Goal: Task Accomplishment & Management: Manage account settings

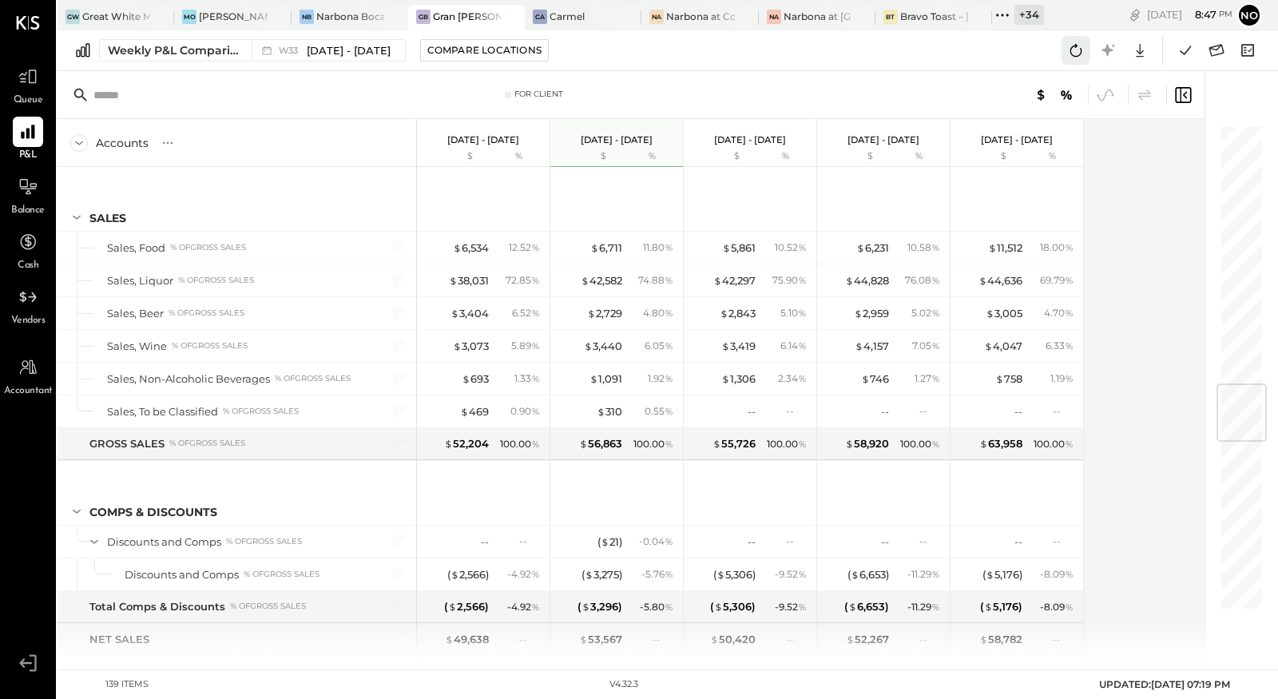
scroll to position [2199, 0]
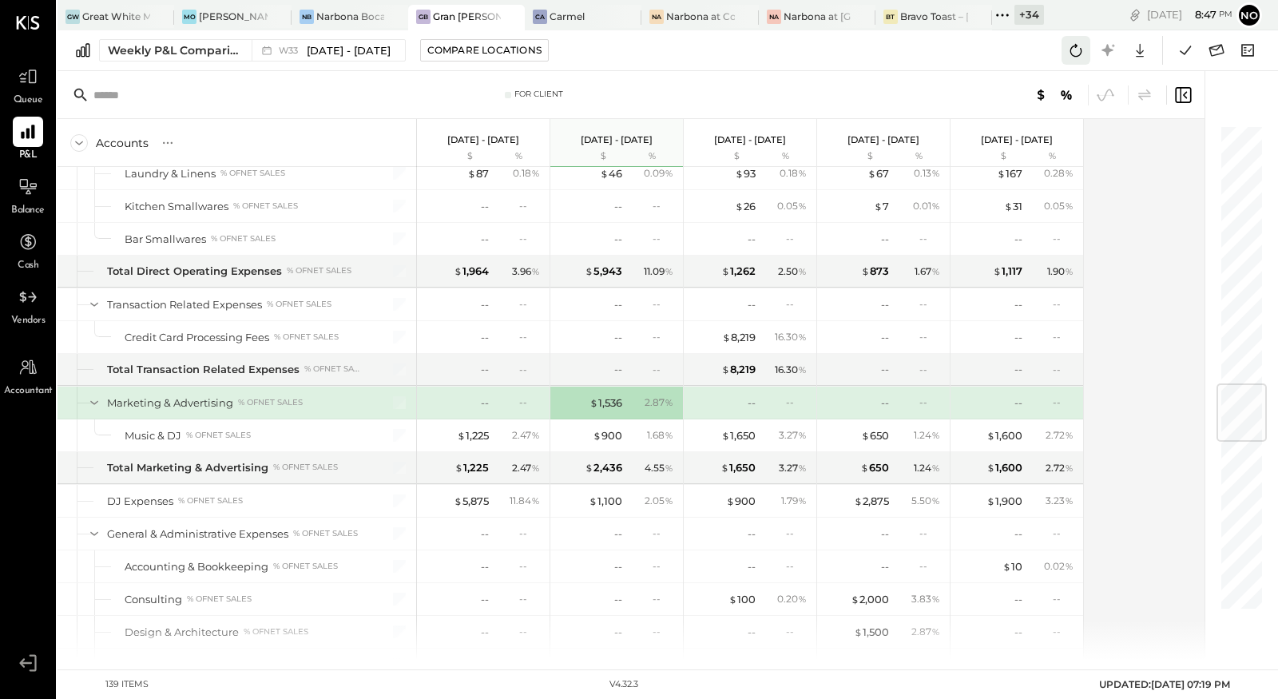
click at [1076, 56] on icon at bounding box center [1076, 50] width 12 height 13
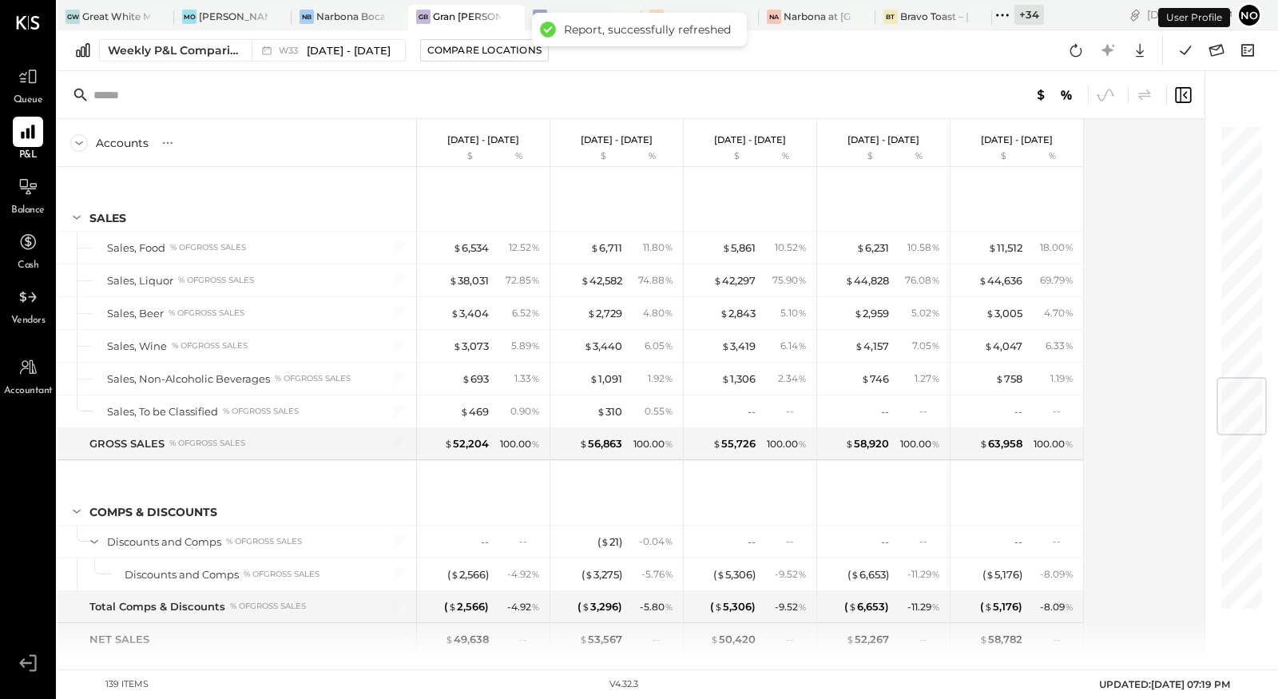
scroll to position [2147, 0]
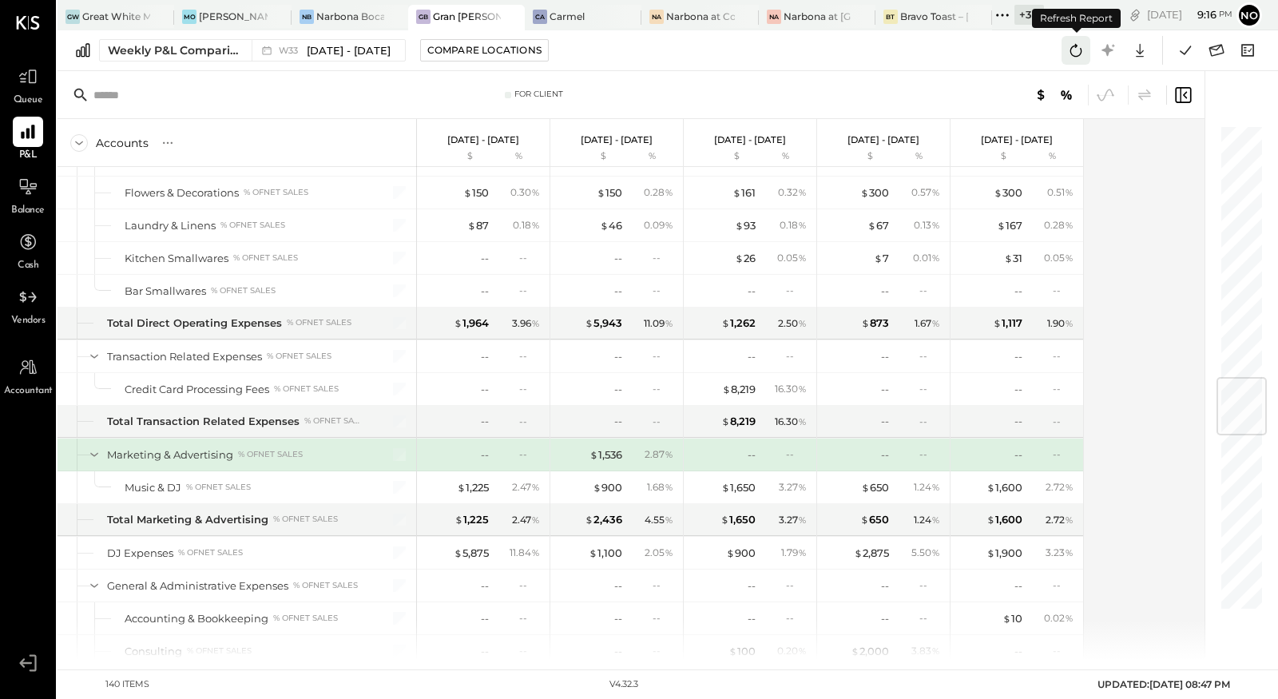
click at [1070, 56] on icon at bounding box center [1076, 50] width 21 height 21
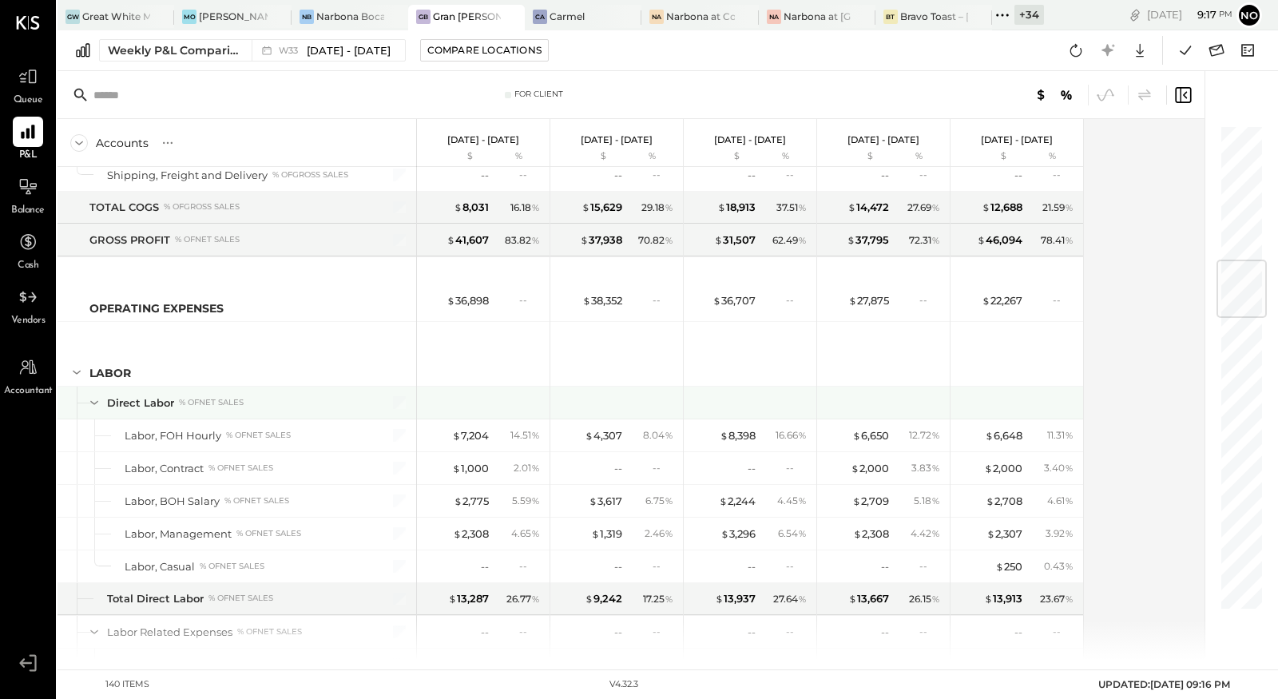
scroll to position [1228, 0]
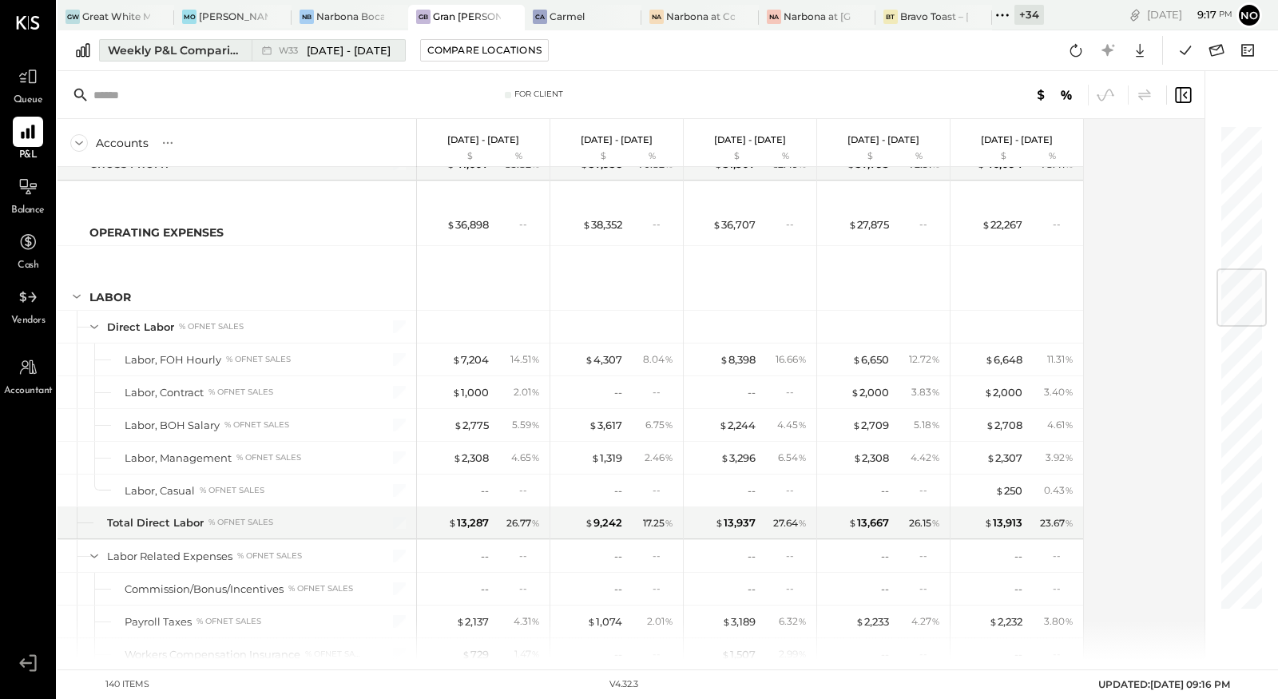
click at [355, 52] on span "[DATE] - [DATE]" at bounding box center [349, 50] width 84 height 15
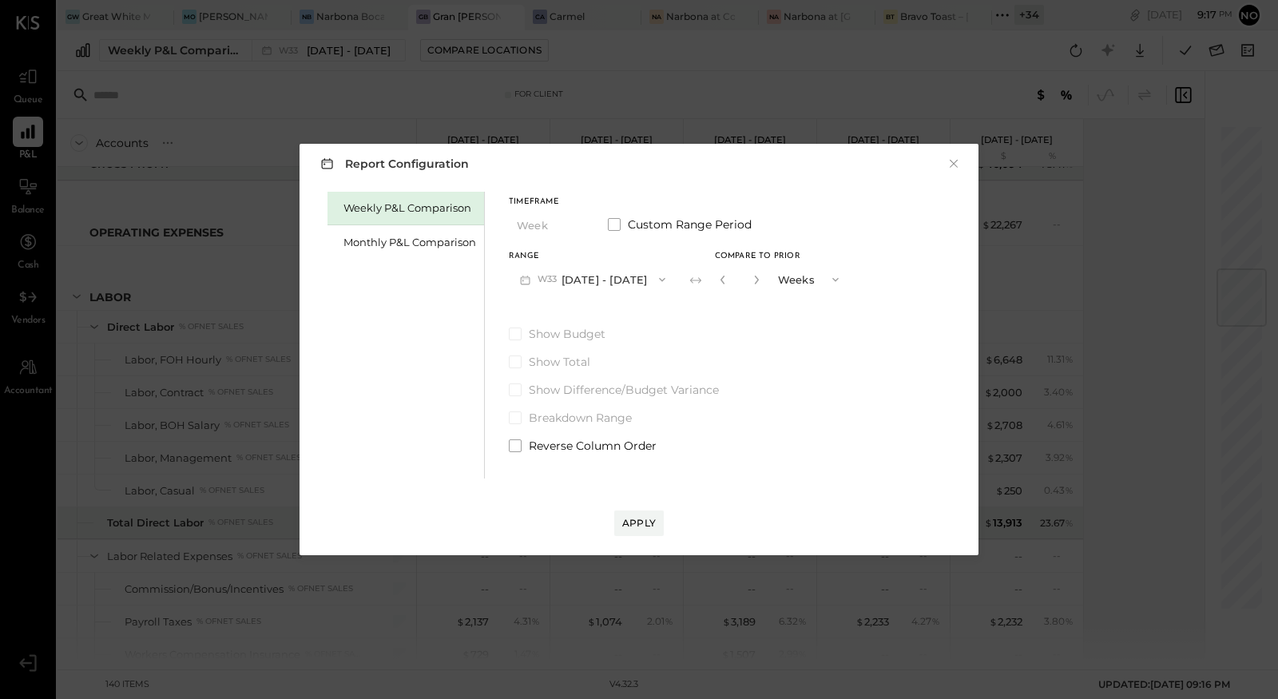
click at [609, 277] on button "W33 [DATE] - [DATE]" at bounding box center [593, 279] width 168 height 30
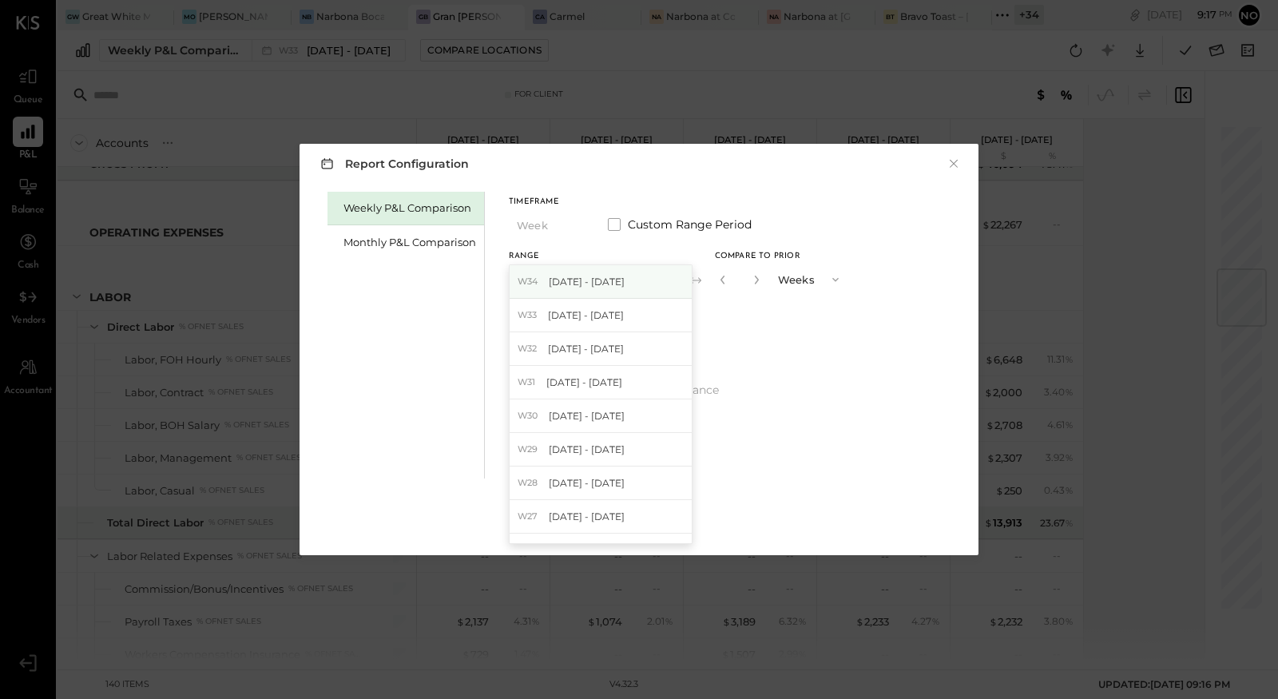
click at [607, 282] on span "[DATE] - [DATE]" at bounding box center [587, 282] width 76 height 14
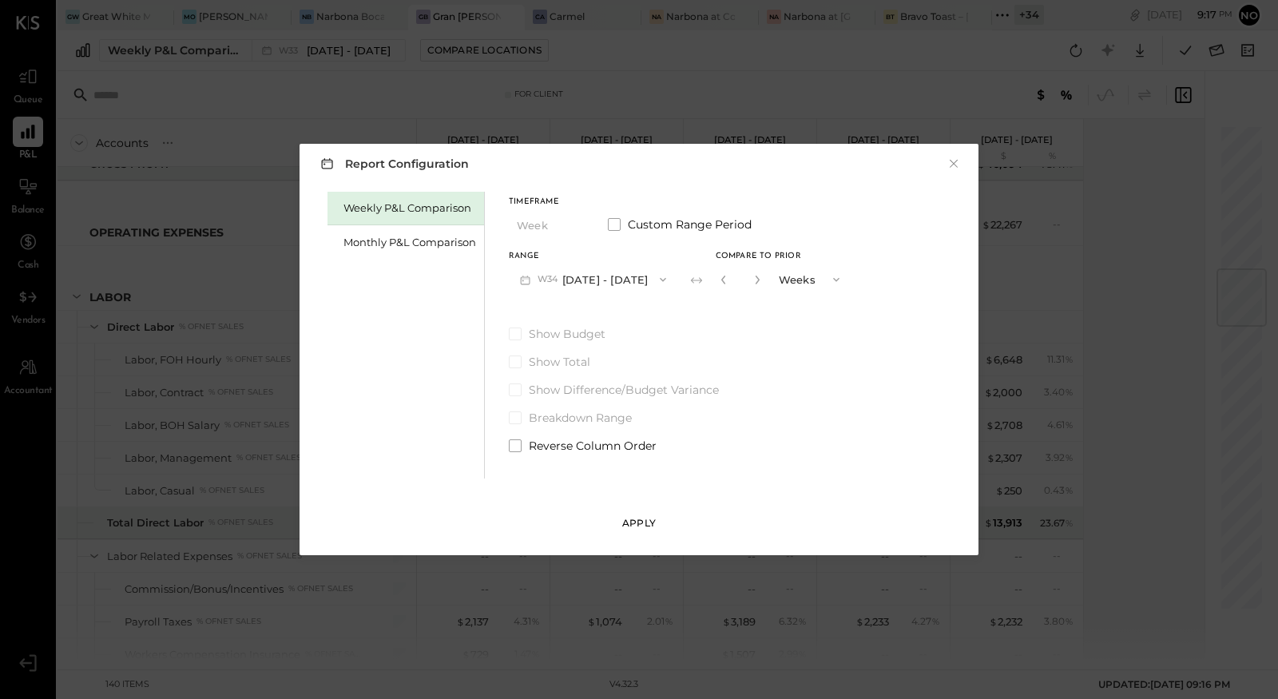
click at [644, 514] on button "Apply" at bounding box center [639, 523] width 50 height 26
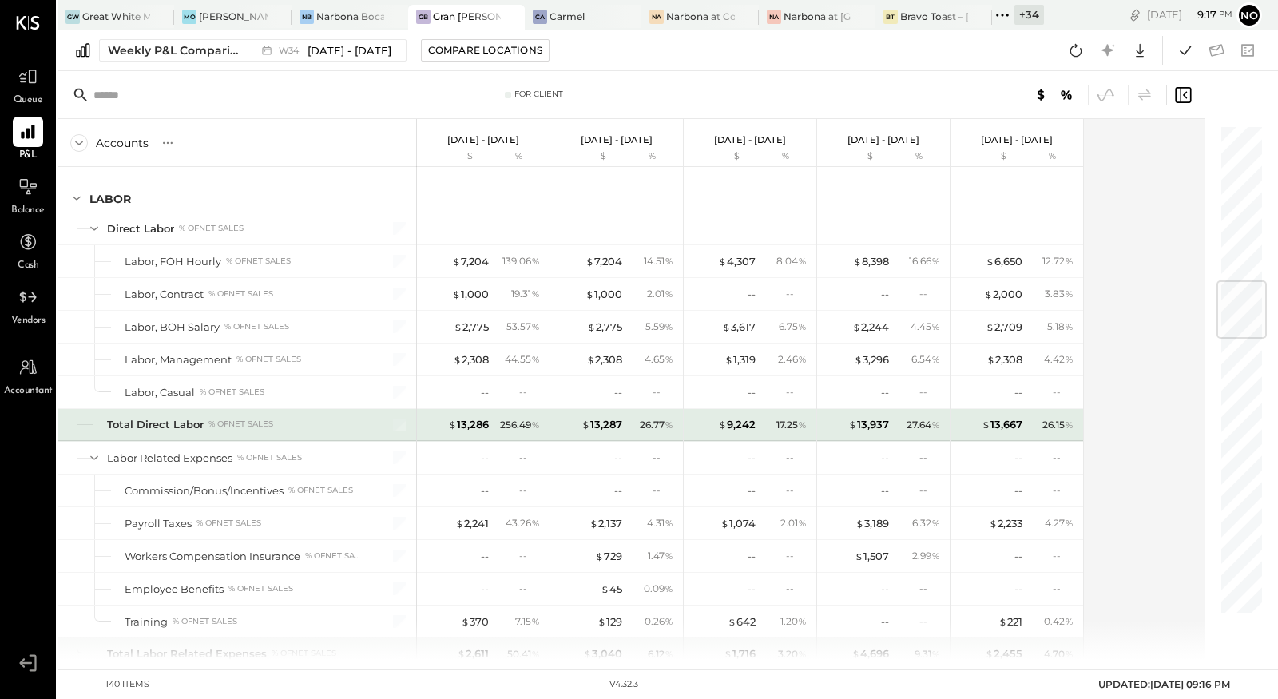
scroll to position [1303, 0]
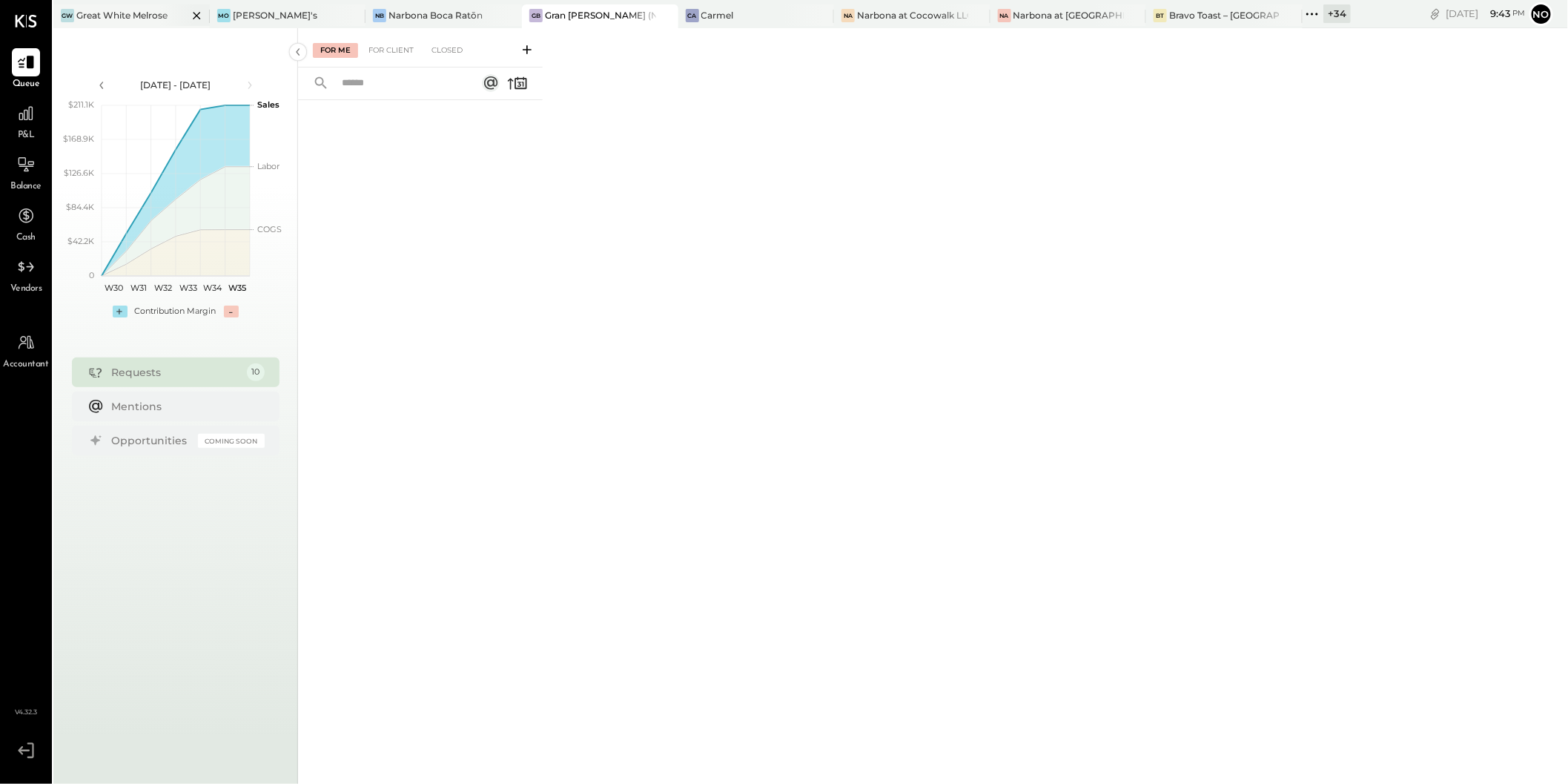
click at [145, 20] on div "Great White Melrose" at bounding box center [122, 16] width 91 height 13
click at [1302, 14] on icon at bounding box center [1312, 14] width 19 height 20
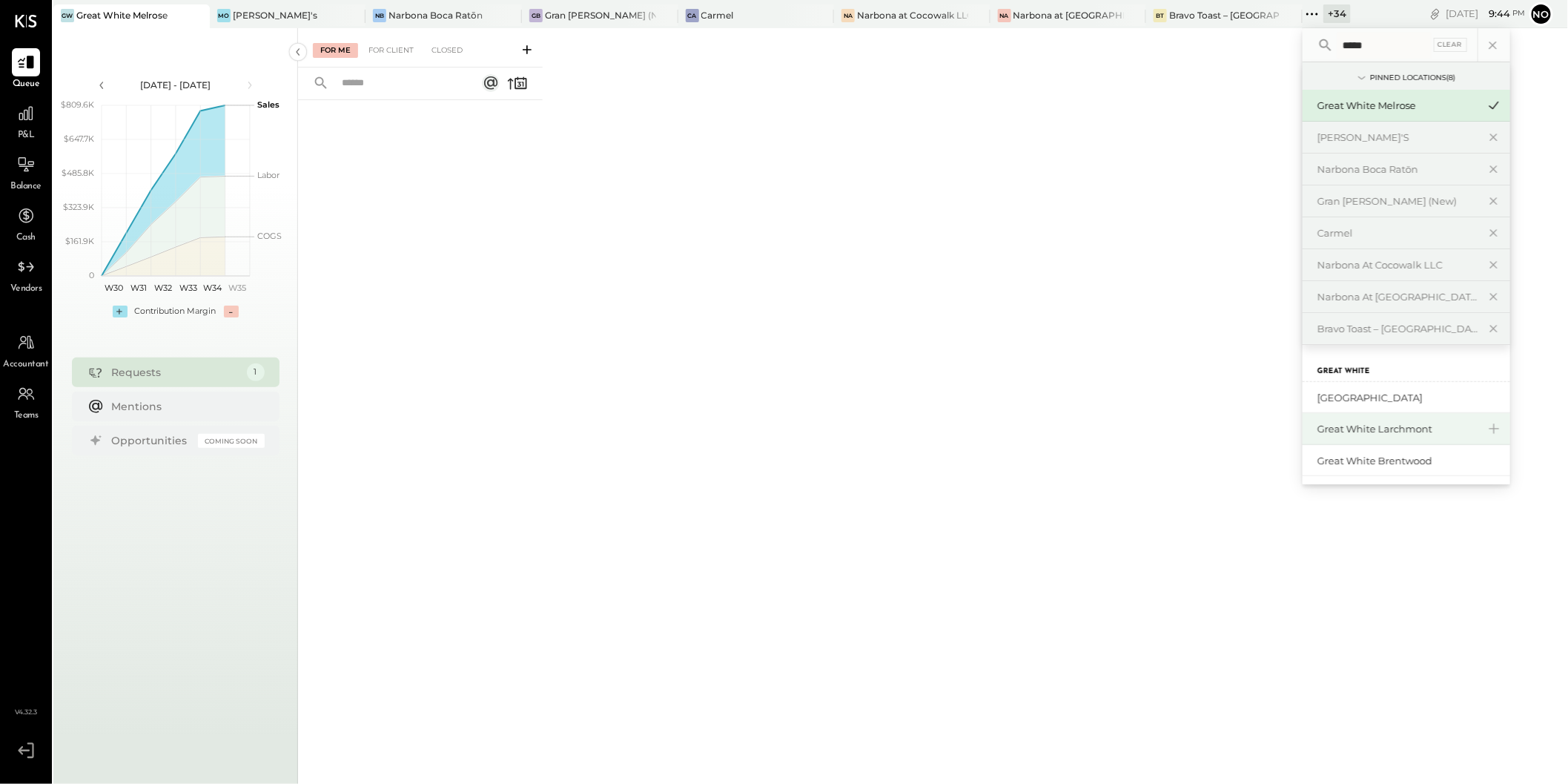
type input "*****"
click at [1362, 430] on div "Great White Larchmont" at bounding box center [1397, 428] width 161 height 14
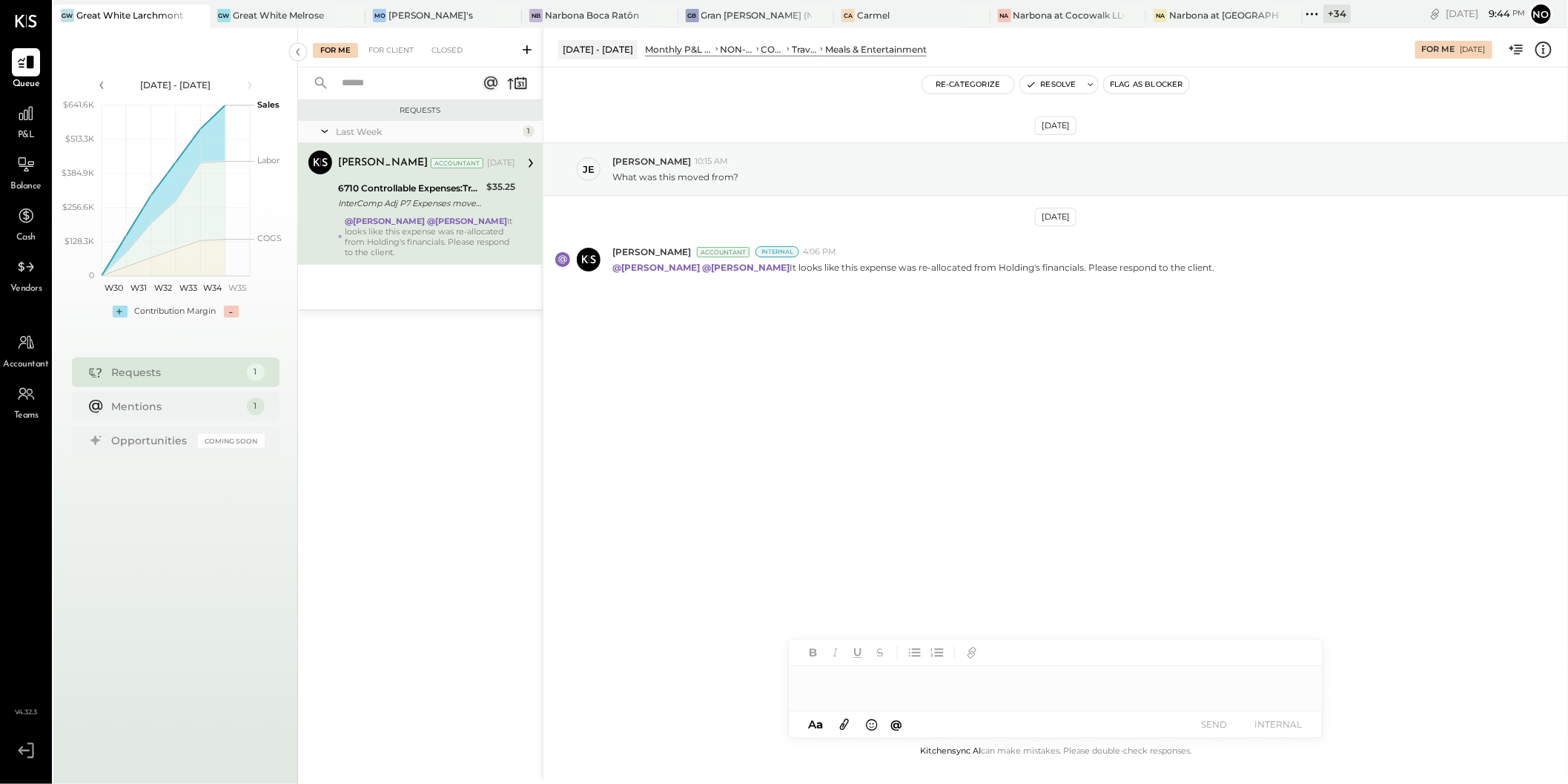
click at [1302, 15] on icon at bounding box center [1312, 14] width 19 height 20
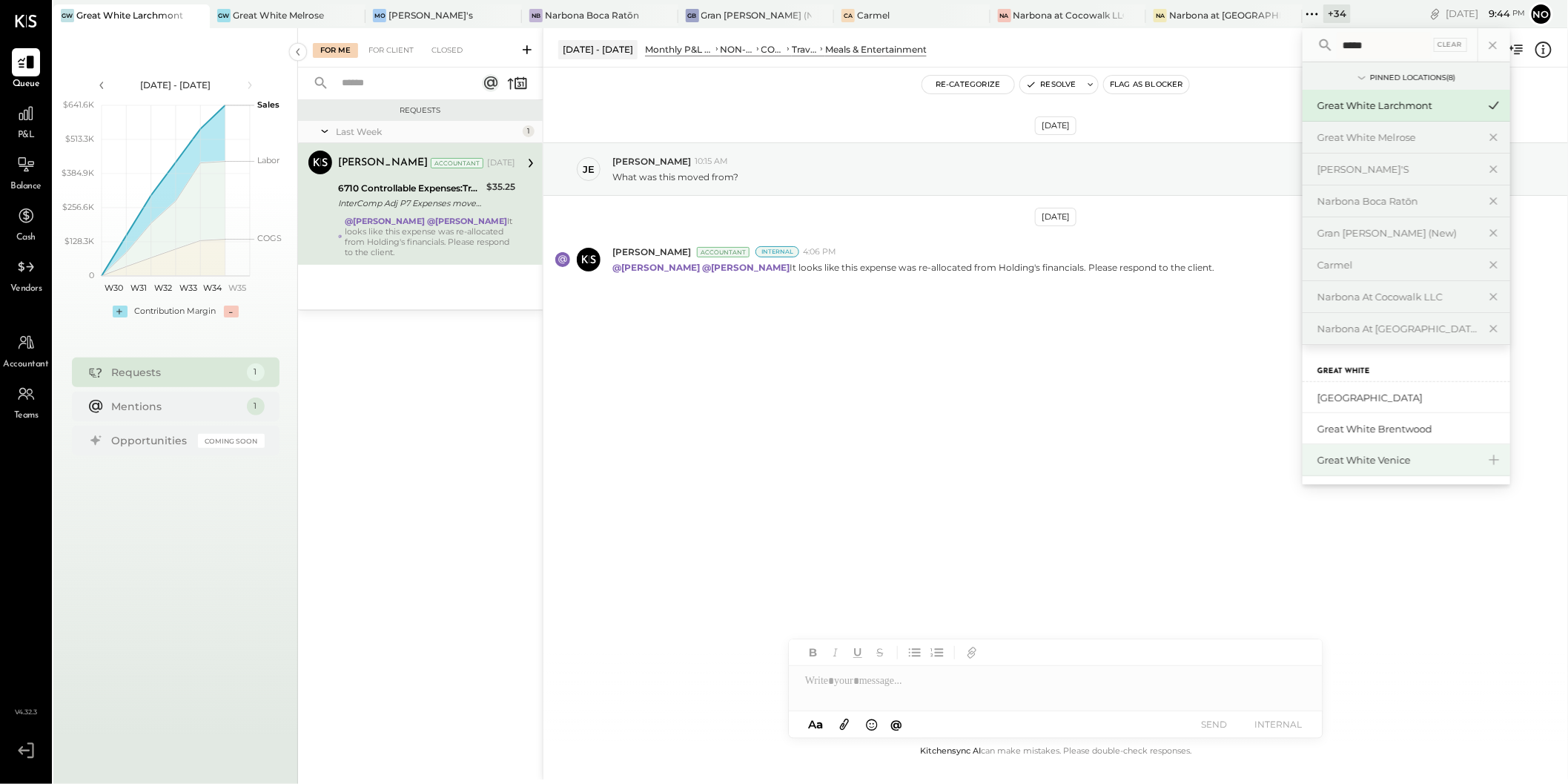
type input "*****"
click at [1317, 460] on div "Great White Venice" at bounding box center [1397, 460] width 161 height 14
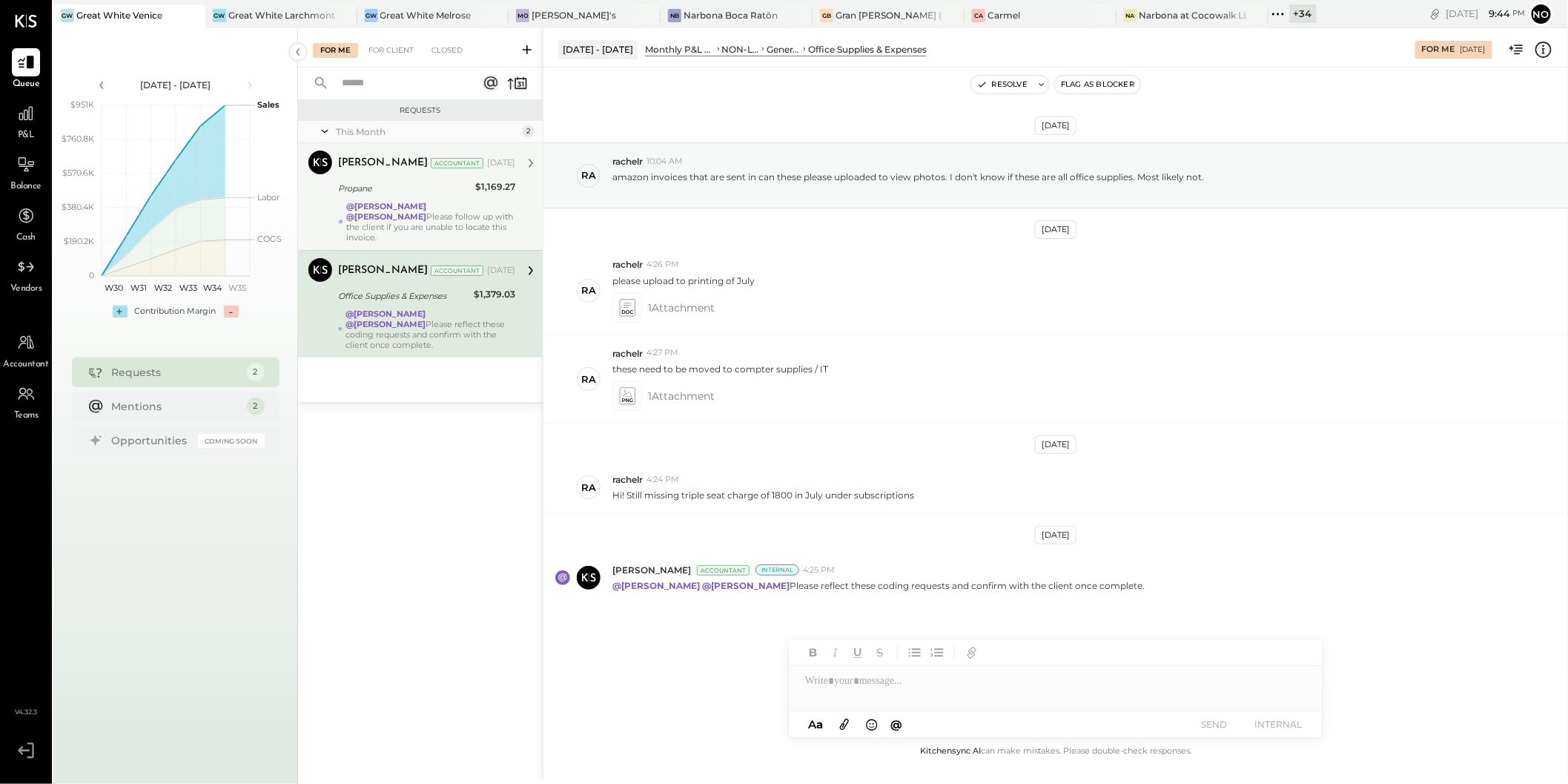
click at [410, 211] on div "@Noemi Balmaceda @Mayur Parekh Please follow up with the client if you are unab…" at bounding box center [431, 221] width 169 height 42
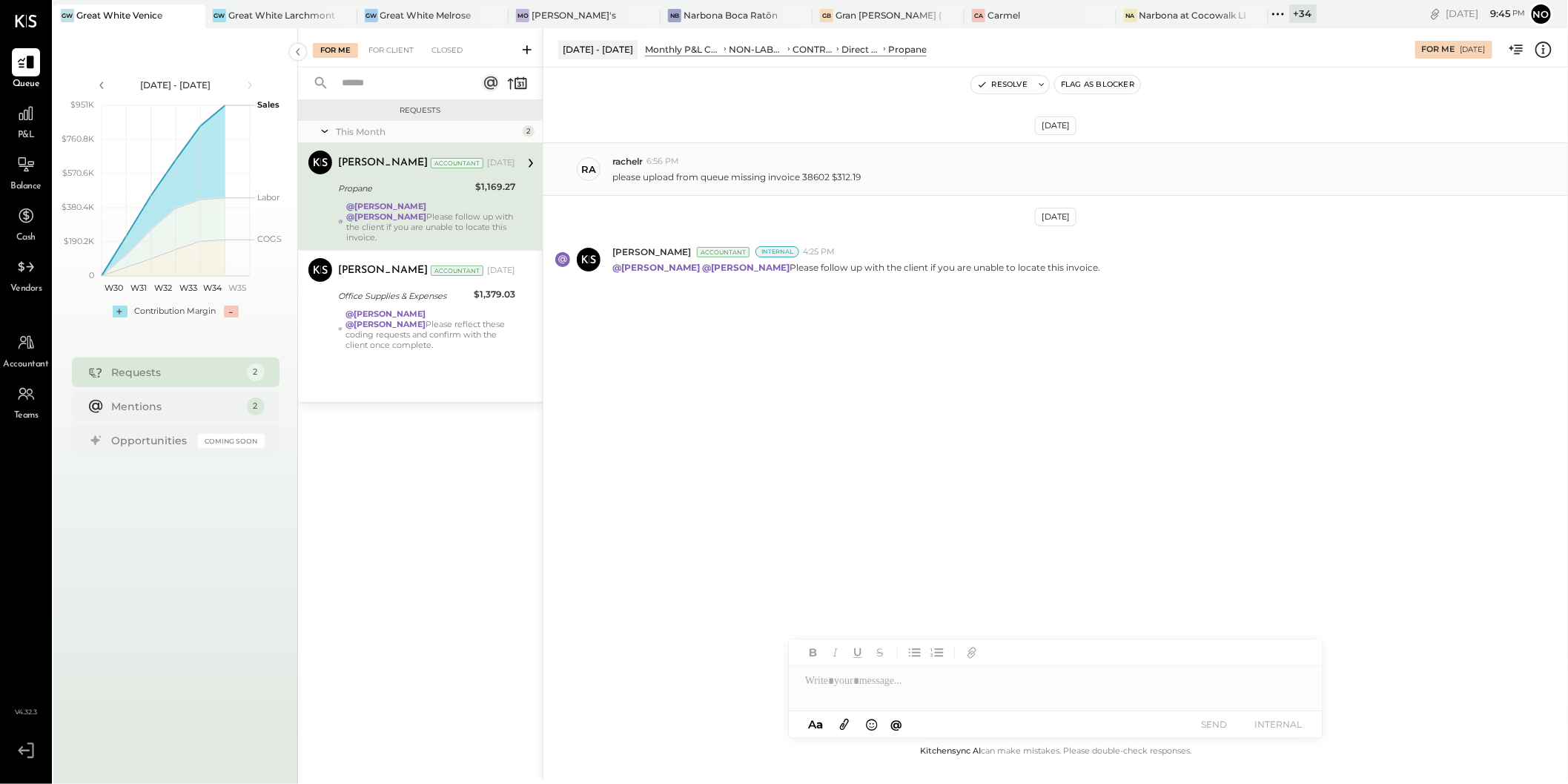
drag, startPoint x: 801, startPoint y: 175, endPoint x: 823, endPoint y: 178, distance: 22.2
click at [823, 178] on p "please upload from queue missing invoice 38602 $312.19" at bounding box center [737, 177] width 249 height 13
drag, startPoint x: 804, startPoint y: 178, endPoint x: 828, endPoint y: 180, distance: 24.1
click at [828, 180] on p "please upload from queue missing invoice 38602 $312.19" at bounding box center [737, 177] width 249 height 13
copy p "38602"
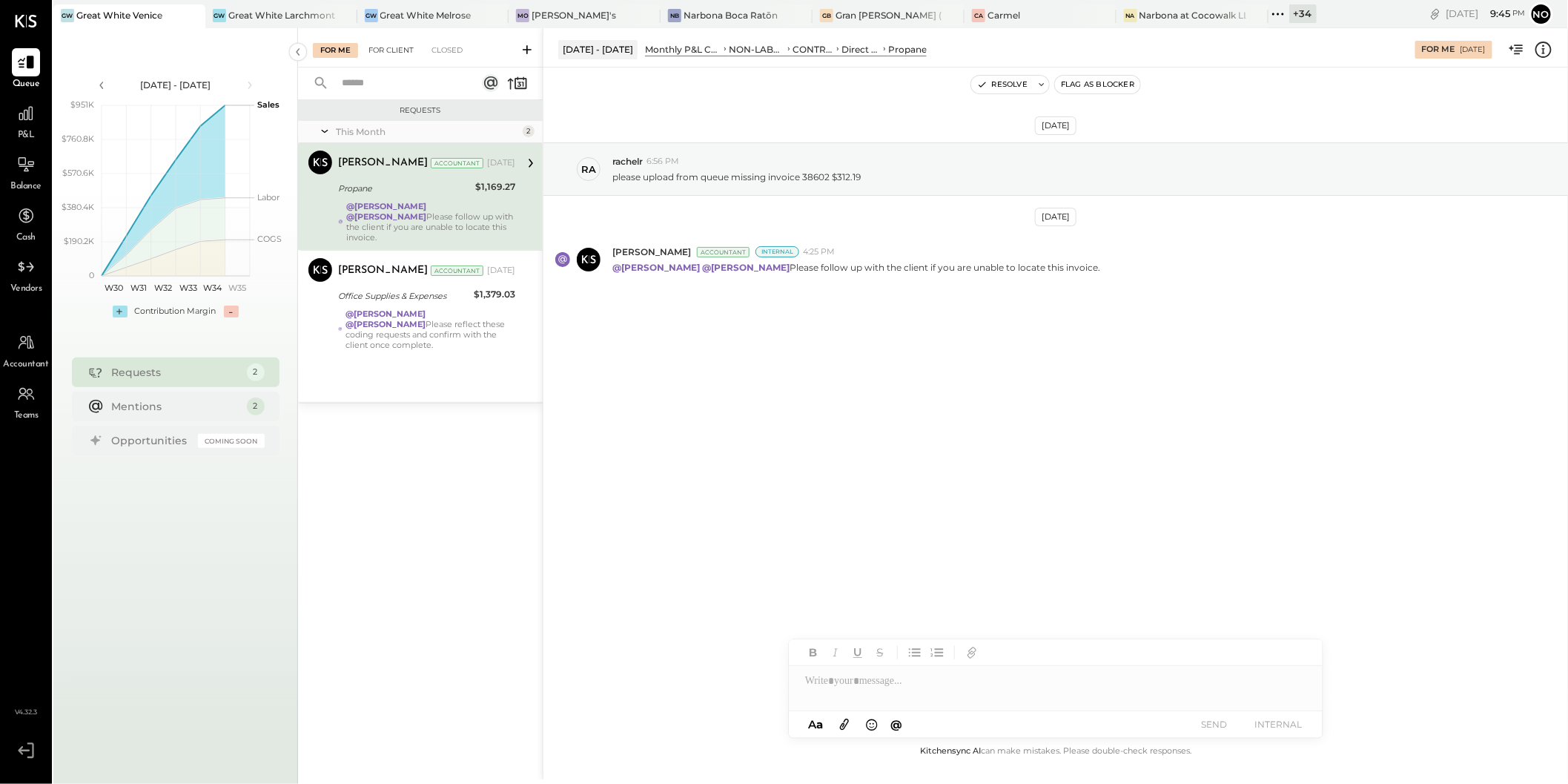
click at [392, 51] on div "For Client" at bounding box center [391, 50] width 60 height 15
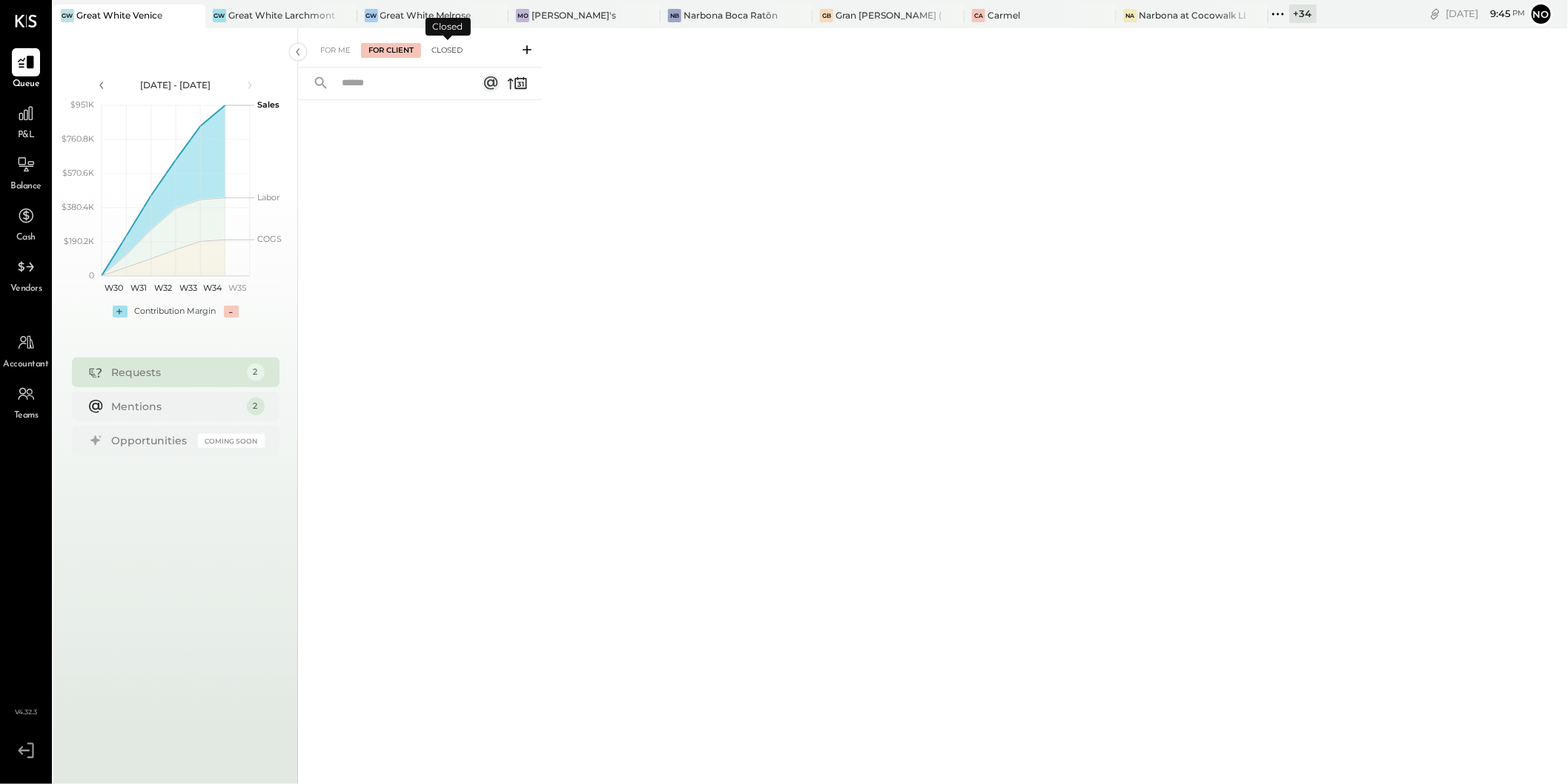
click at [457, 49] on div "Closed" at bounding box center [447, 50] width 46 height 15
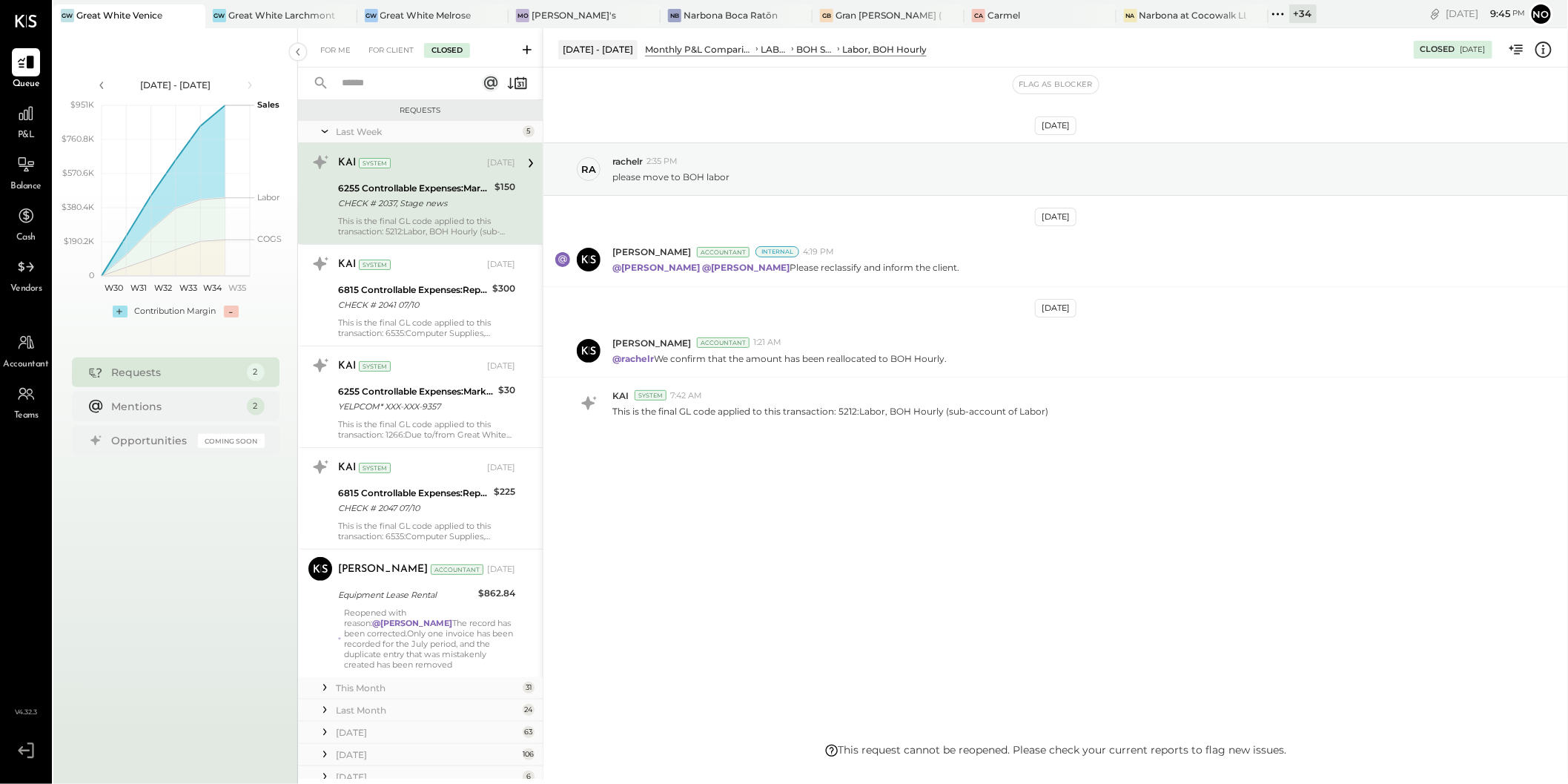
click at [368, 83] on input "text" at bounding box center [400, 84] width 135 height 24
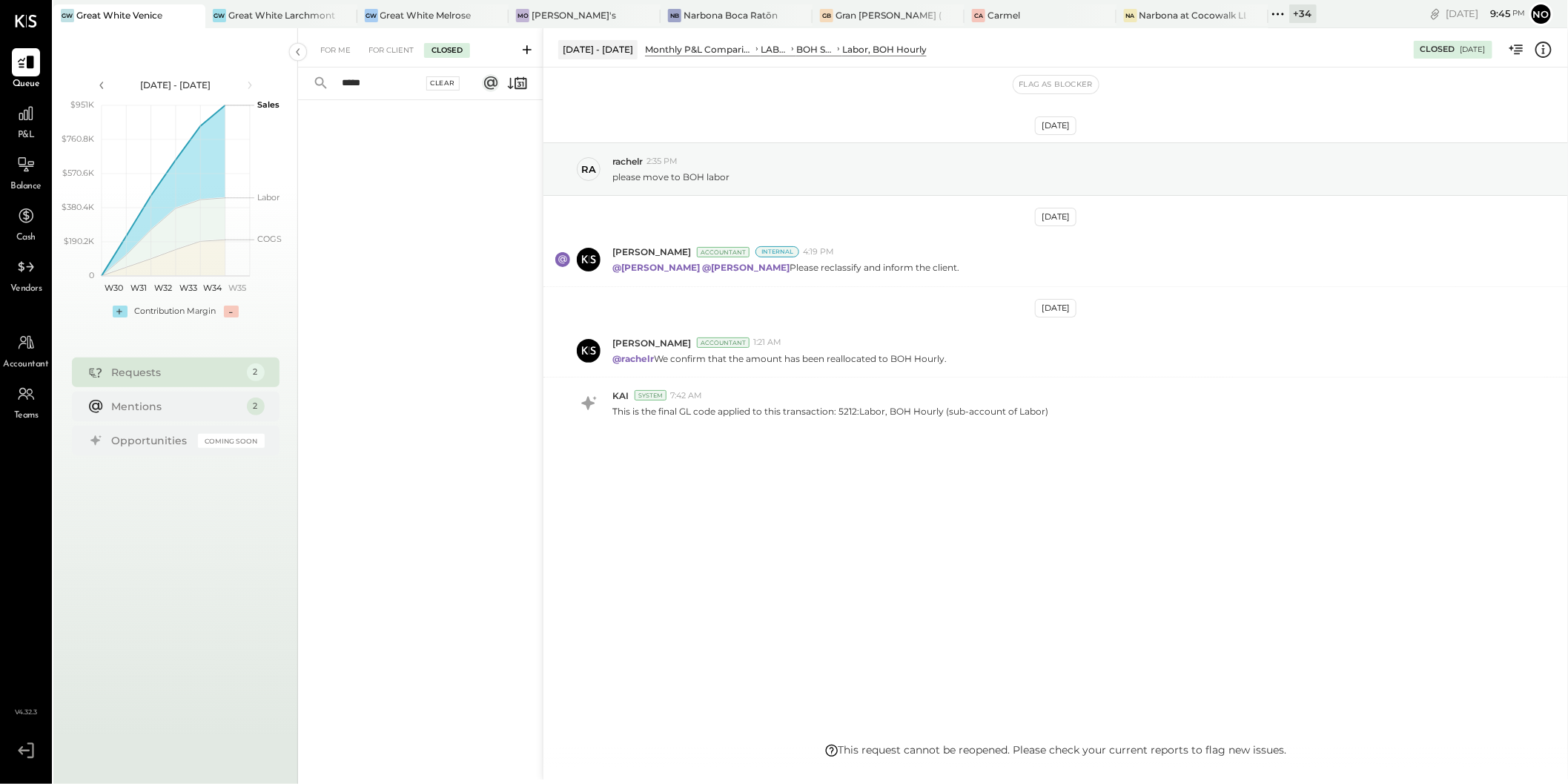
type input "*****"
click at [444, 84] on div "Clear" at bounding box center [443, 83] width 34 height 14
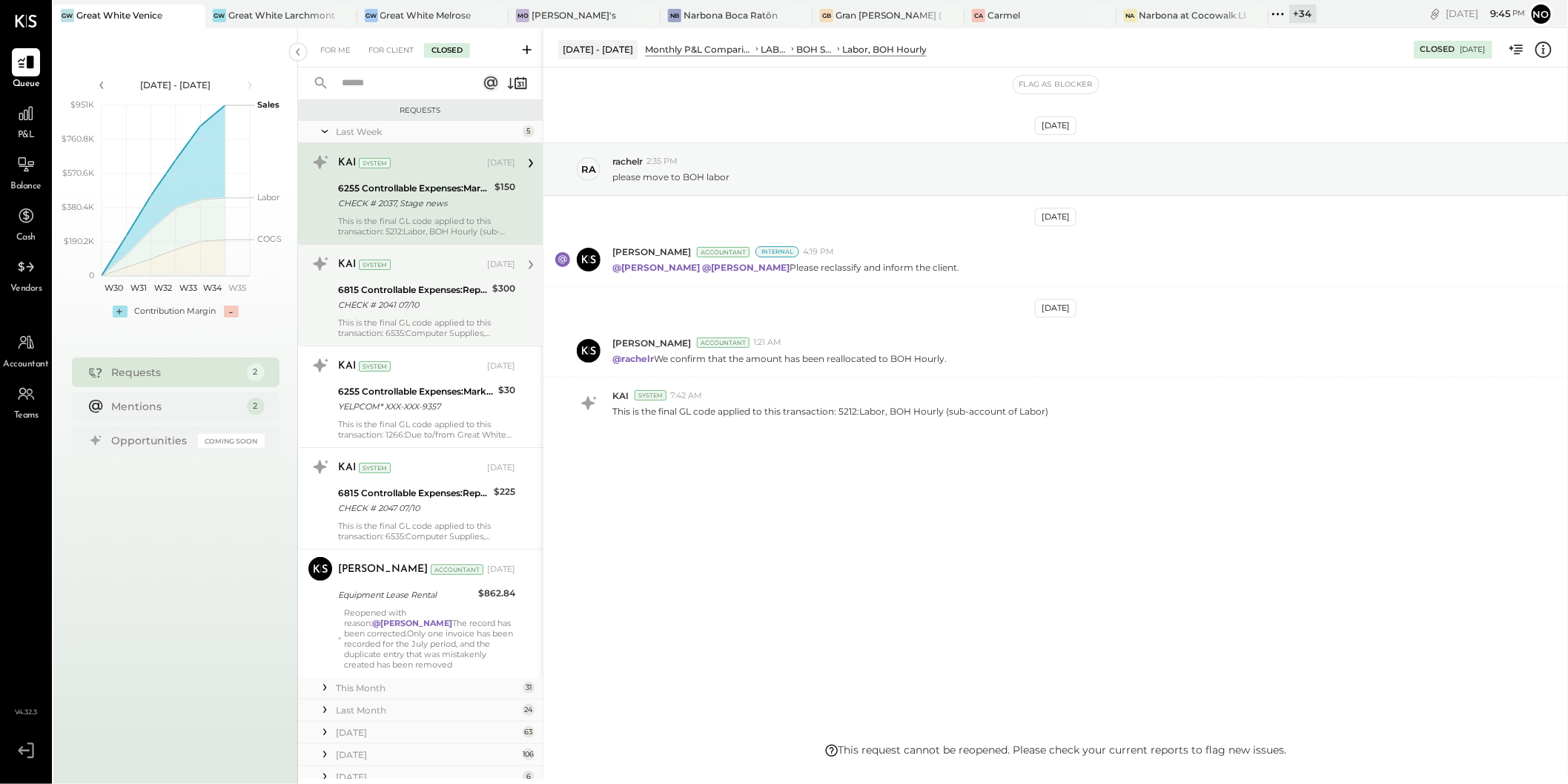
click at [451, 305] on div "CHECK # 2041 07/10" at bounding box center [412, 305] width 149 height 15
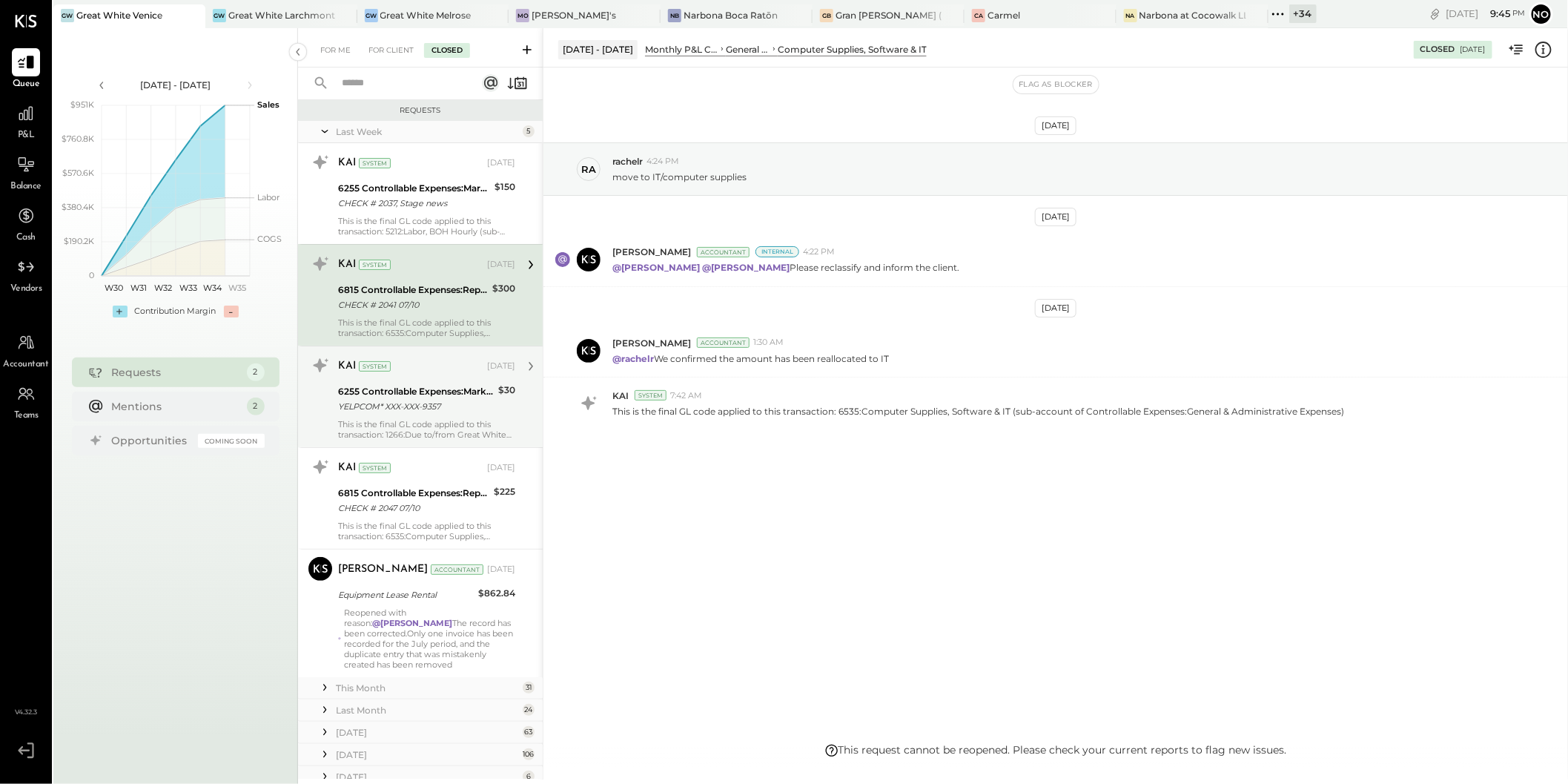
click at [444, 398] on div "6255 Controllable Expenses:Marketing & Advertising:Marketing & Public Relations" at bounding box center [416, 392] width 156 height 15
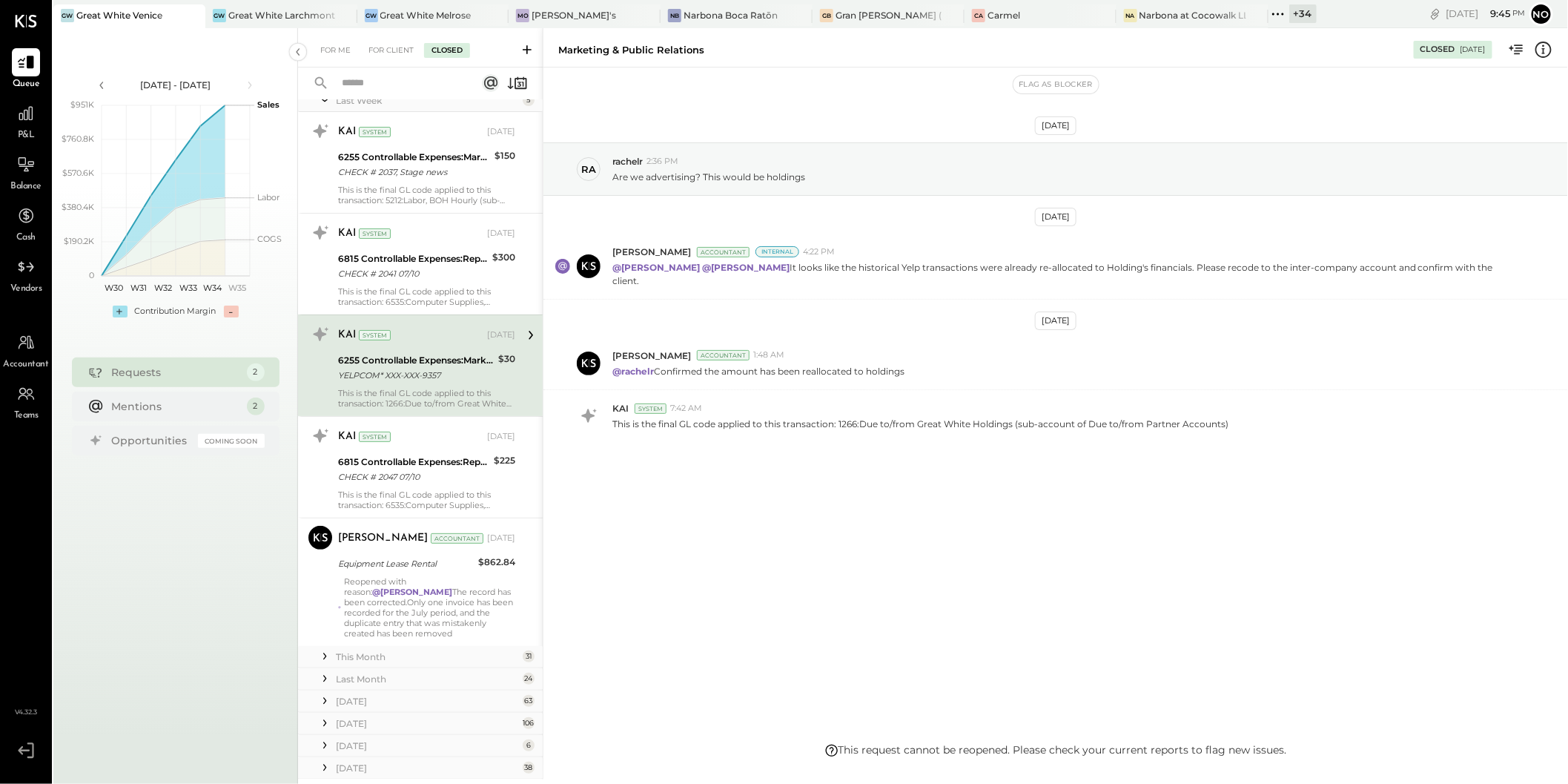
scroll to position [58, 0]
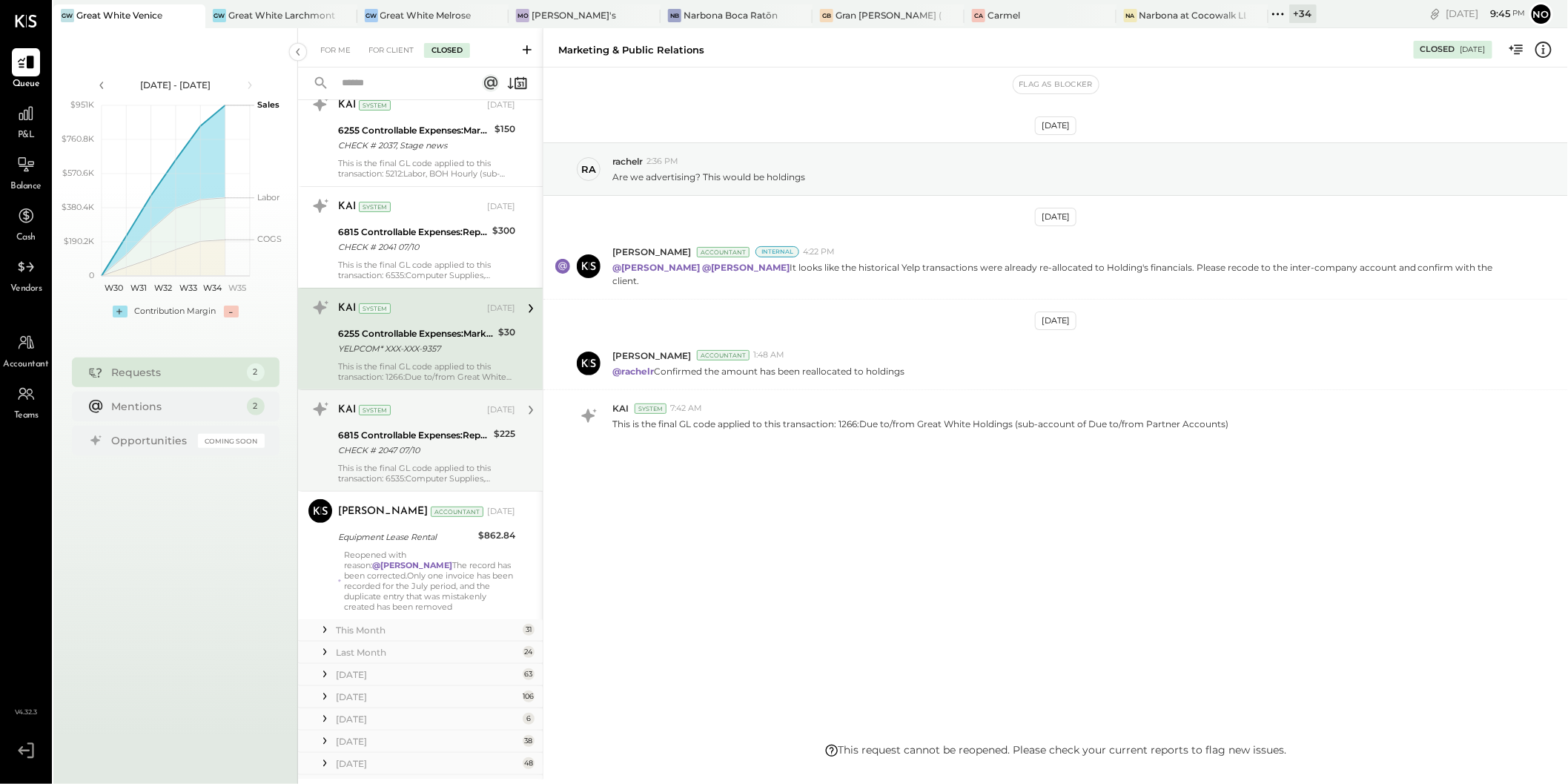
click at [444, 428] on div "6815 Controllable Expenses:Repairs & Maintenance:R&M, Facility" at bounding box center [413, 436] width 151 height 15
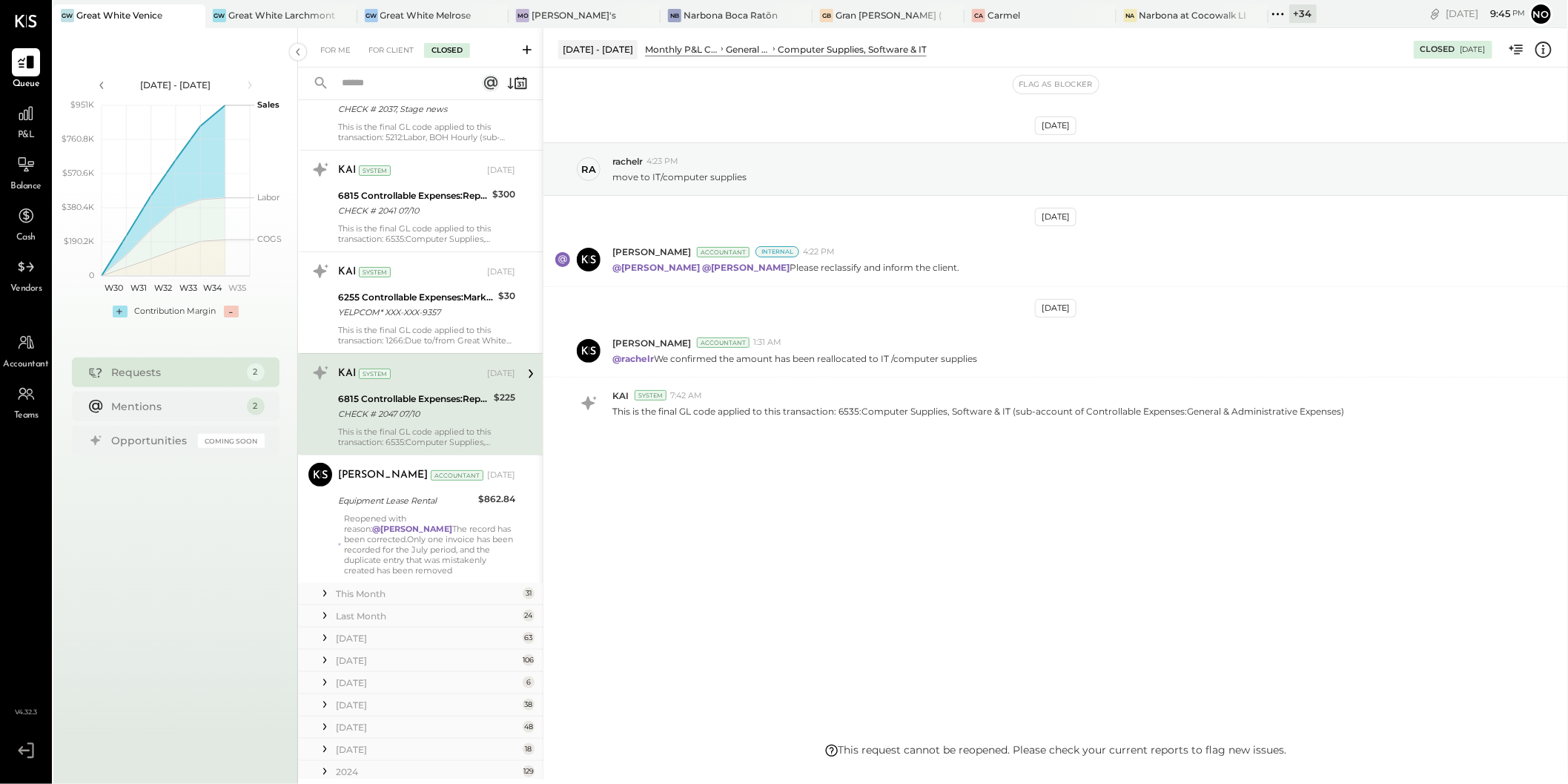
scroll to position [130, 0]
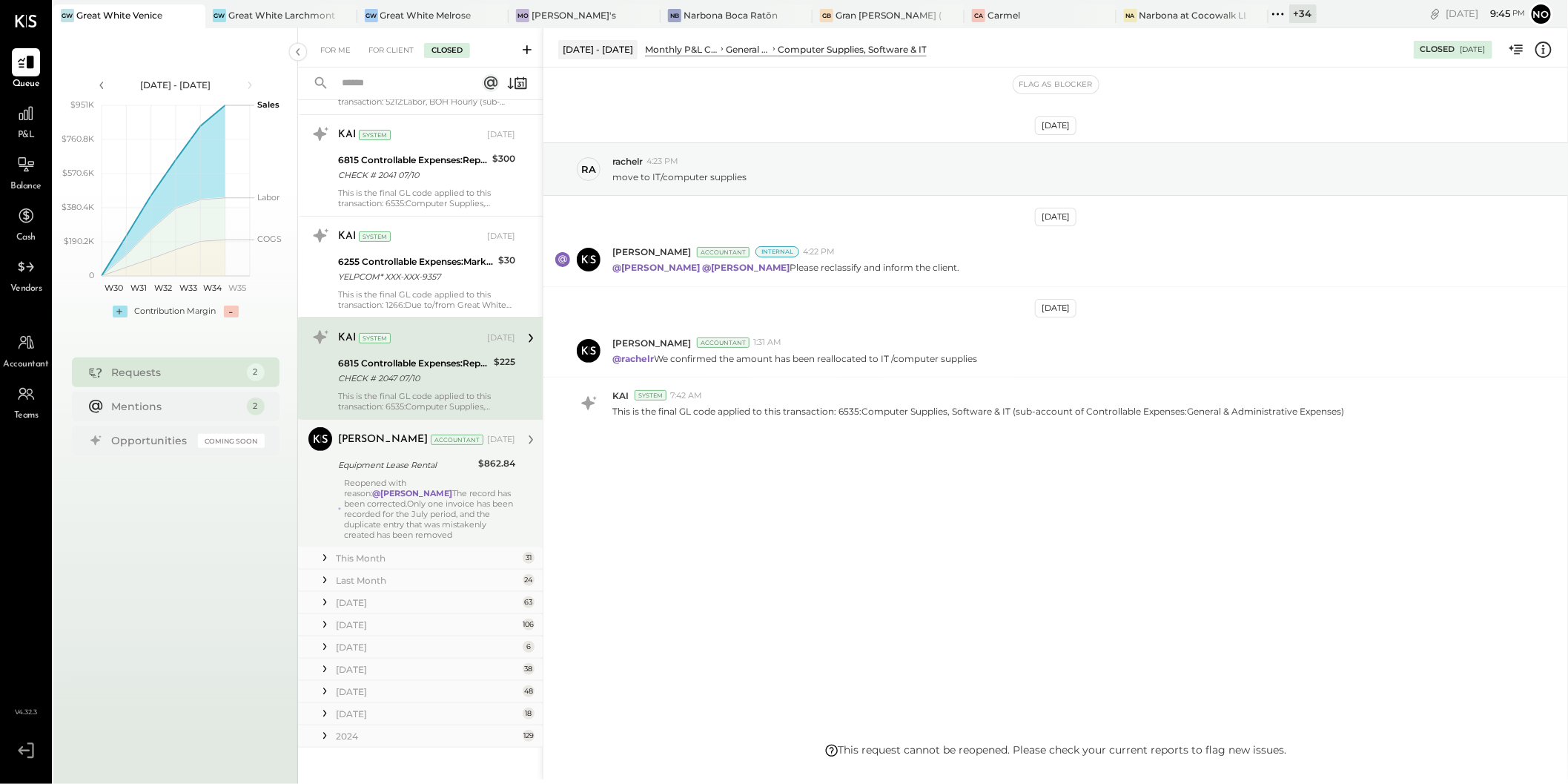
click at [425, 466] on div "Equipment Lease Rental" at bounding box center [406, 465] width 136 height 15
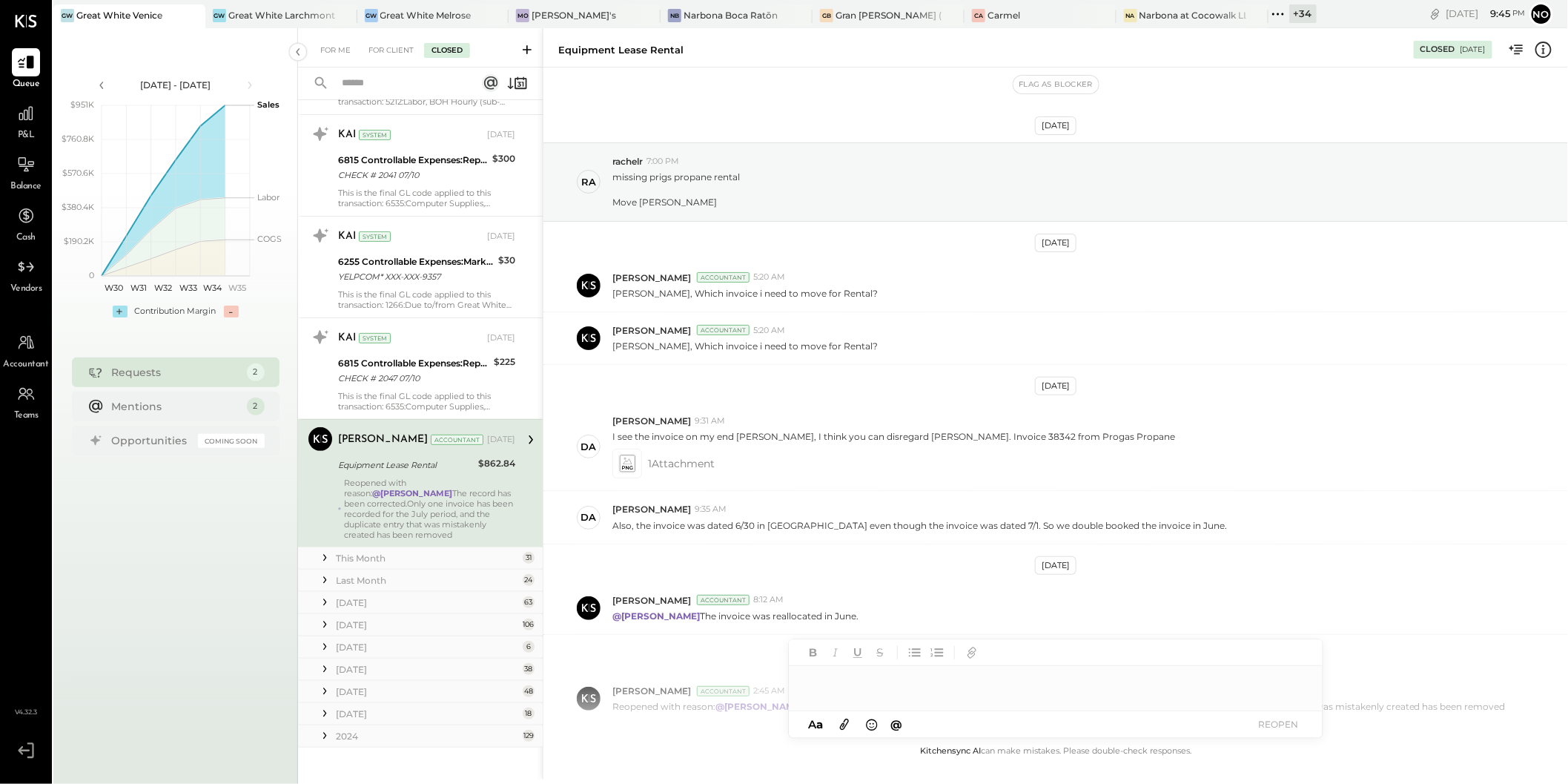
scroll to position [94, 0]
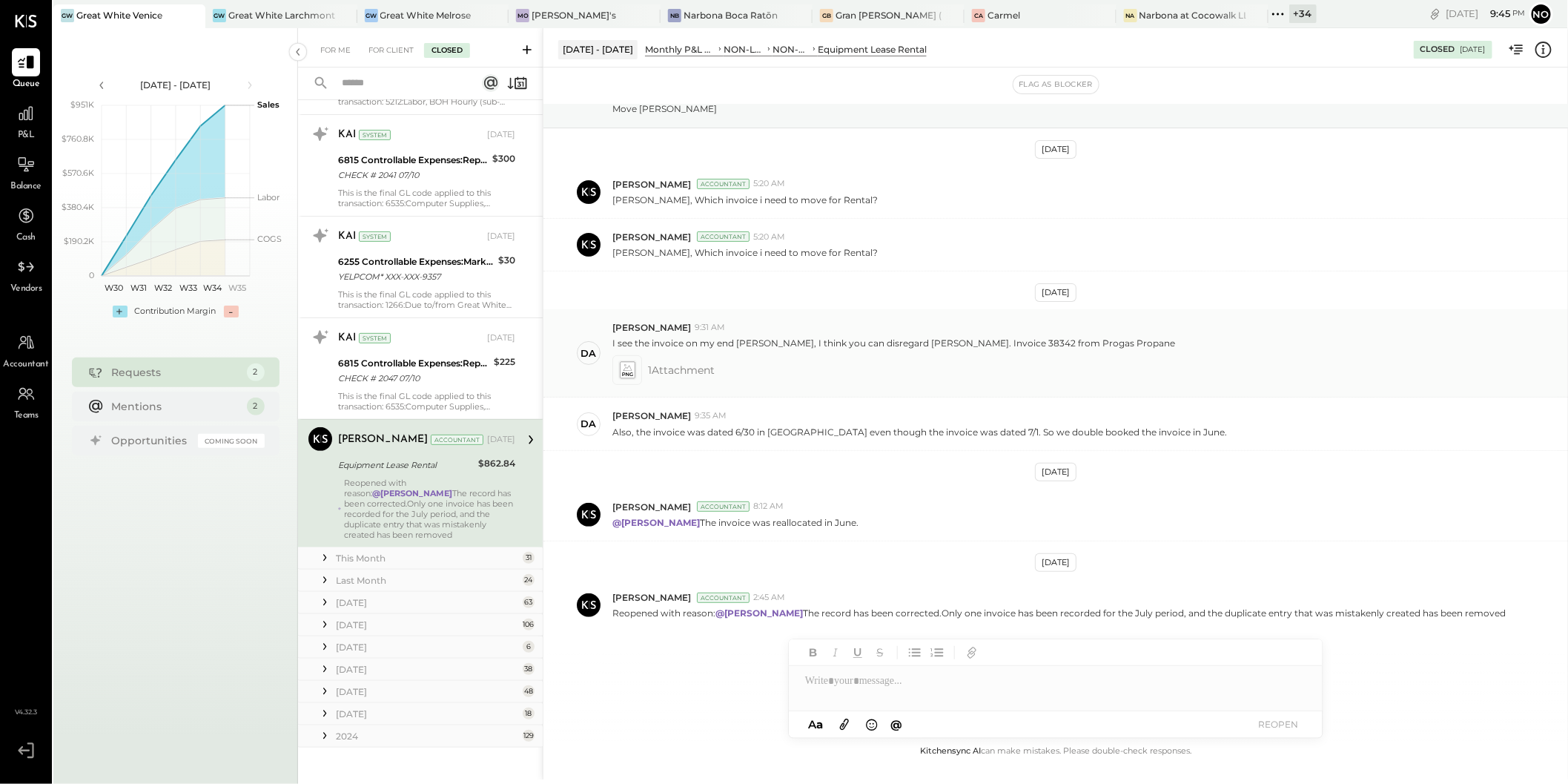
click at [632, 368] on icon at bounding box center [627, 371] width 16 height 17
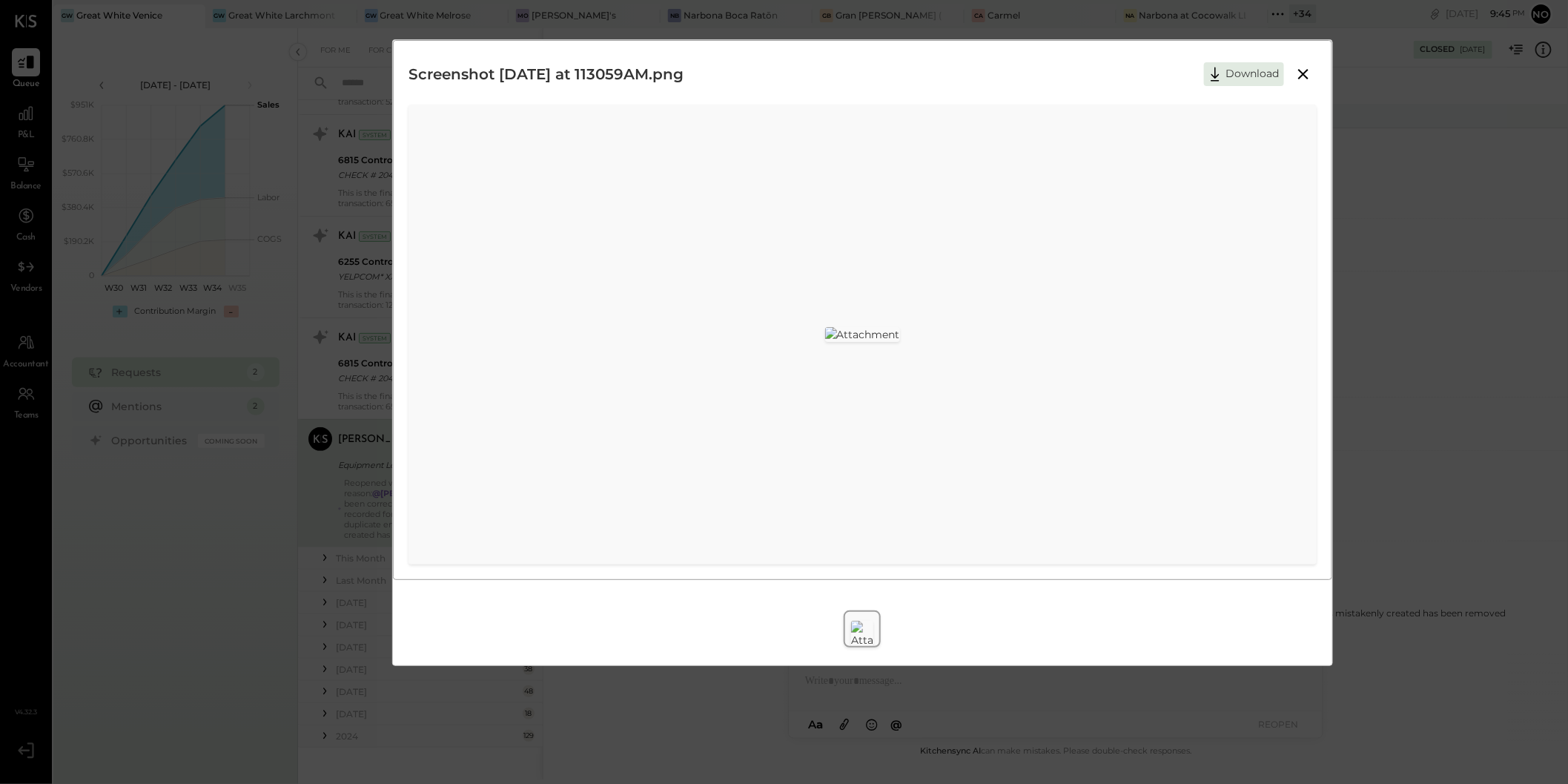
click at [1307, 68] on icon at bounding box center [1303, 73] width 18 height 18
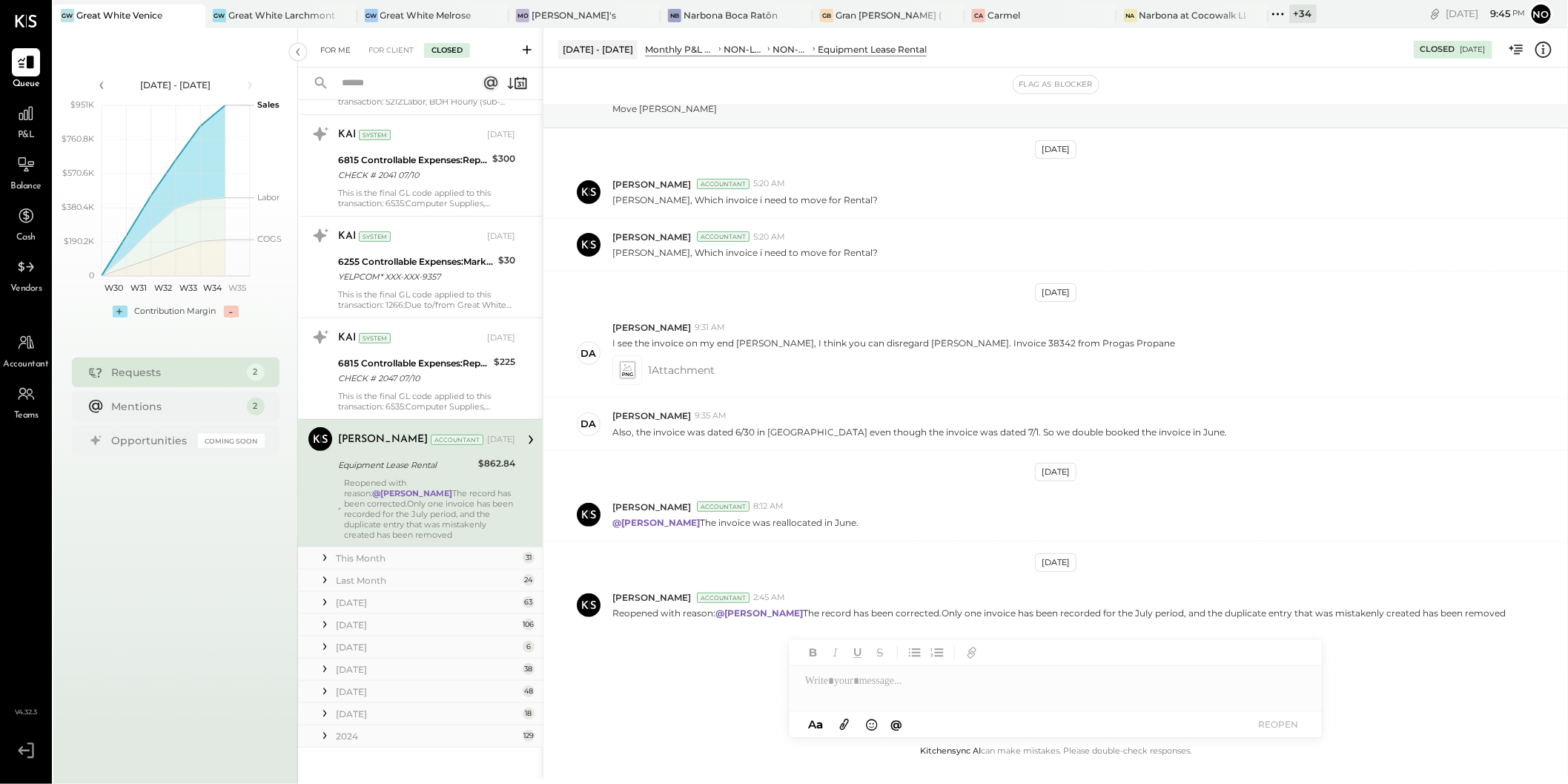
click at [323, 48] on div "For Me" at bounding box center [335, 50] width 45 height 15
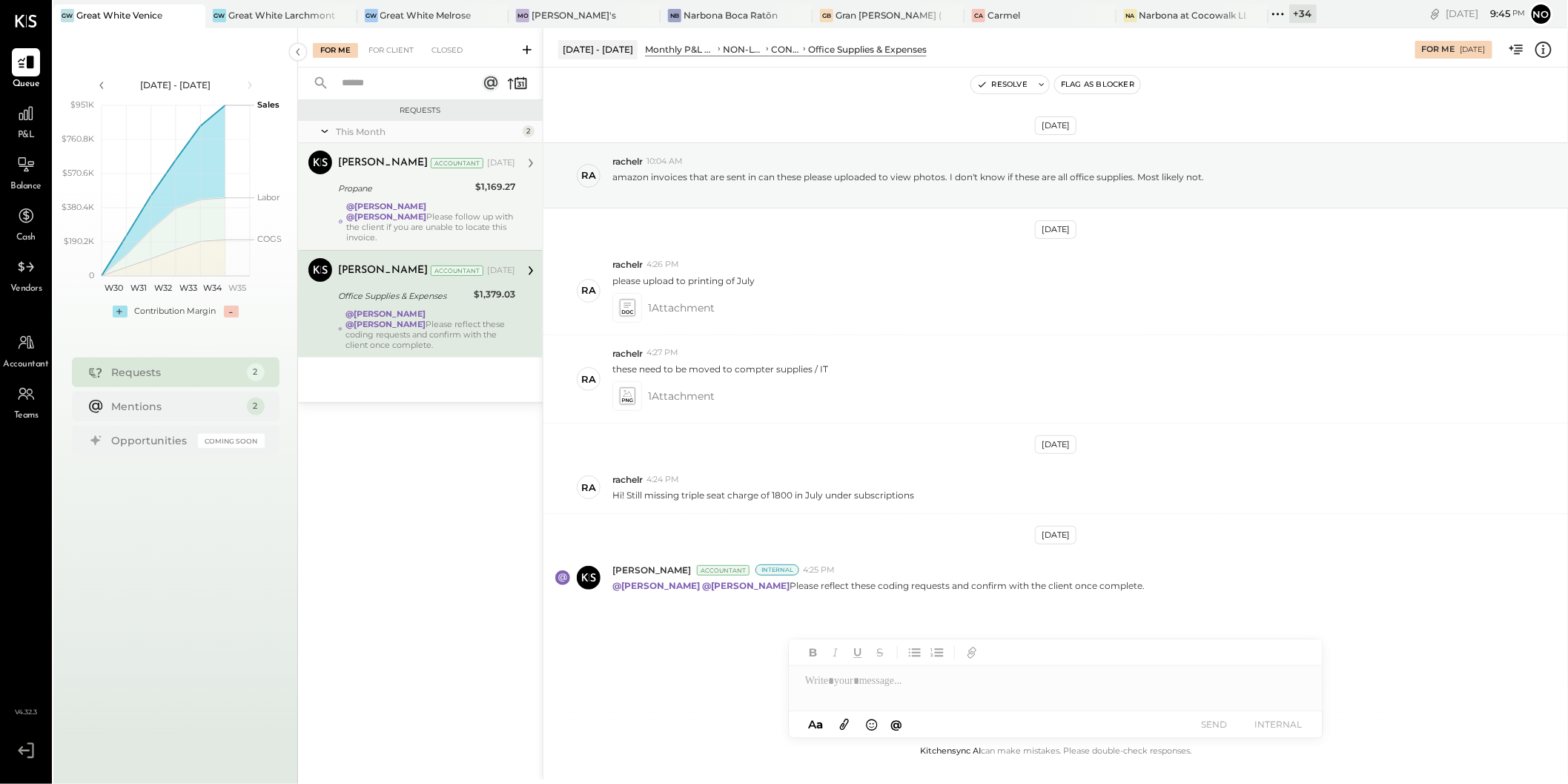
click at [411, 206] on strong "@Noemi Balmaceda" at bounding box center [386, 205] width 80 height 10
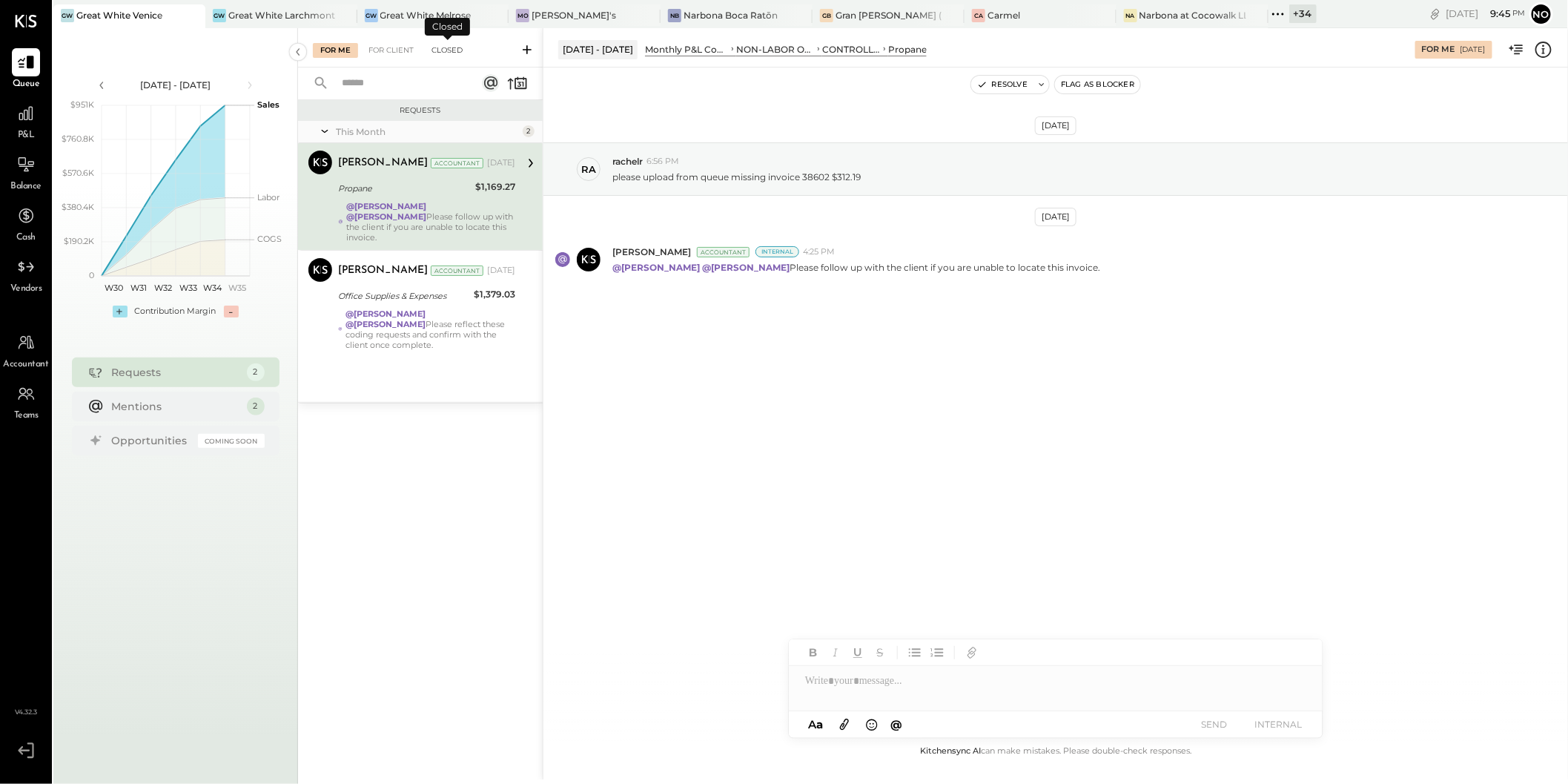
click at [458, 51] on div "Closed" at bounding box center [447, 50] width 46 height 15
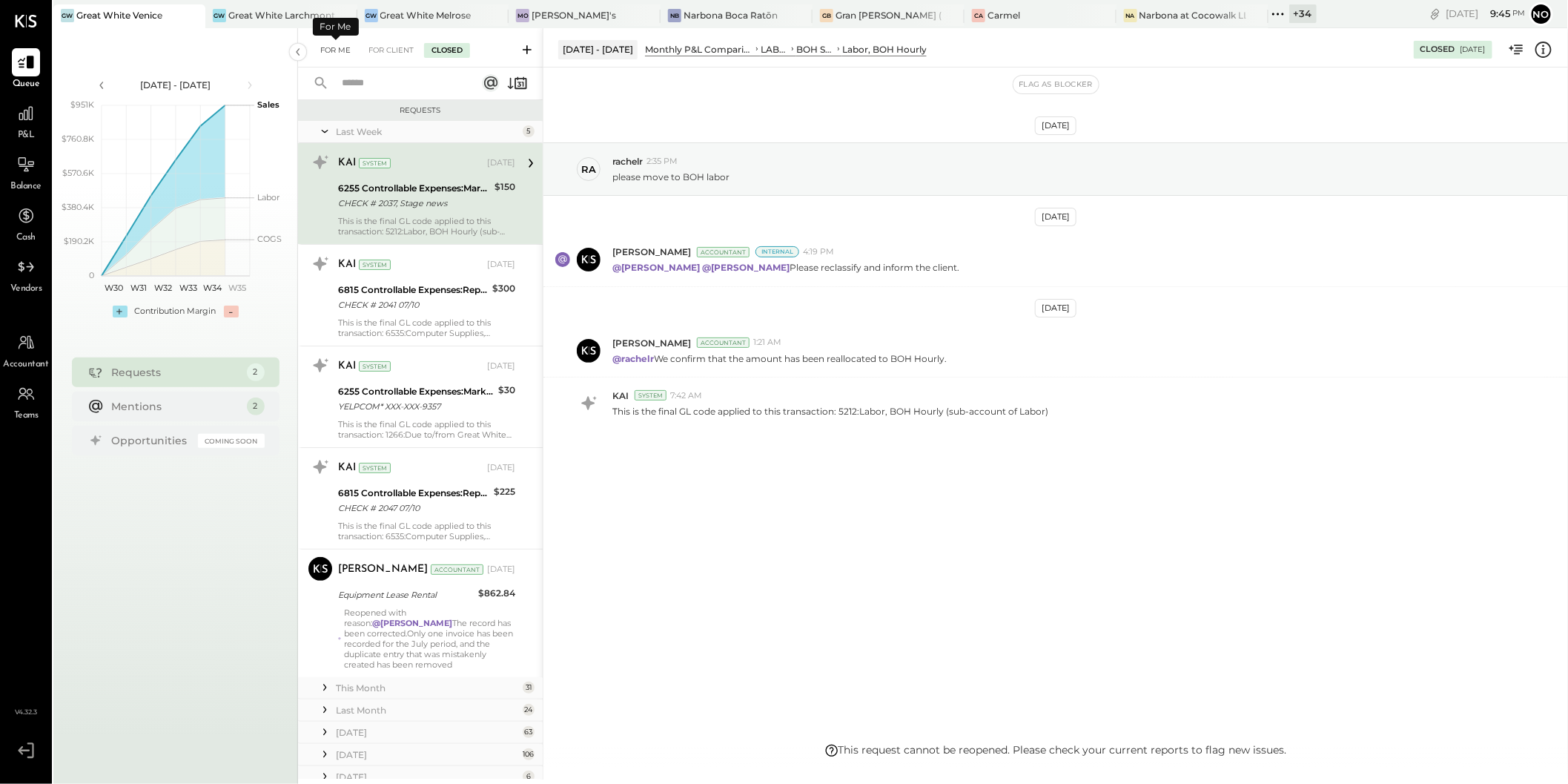
click at [330, 50] on div "For Me" at bounding box center [335, 50] width 45 height 15
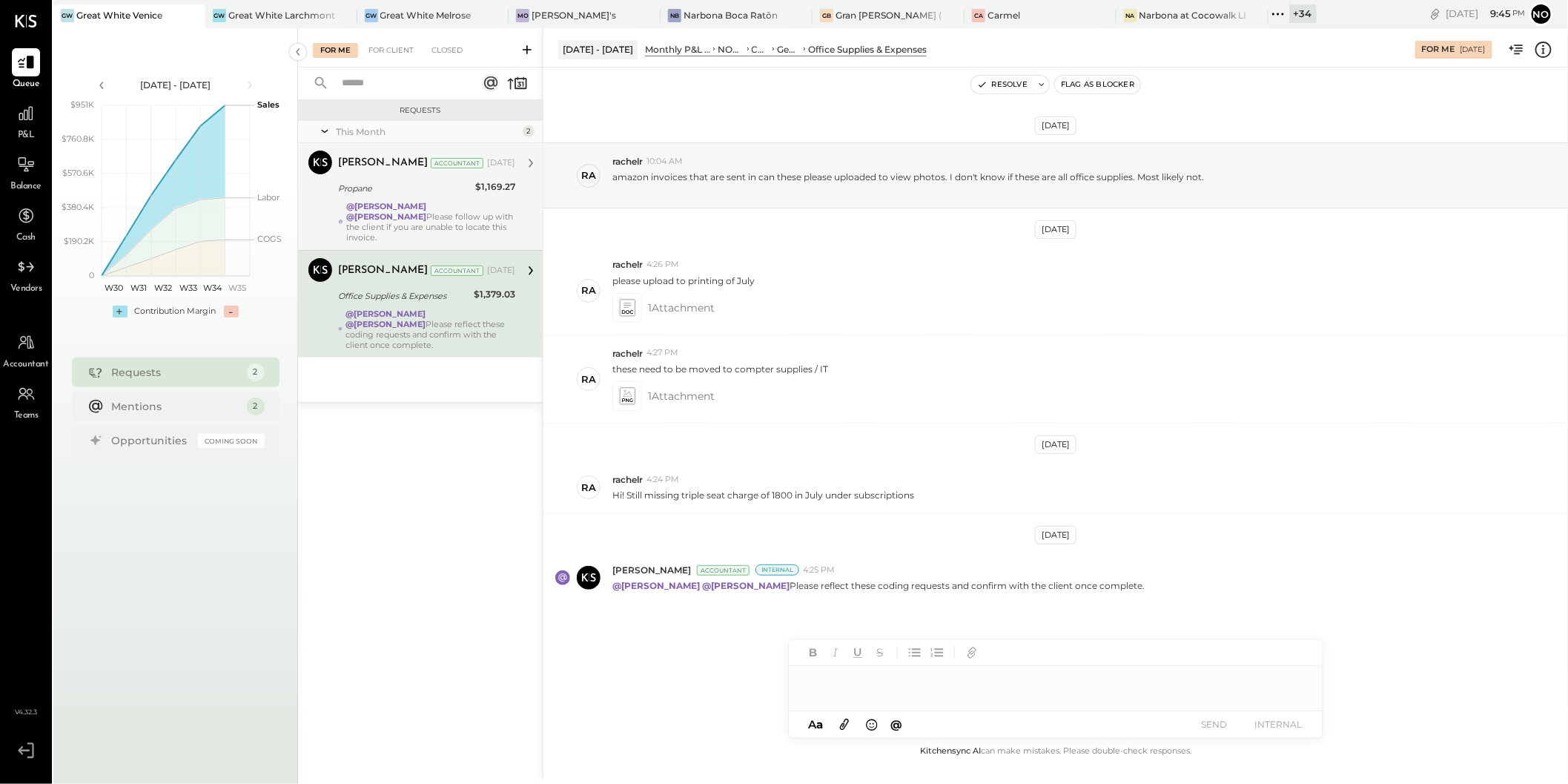
click at [407, 213] on div "@Noemi Balmaceda @Mayur Parekh Please follow up with the client if you are unab…" at bounding box center [431, 221] width 169 height 42
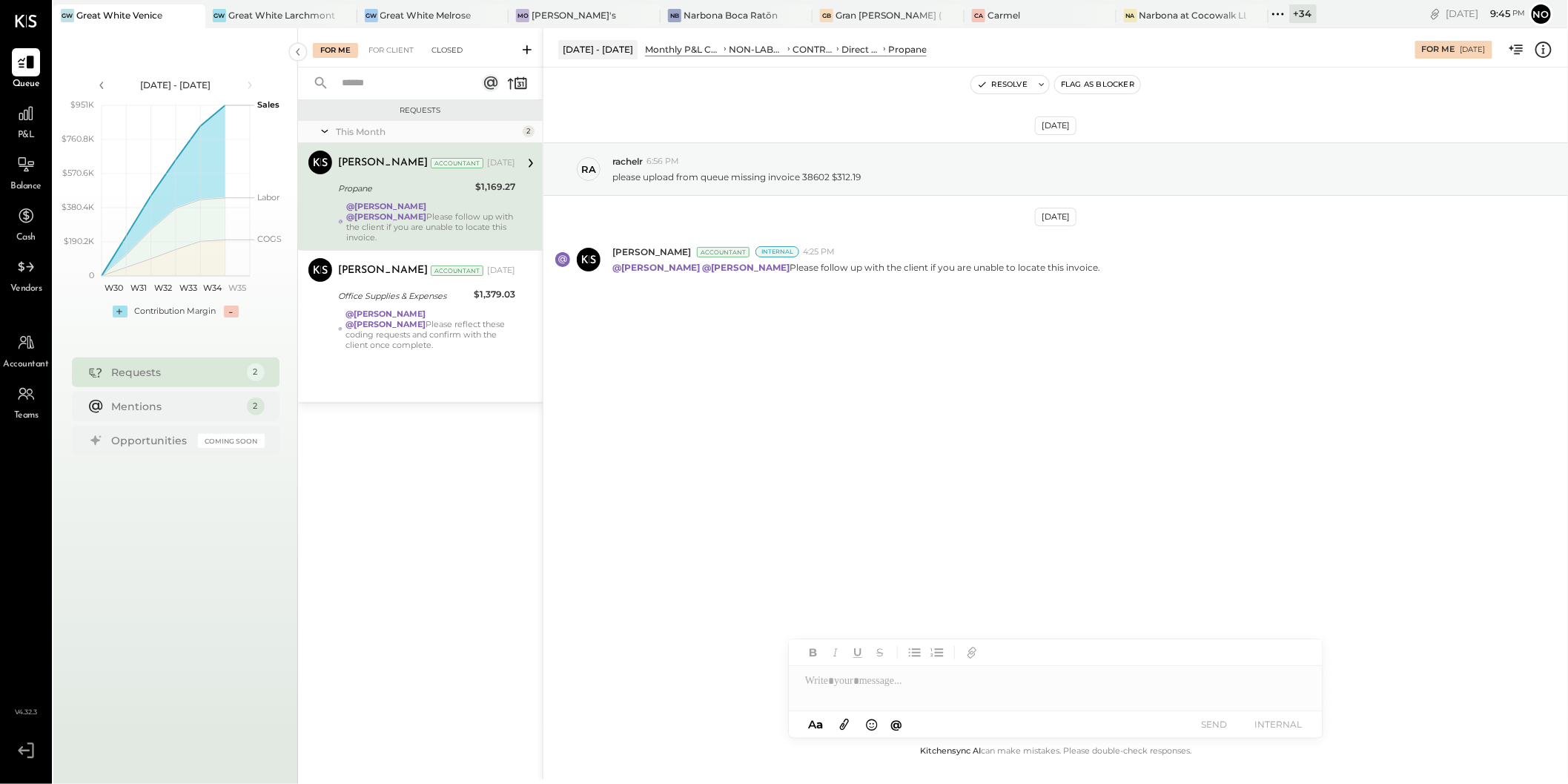
click at [451, 51] on div "Closed" at bounding box center [447, 50] width 46 height 15
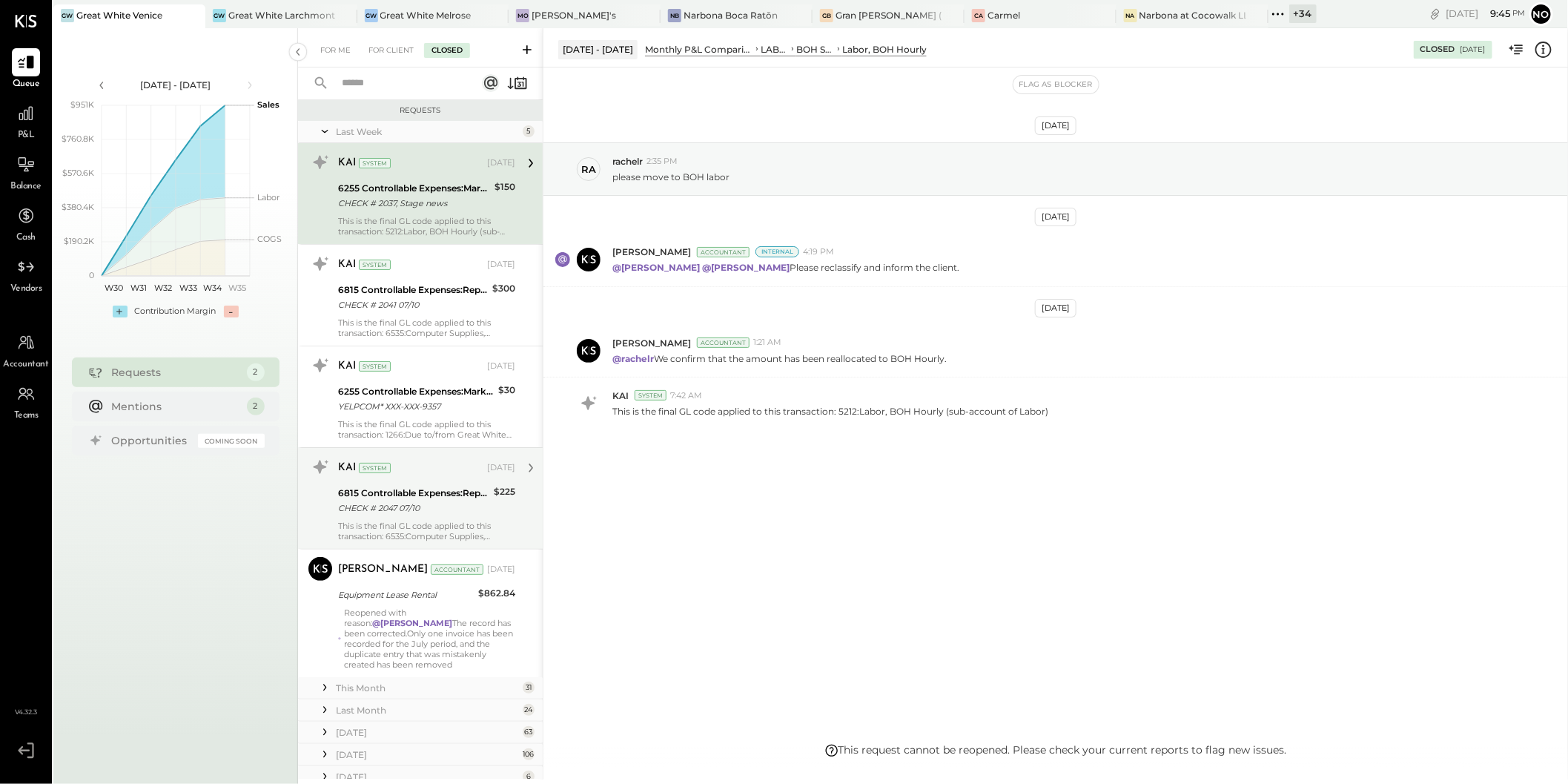
scroll to position [134, 0]
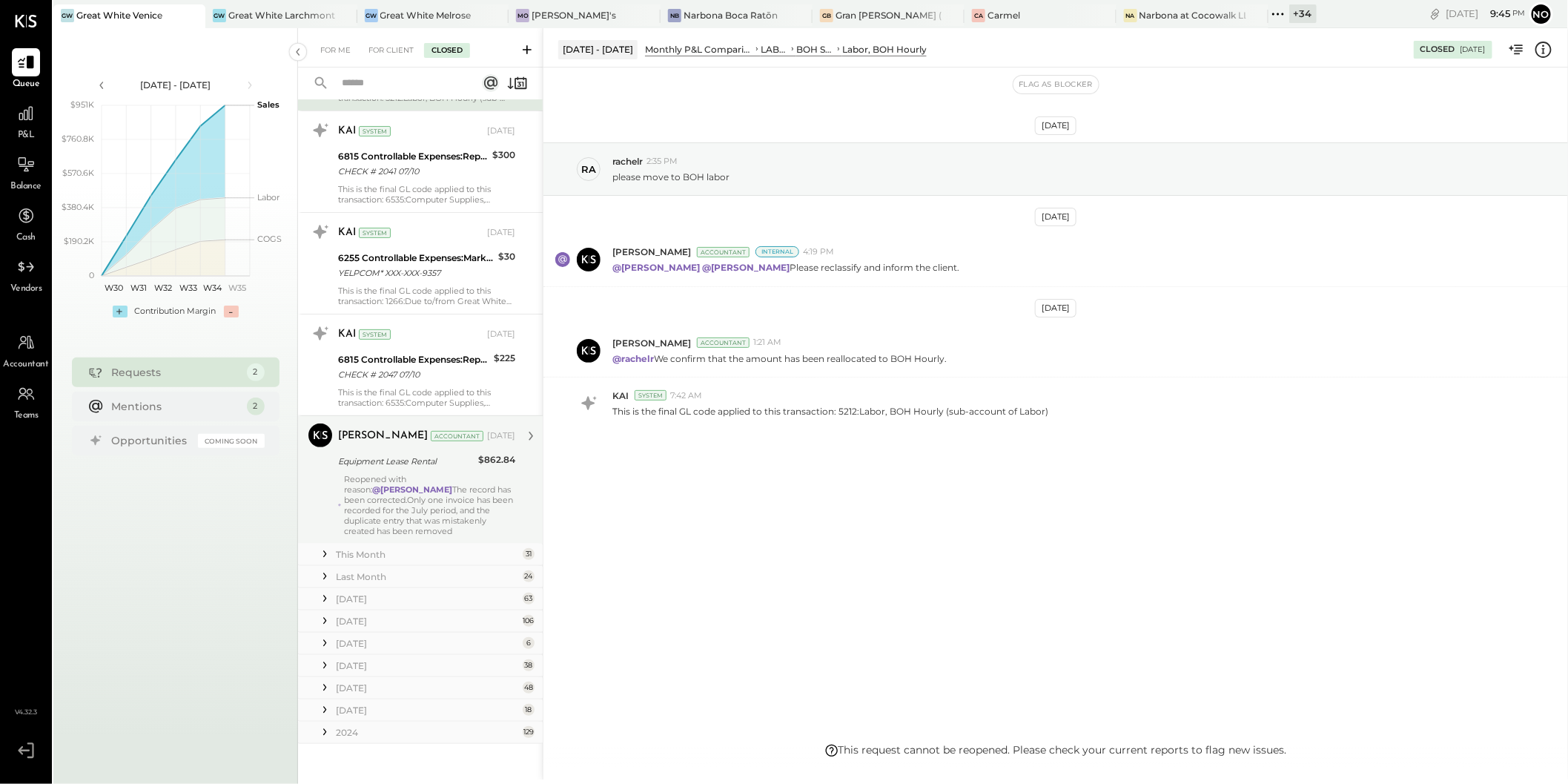
click at [424, 484] on div "Reopened with reason: @Derek Arnette The record has been corrected.Only one inv…" at bounding box center [430, 504] width 172 height 62
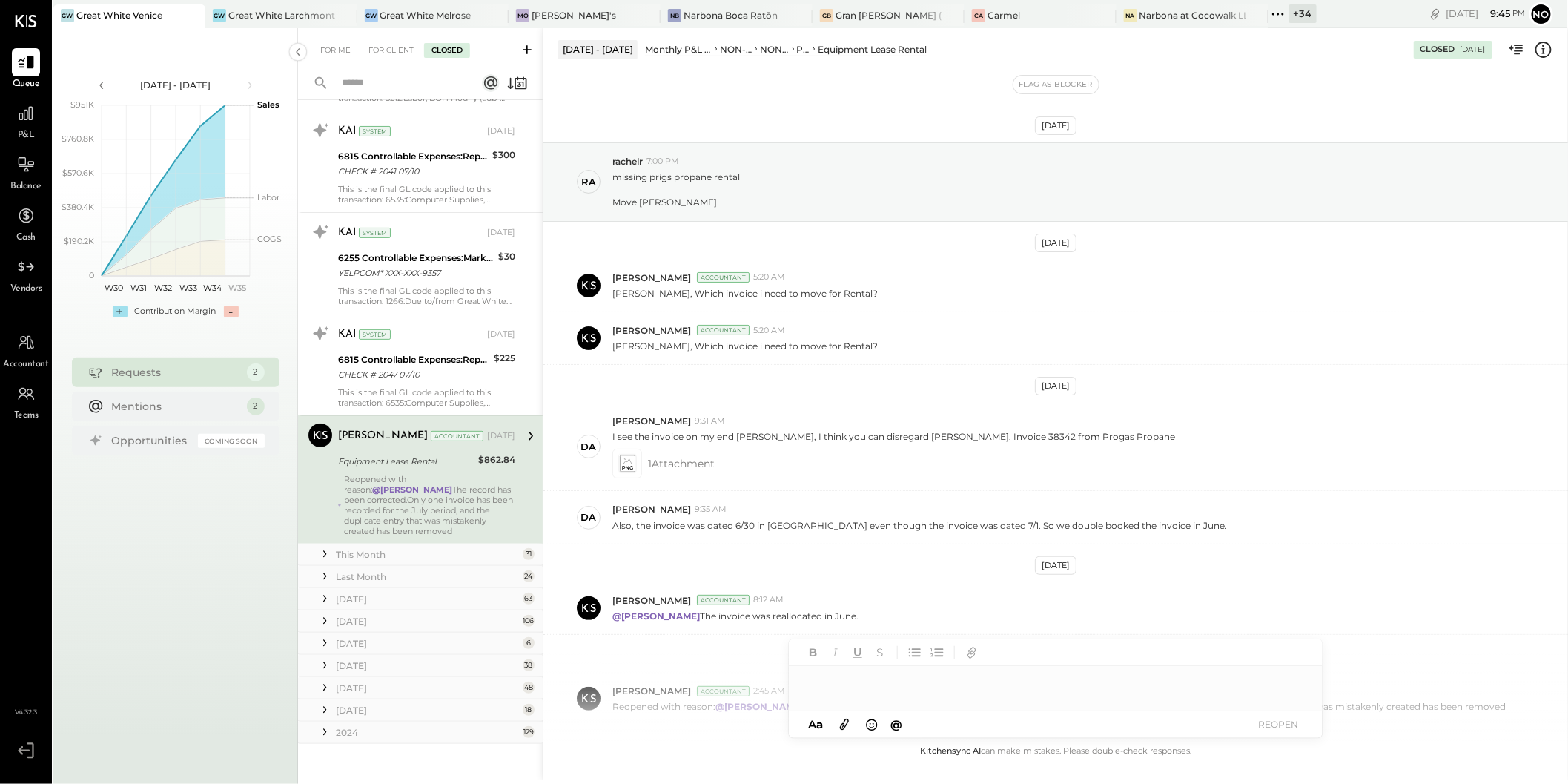
scroll to position [94, 0]
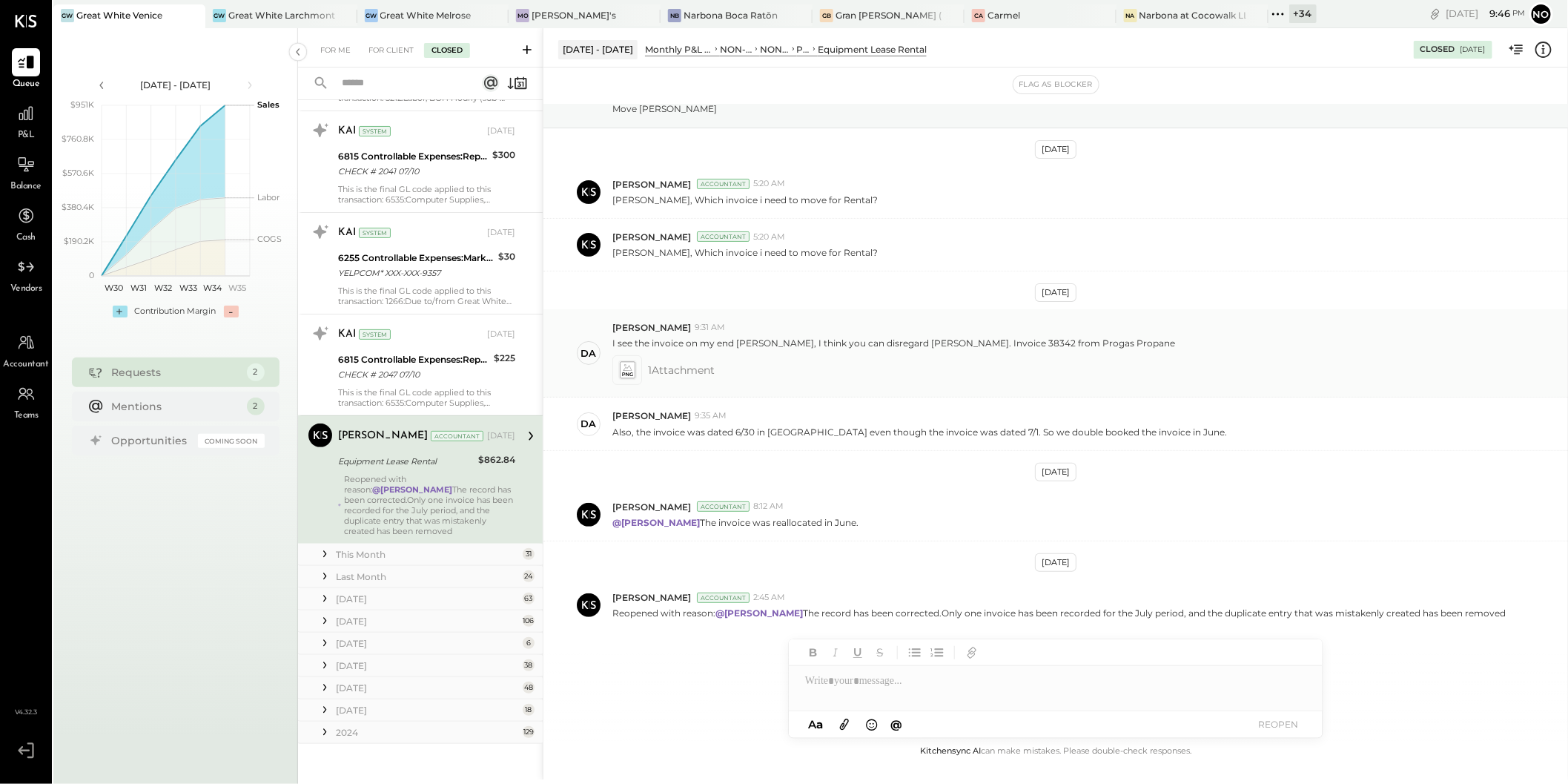
click at [633, 374] on icon at bounding box center [627, 371] width 16 height 17
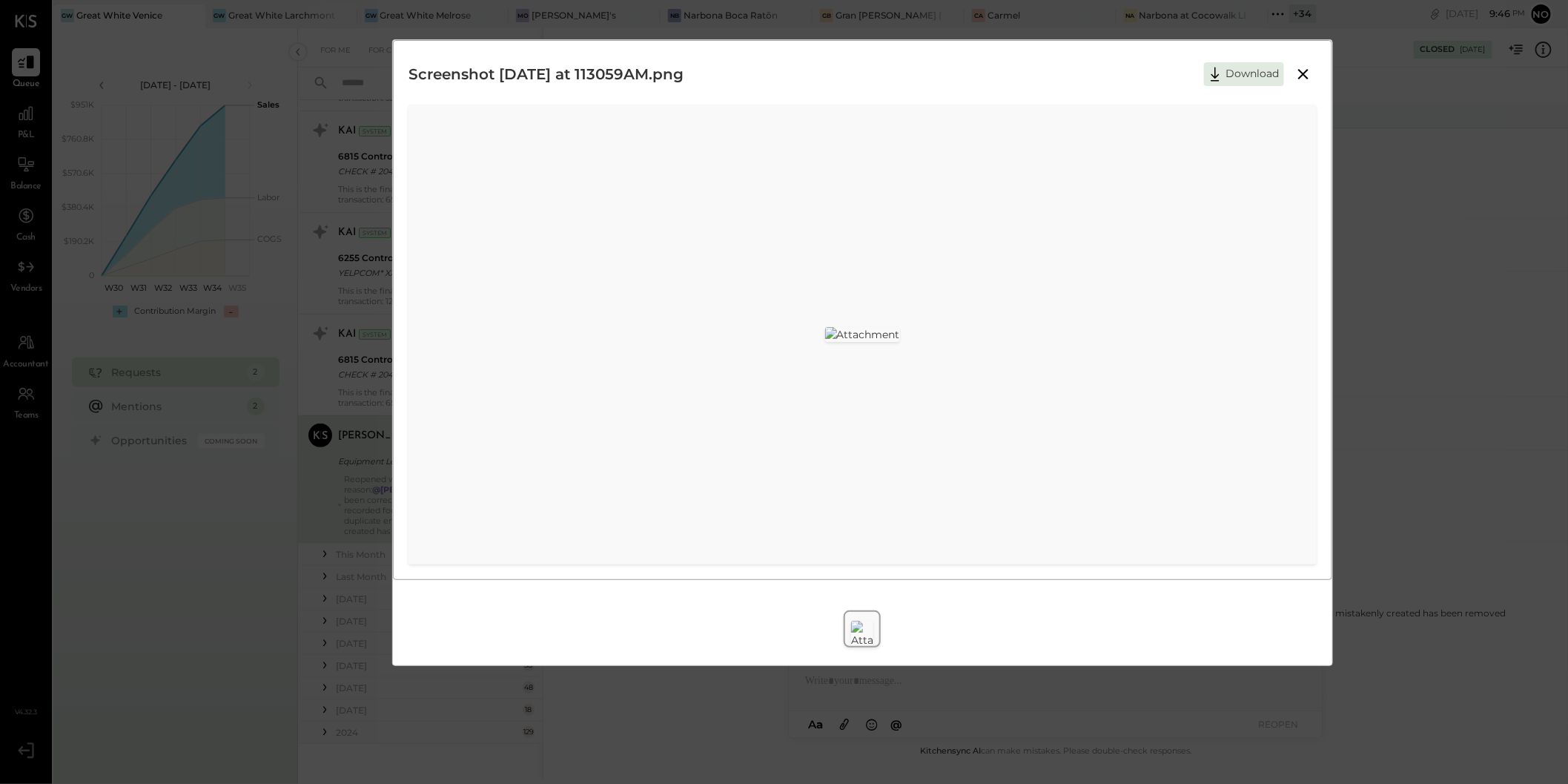
click at [1306, 72] on icon at bounding box center [1303, 73] width 18 height 18
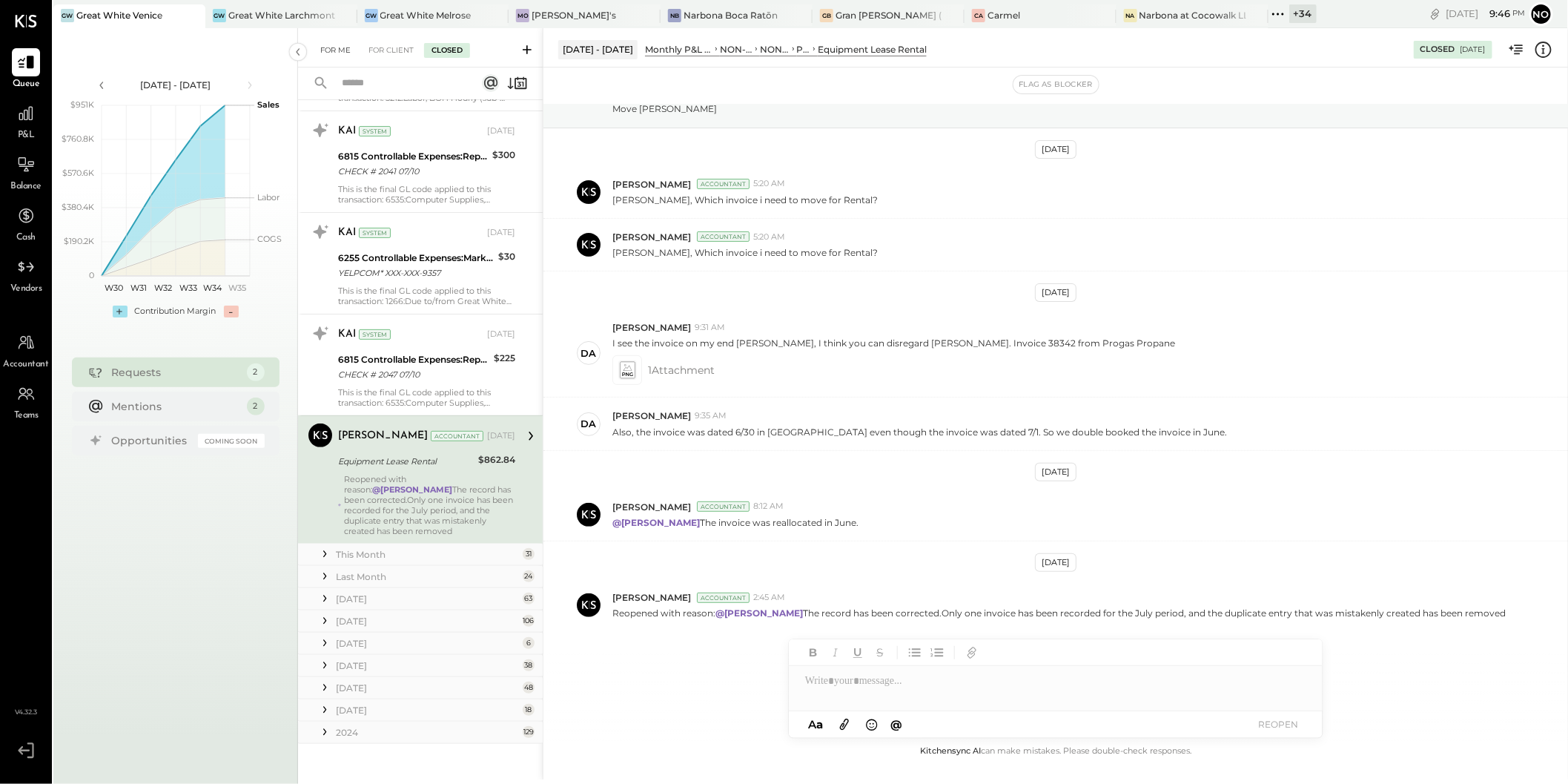
click at [341, 53] on div "For Me" at bounding box center [335, 50] width 45 height 15
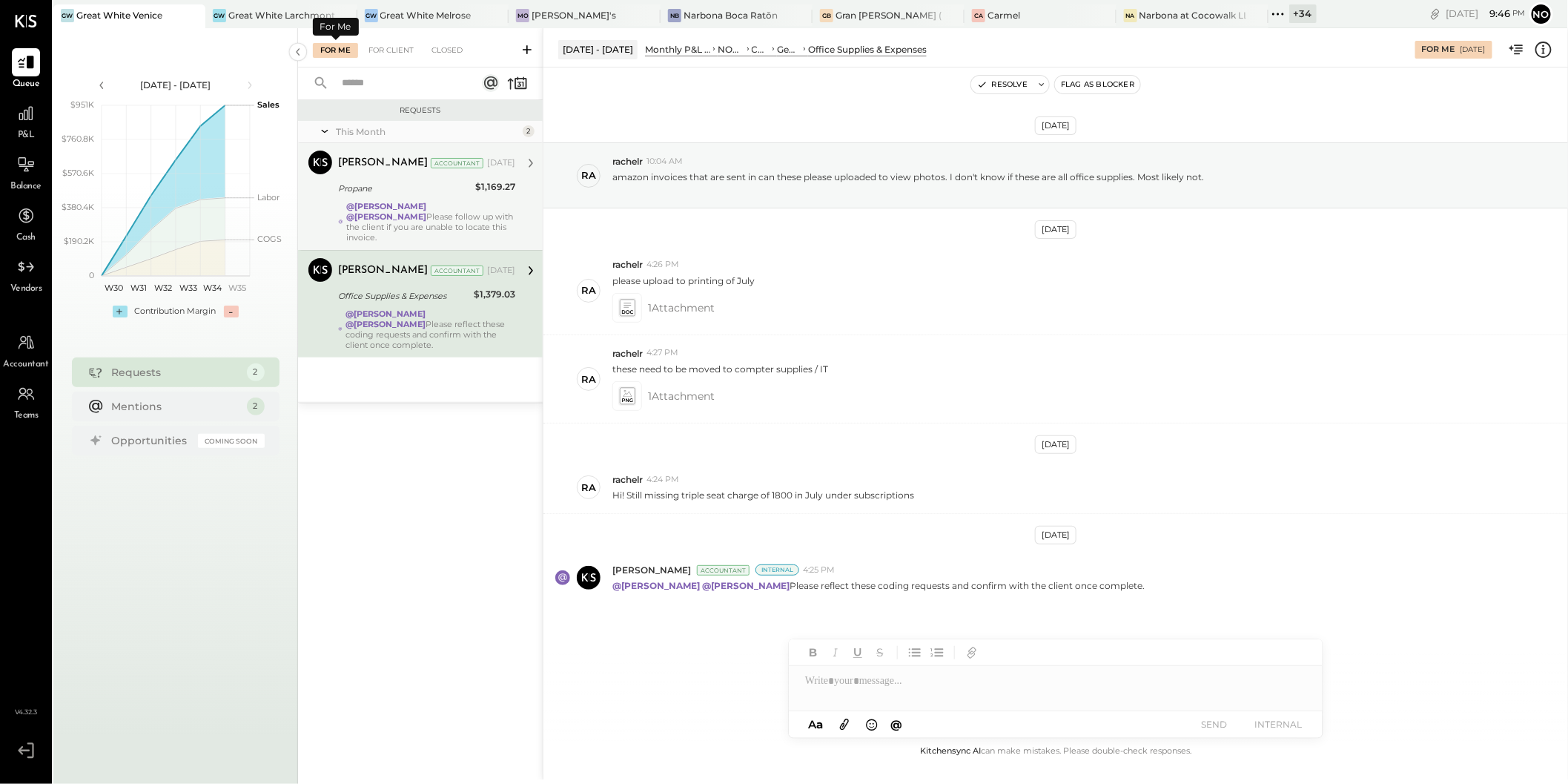
click at [399, 189] on div "Propane" at bounding box center [404, 189] width 133 height 15
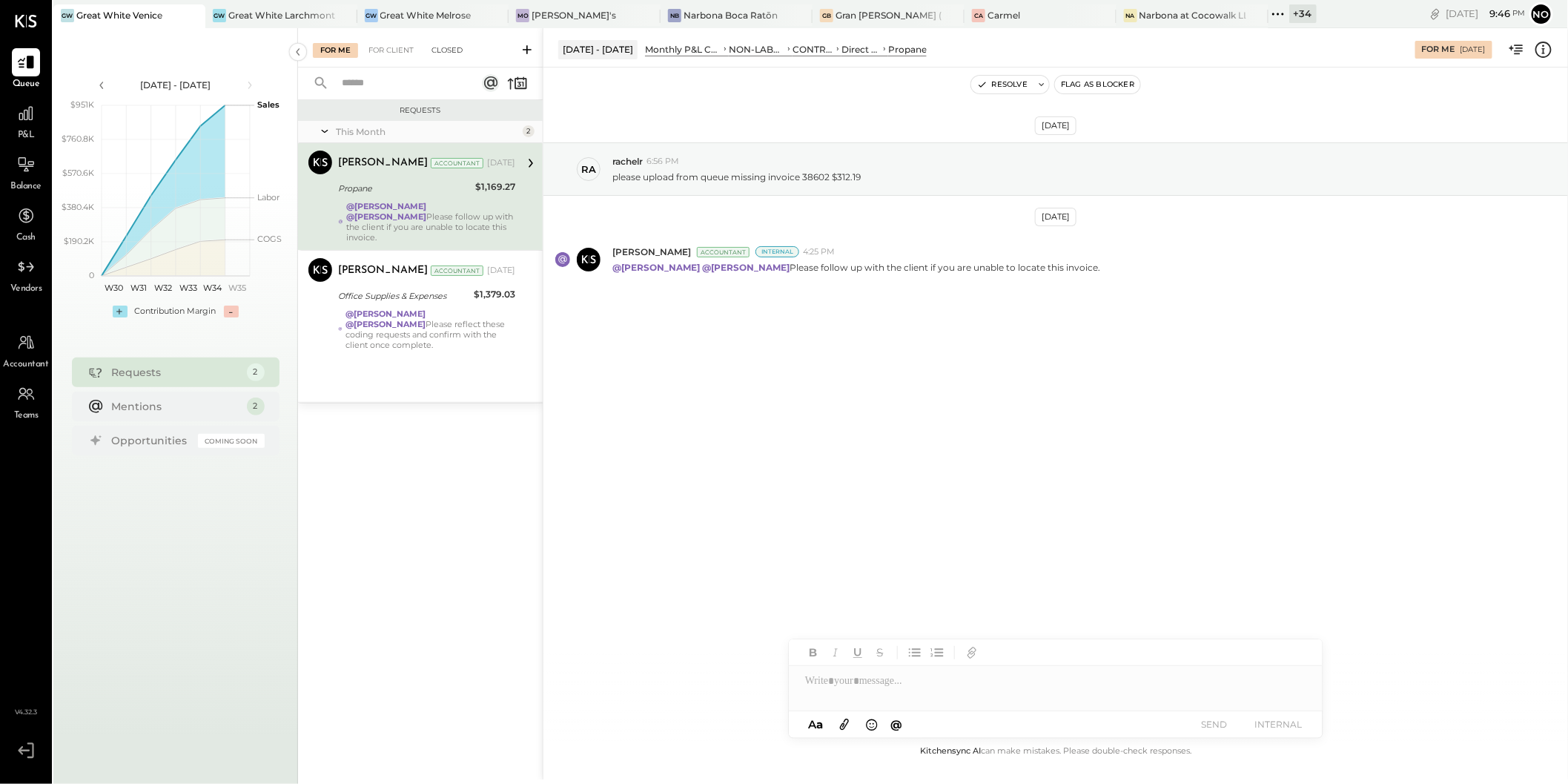
click at [453, 53] on div "Closed" at bounding box center [447, 50] width 46 height 15
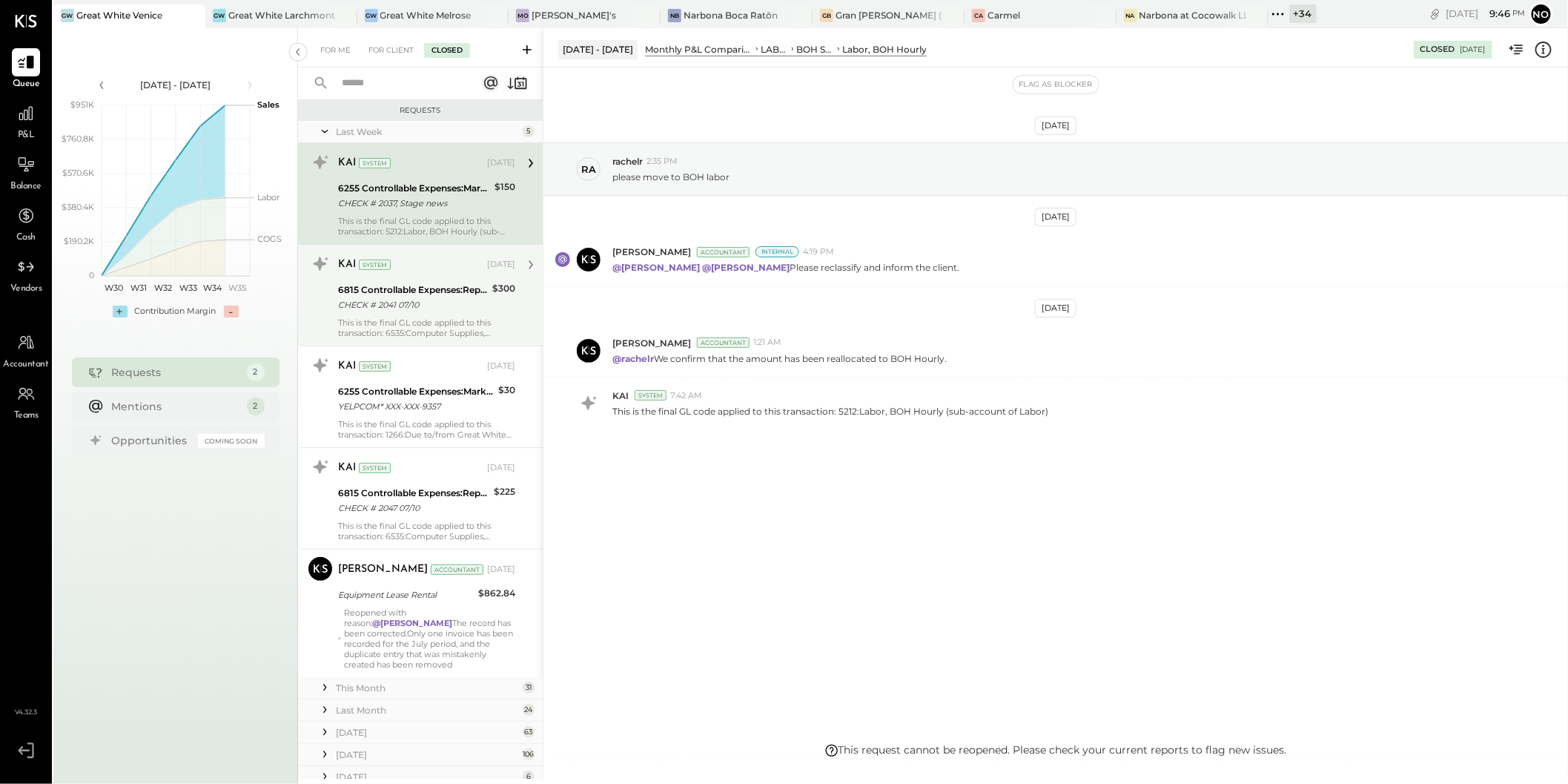
click at [438, 297] on div "CHECK # 2041 07/10" at bounding box center [412, 305] width 149 height 15
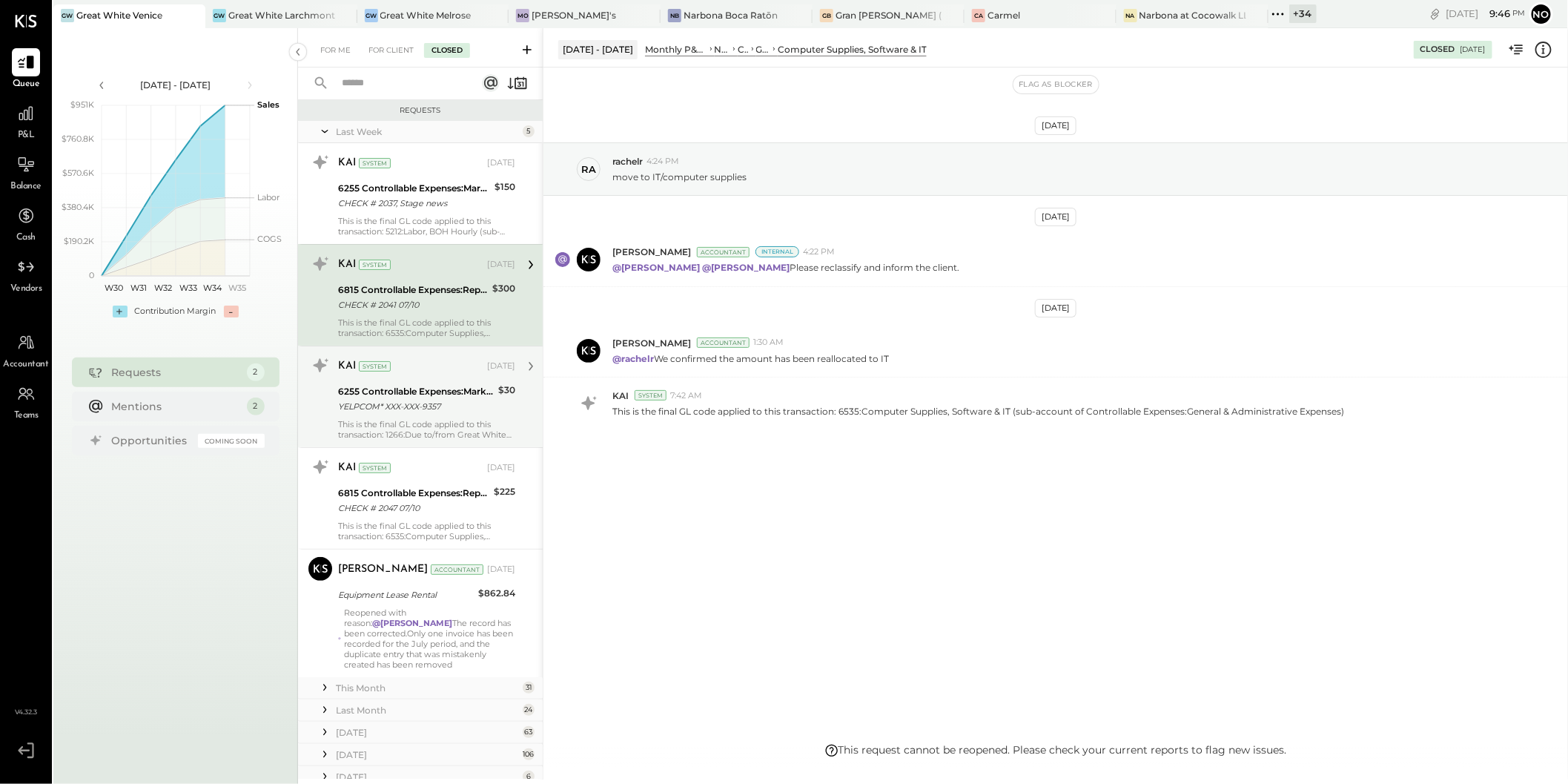
click at [432, 404] on div "YELPCOM* XXX-XXX-9357" at bounding box center [416, 407] width 156 height 15
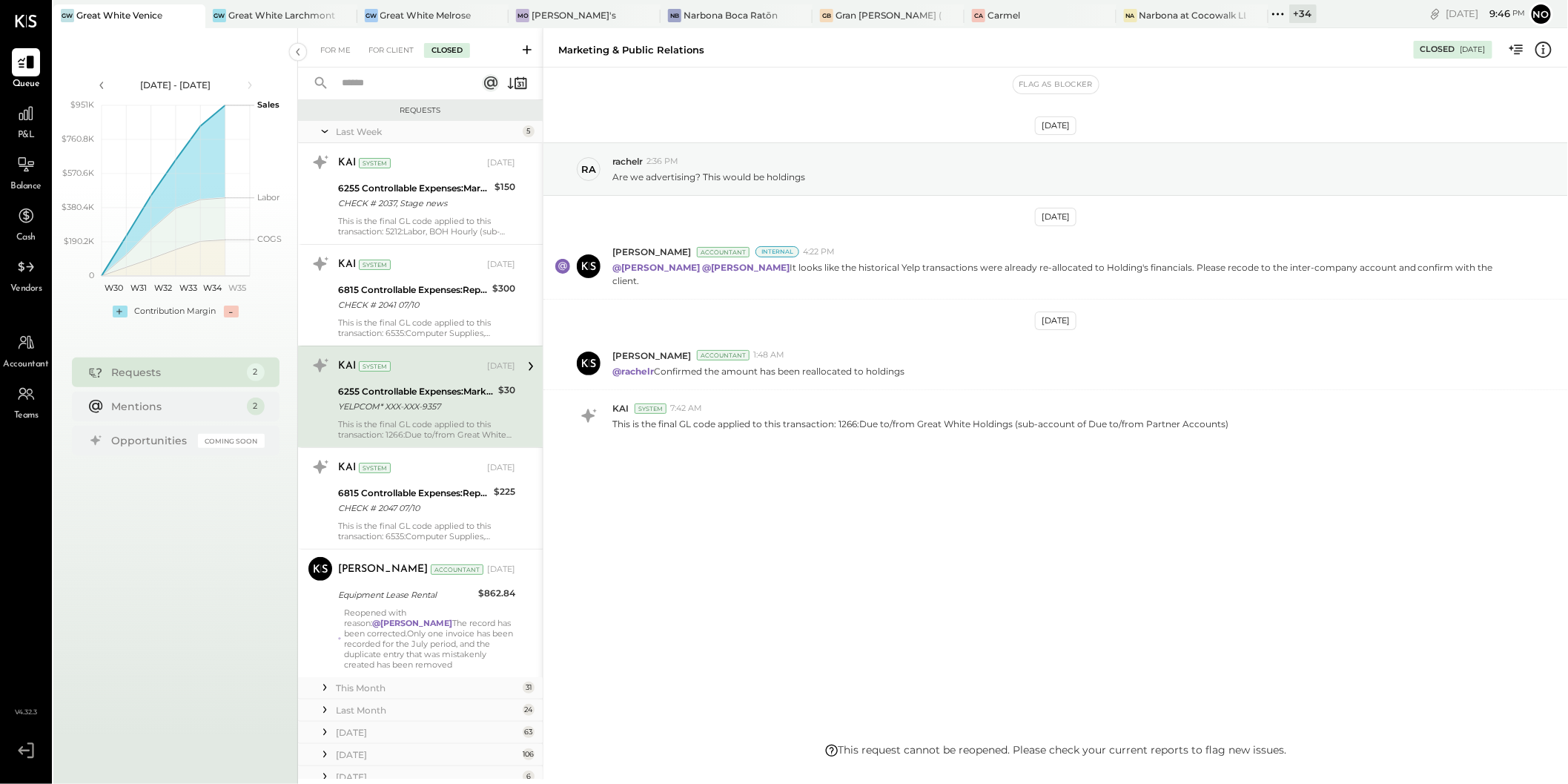
scroll to position [53, 0]
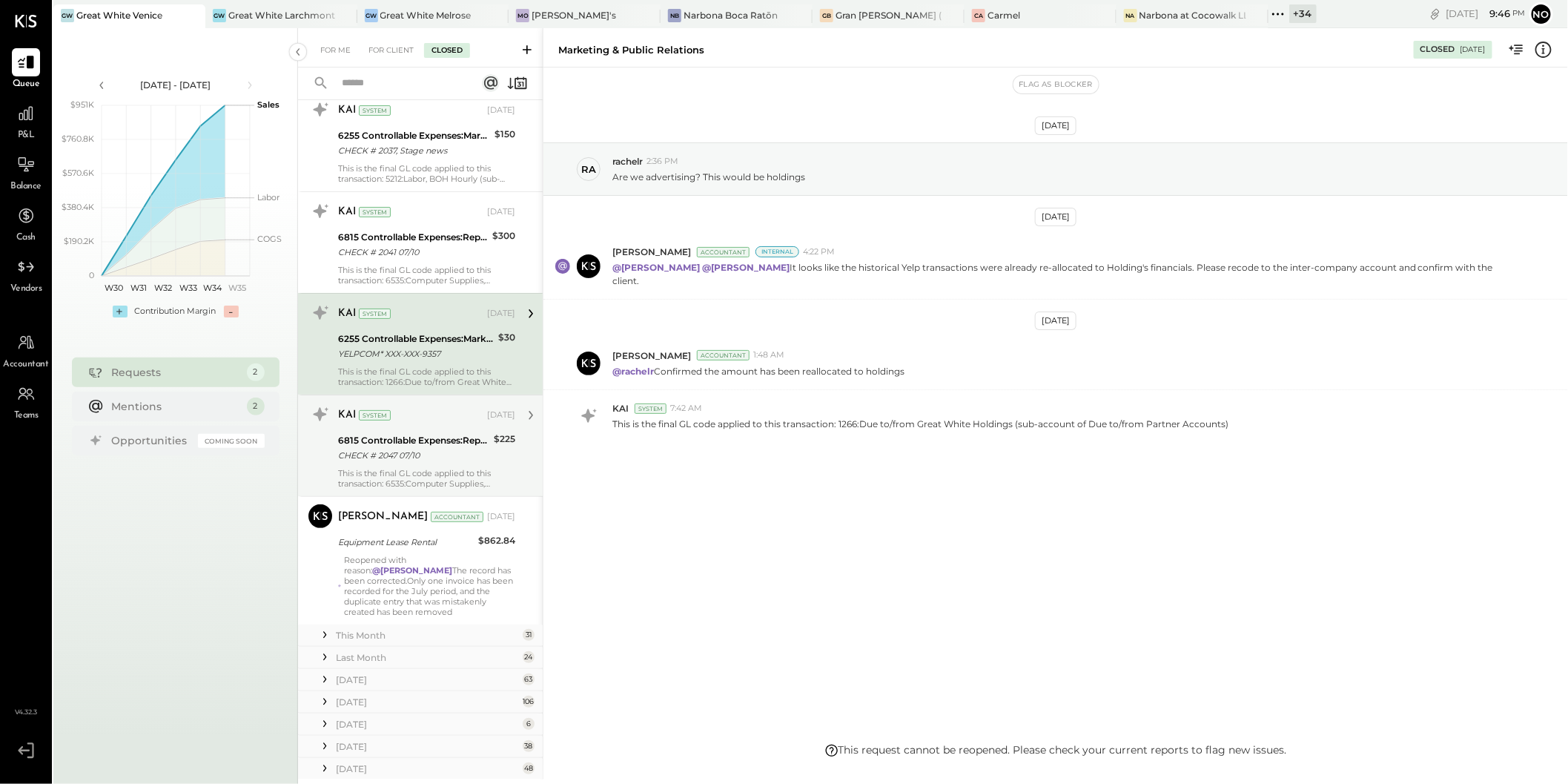
click at [421, 444] on div "6815 Controllable Expenses:Repairs & Maintenance:R&M, Facility" at bounding box center [413, 440] width 151 height 15
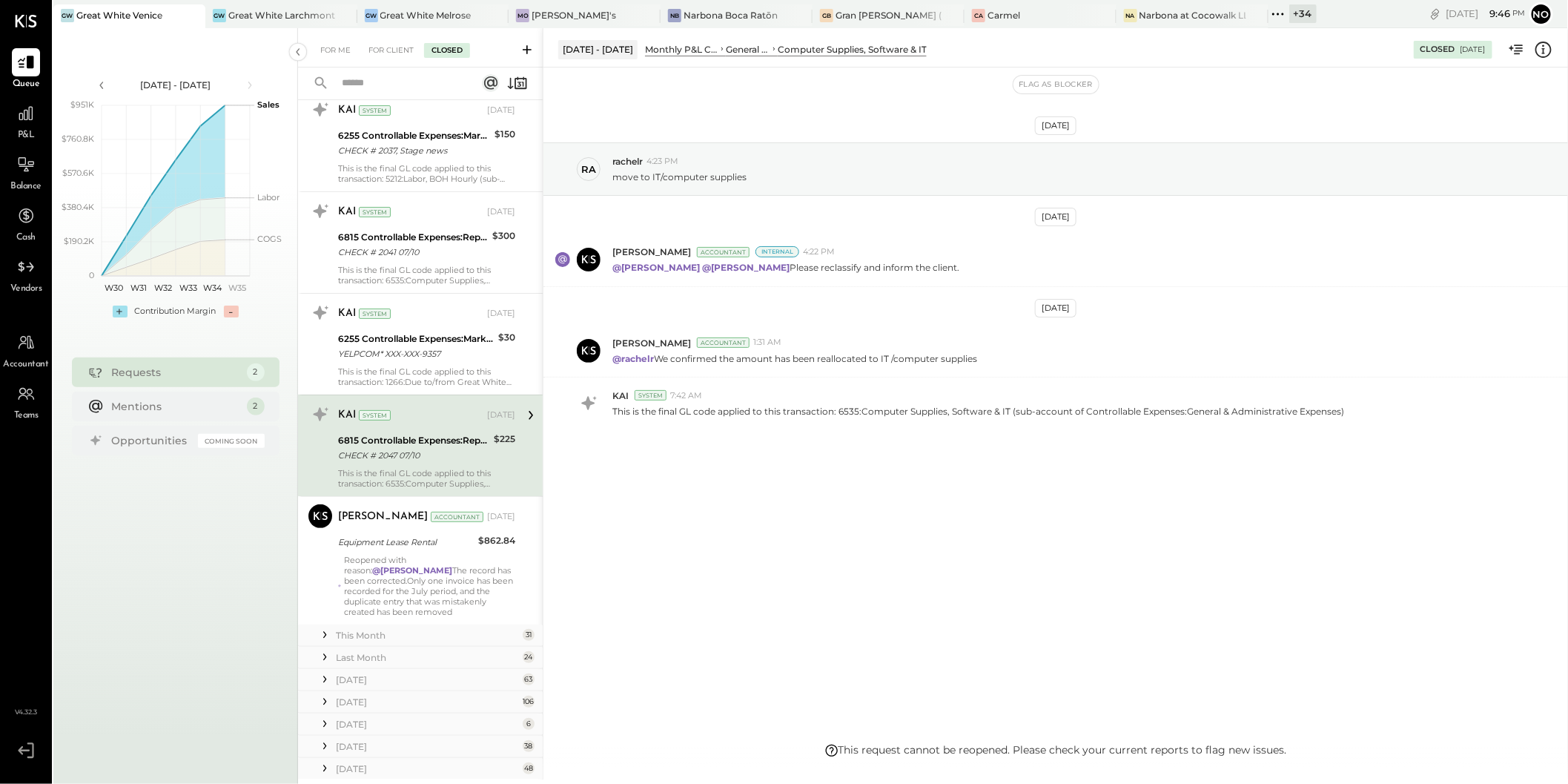
scroll to position [134, 0]
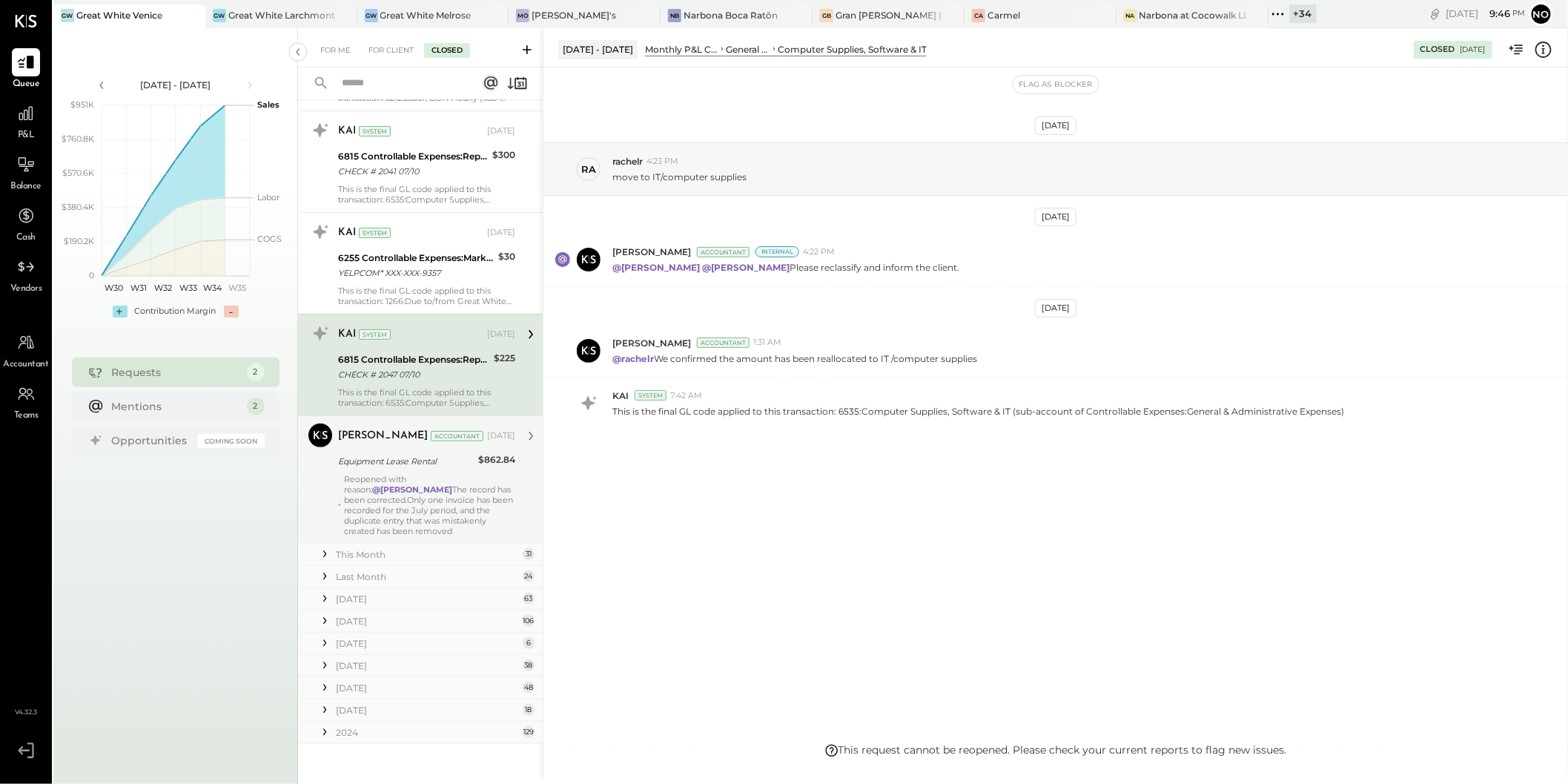
click at [425, 458] on div "Equipment Lease Rental" at bounding box center [406, 462] width 136 height 15
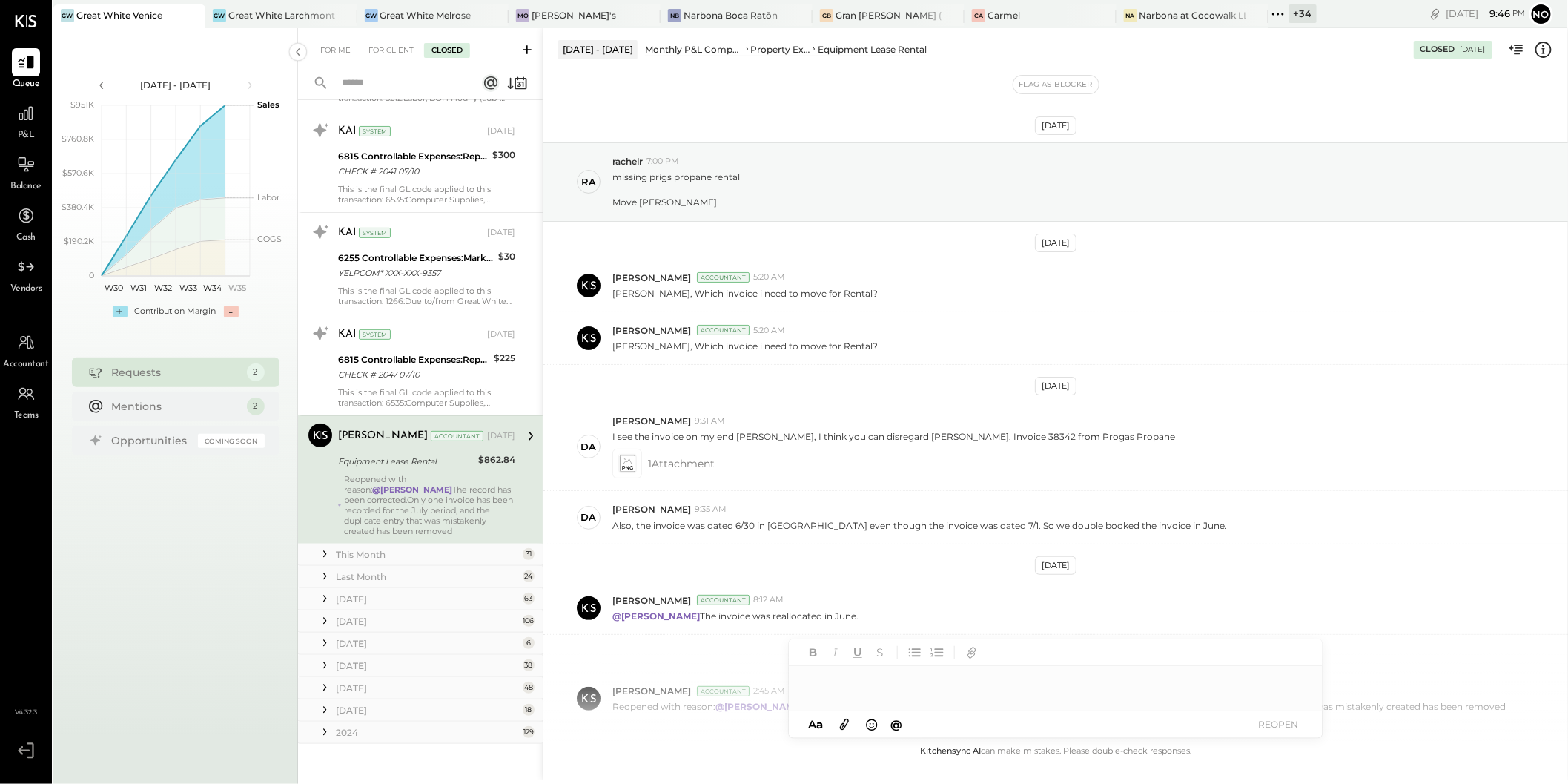
scroll to position [94, 0]
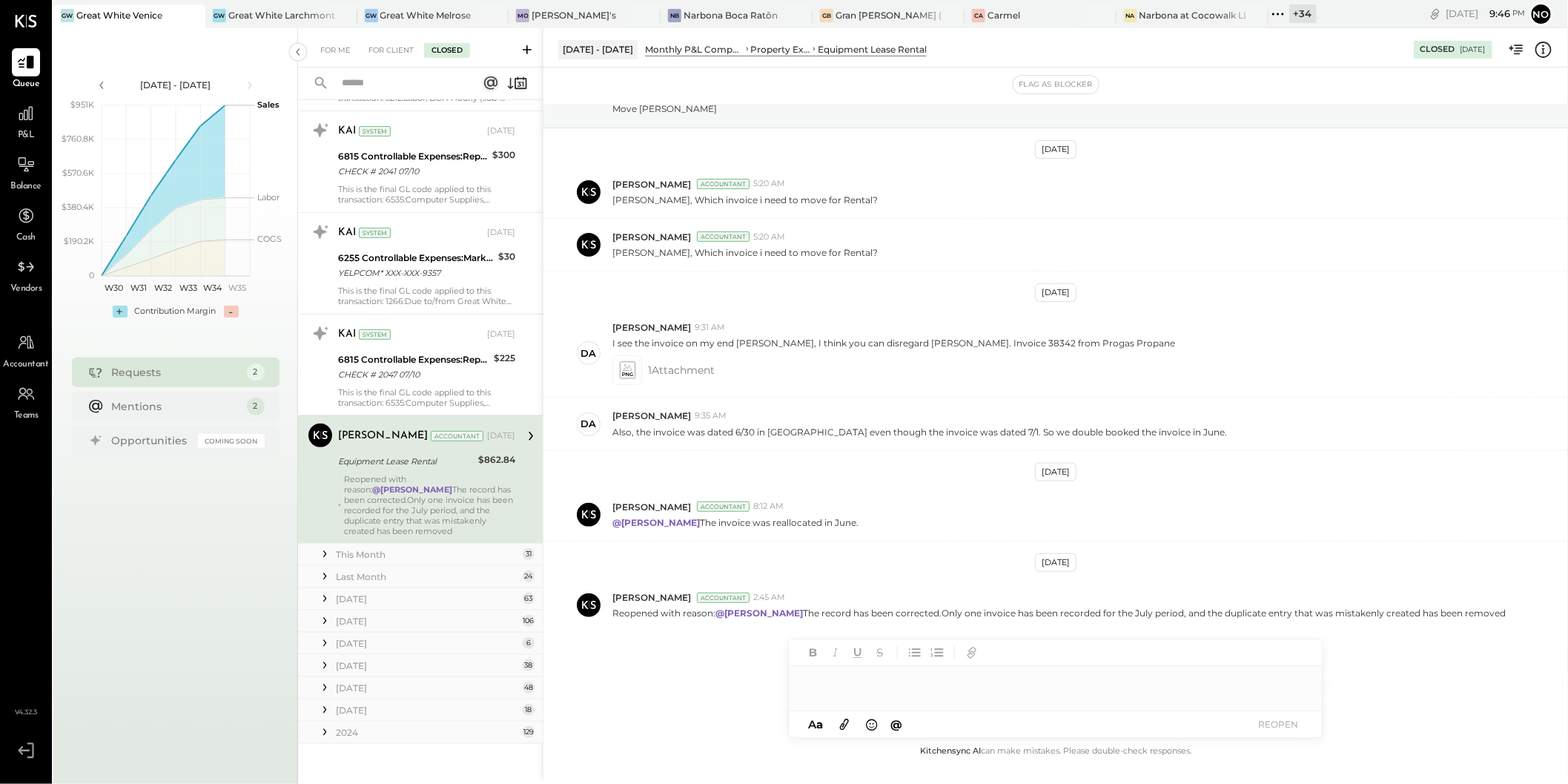
click at [404, 548] on div "This Month" at bounding box center [427, 555] width 183 height 13
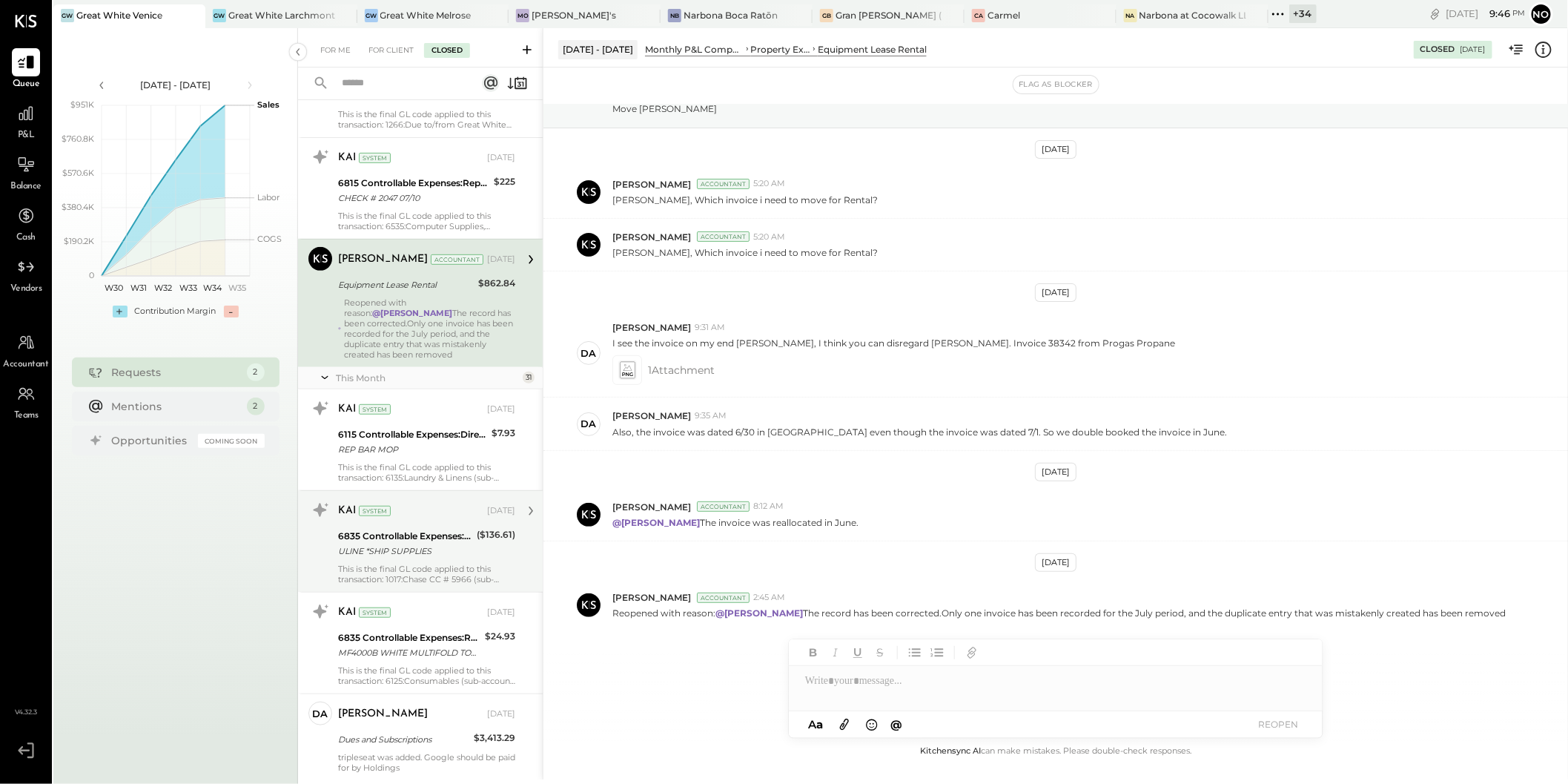
scroll to position [396, 0]
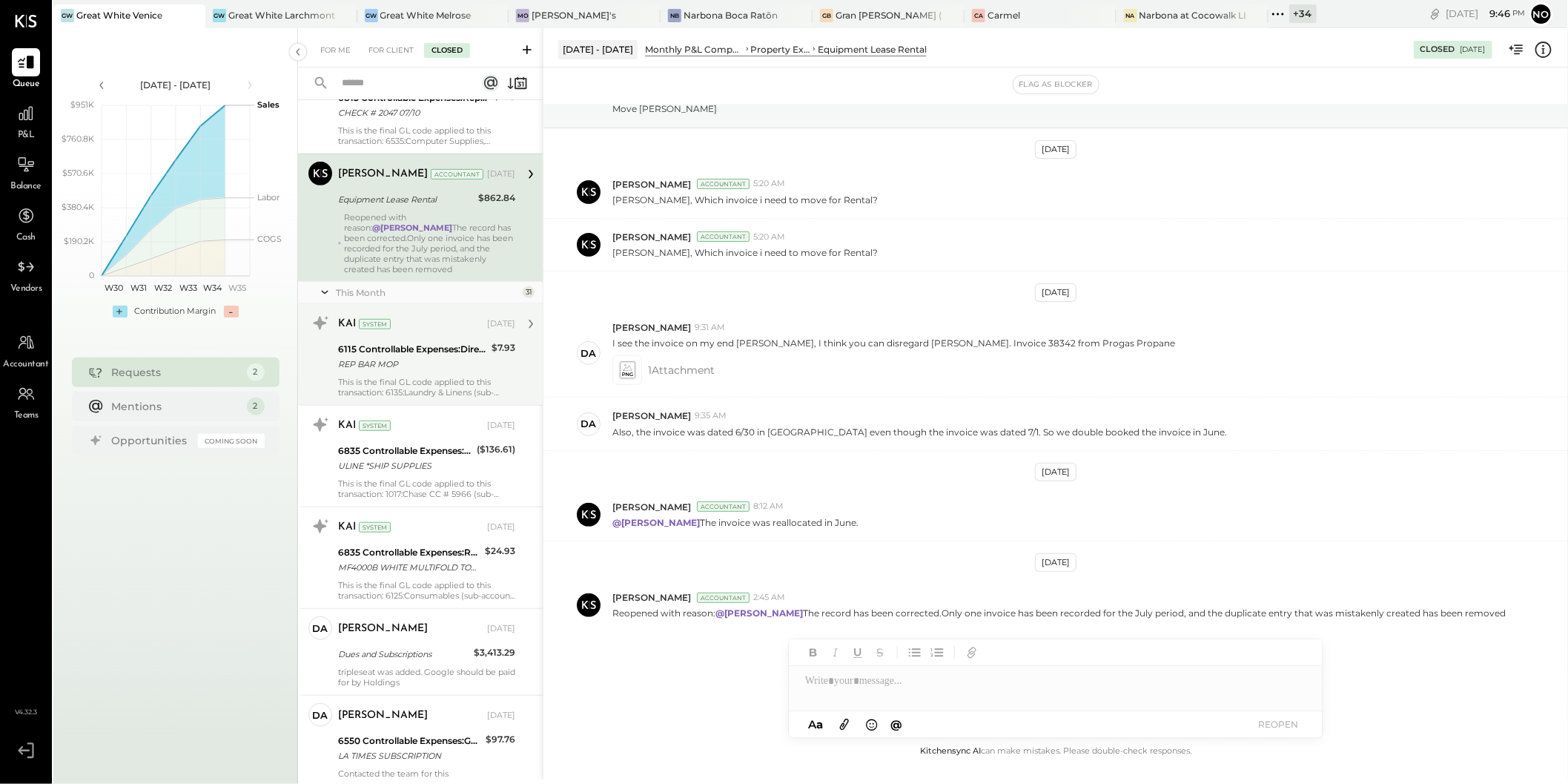
click at [444, 342] on div "6115 Controllable Expenses:Direct Operating Expenses:Cleaning Supplies" at bounding box center [412, 349] width 149 height 15
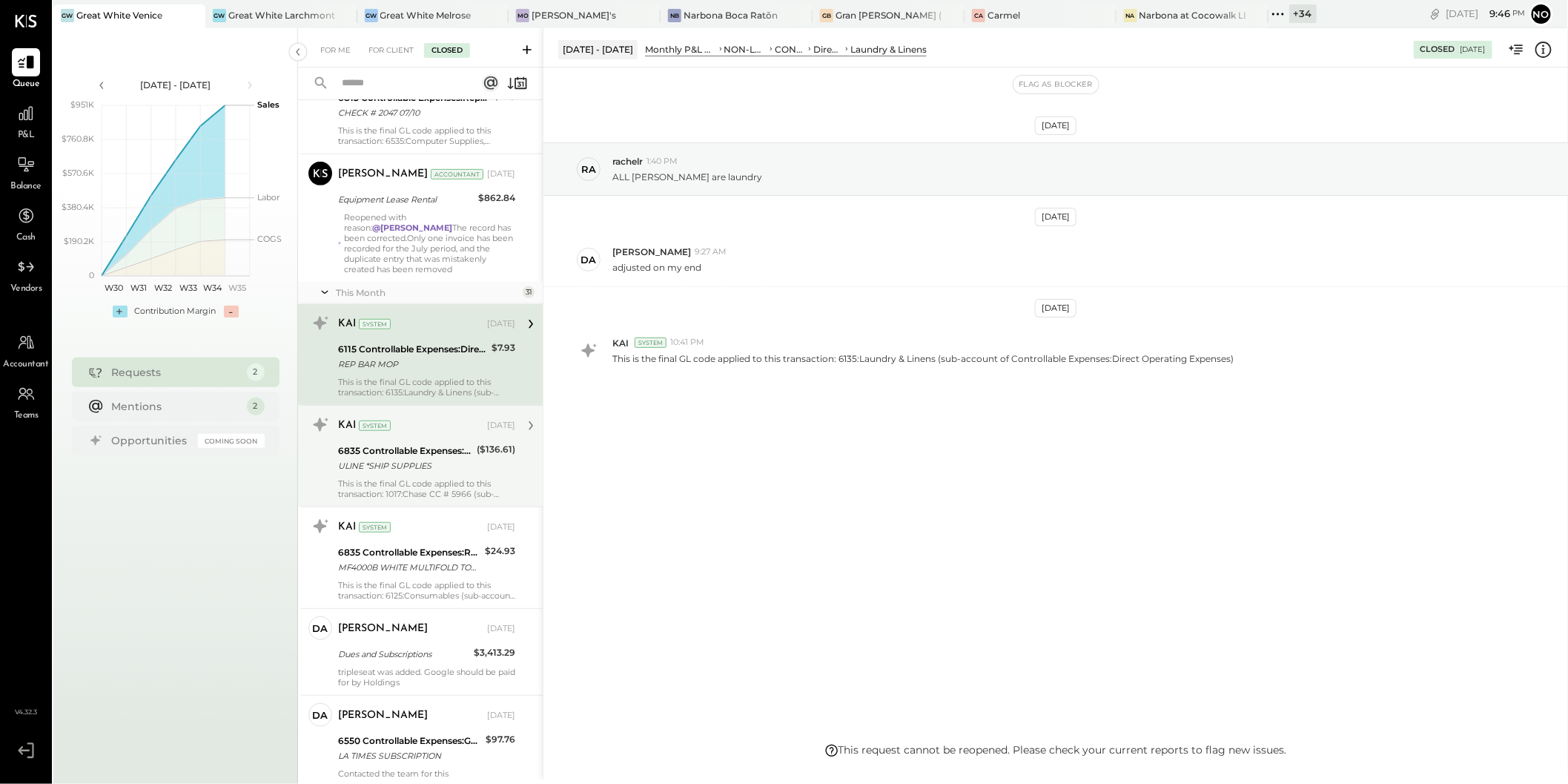
click at [405, 442] on div "6835 Controllable Expenses:Repairs & Maintenance:Maintenance & Facility Supplie…" at bounding box center [405, 458] width 135 height 33
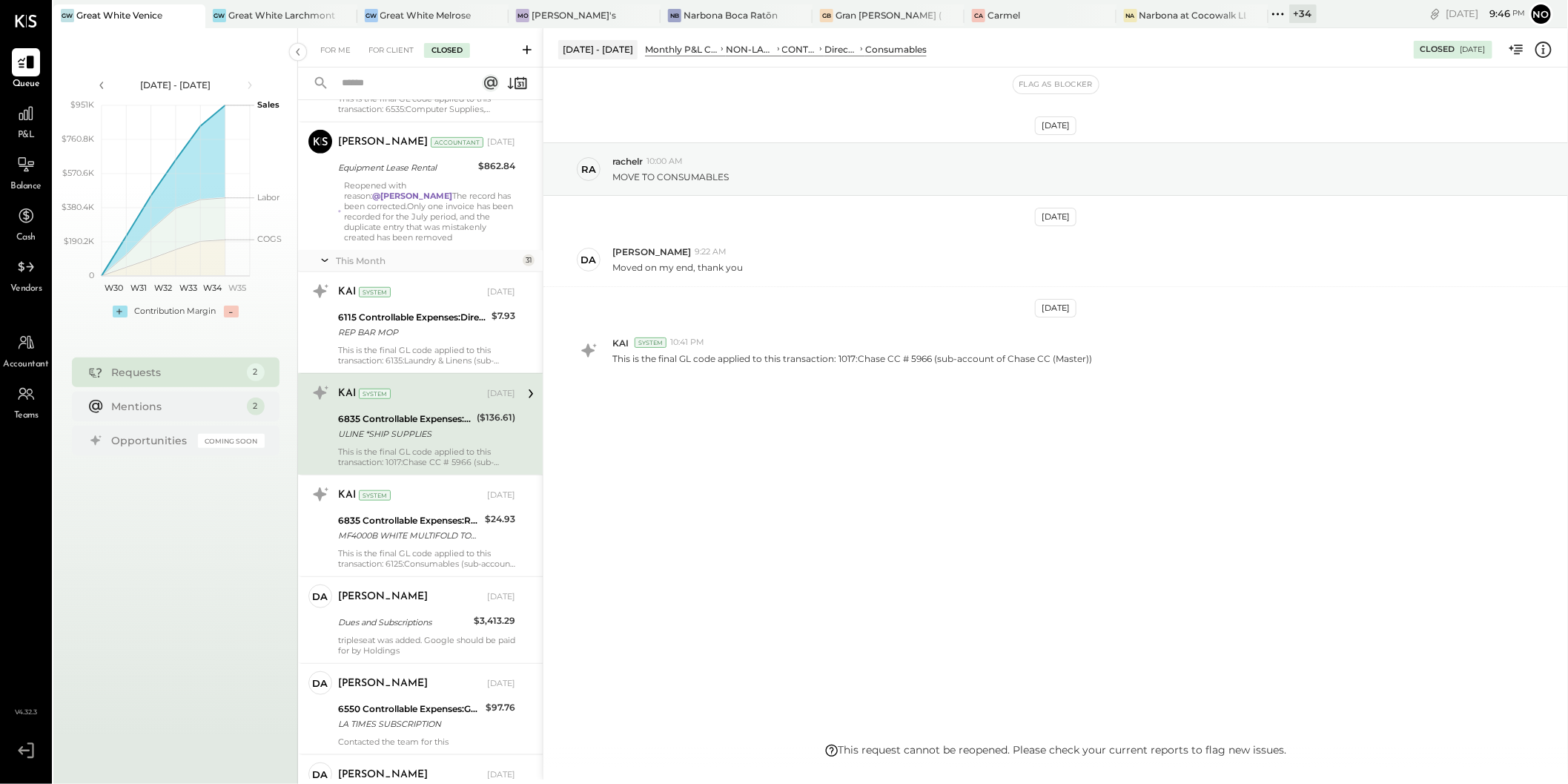
scroll to position [463, 0]
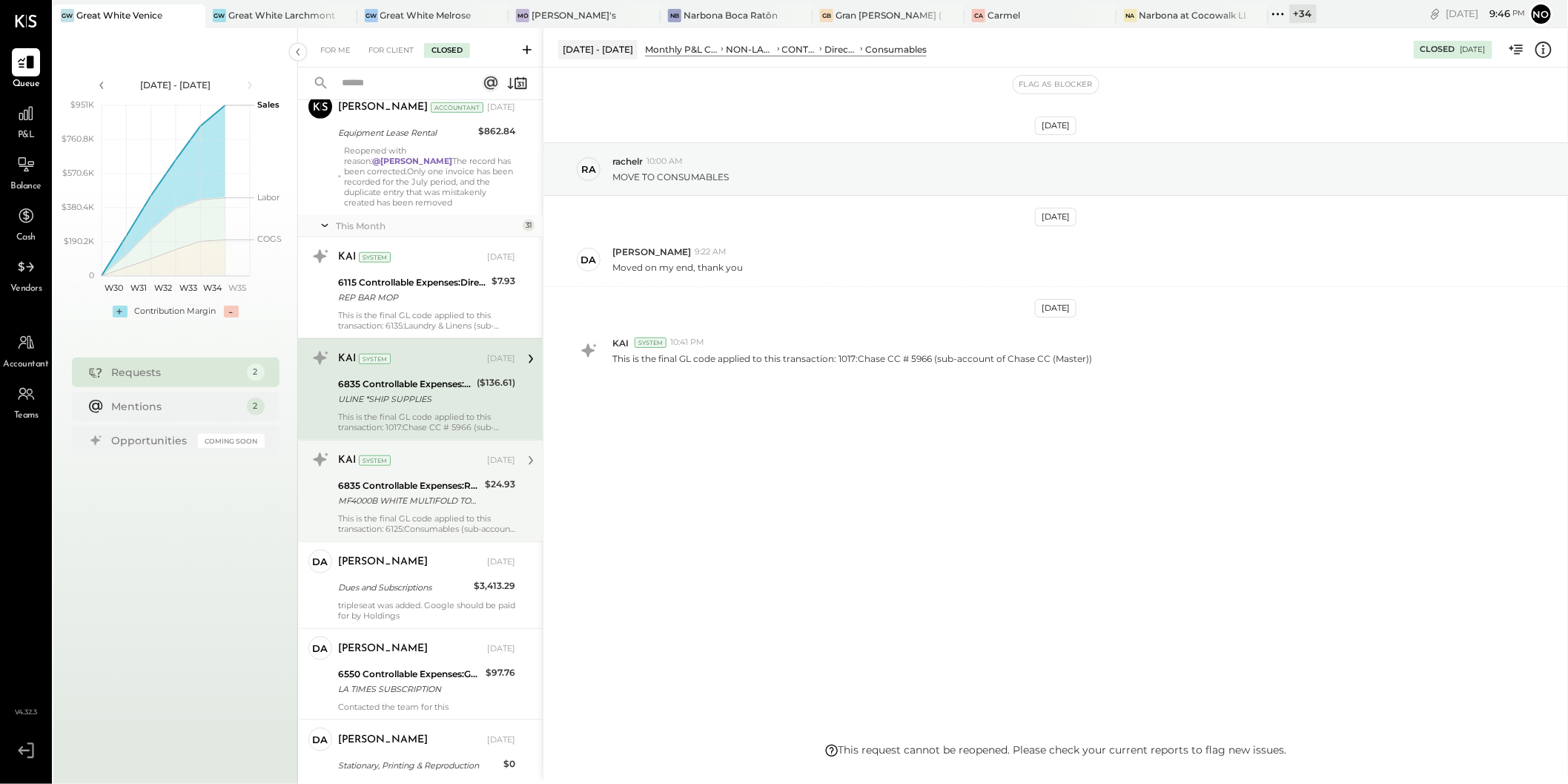
click at [412, 478] on div "6835 Controllable Expenses:Repairs & Maintenance:Maintenance & Facility Supplies" at bounding box center [408, 486] width 142 height 15
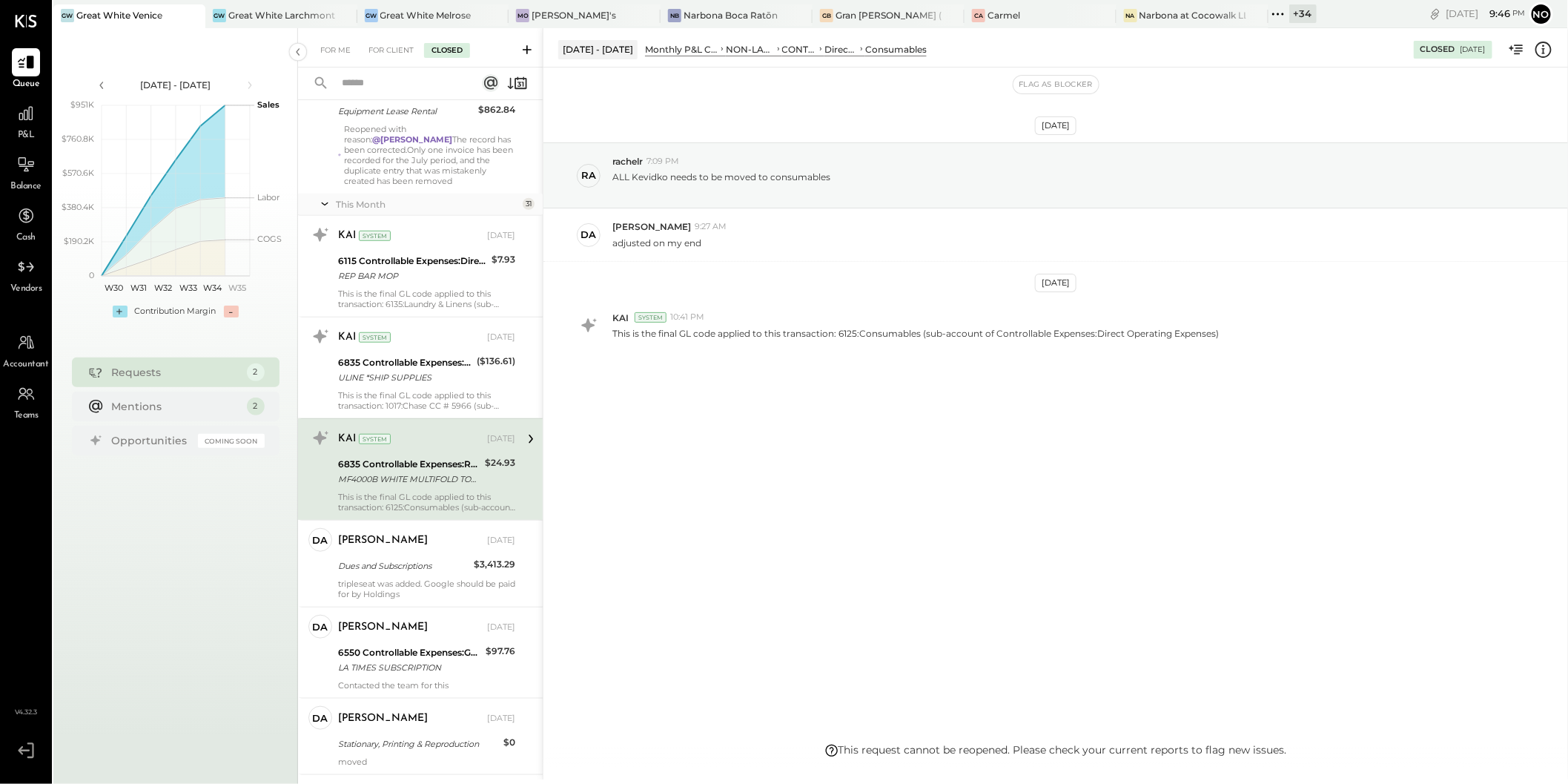
scroll to position [581, 0]
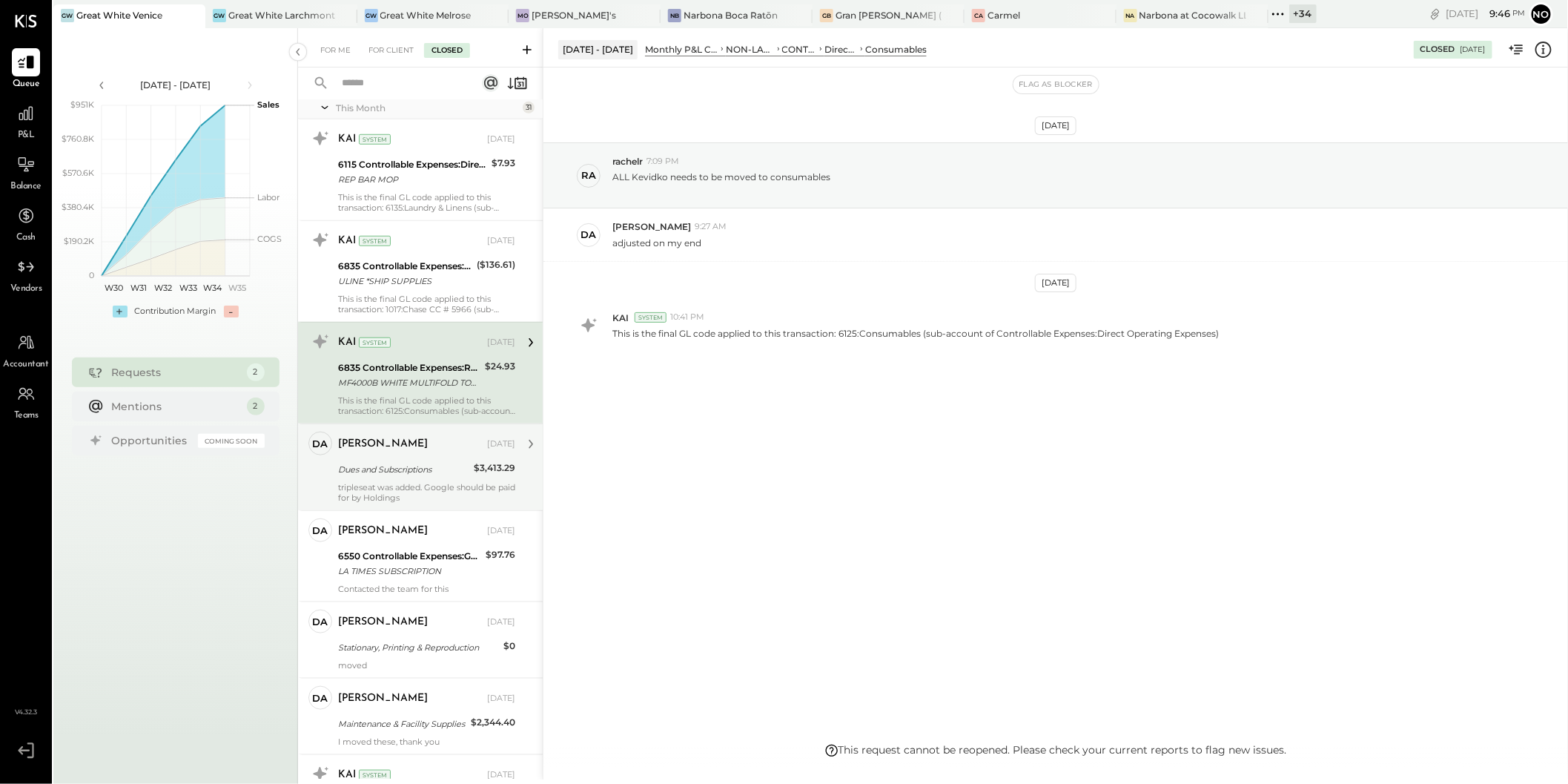
click at [418, 448] on div "Derek Arnette Aug 15, 2025 Dues and Subscriptions $3,413.29 tripleseat was adde…" at bounding box center [426, 467] width 177 height 72
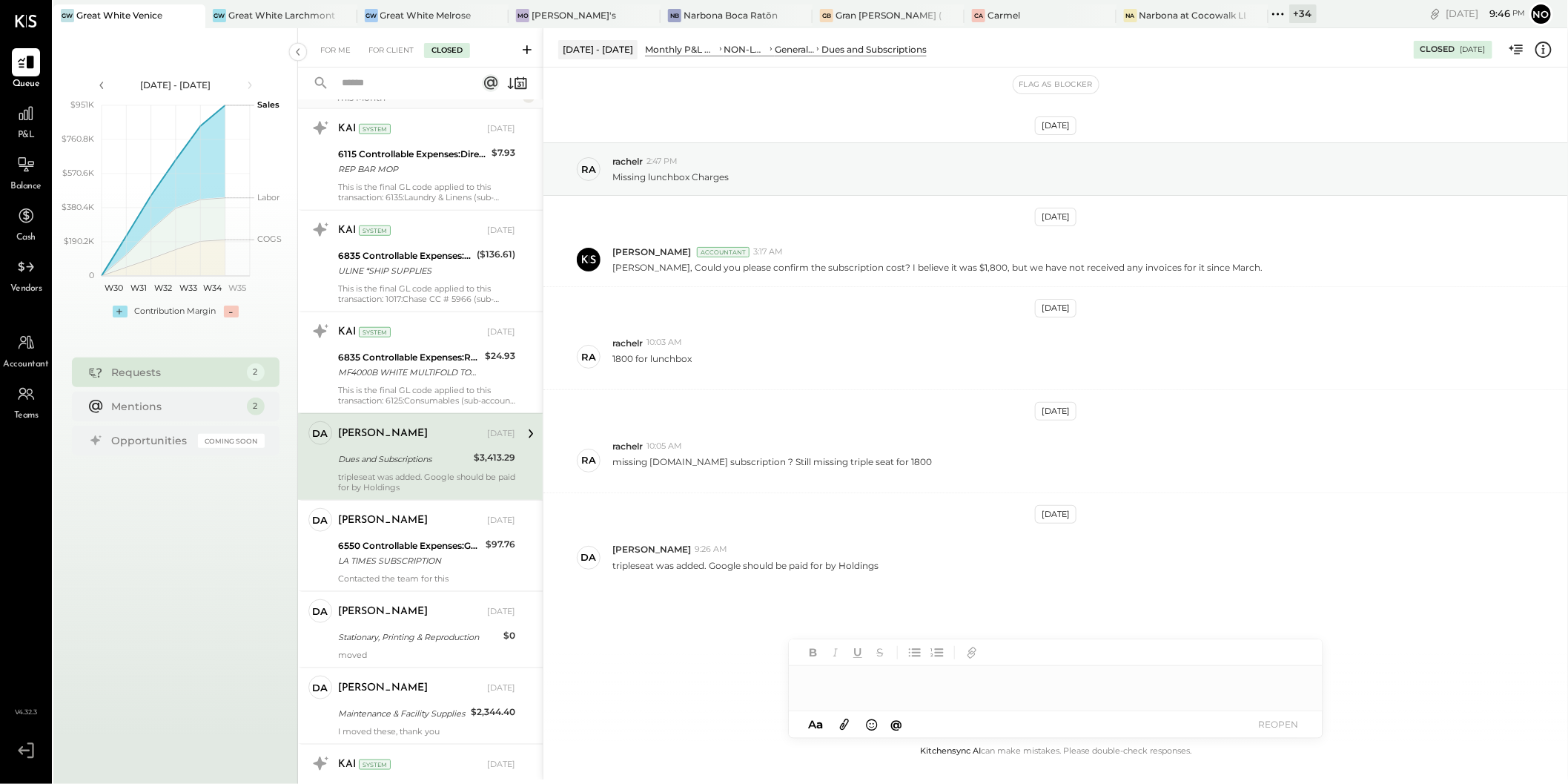
scroll to position [665, 0]
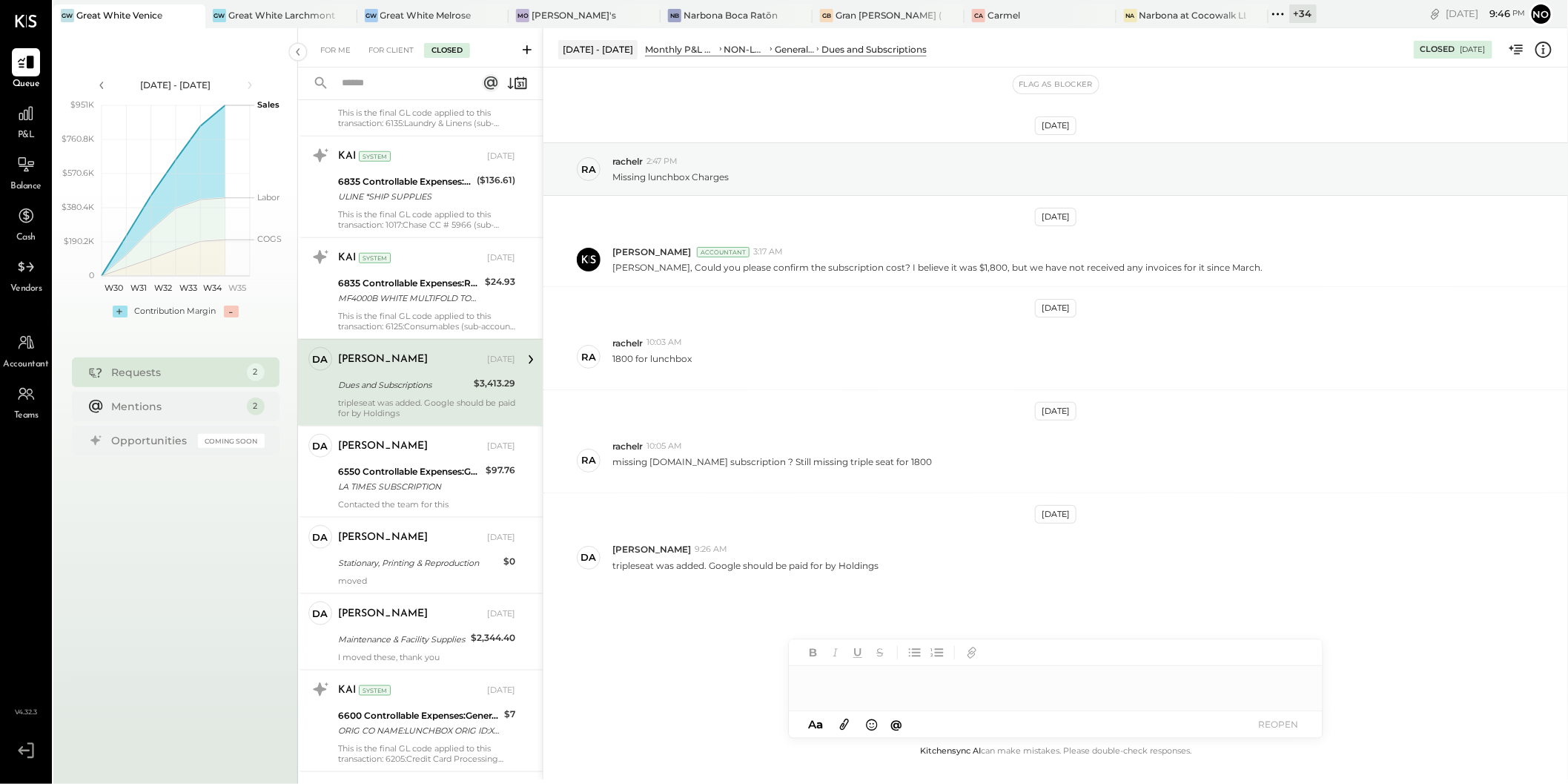
click at [418, 448] on div "Derek Arnette Aug 15, 2025" at bounding box center [426, 446] width 177 height 25
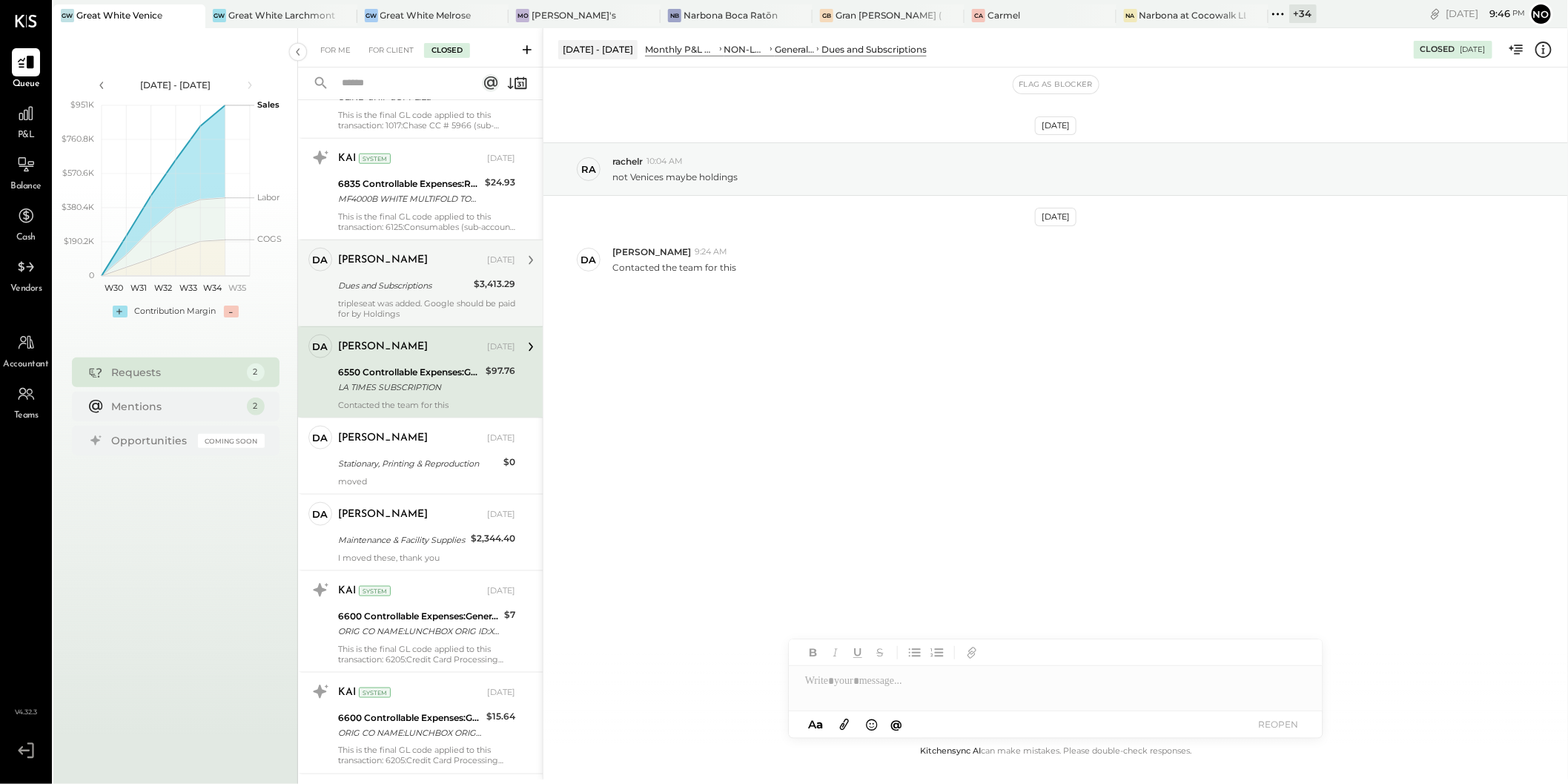
scroll to position [829, 0]
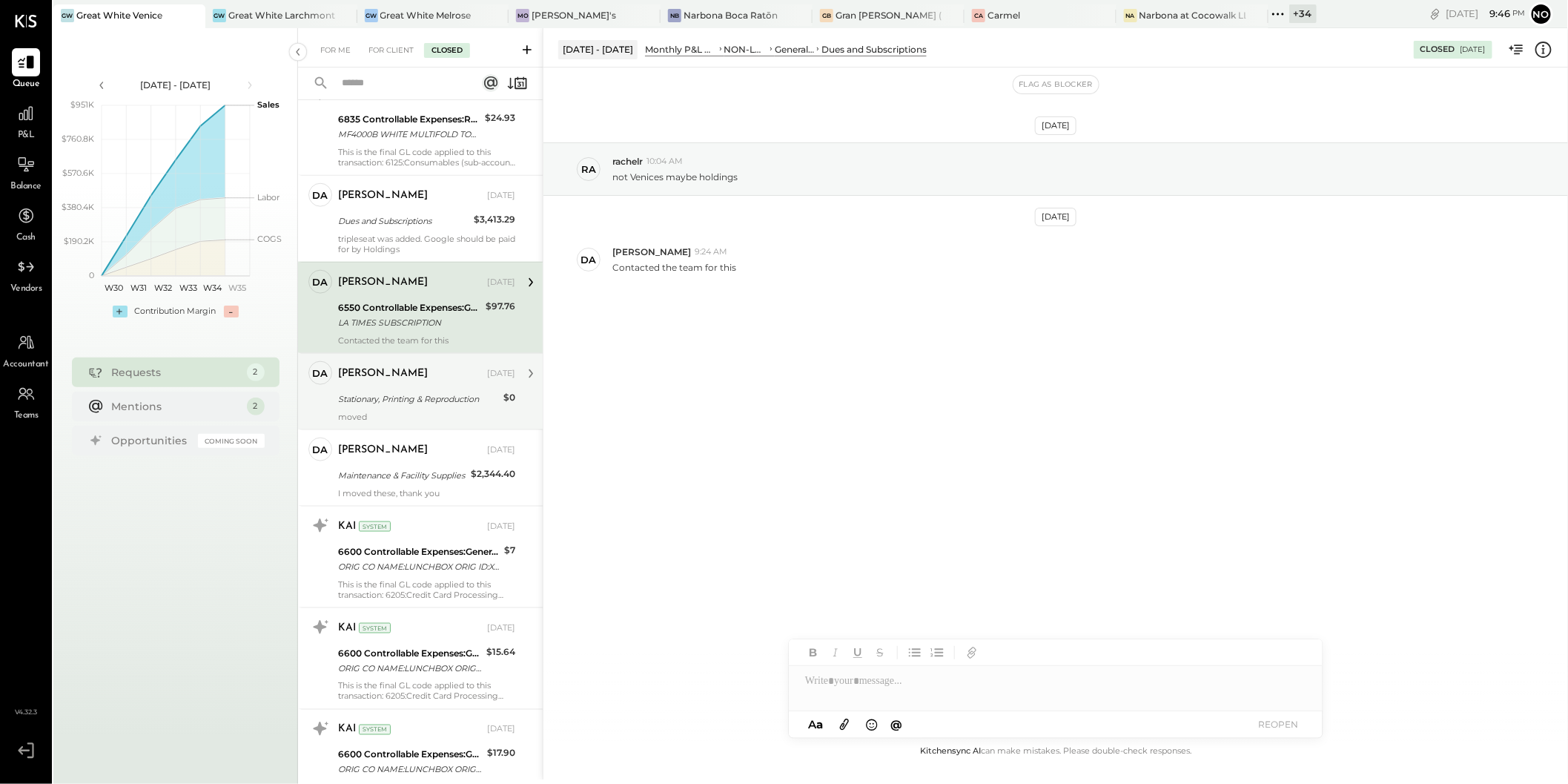
click at [428, 378] on div "Derek Arnette Aug 15, 2025 Stationary, Printing & Reproduction $0 moved" at bounding box center [426, 391] width 177 height 60
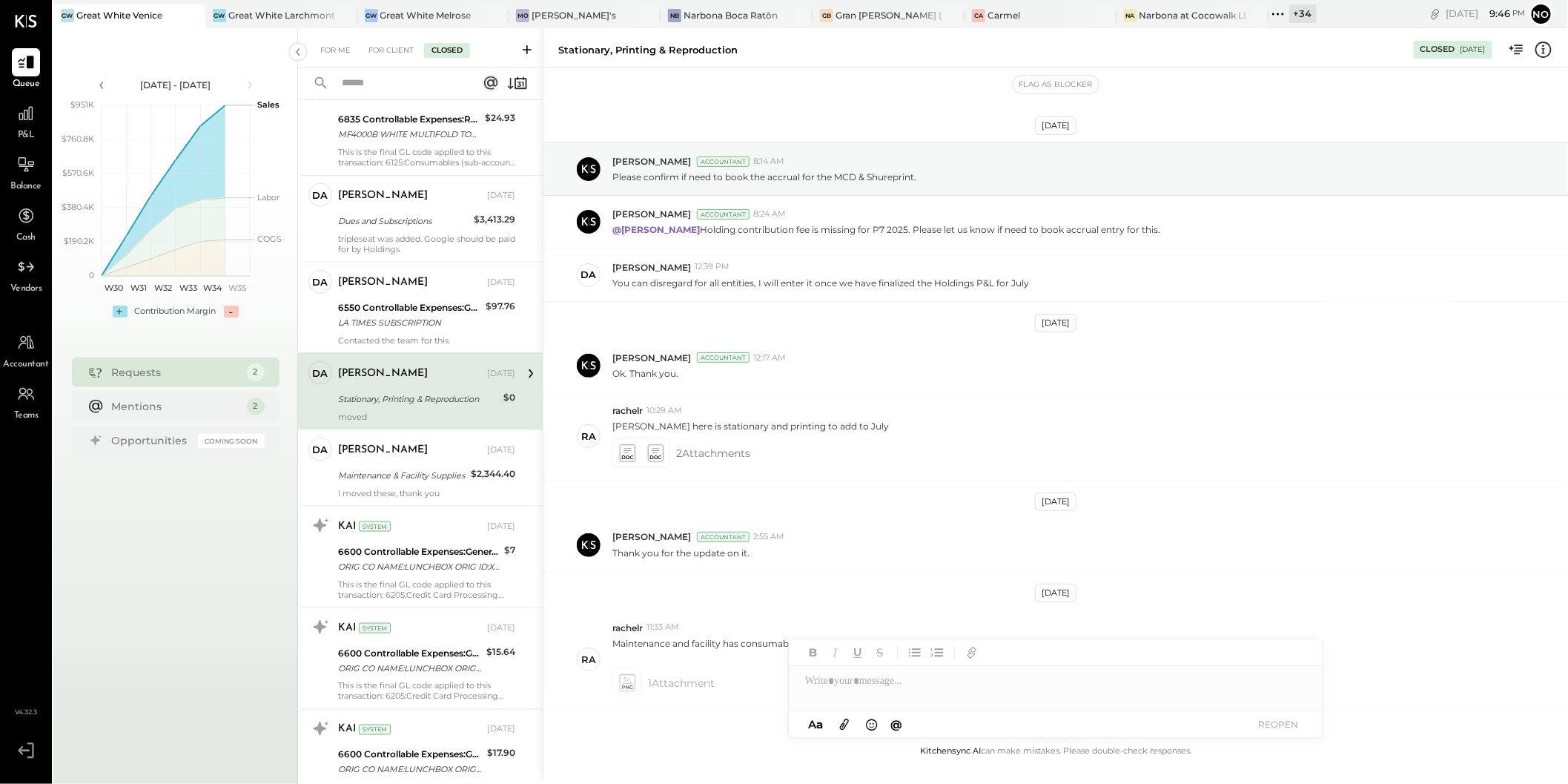
scroll to position [169, 0]
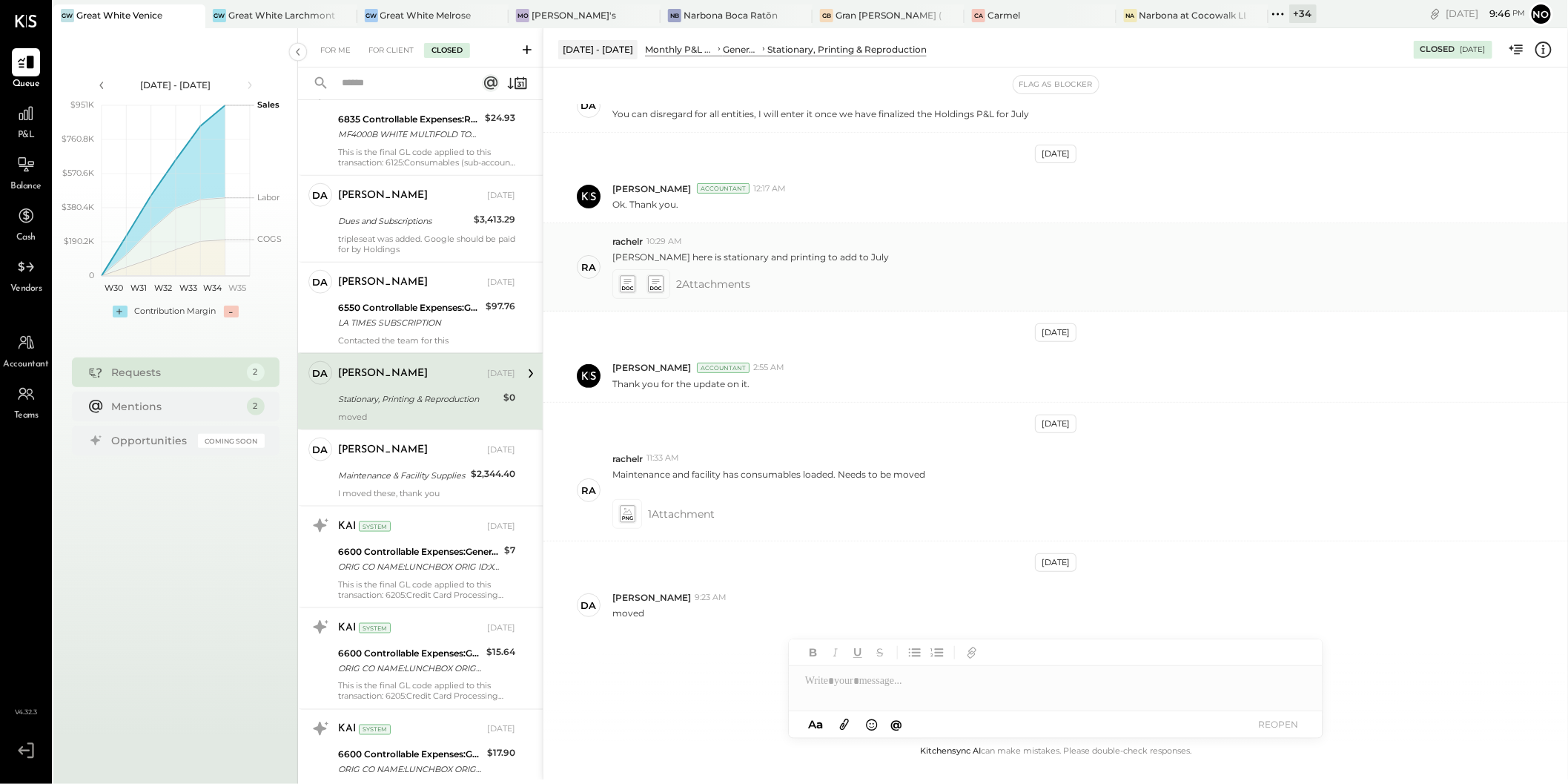
click at [622, 285] on icon at bounding box center [627, 284] width 16 height 17
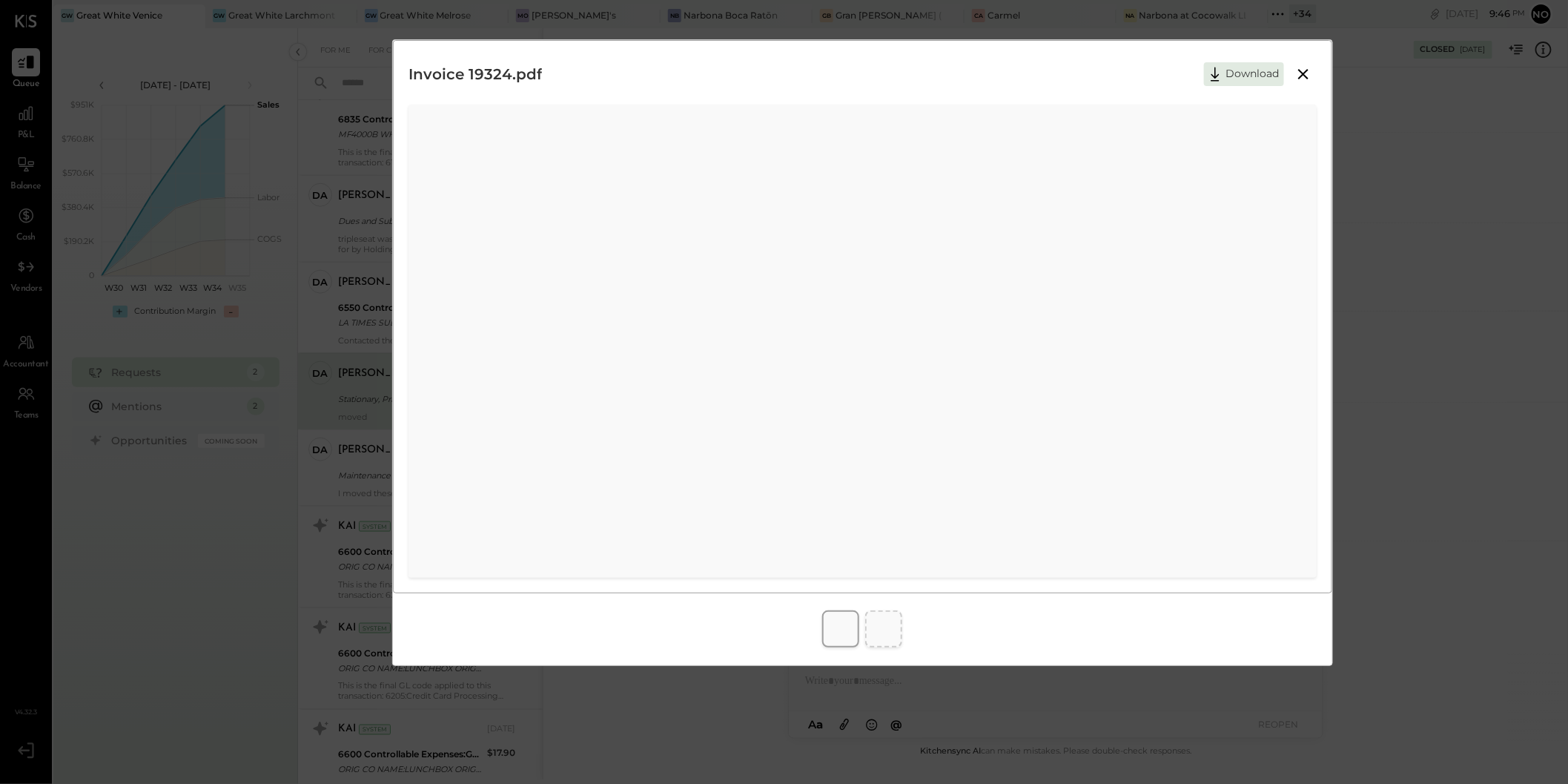
click at [1295, 72] on icon at bounding box center [1303, 73] width 18 height 18
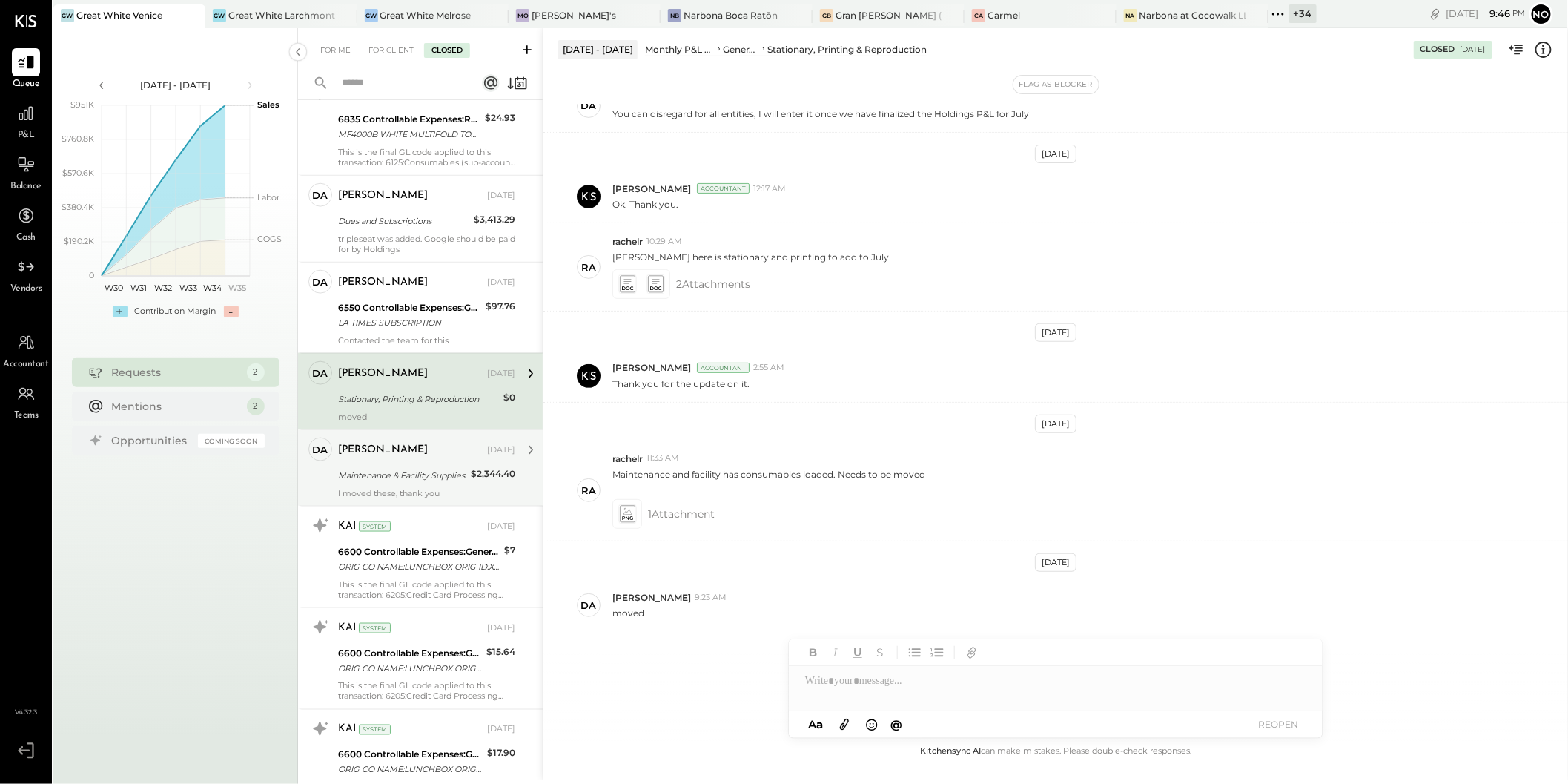
click at [397, 469] on div "Maintenance & Facility Supplies" at bounding box center [402, 476] width 128 height 15
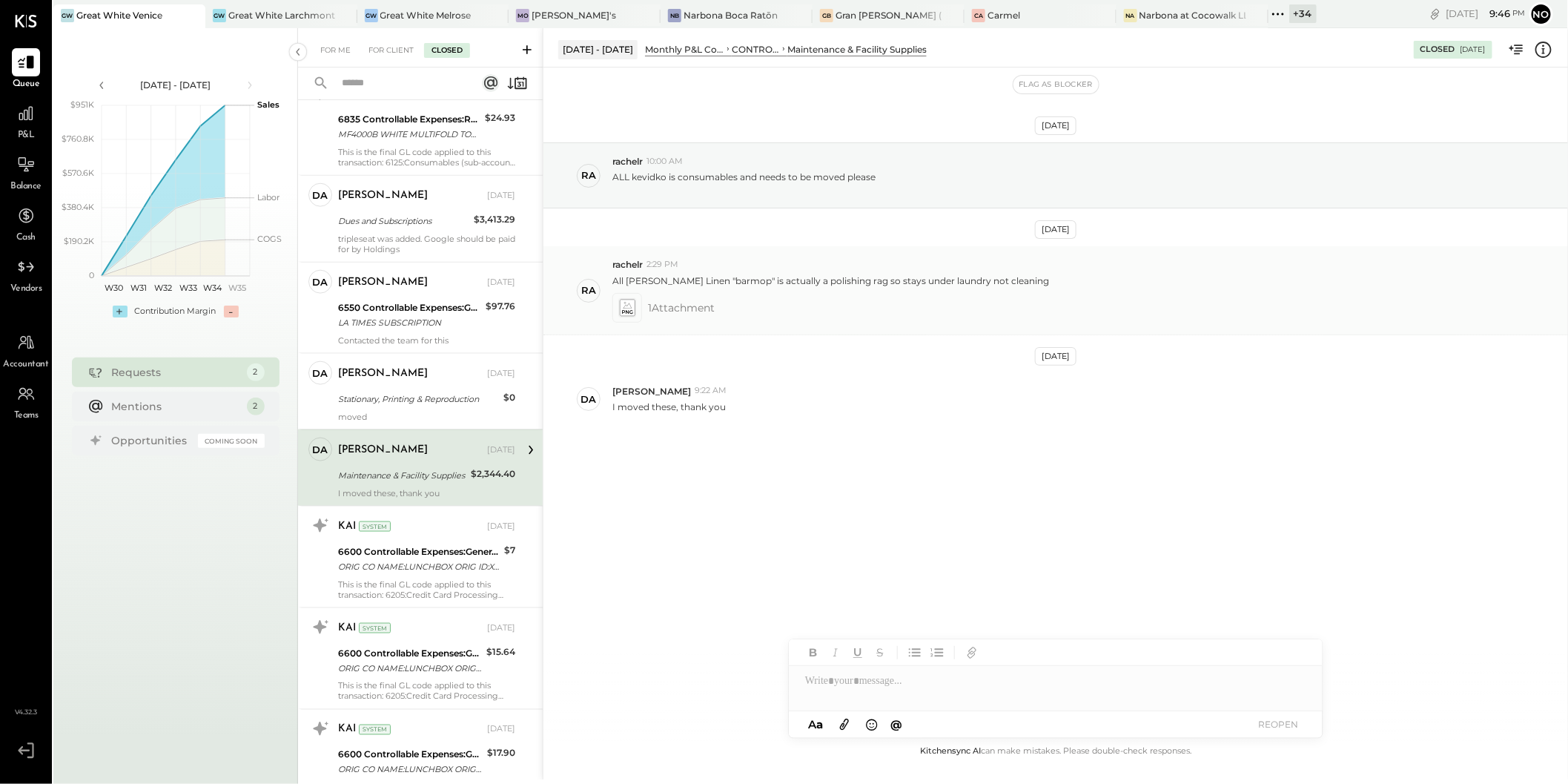
click at [641, 310] on div at bounding box center [628, 308] width 30 height 30
click at [627, 307] on icon at bounding box center [627, 307] width 16 height 17
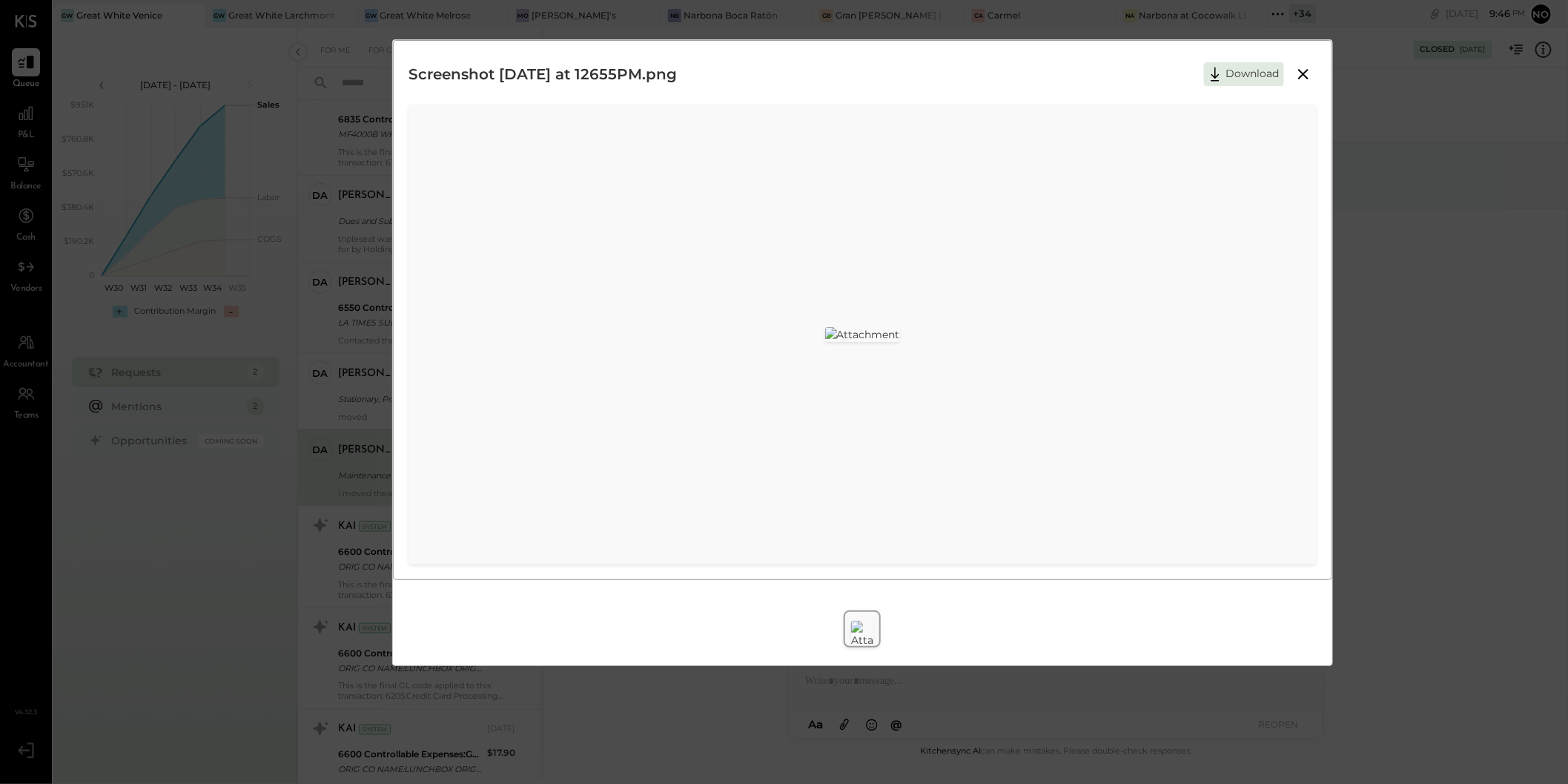
scroll to position [67, 0]
click at [901, 327] on img at bounding box center [862, 334] width 75 height 15
click at [1305, 72] on icon at bounding box center [1303, 73] width 10 height 10
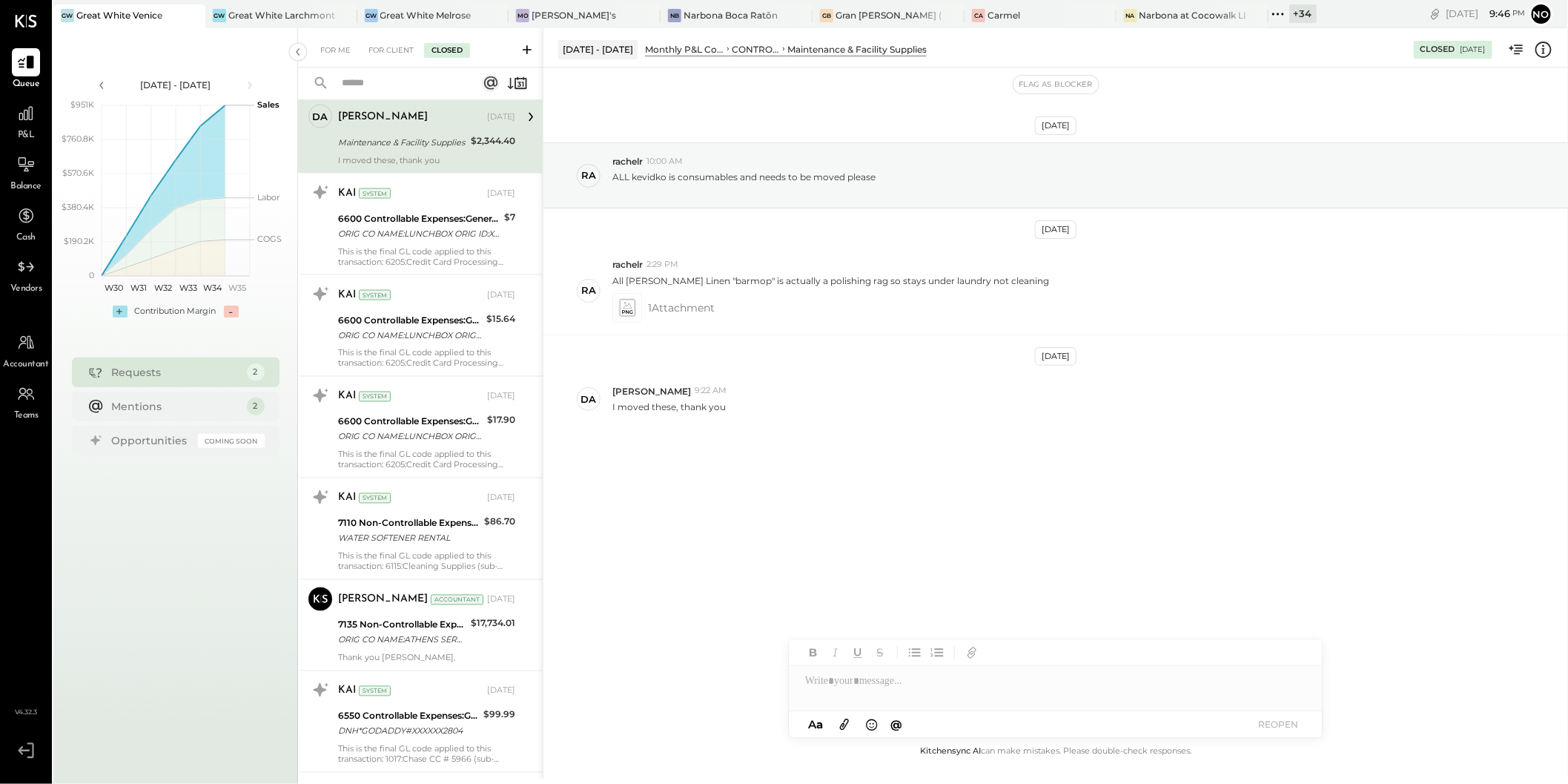
scroll to position [1001, 0]
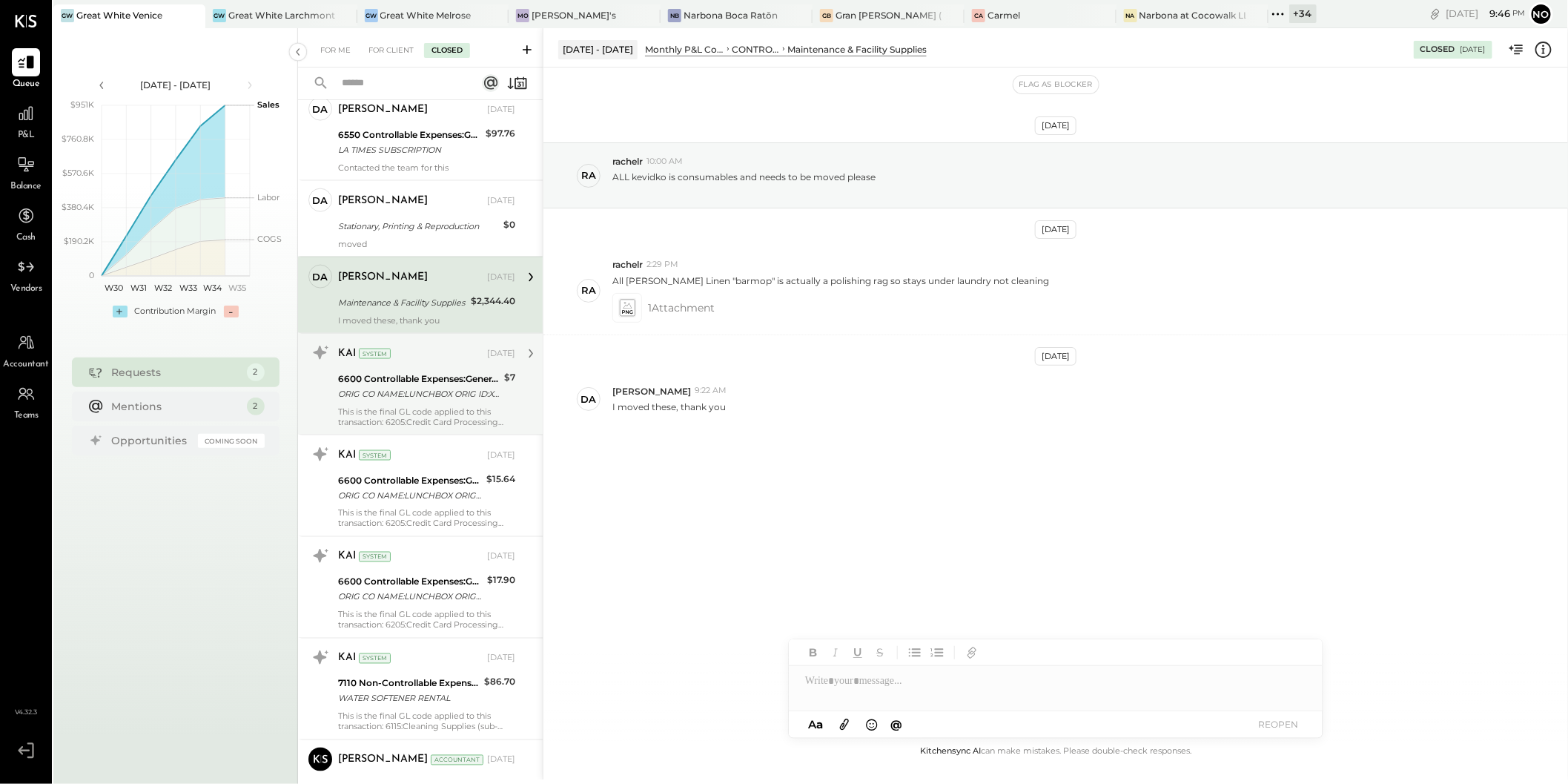
click at [395, 372] on div "6600 Controllable Expenses:General & Administrative Expenses:Penalties and Sett…" at bounding box center [419, 379] width 162 height 15
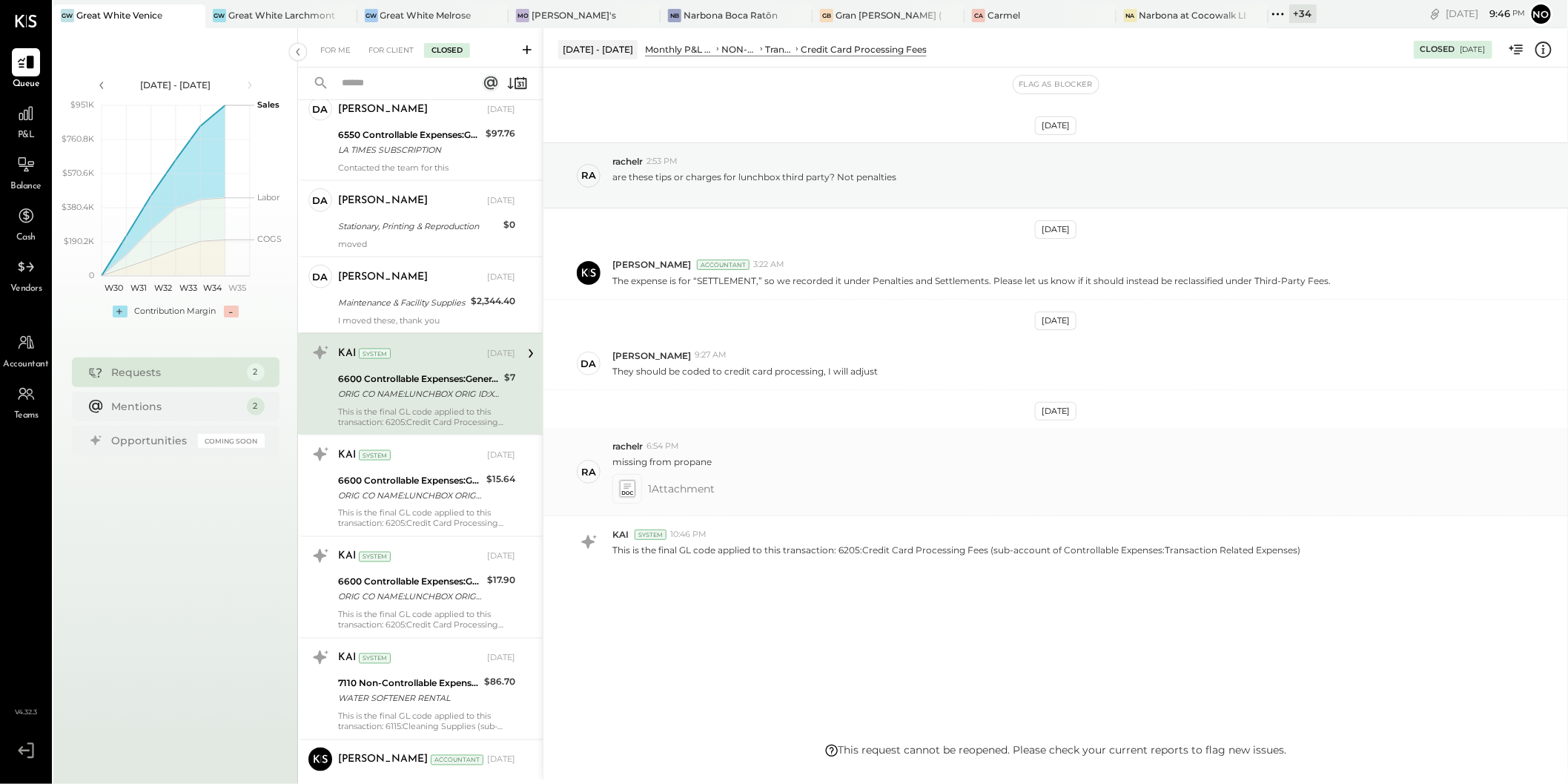
click at [635, 492] on icon at bounding box center [628, 490] width 15 height 17
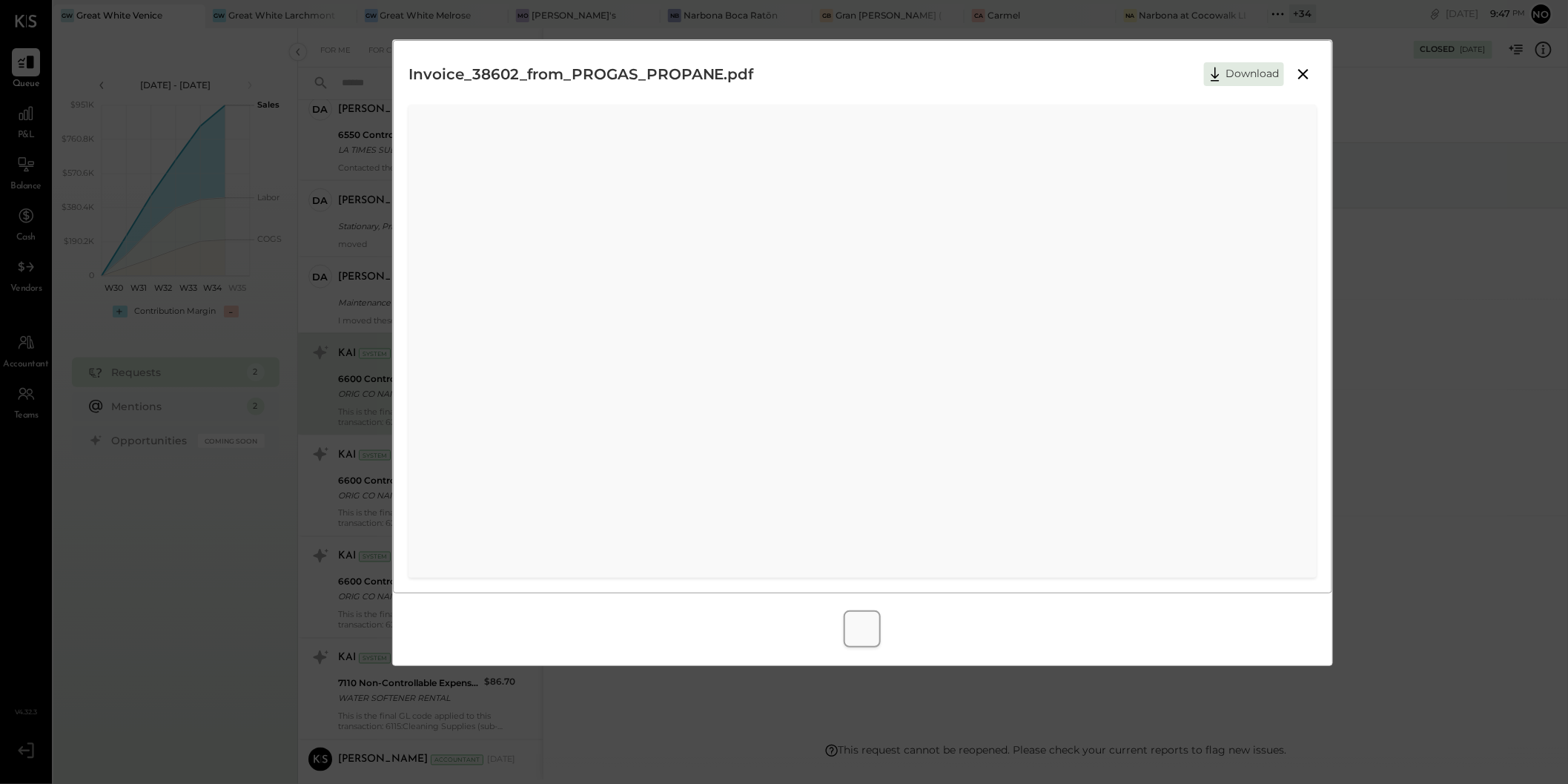
click at [1302, 75] on icon at bounding box center [1303, 73] width 18 height 18
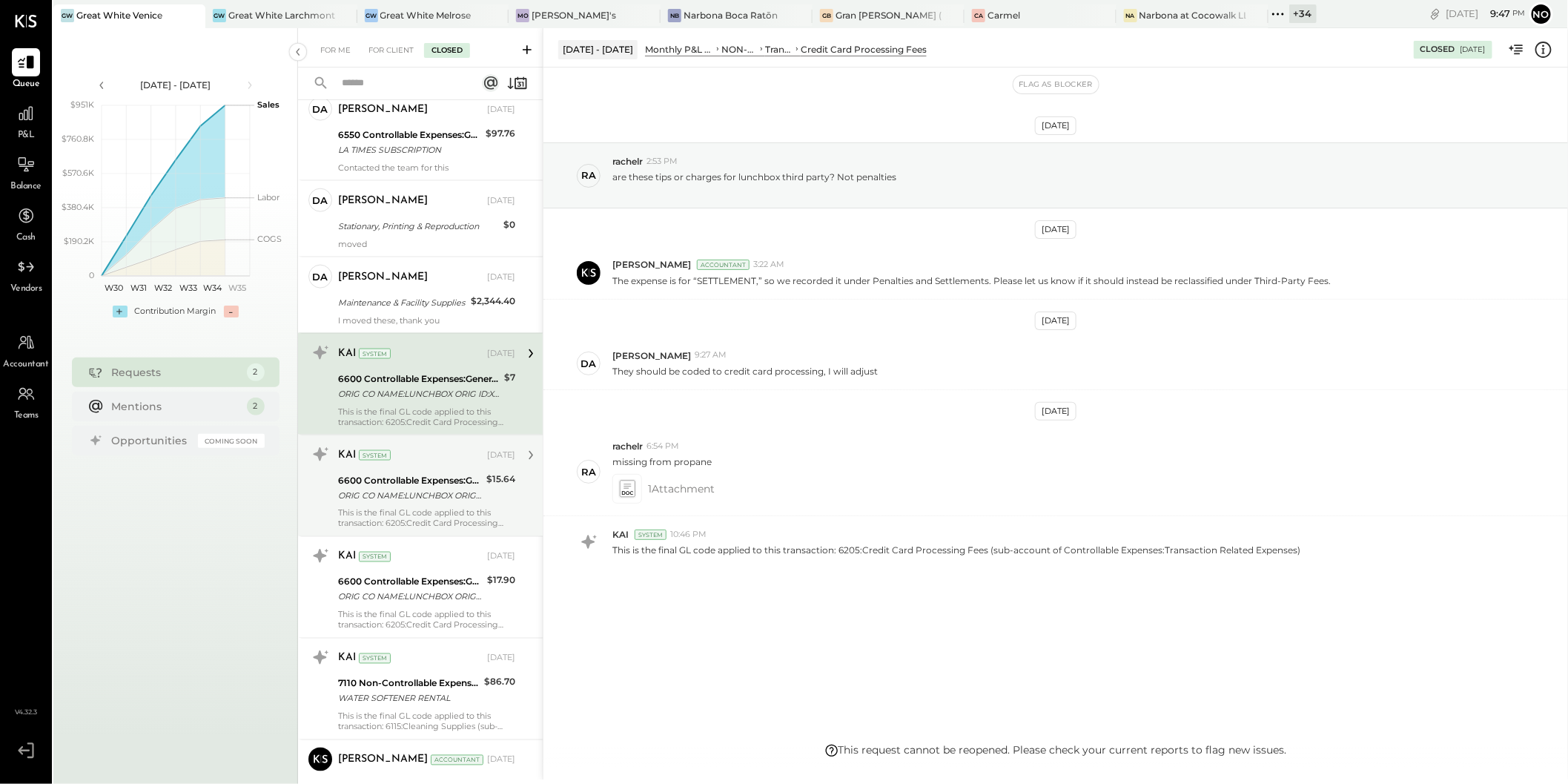
click at [382, 474] on div "6600 Controllable Expenses:General & Administrative Expenses:Penalties and Sett…" at bounding box center [409, 481] width 144 height 15
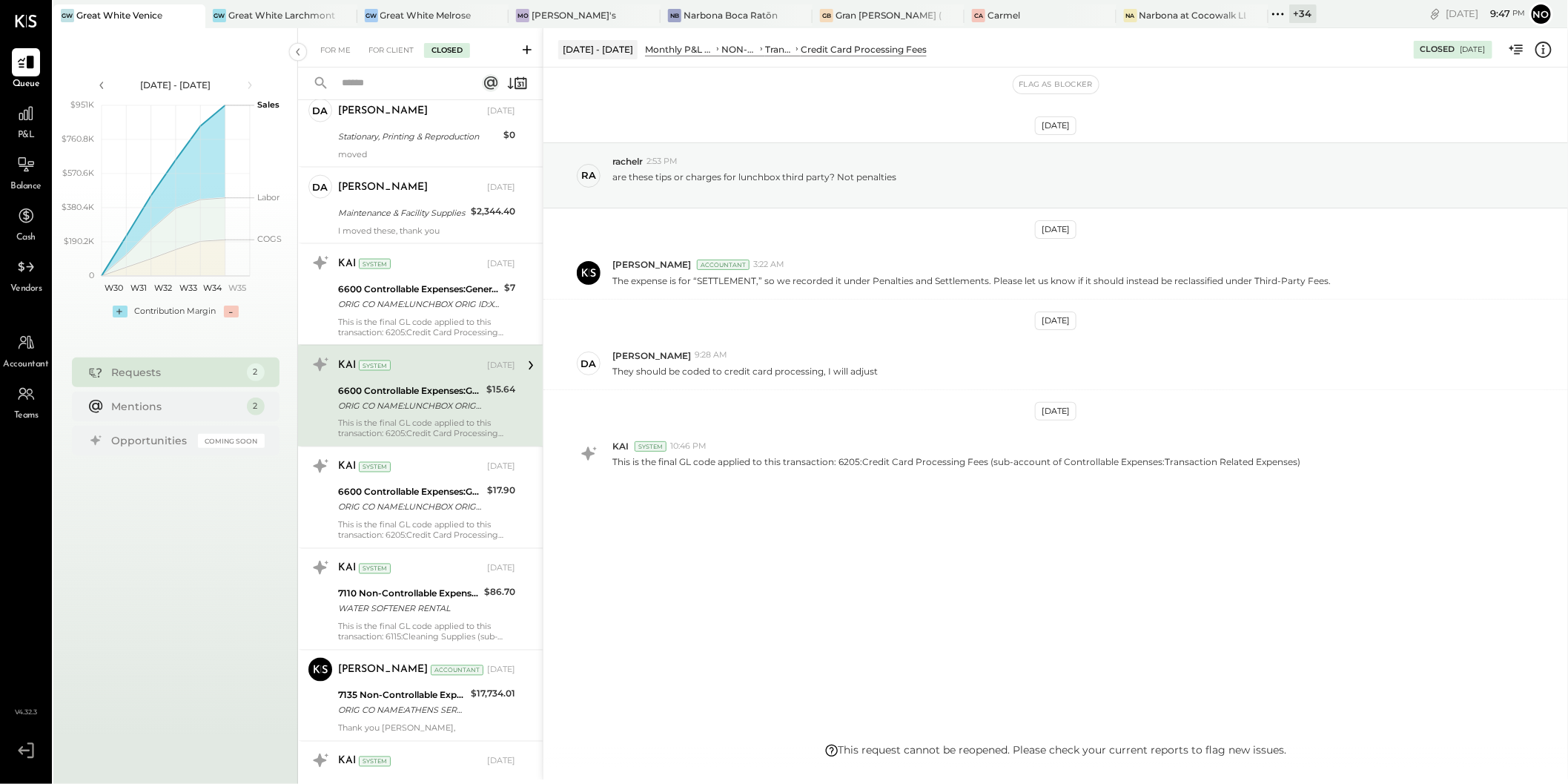
scroll to position [1188, 0]
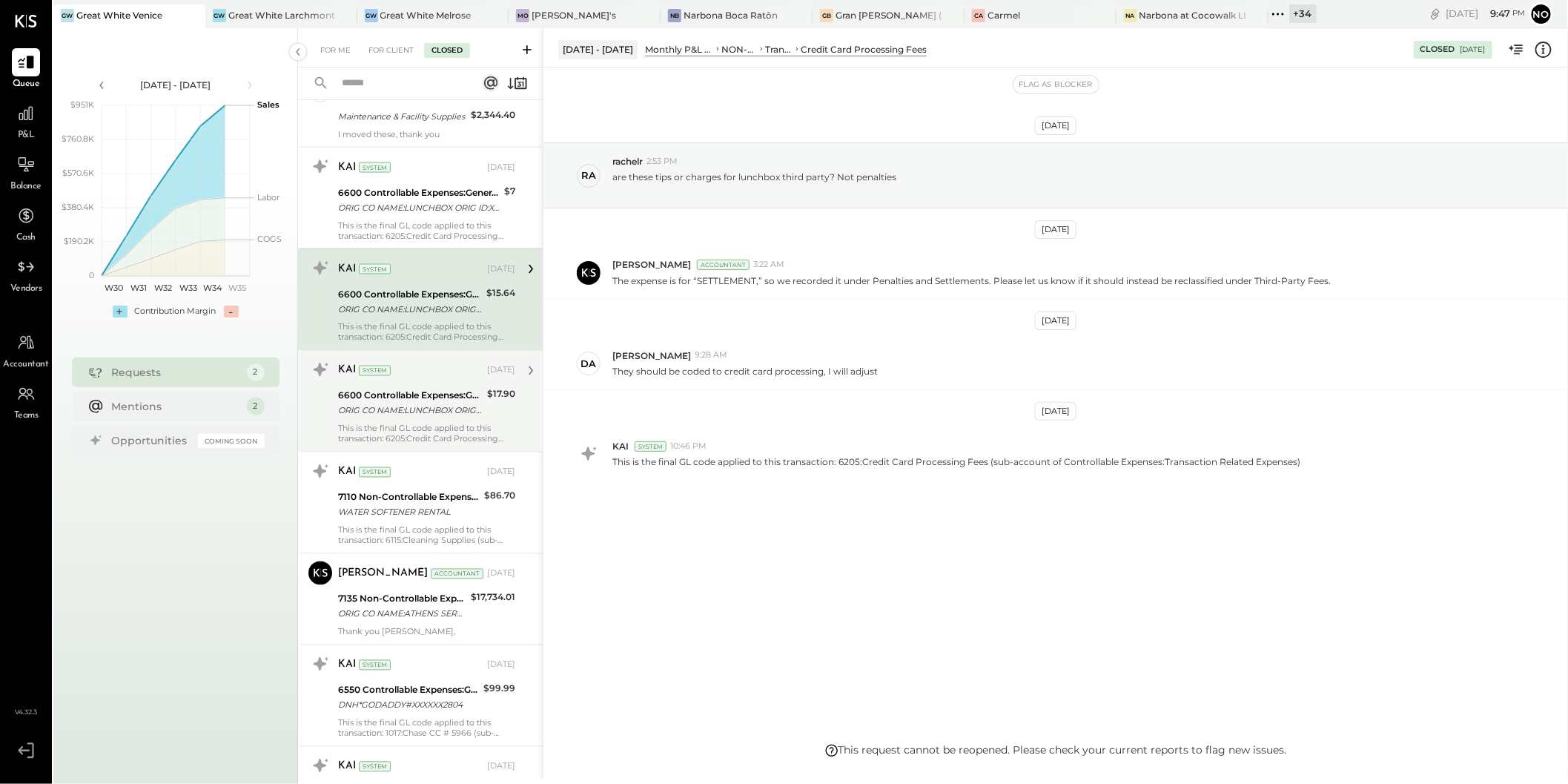
click at [414, 404] on div "ORIG CO NAME:LUNCHBOX ORIG ID:XXXXXX5881 DESC DATE:250721 CO ENTRY DESCR:SETTLE…" at bounding box center [410, 412] width 145 height 15
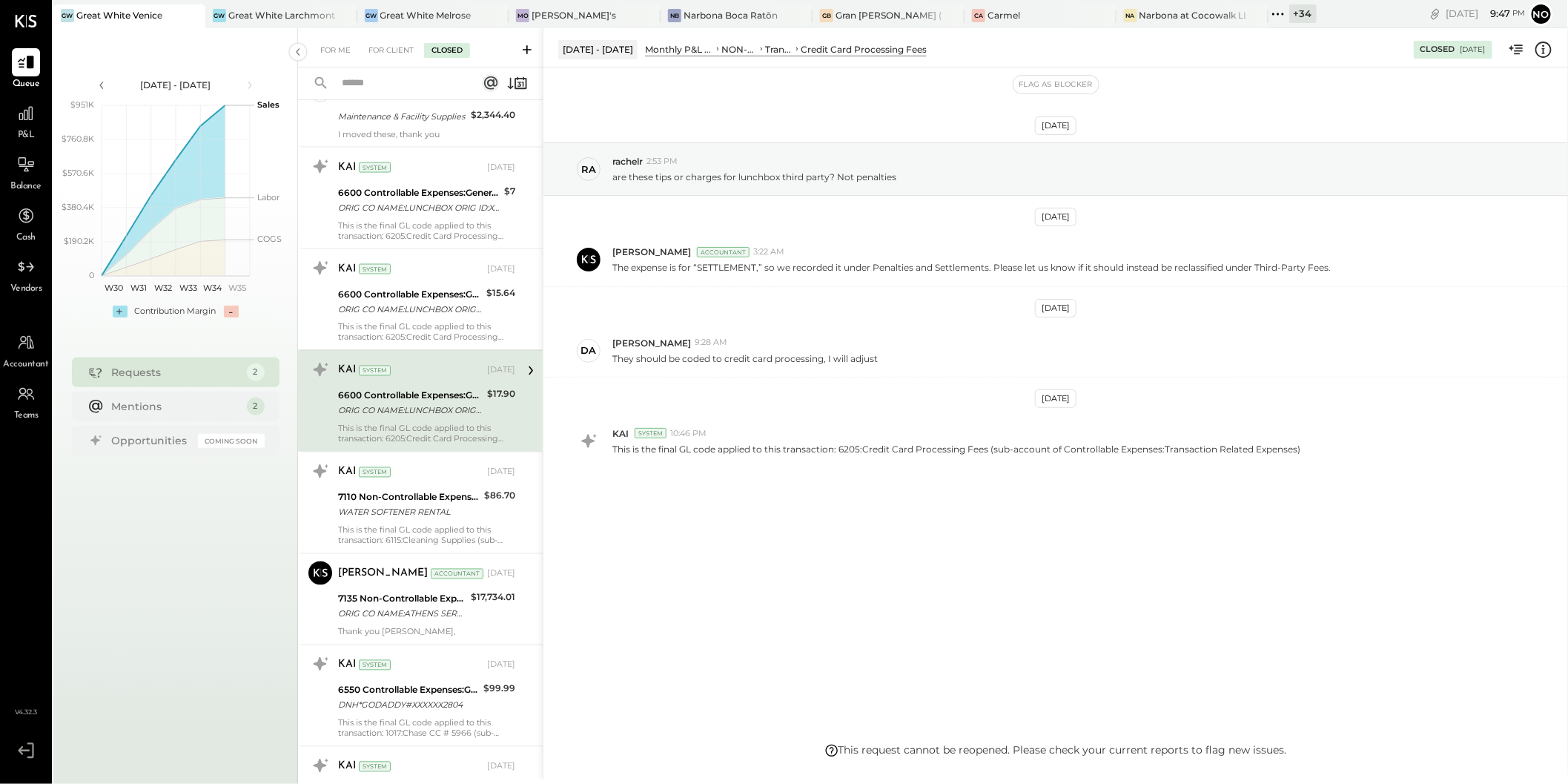
scroll to position [1224, 0]
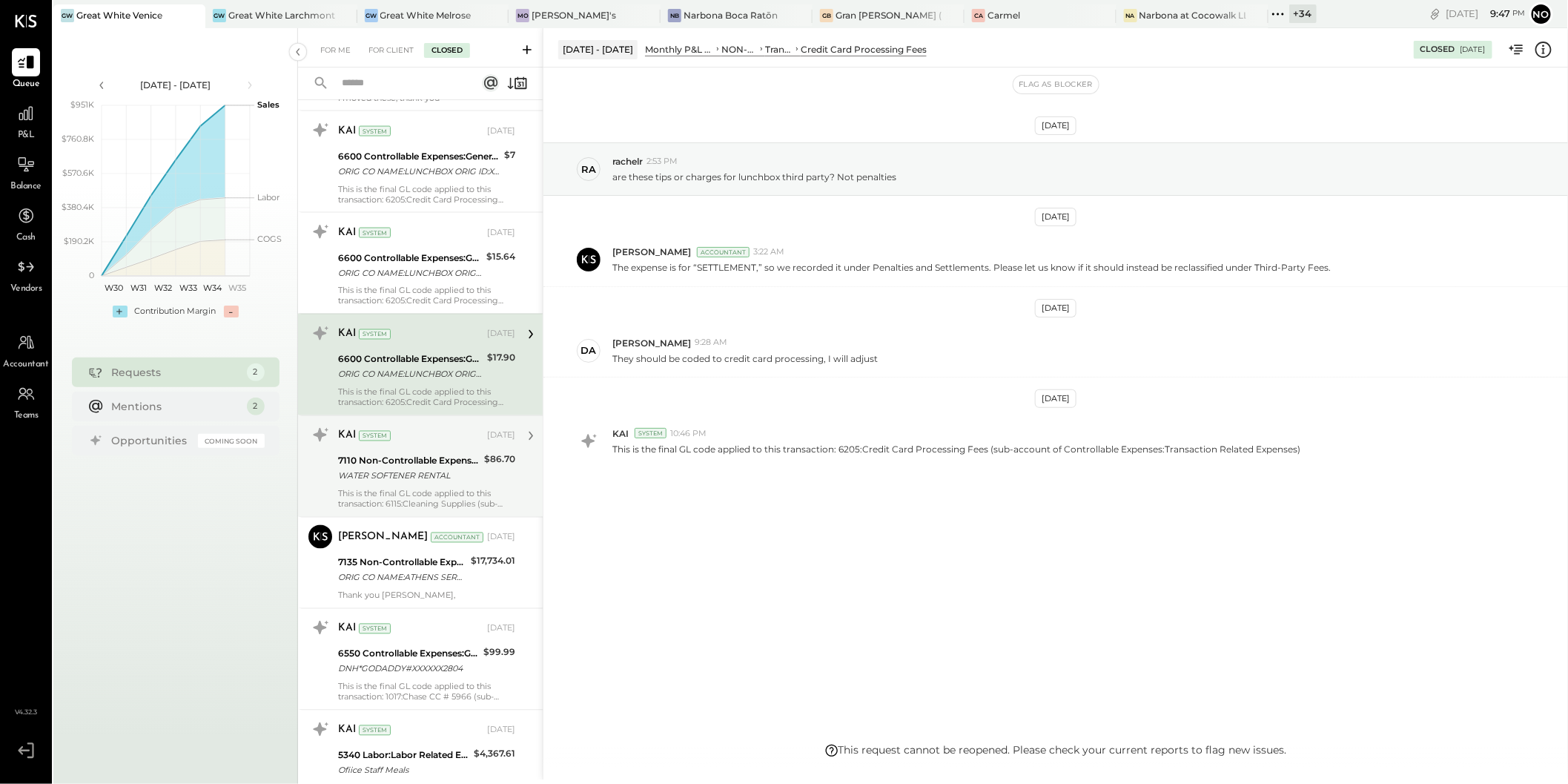
click at [409, 436] on div "KAI System Aug 11, 2025" at bounding box center [426, 436] width 177 height 20
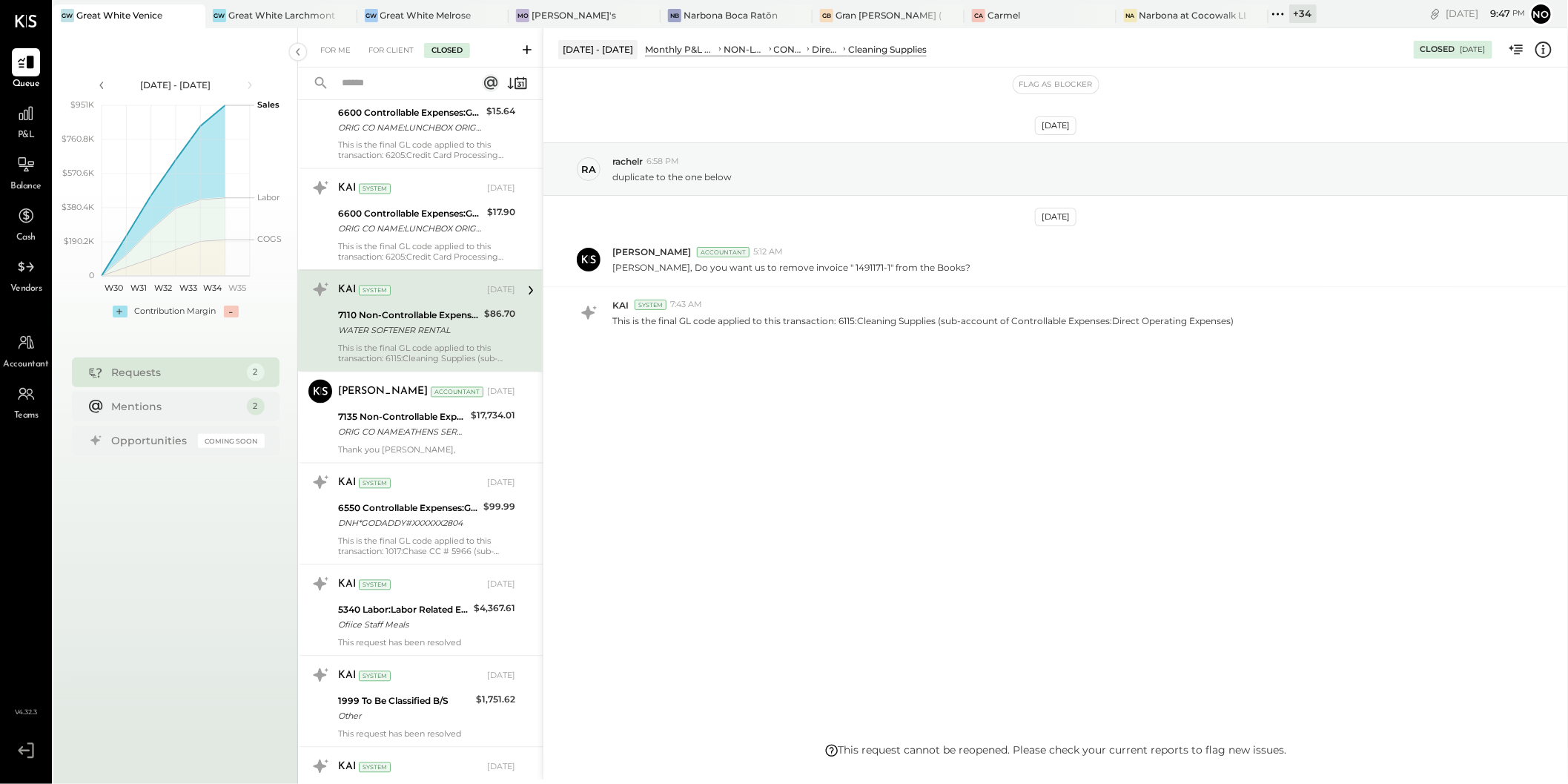
scroll to position [1435, 0]
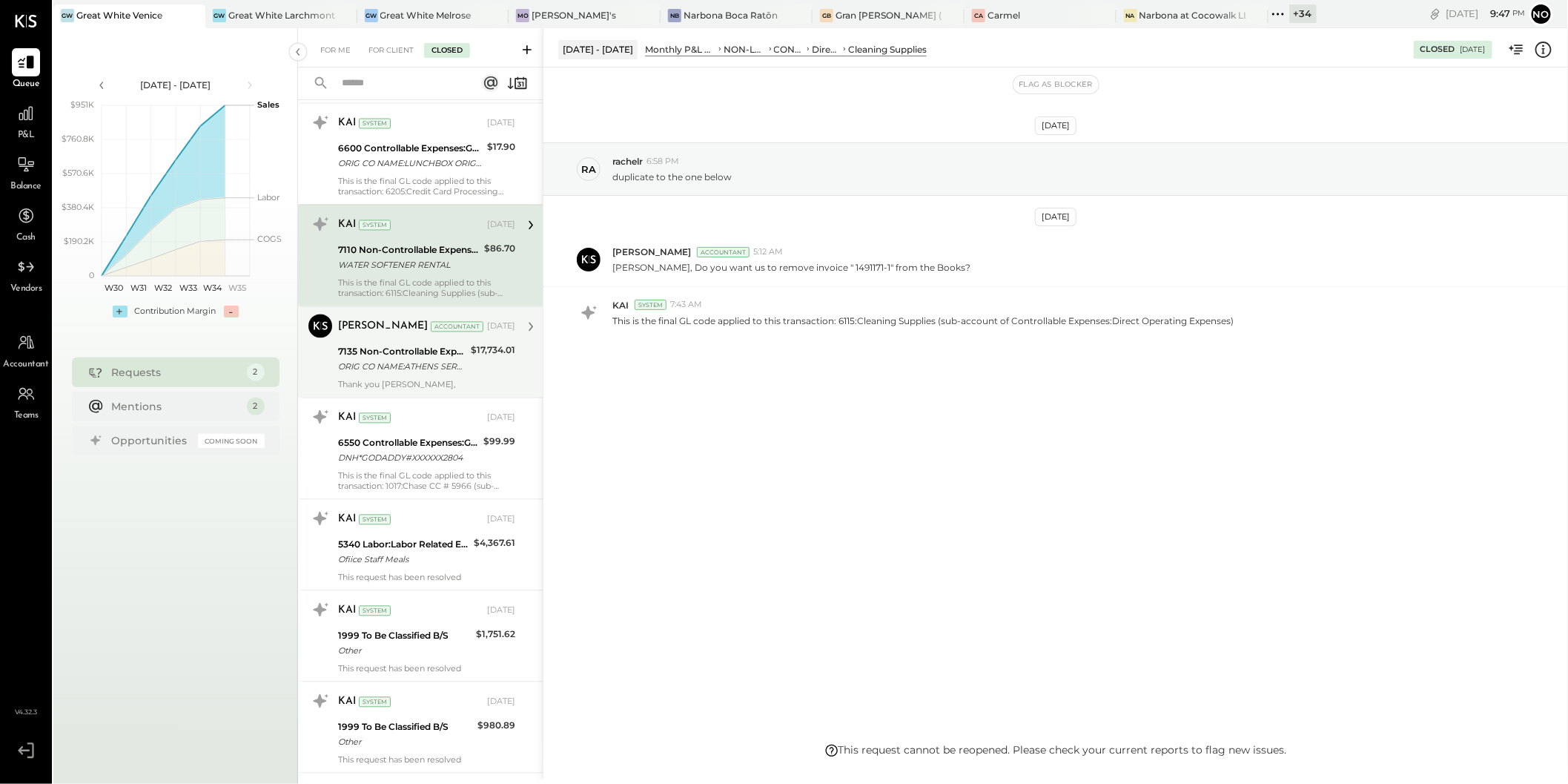
click at [420, 345] on div "7135 Non-Controllable Expenses:Utilities:Utility, Trash Removal" at bounding box center [402, 352] width 128 height 15
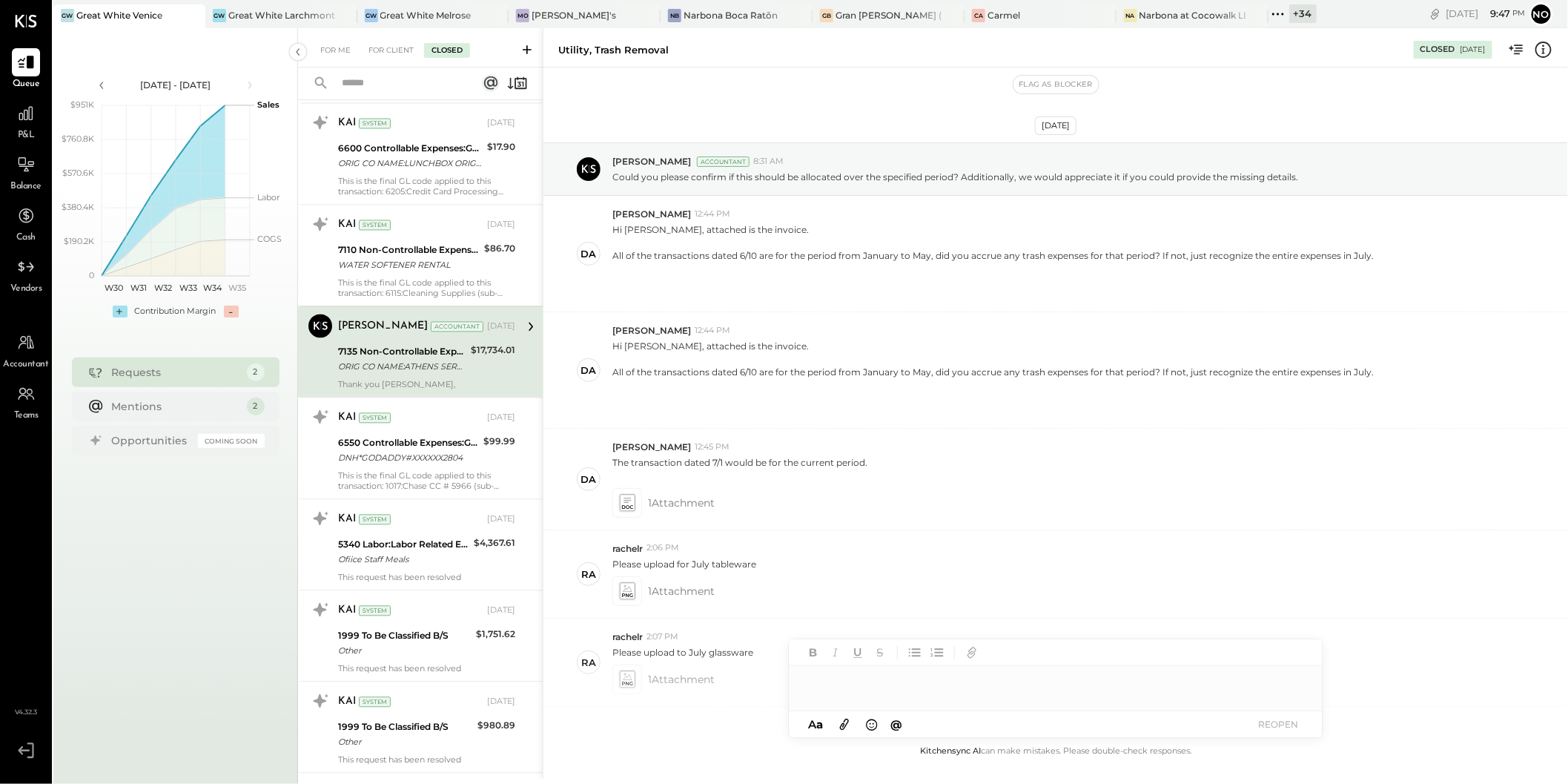
scroll to position [453, 0]
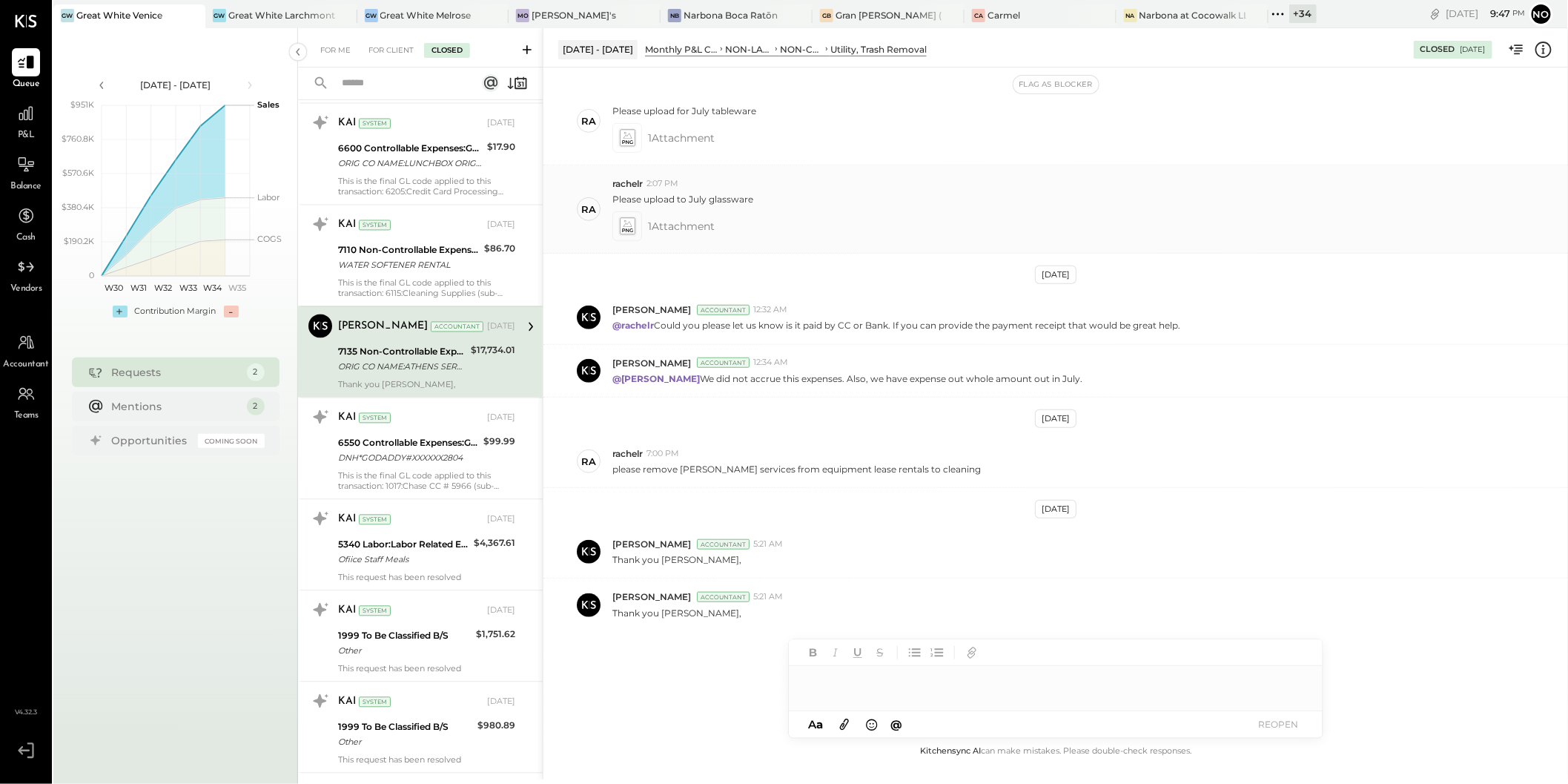
click at [628, 223] on icon at bounding box center [628, 223] width 9 height 7
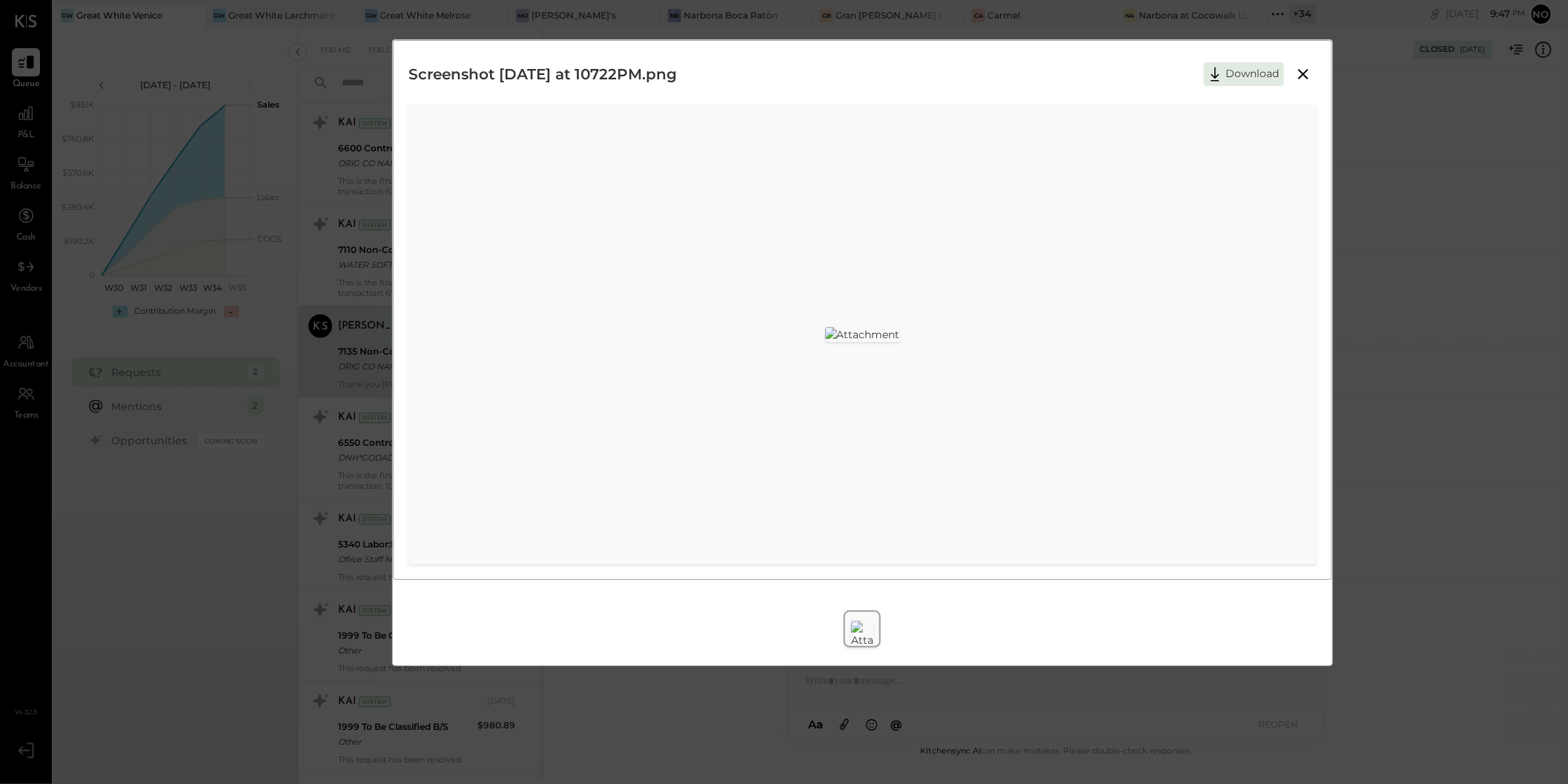
click at [1302, 75] on icon at bounding box center [1303, 73] width 10 height 10
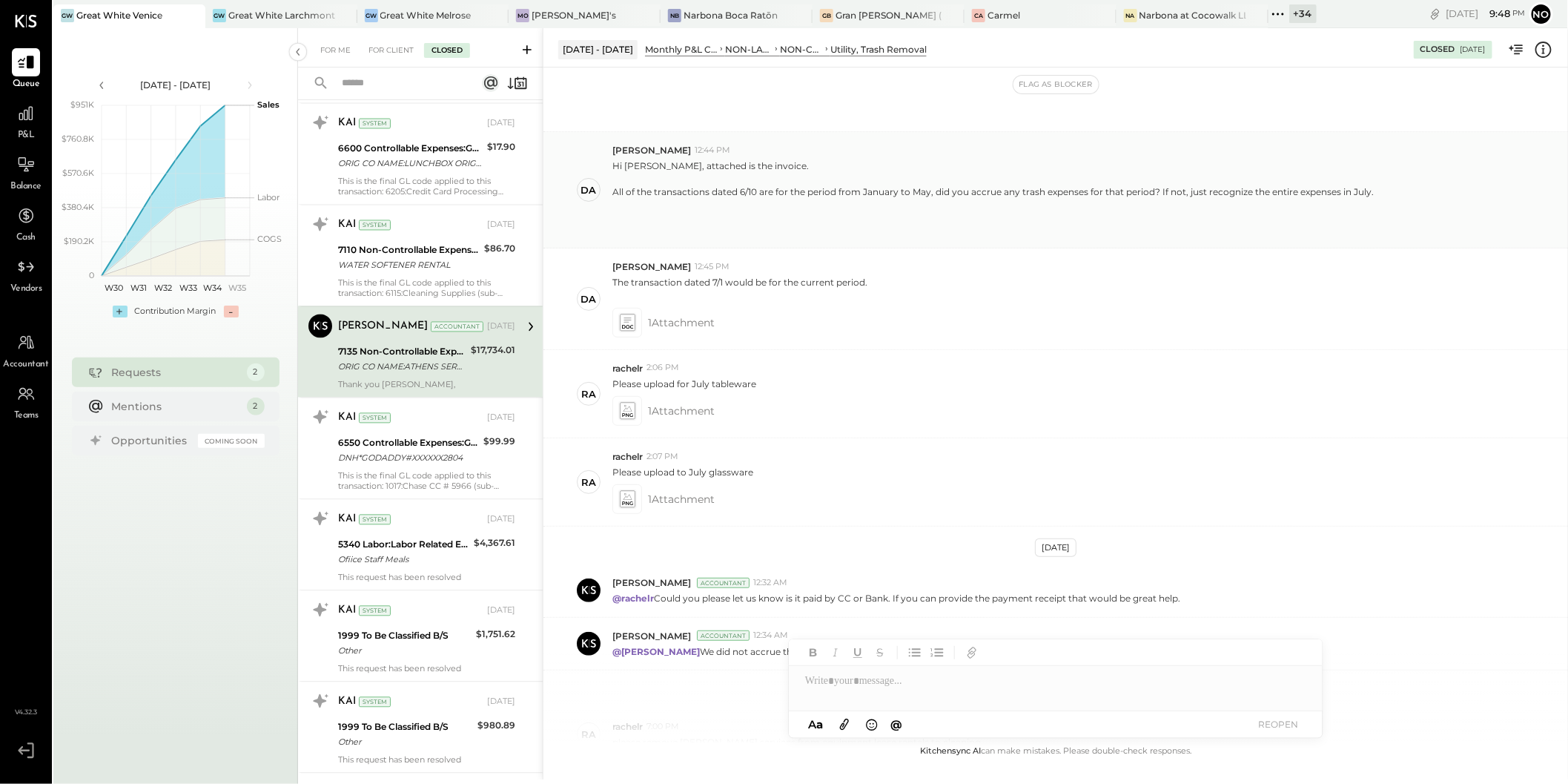
scroll to position [0, 0]
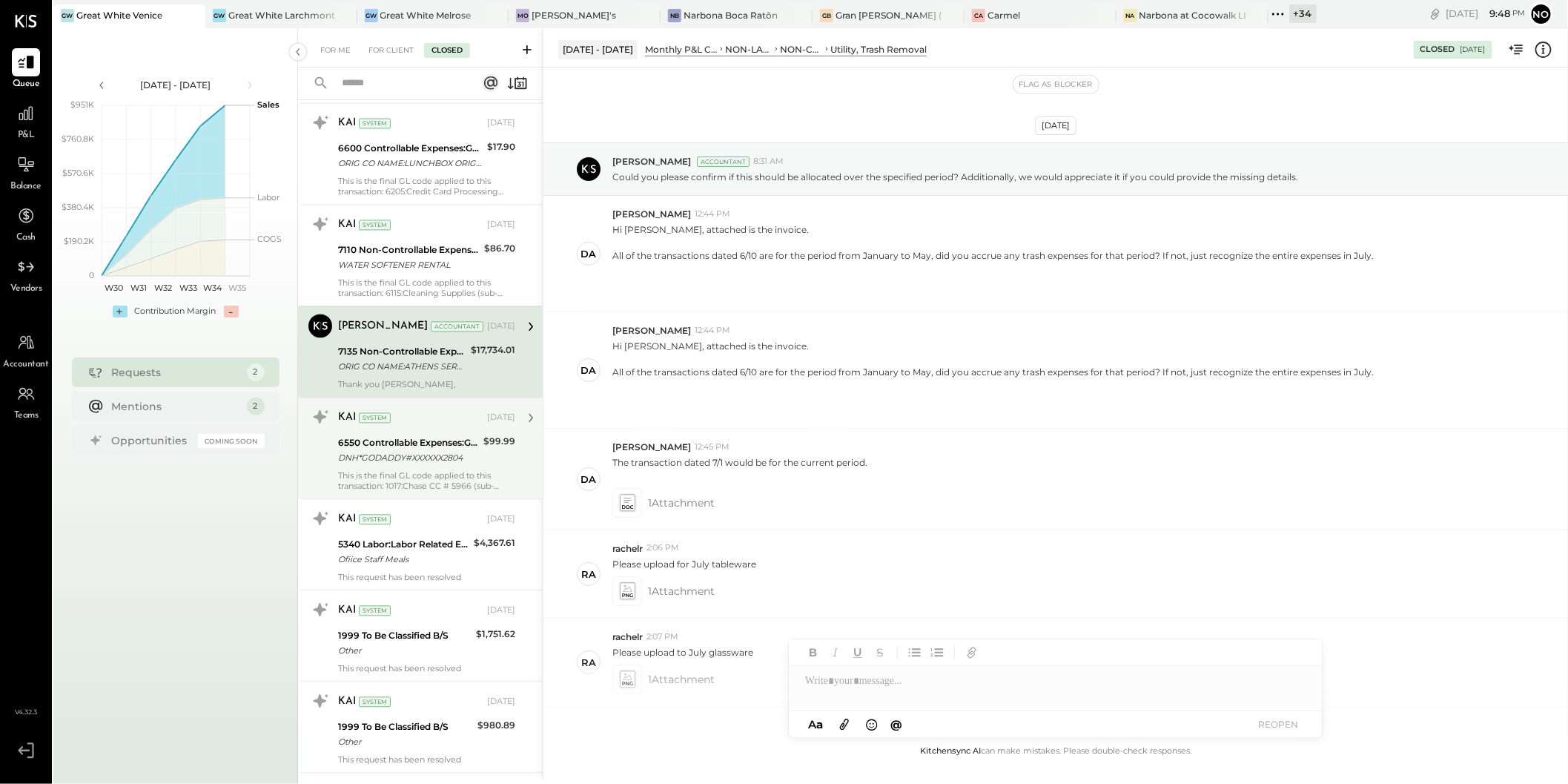
click at [421, 451] on div "DNH*GODADDY#XXXXXX2804" at bounding box center [408, 459] width 141 height 15
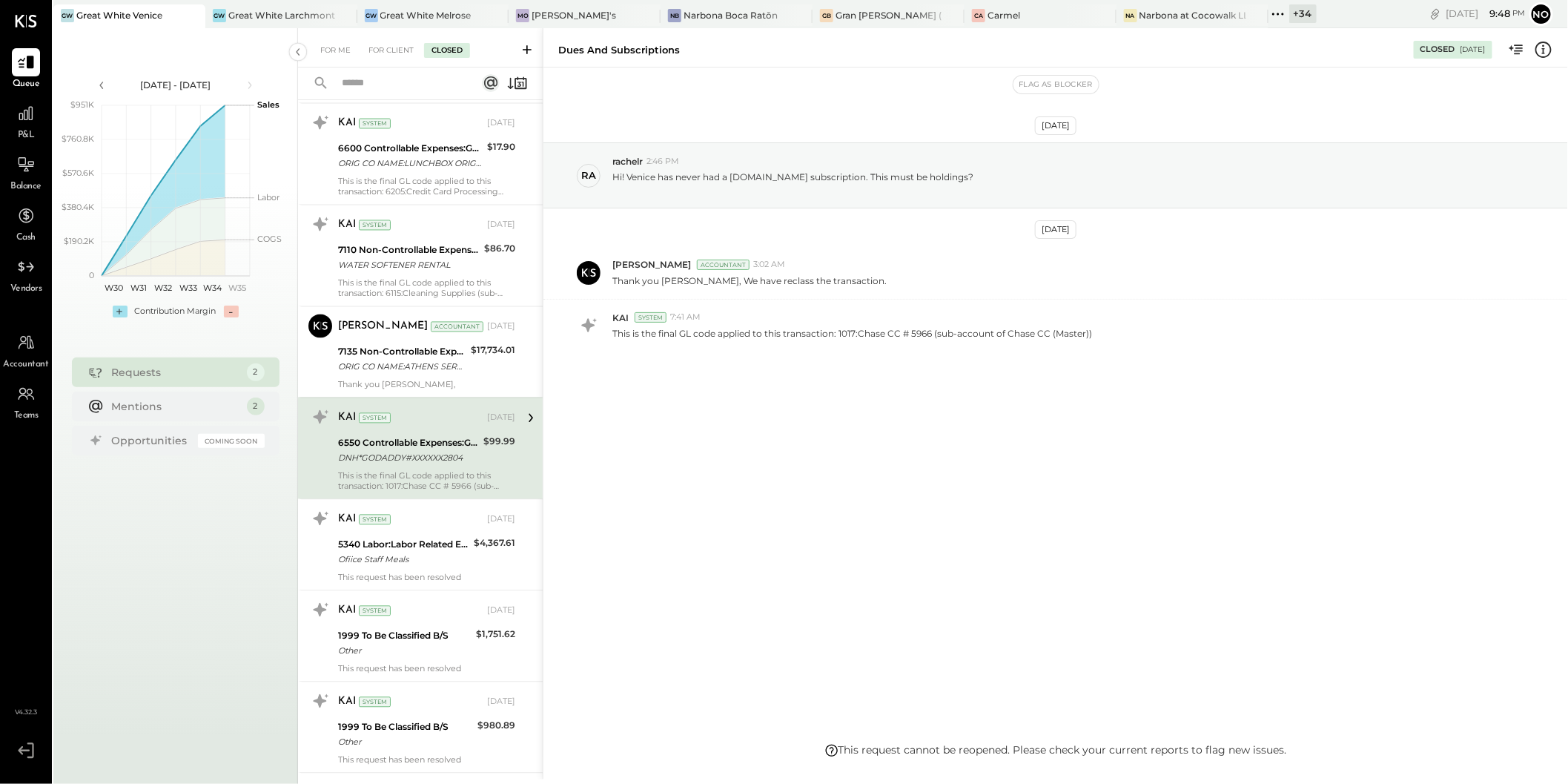
scroll to position [1567, 0]
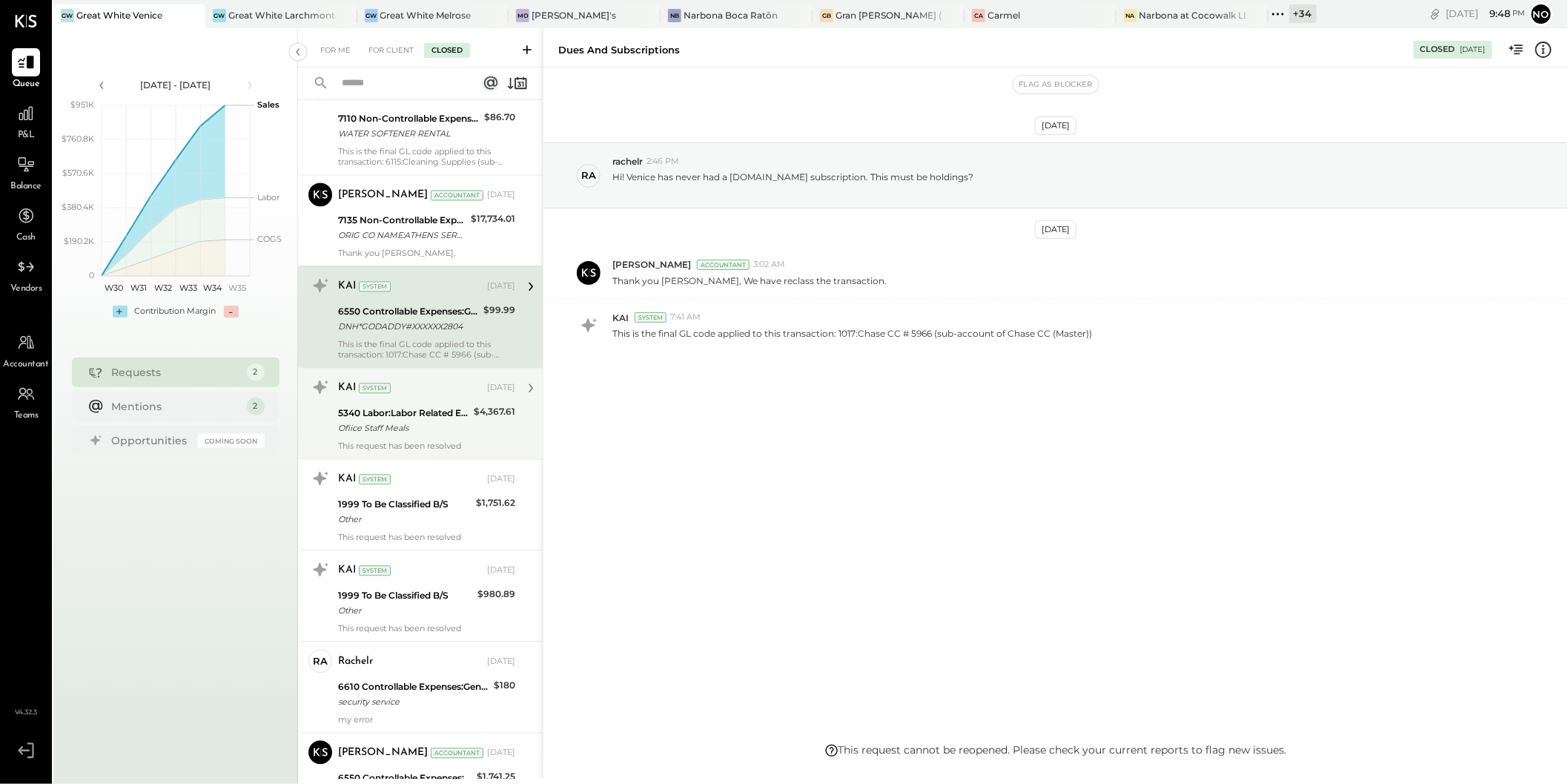
click at [421, 421] on div "Ofiice Staff Meals" at bounding box center [403, 428] width 131 height 15
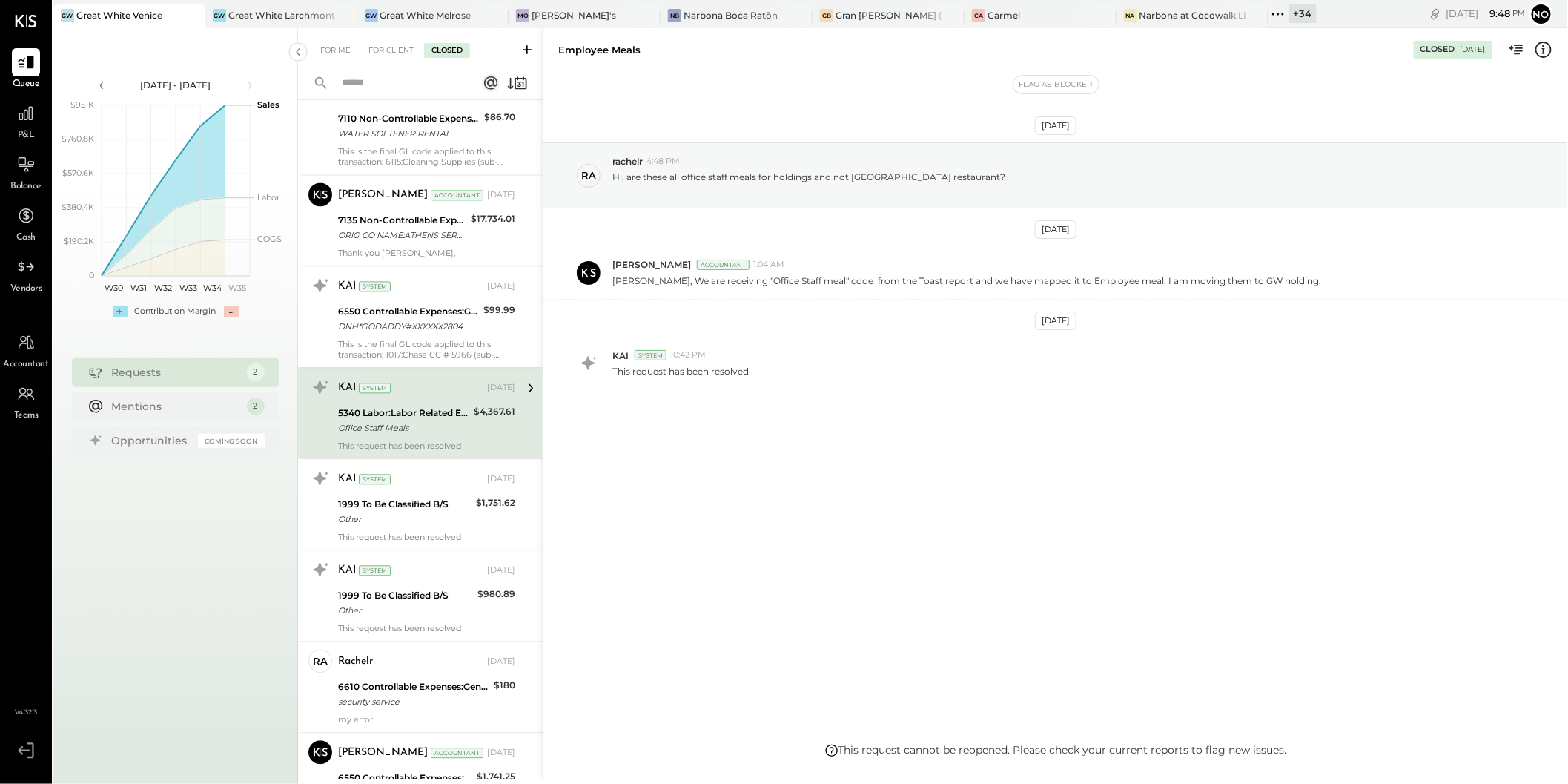
scroll to position [1690, 0]
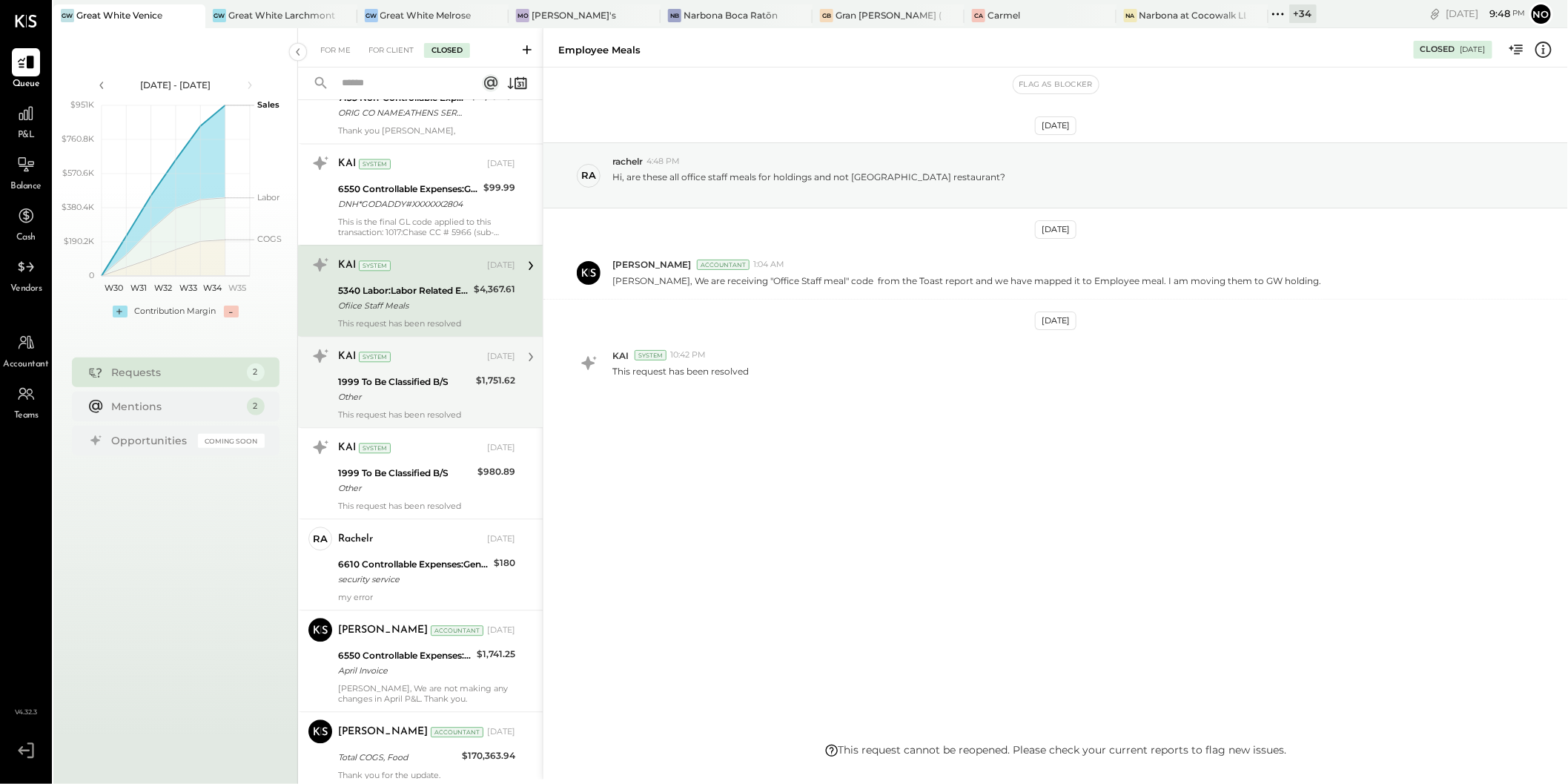
click at [411, 359] on div "KAI System Aug 08, 2025" at bounding box center [426, 357] width 177 height 25
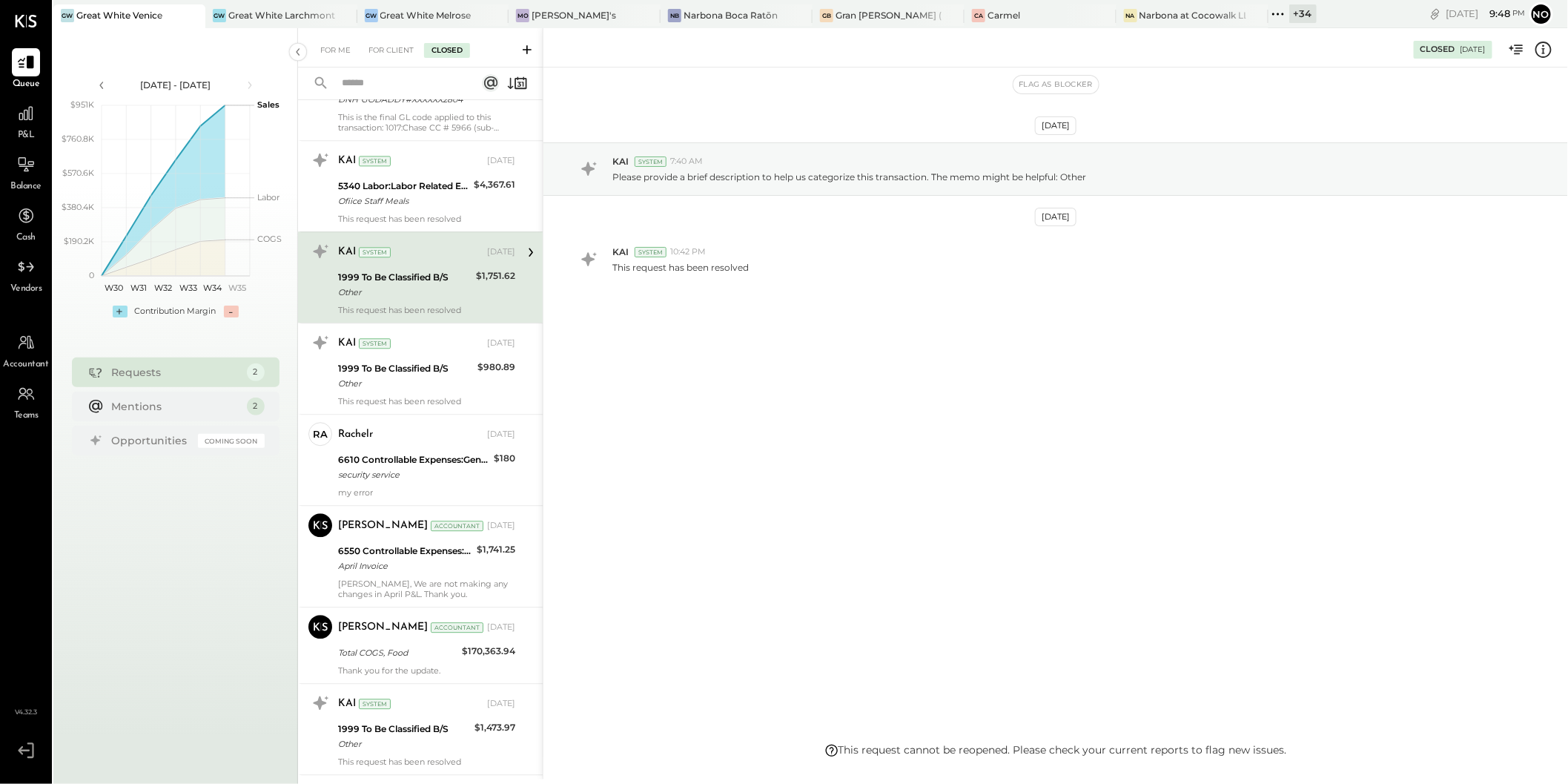
scroll to position [1879, 0]
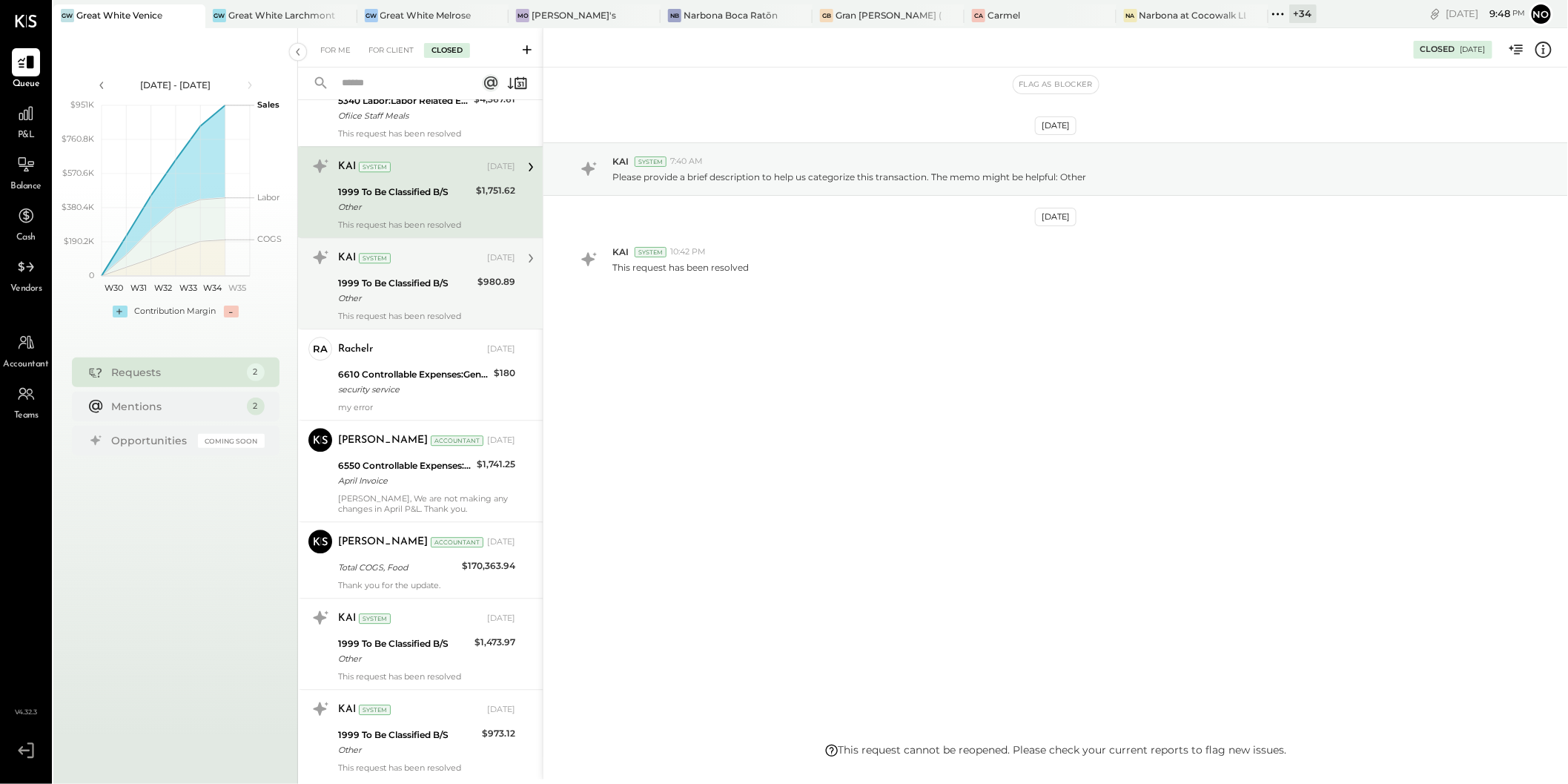
click at [416, 291] on div "Other" at bounding box center [405, 298] width 135 height 15
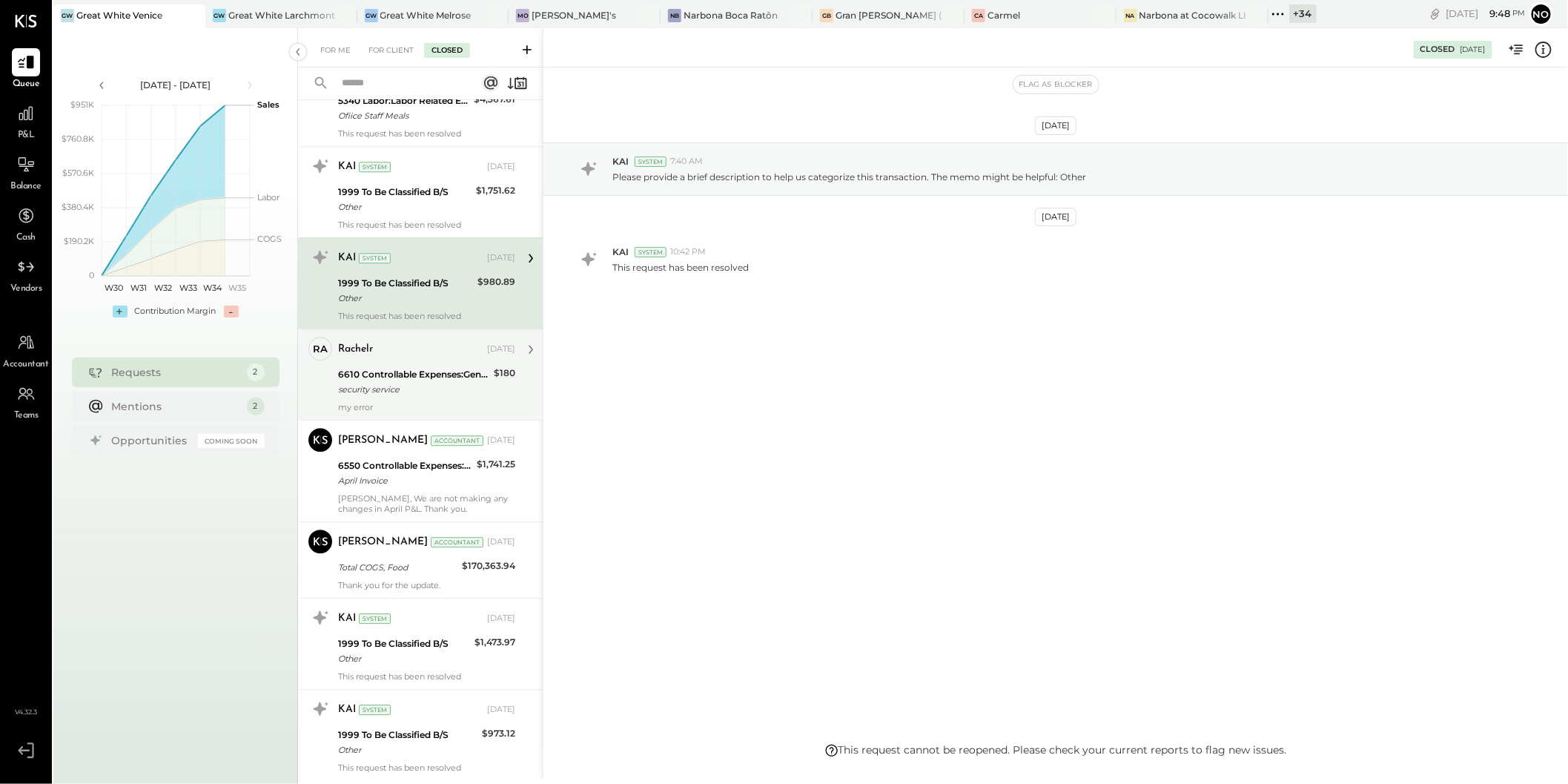
click at [420, 346] on div "rachelr" at bounding box center [410, 349] width 146 height 15
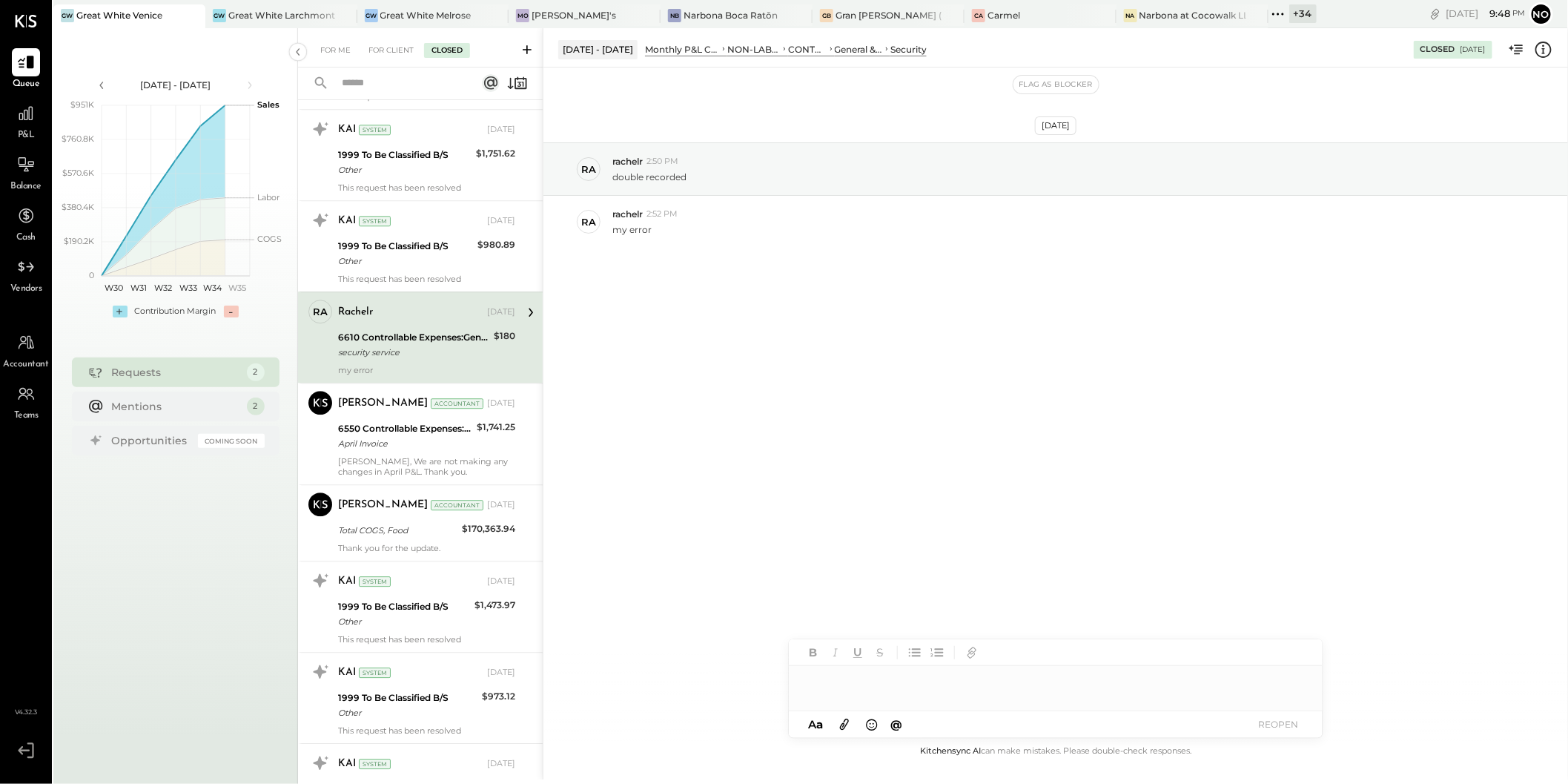
scroll to position [1969, 0]
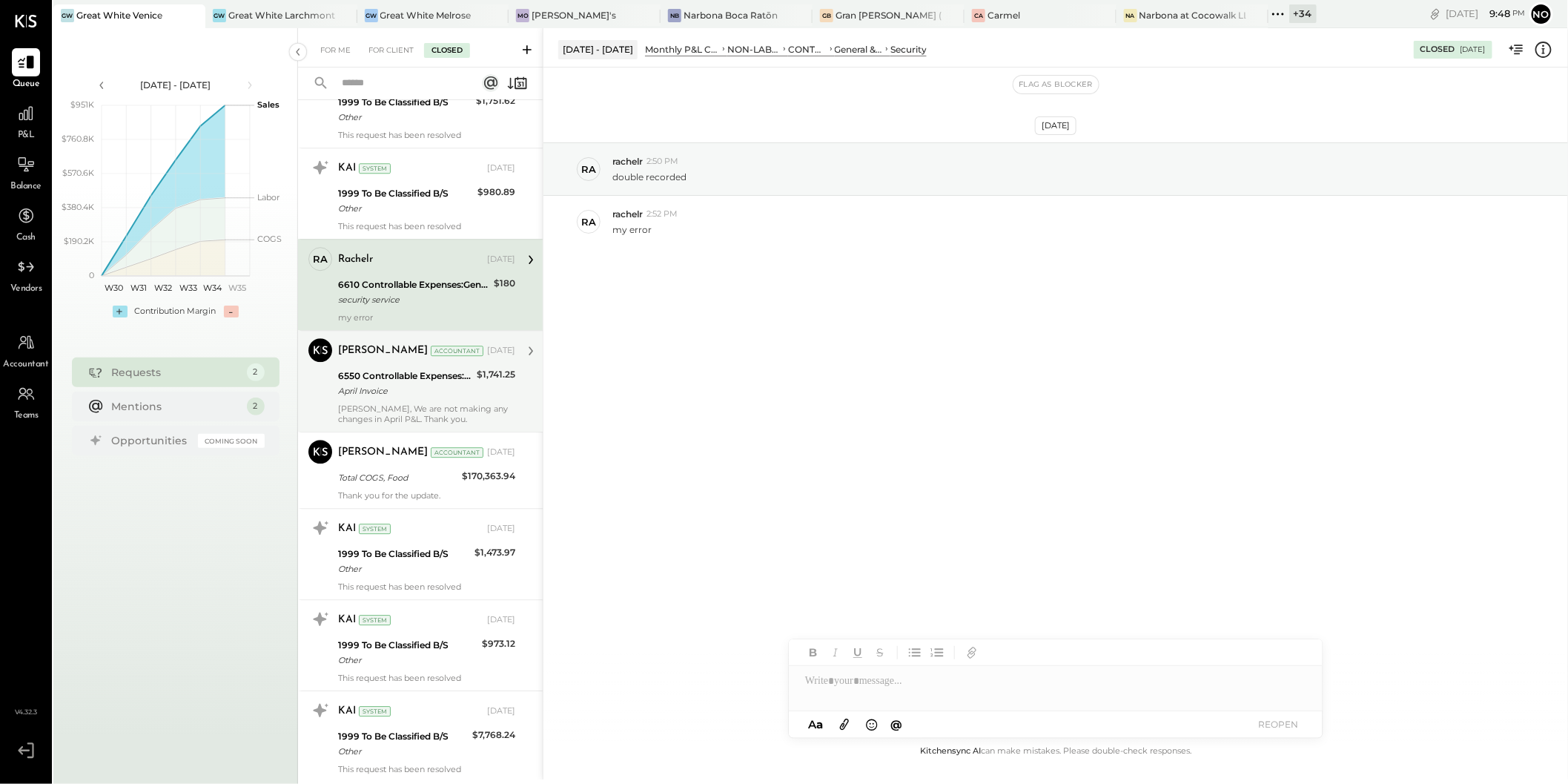
click at [421, 384] on div "April Invoice" at bounding box center [405, 391] width 135 height 15
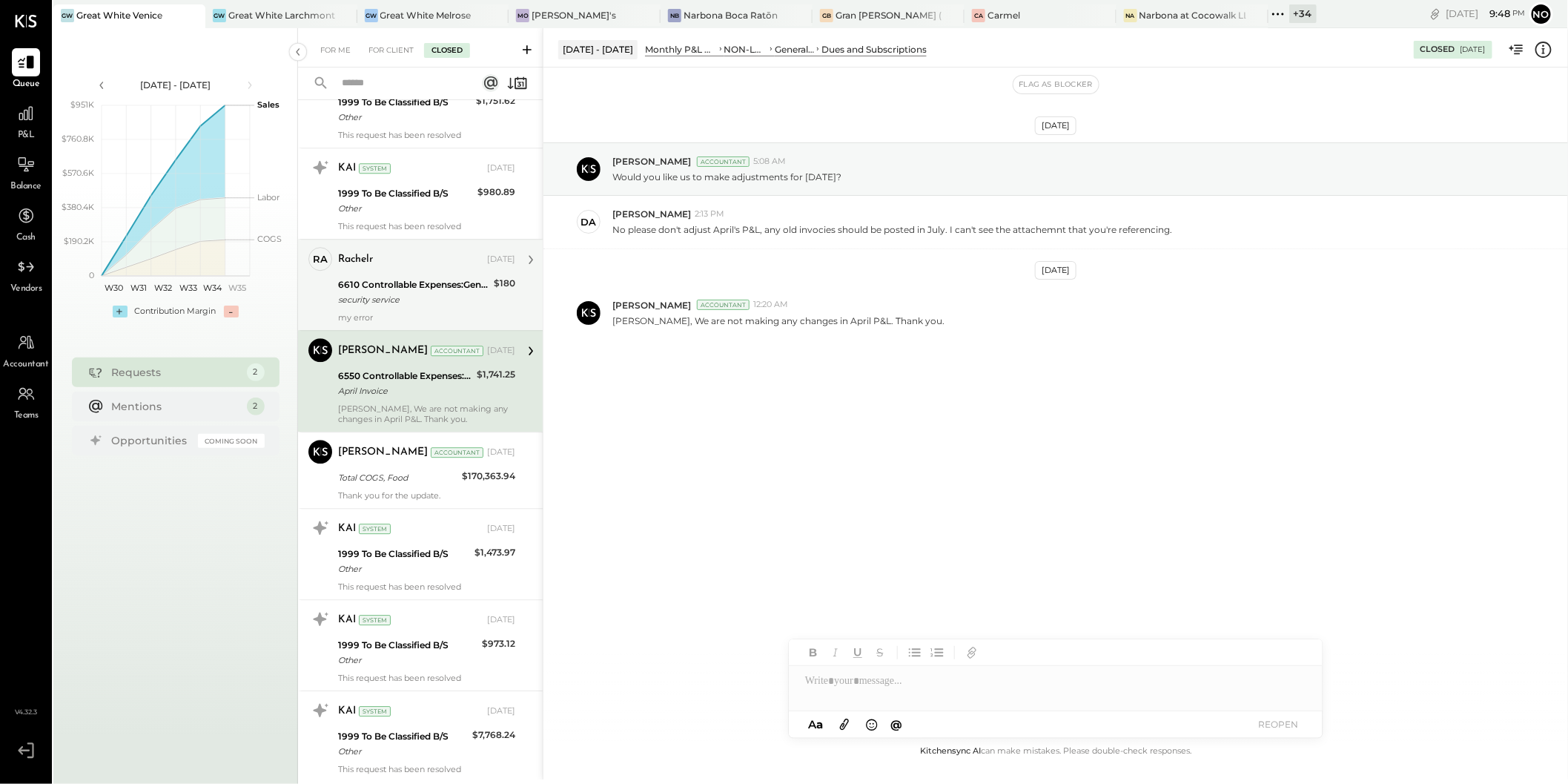
click at [420, 293] on div "security service" at bounding box center [413, 300] width 151 height 15
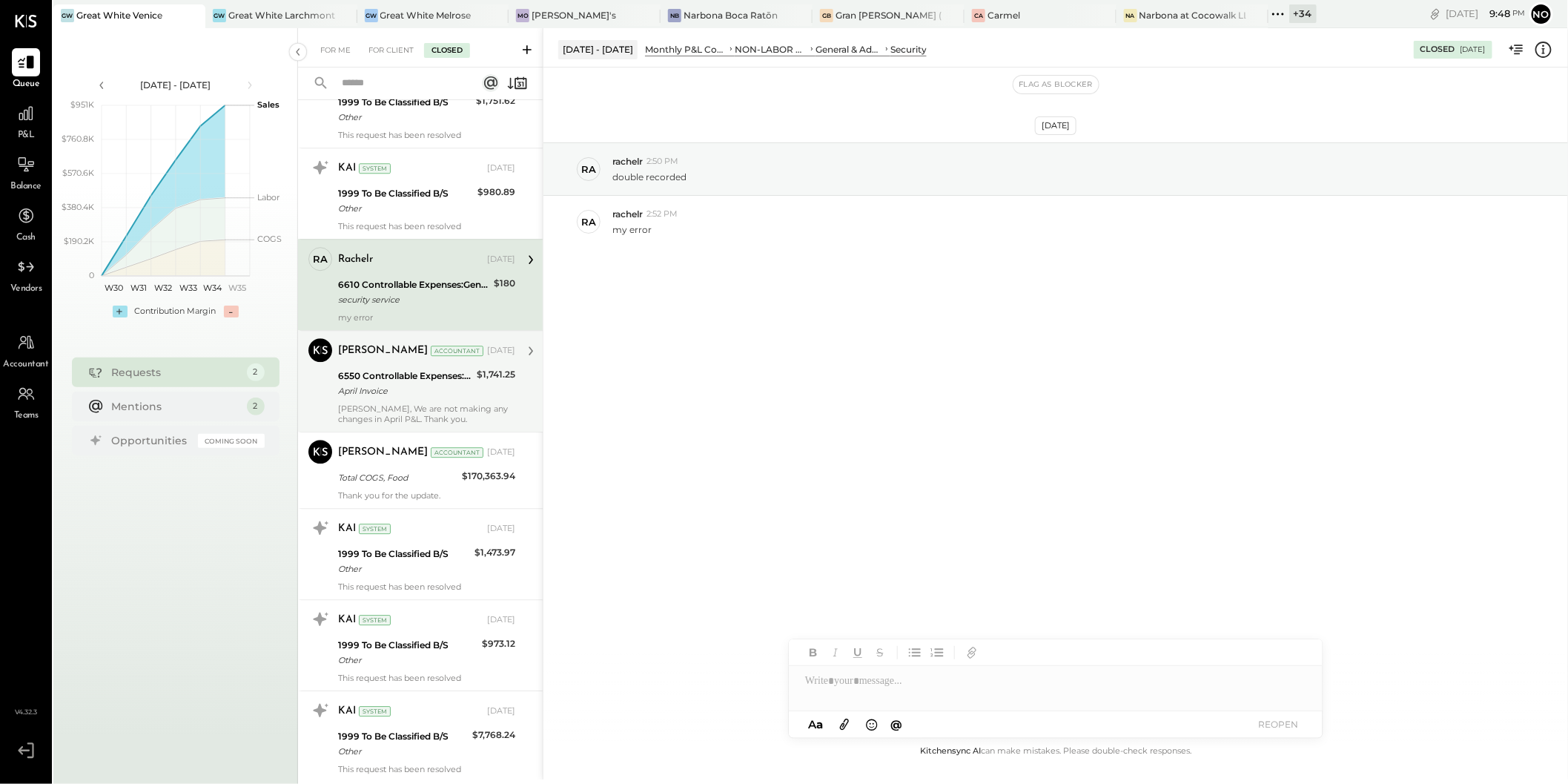
click at [422, 386] on div "April Invoice" at bounding box center [405, 391] width 135 height 15
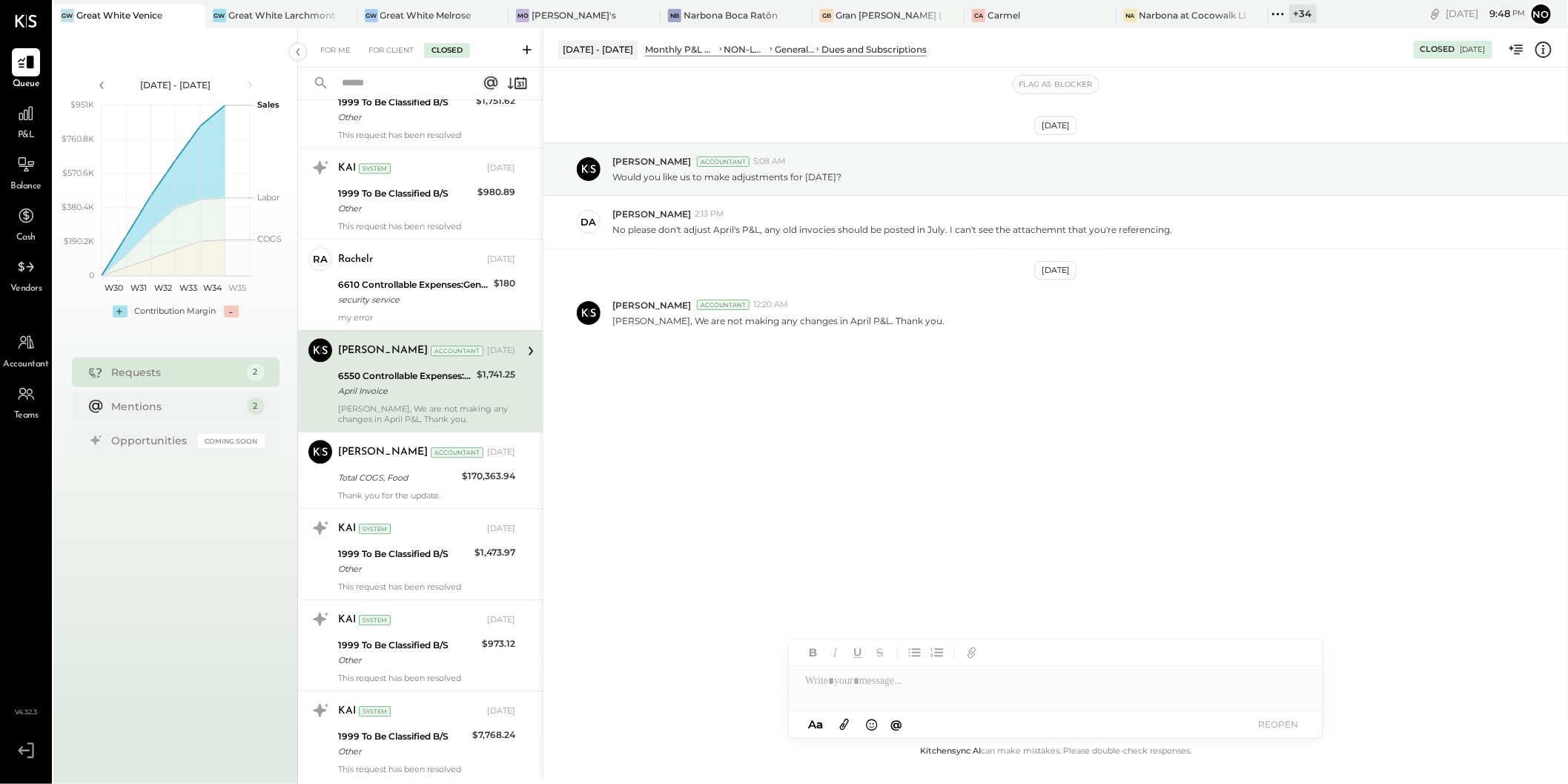
scroll to position [2085, 0]
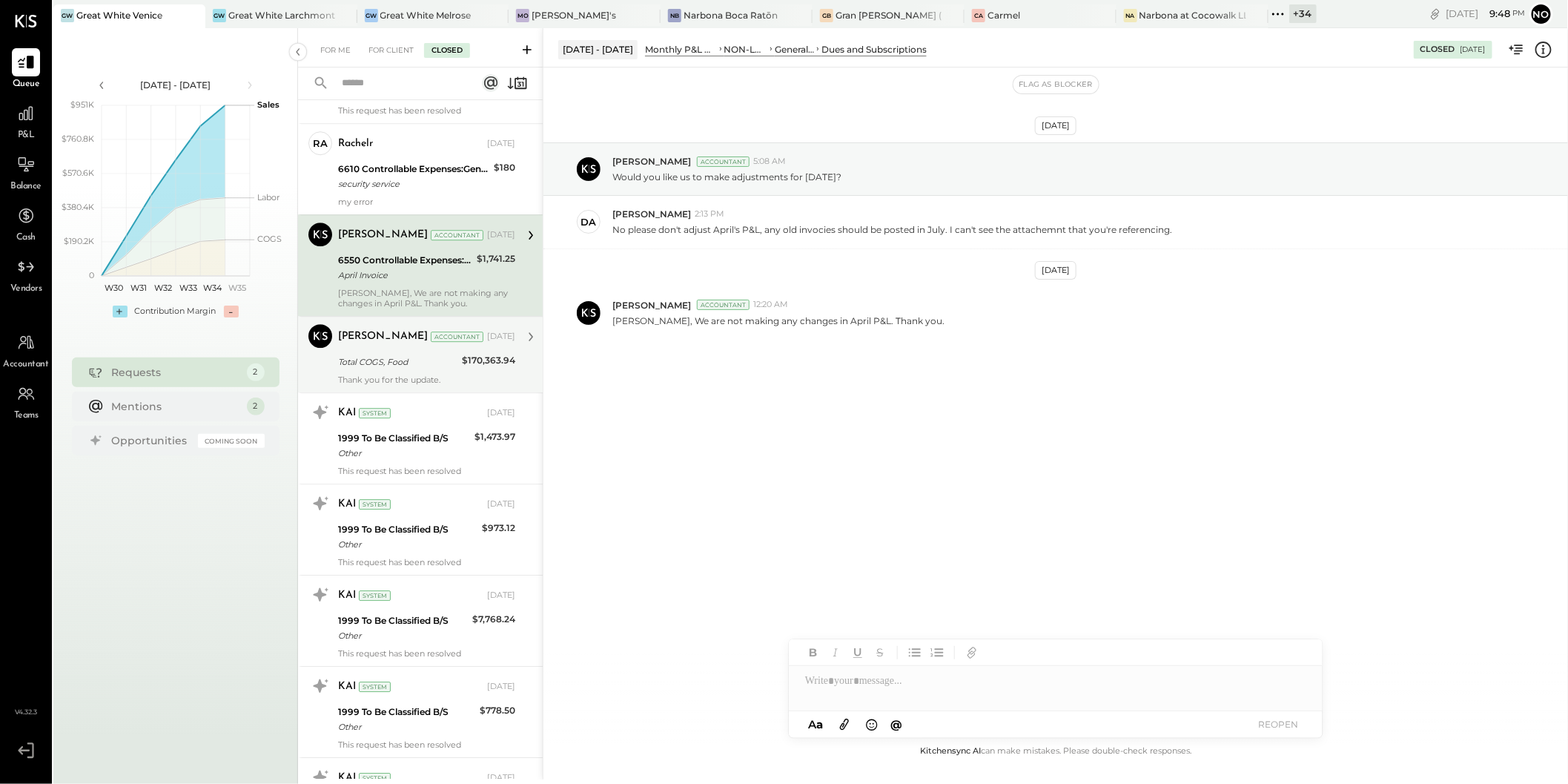
click at [406, 355] on div "Total COGS, Food" at bounding box center [397, 362] width 120 height 15
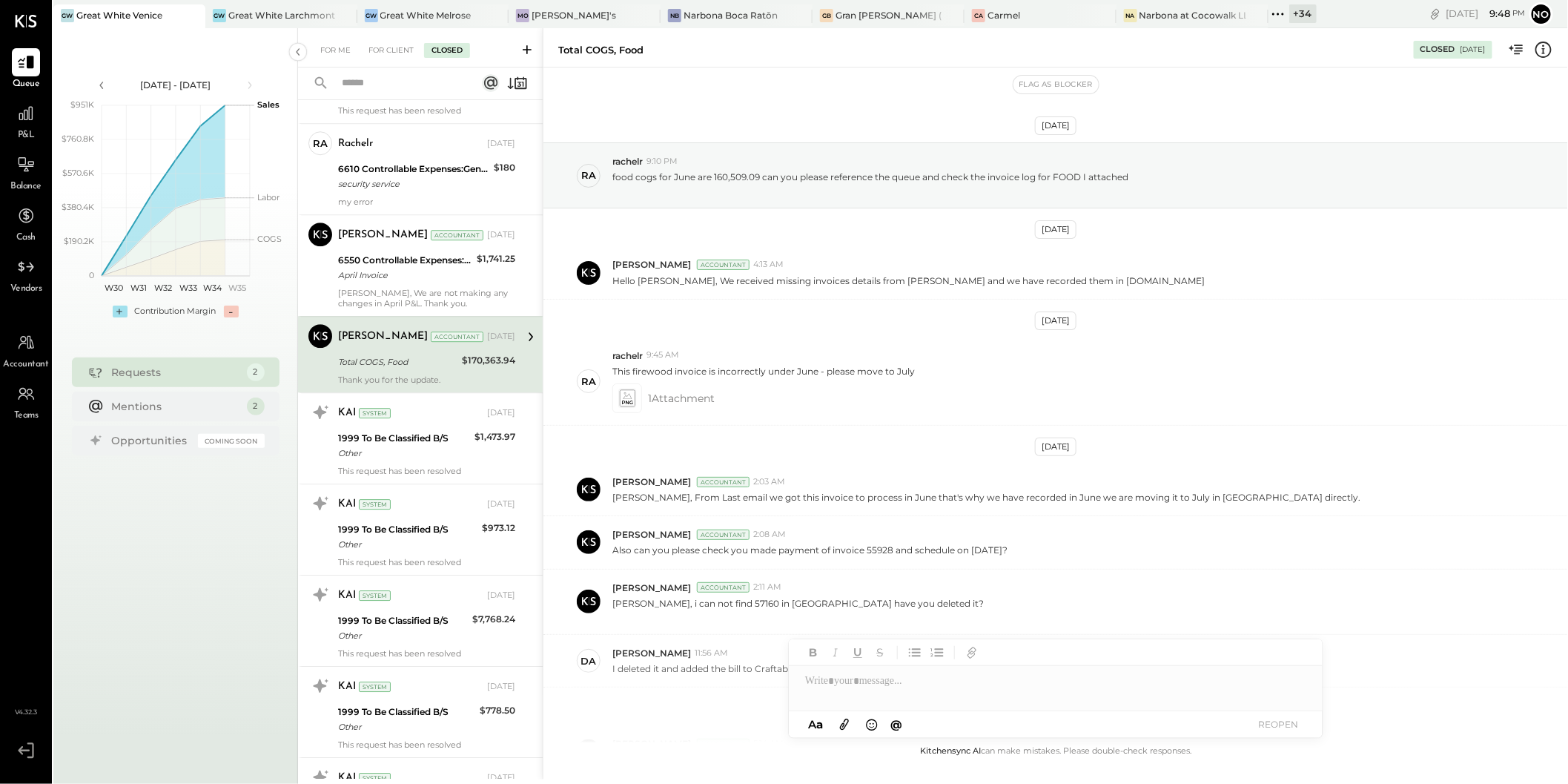
scroll to position [1039, 0]
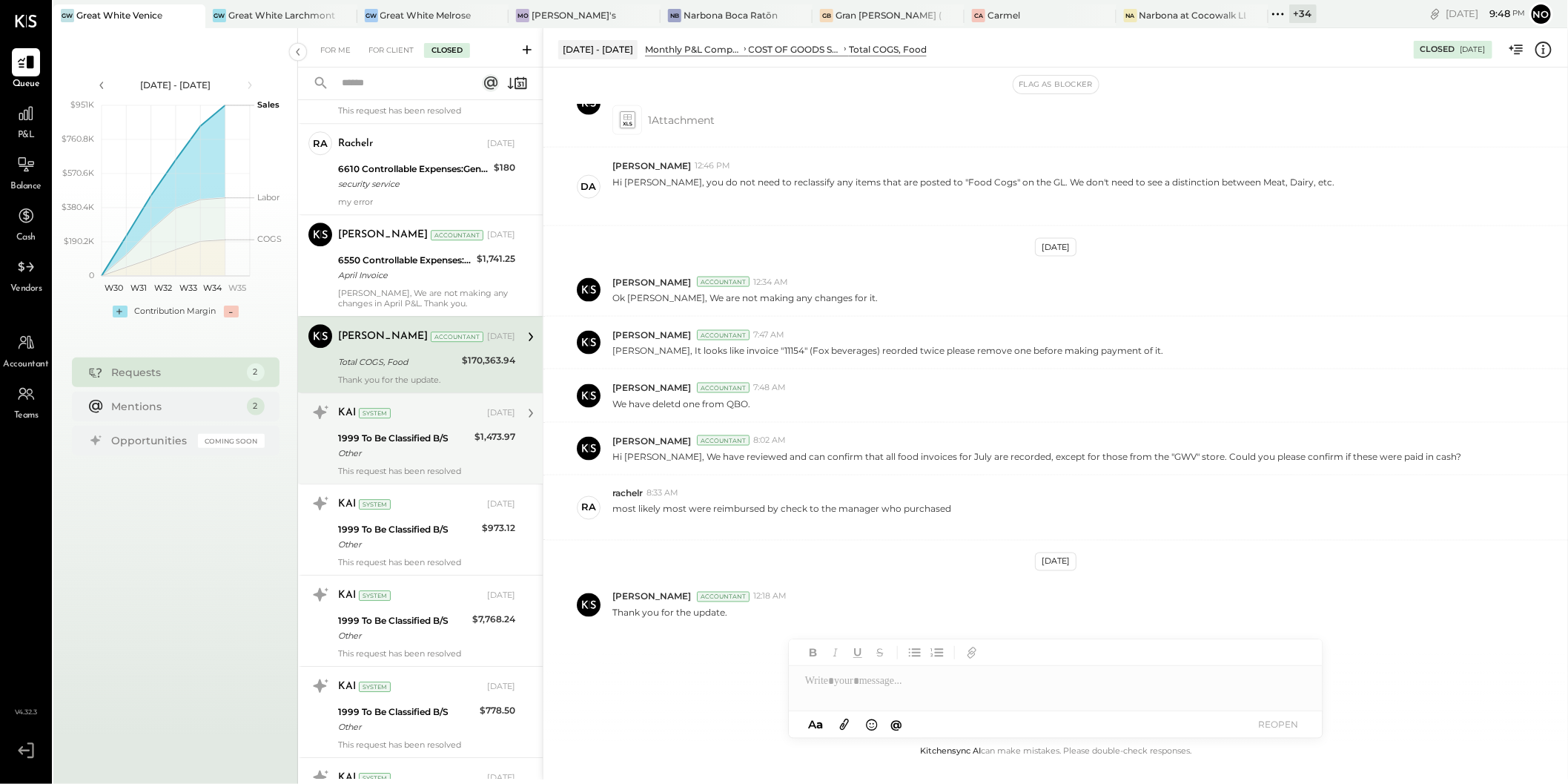
click at [411, 431] on div "1999 To Be Classified B/S" at bounding box center [404, 438] width 132 height 15
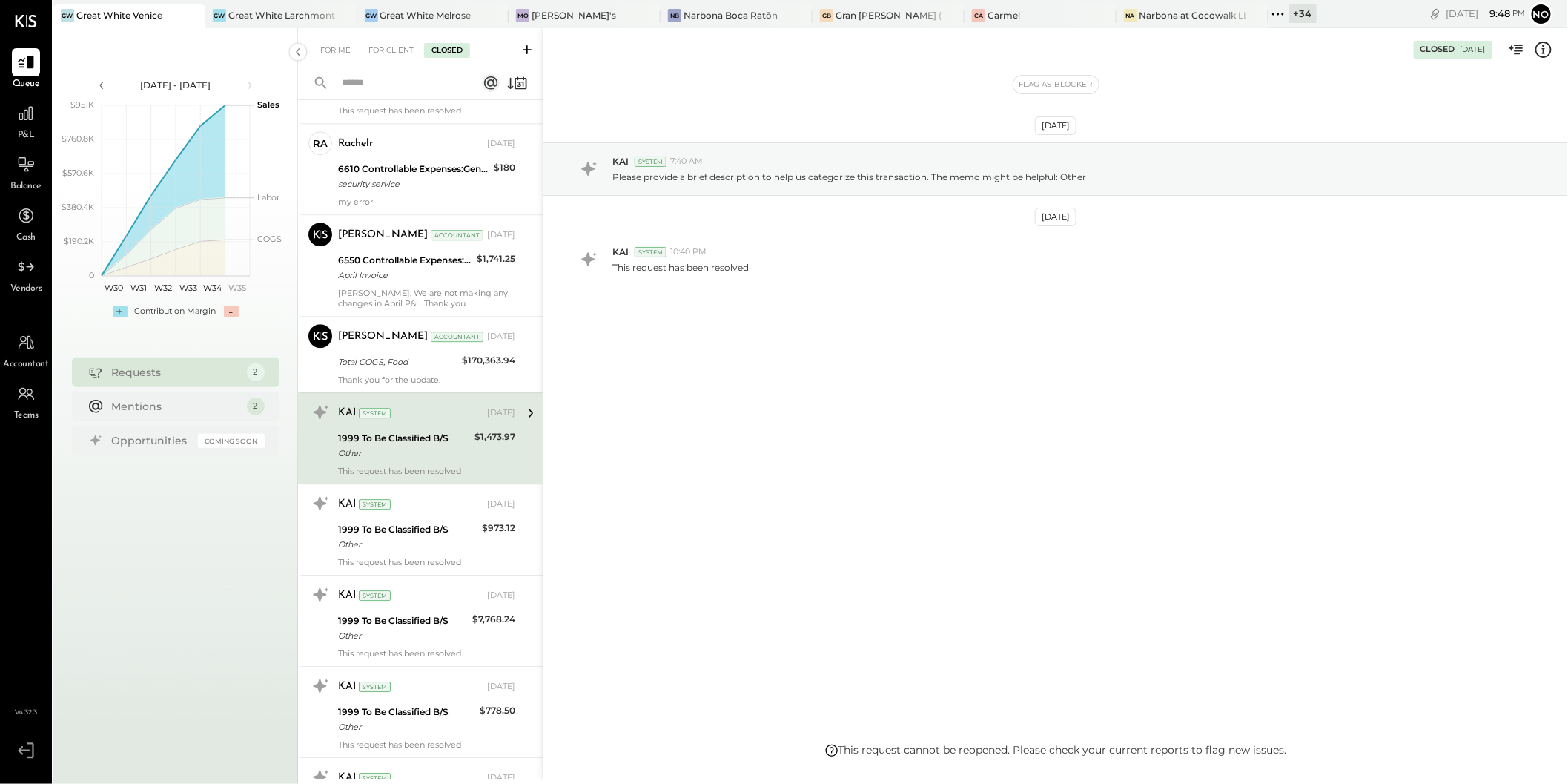
scroll to position [2117, 0]
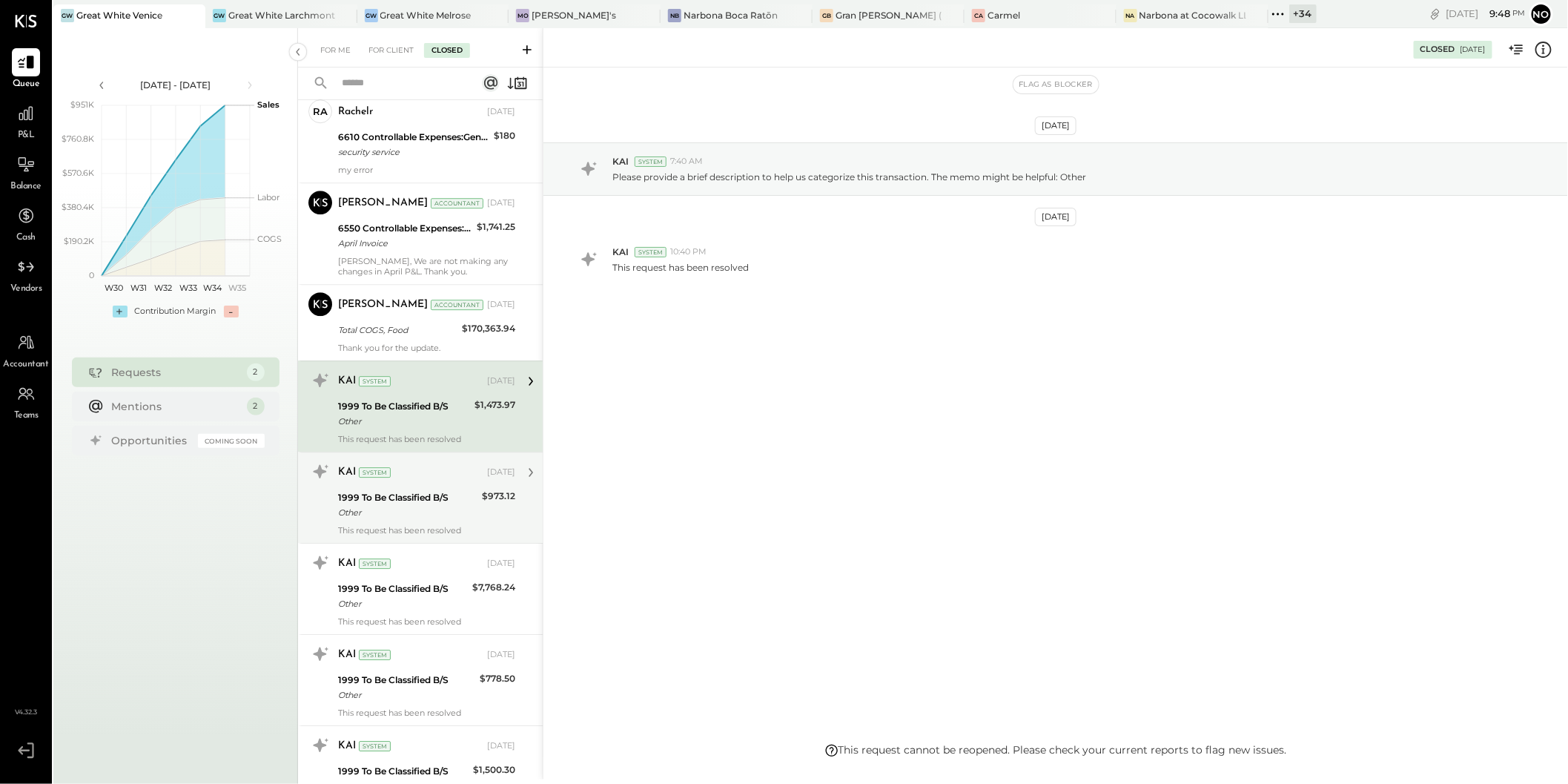
click at [398, 490] on div "1999 To Be Classified B/S" at bounding box center [408, 498] width 139 height 15
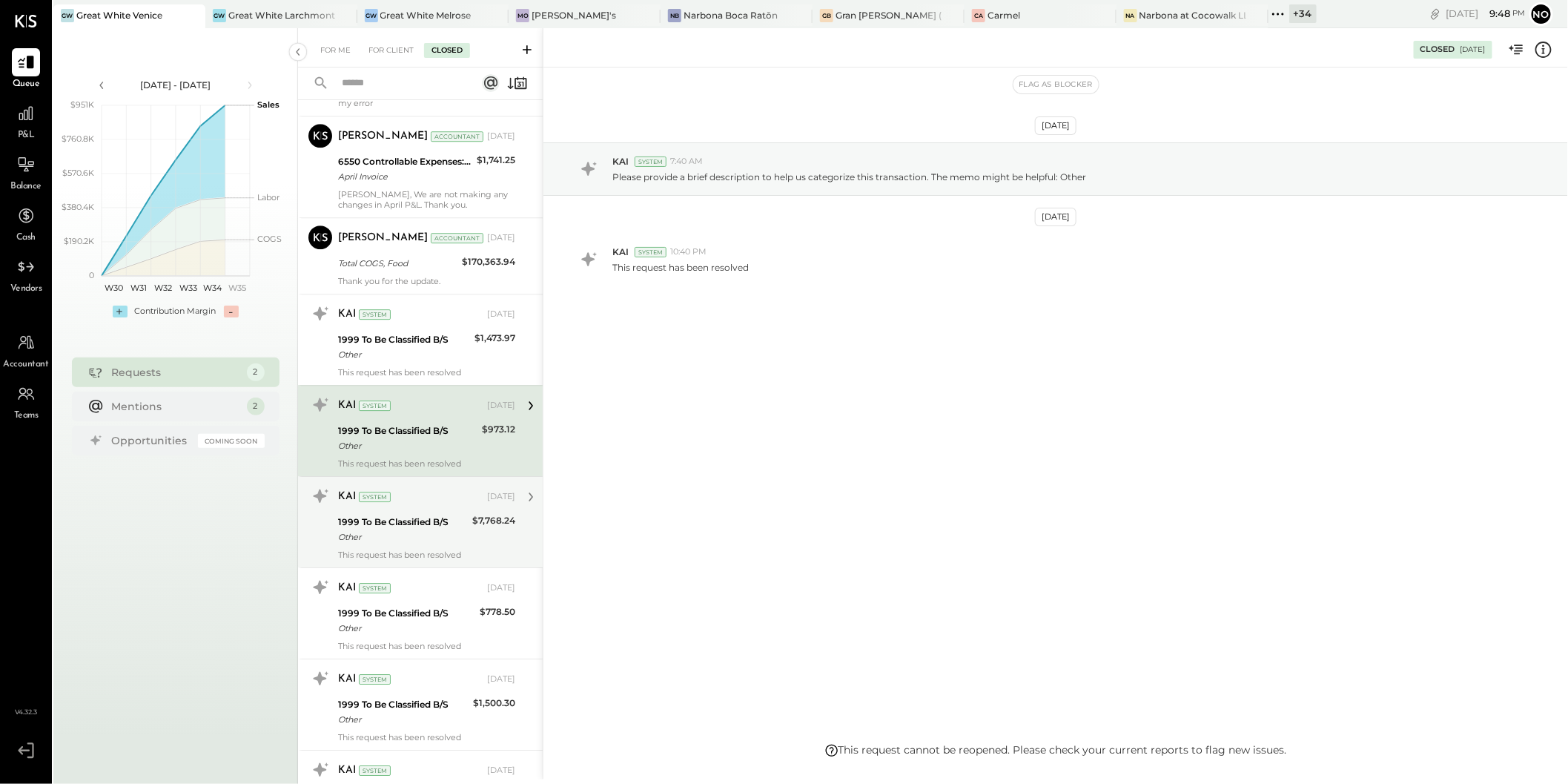
scroll to position [2251, 0]
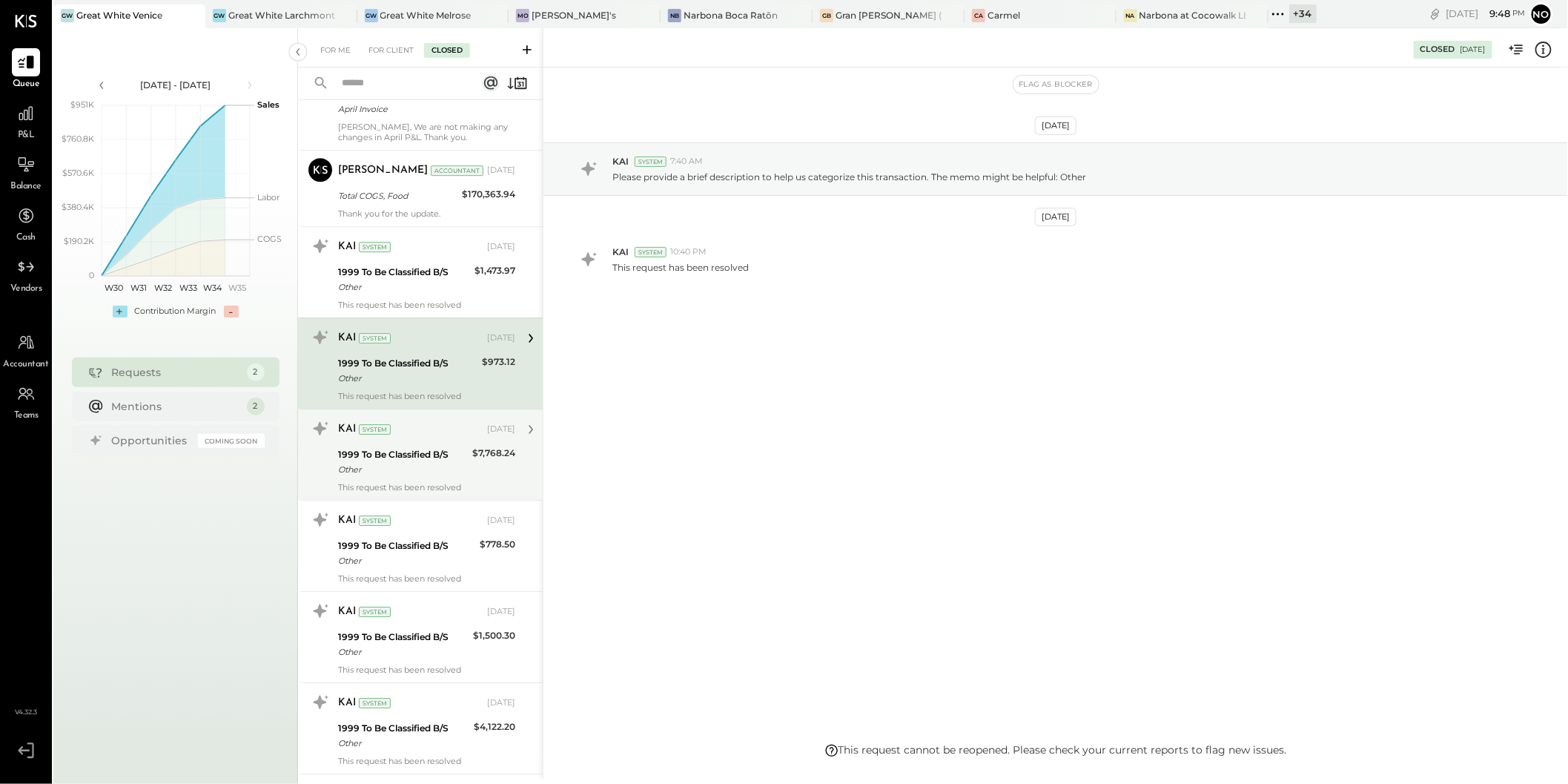
click at [417, 423] on div "KAI System" at bounding box center [410, 429] width 146 height 15
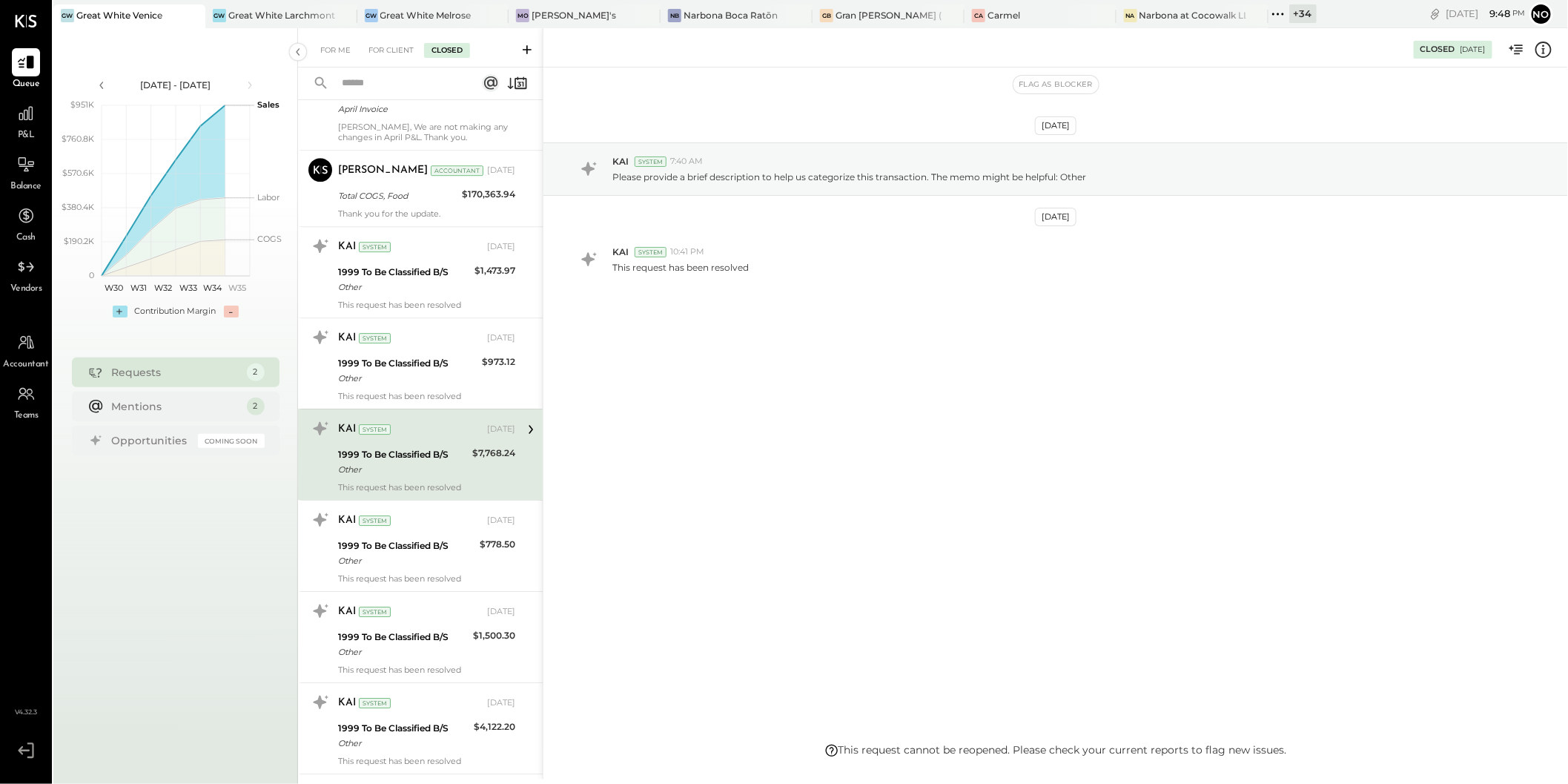
scroll to position [2361, 0]
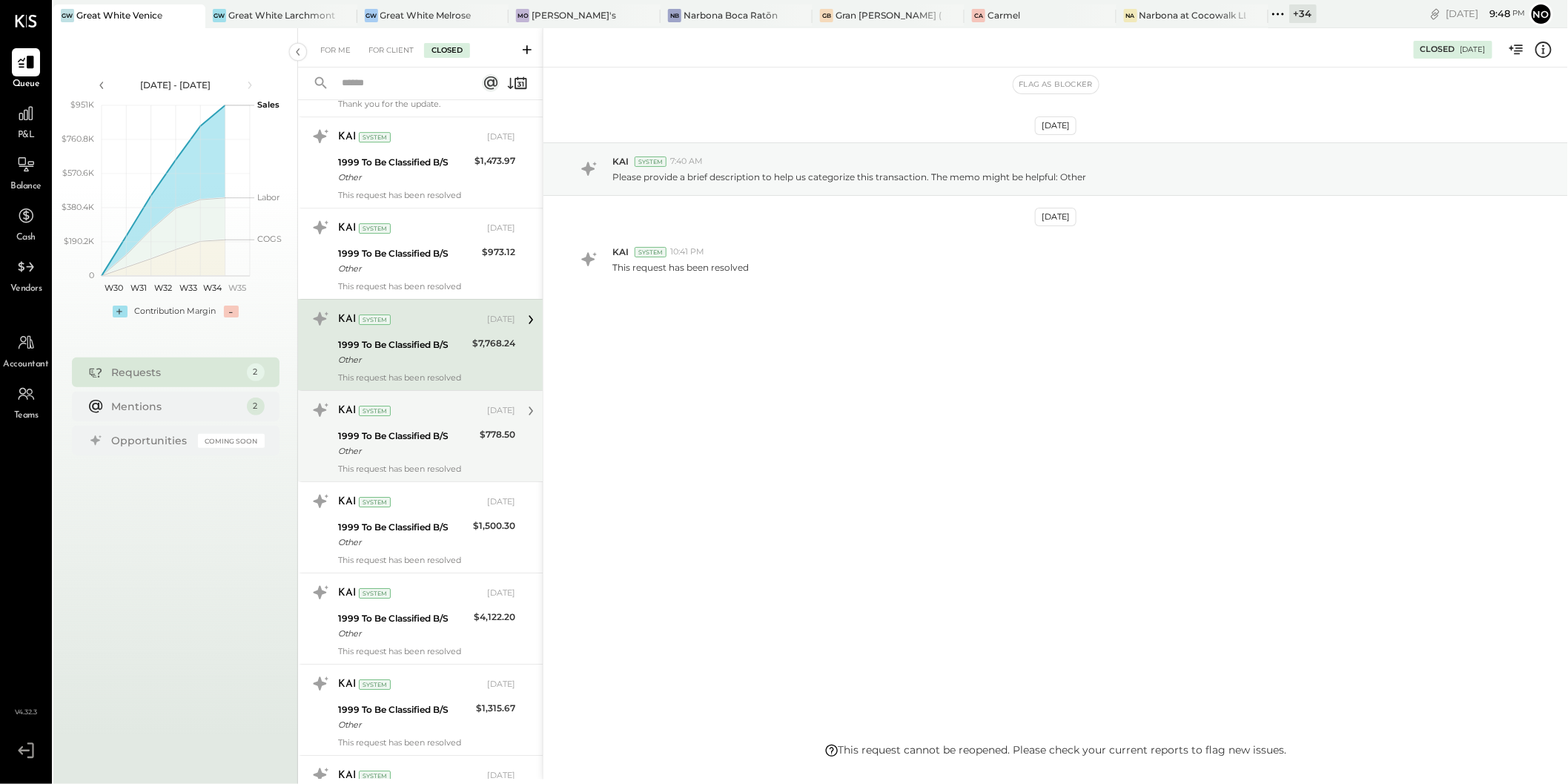
click at [420, 413] on div "KAI System Aug 05, 2025" at bounding box center [426, 411] width 177 height 25
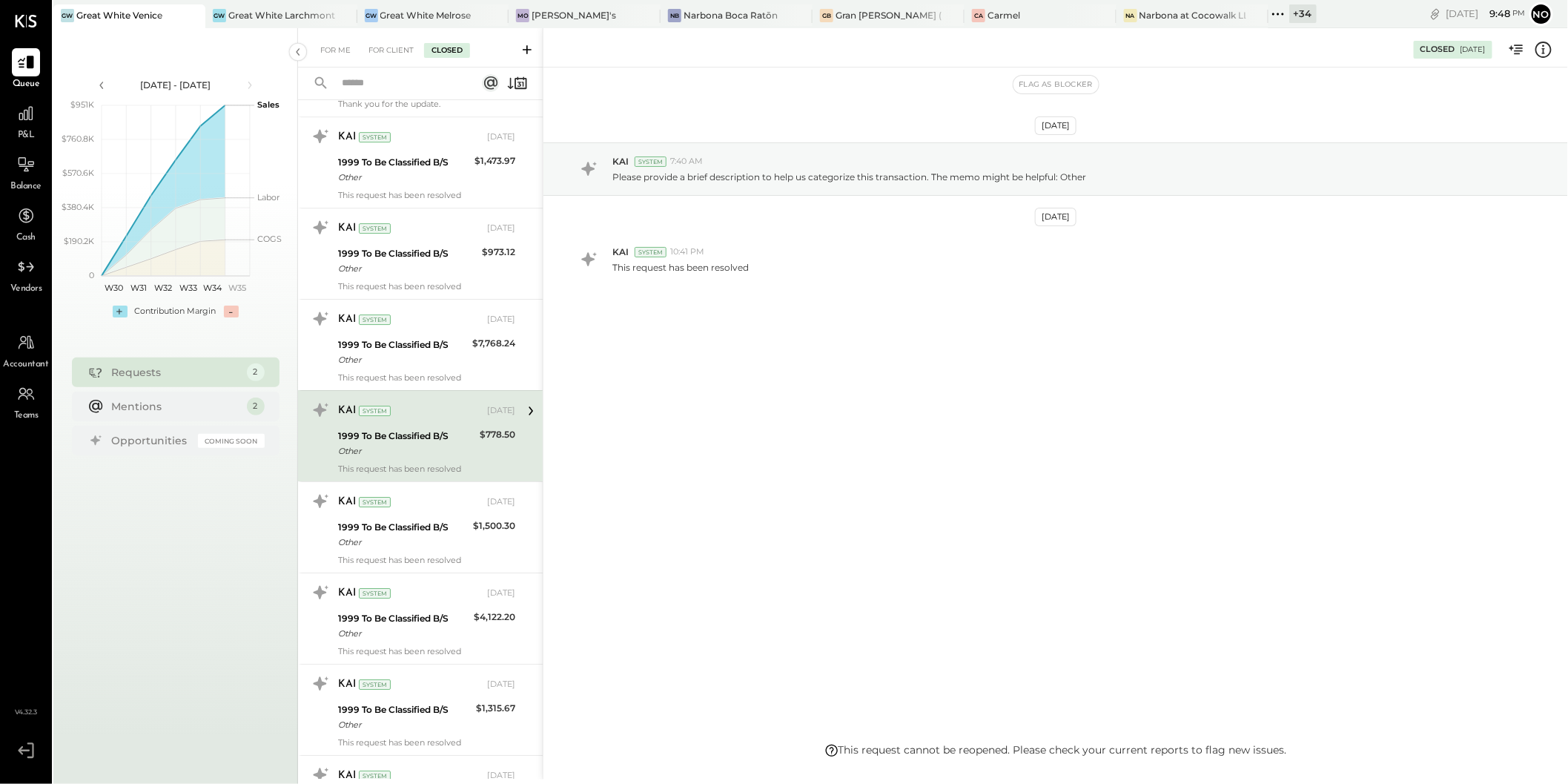
scroll to position [2439, 0]
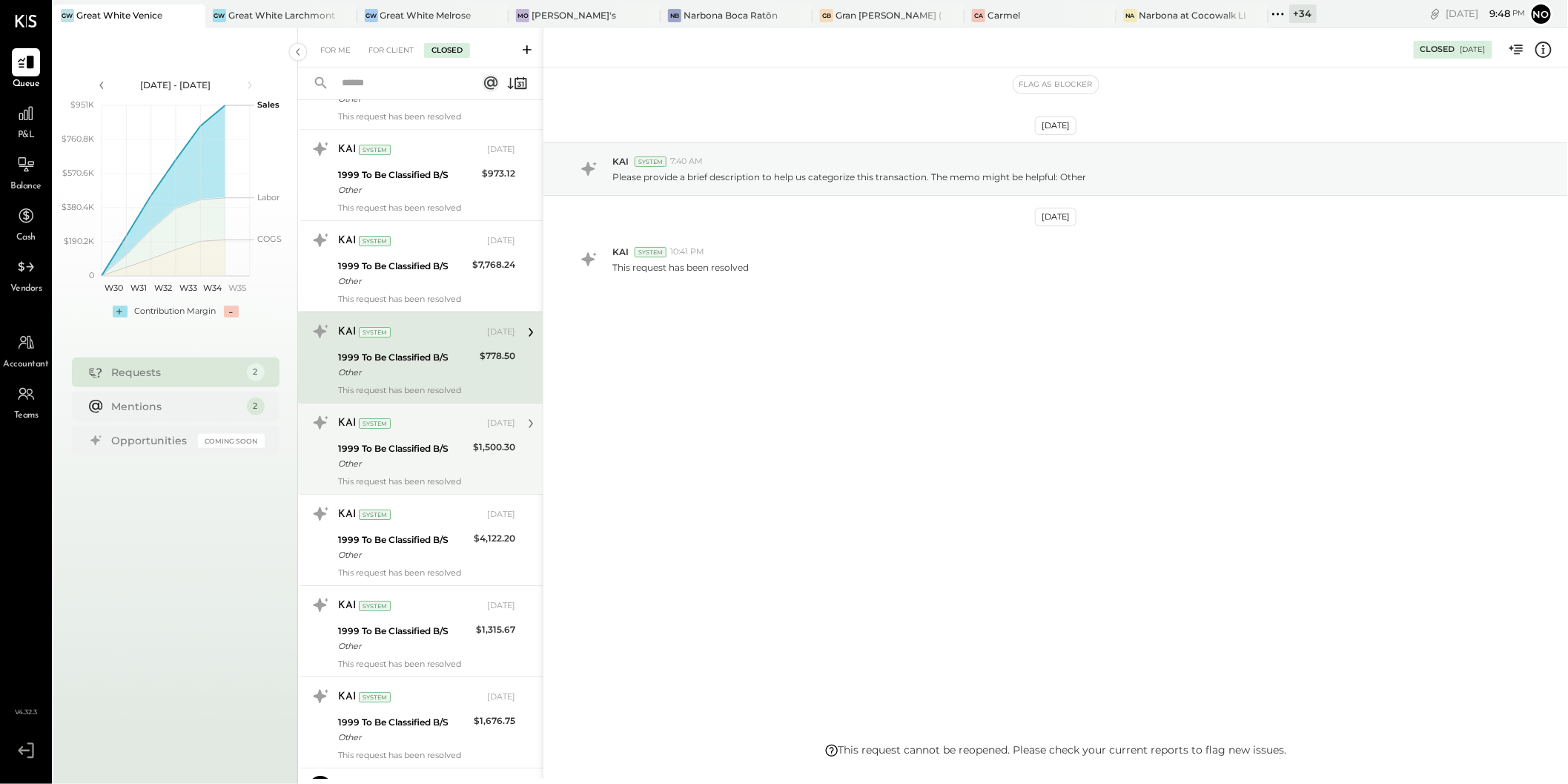
click at [421, 419] on div "KAI System" at bounding box center [410, 424] width 146 height 15
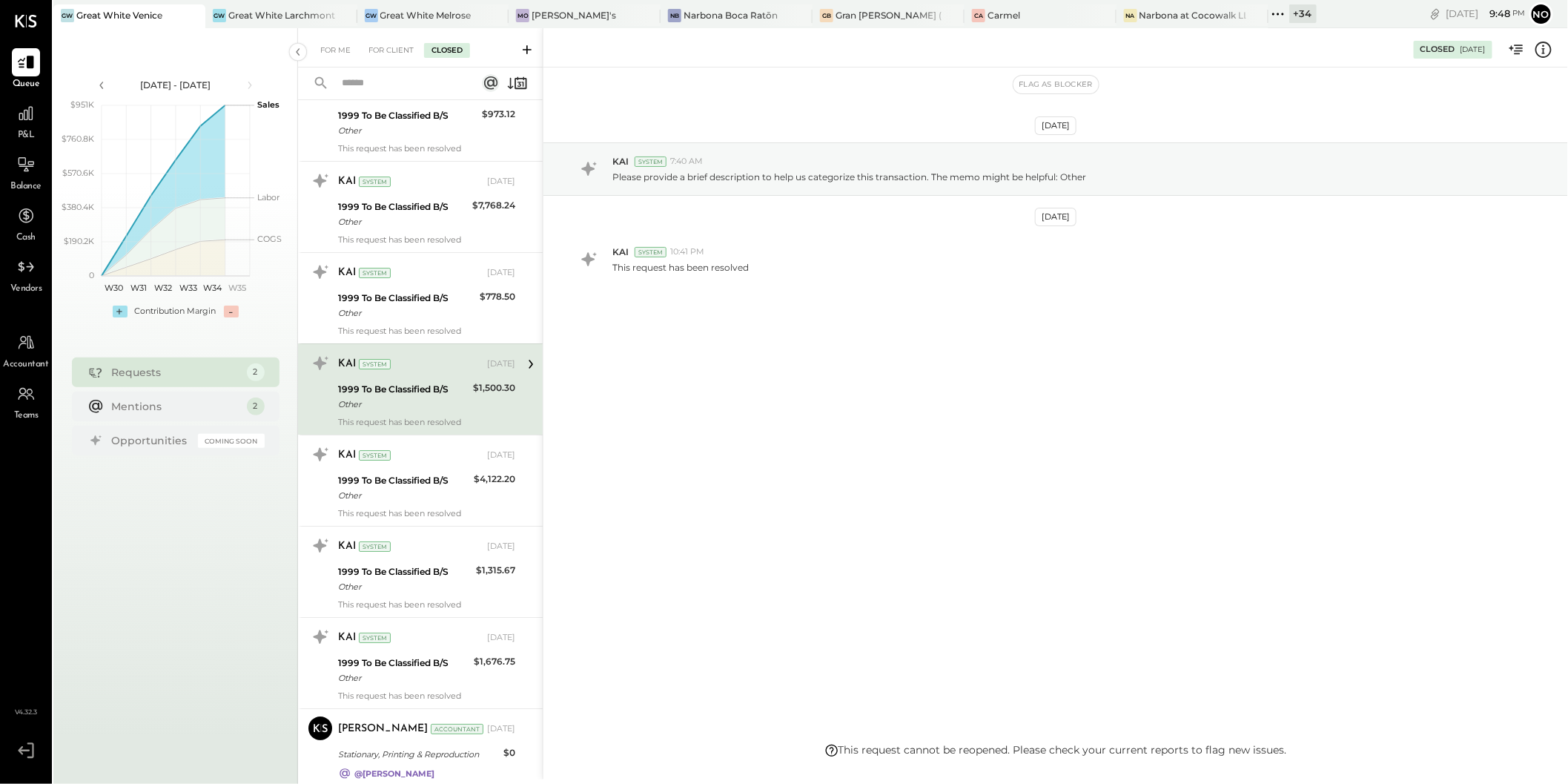
scroll to position [2555, 0]
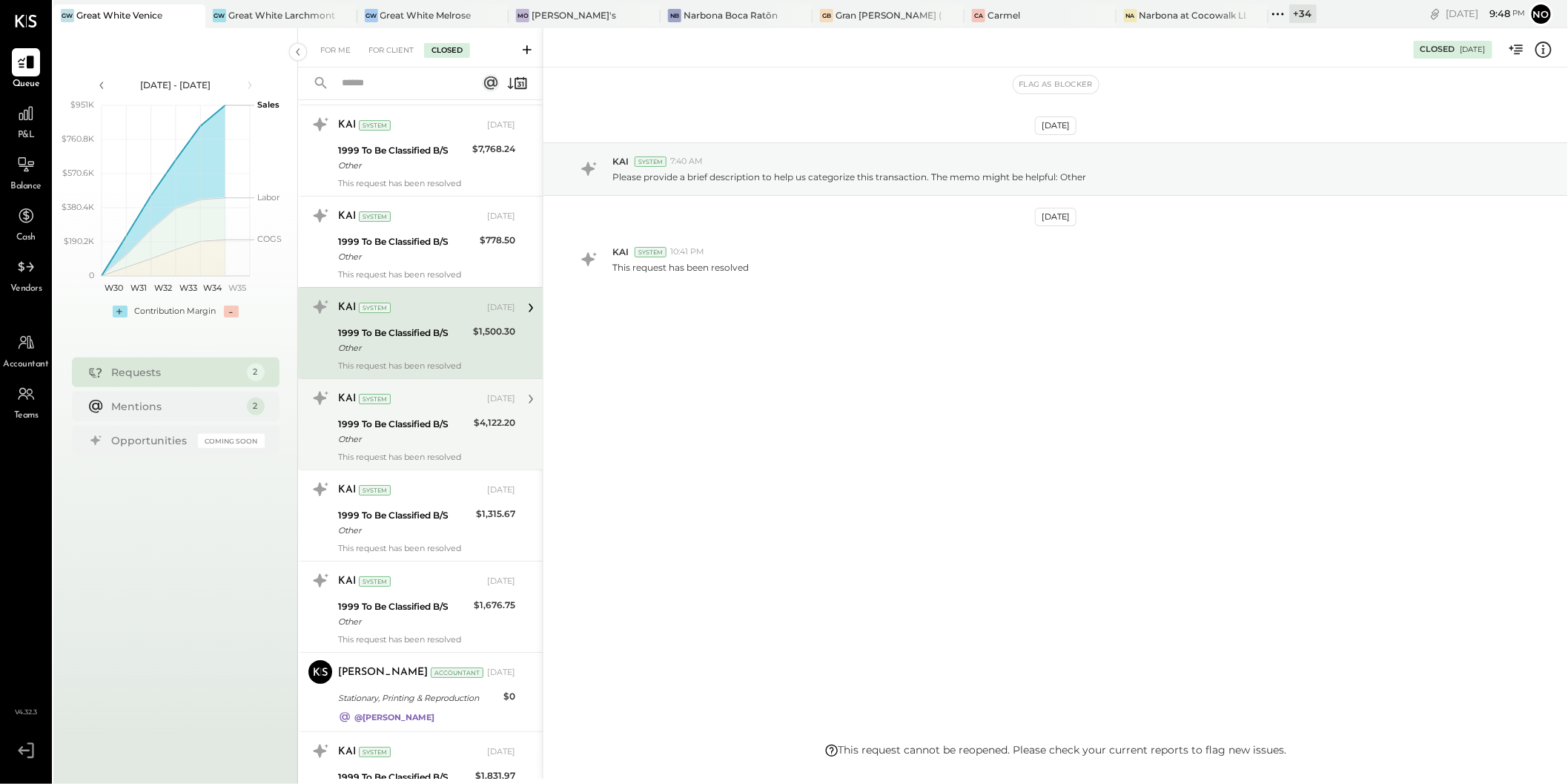
click at [429, 393] on div "KAI System" at bounding box center [410, 399] width 146 height 15
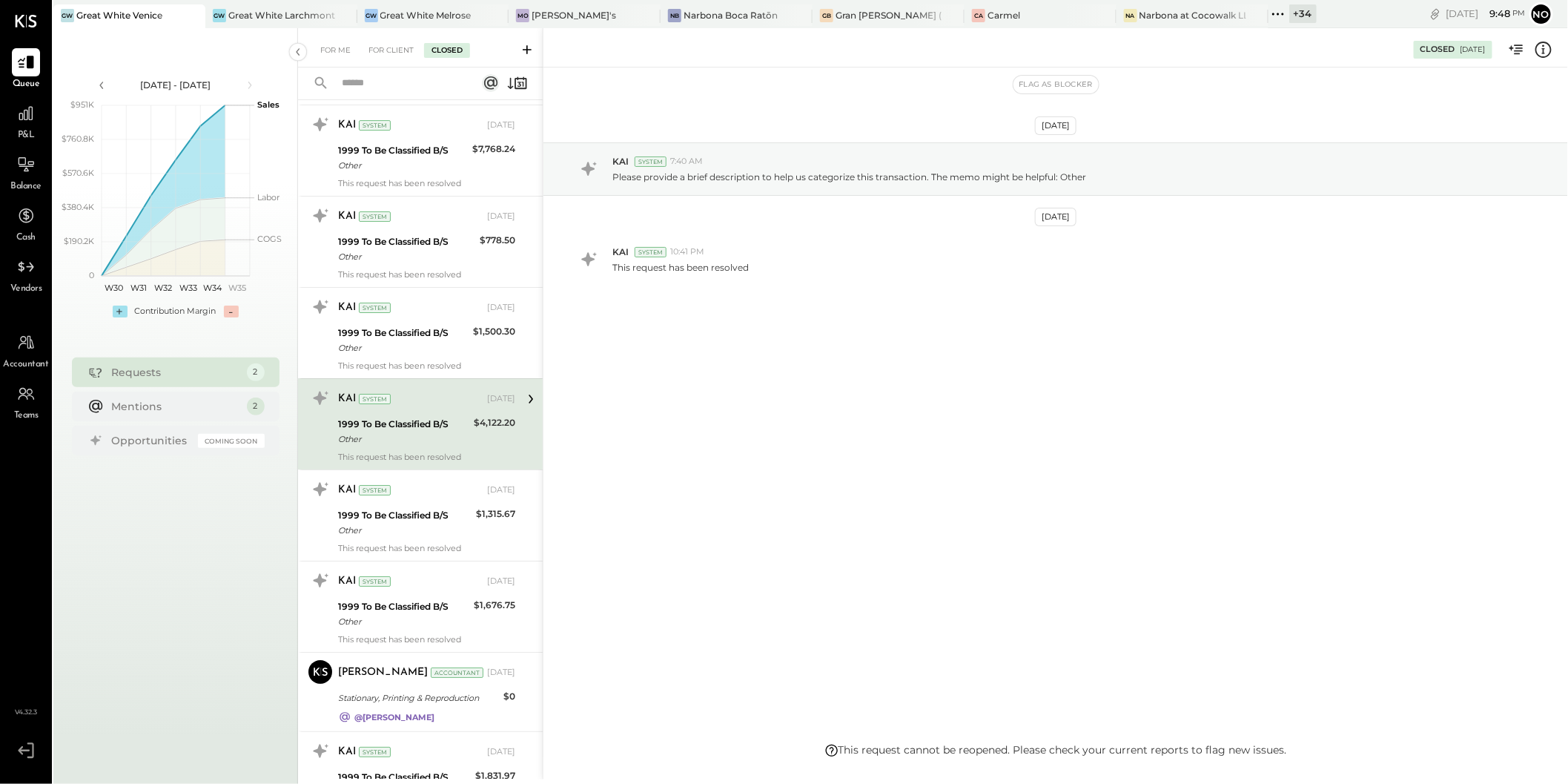
scroll to position [2672, 0]
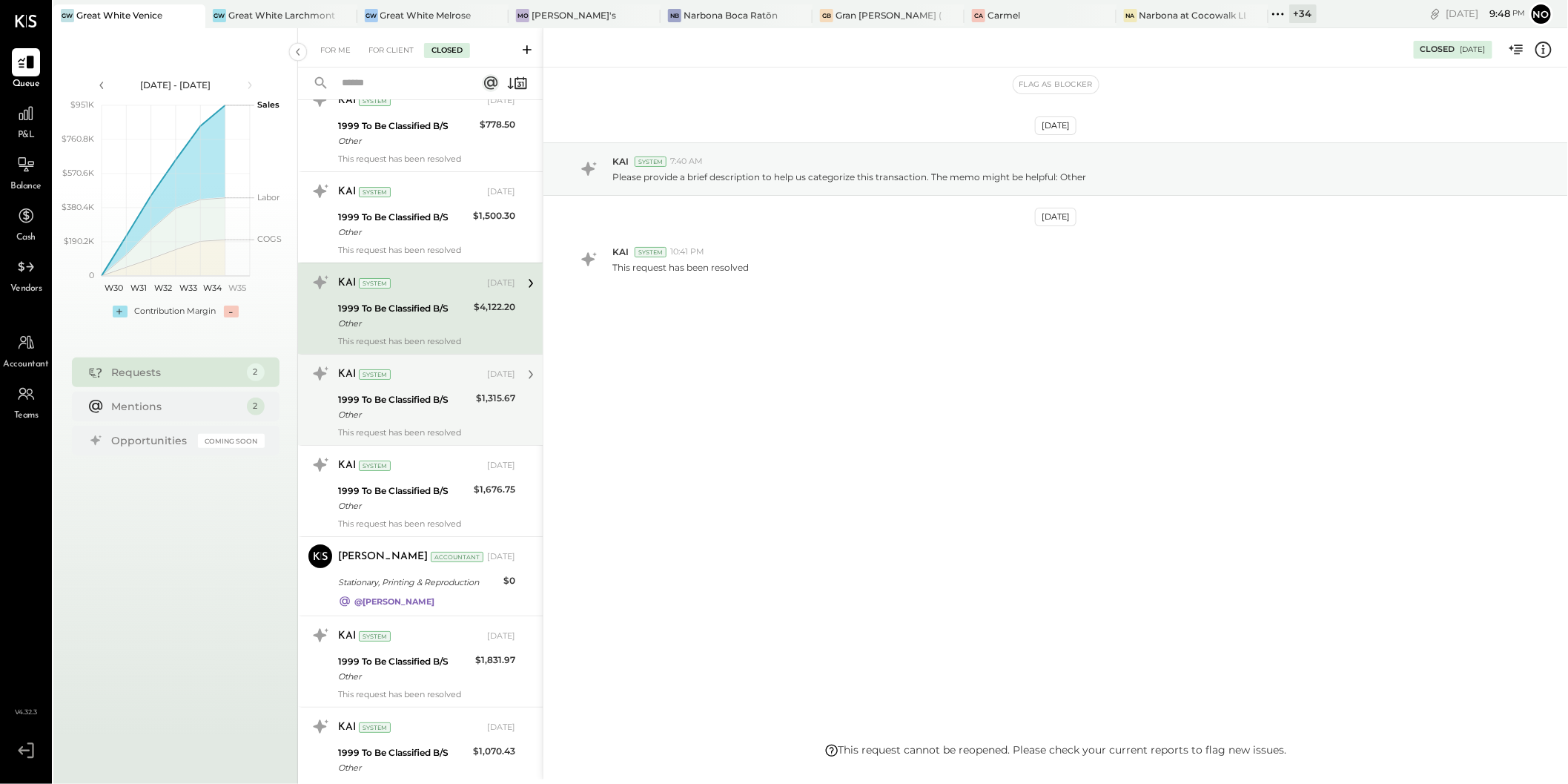
click at [429, 375] on div "KAI System Aug 05, 2025" at bounding box center [426, 374] width 177 height 20
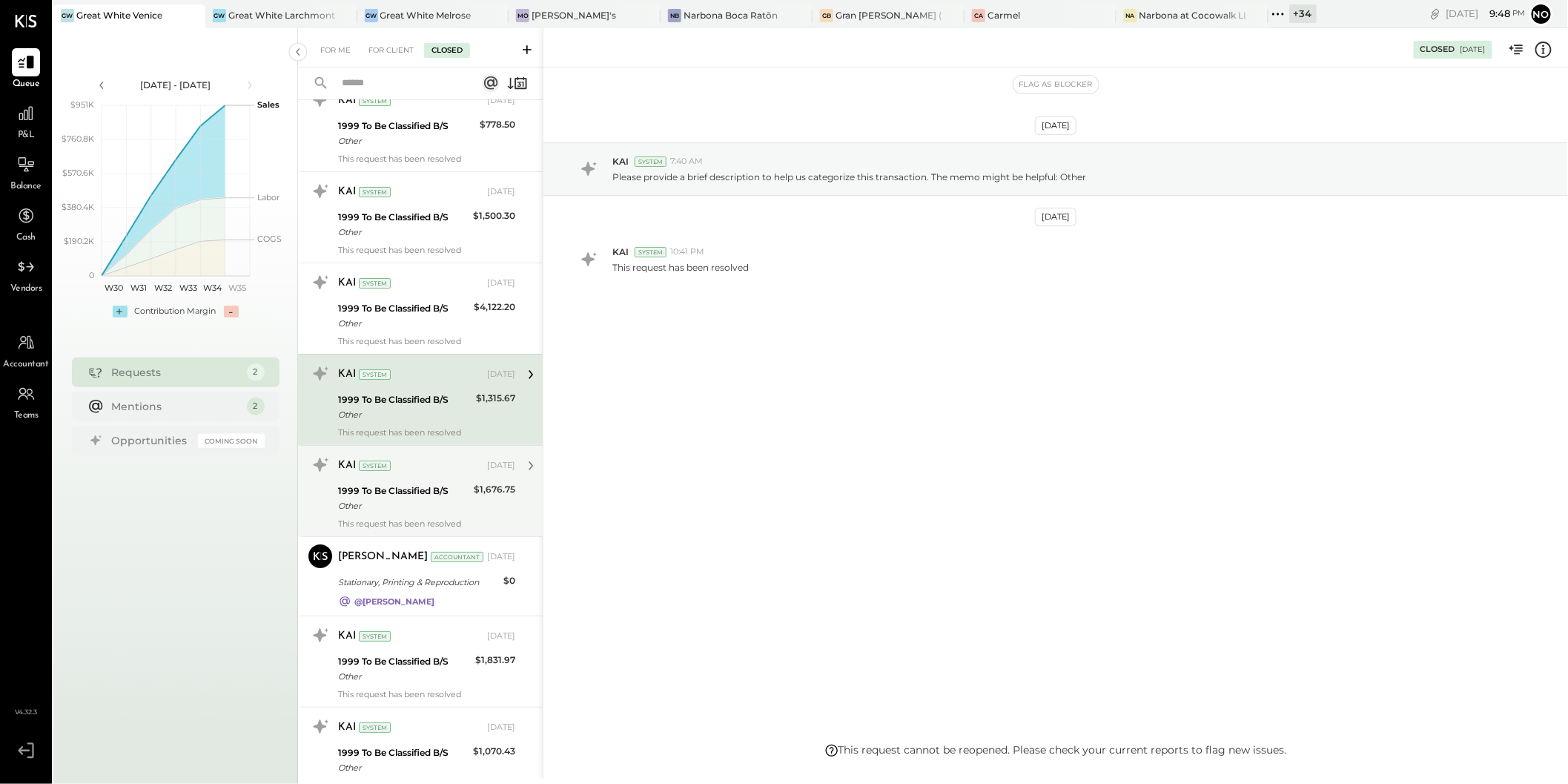
click at [421, 468] on div "KAI System Aug 05, 2025" at bounding box center [426, 465] width 177 height 25
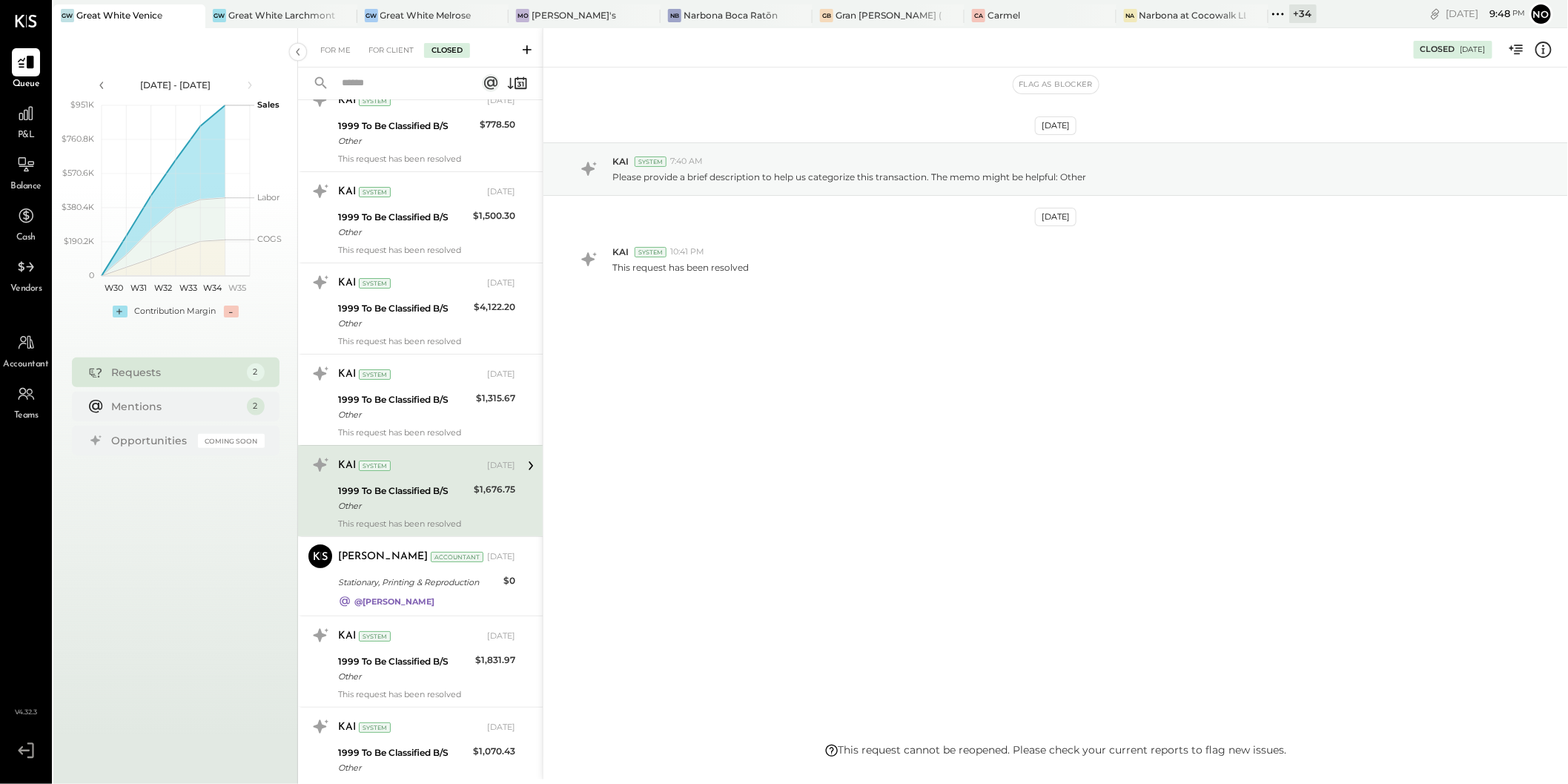
scroll to position [2759, 0]
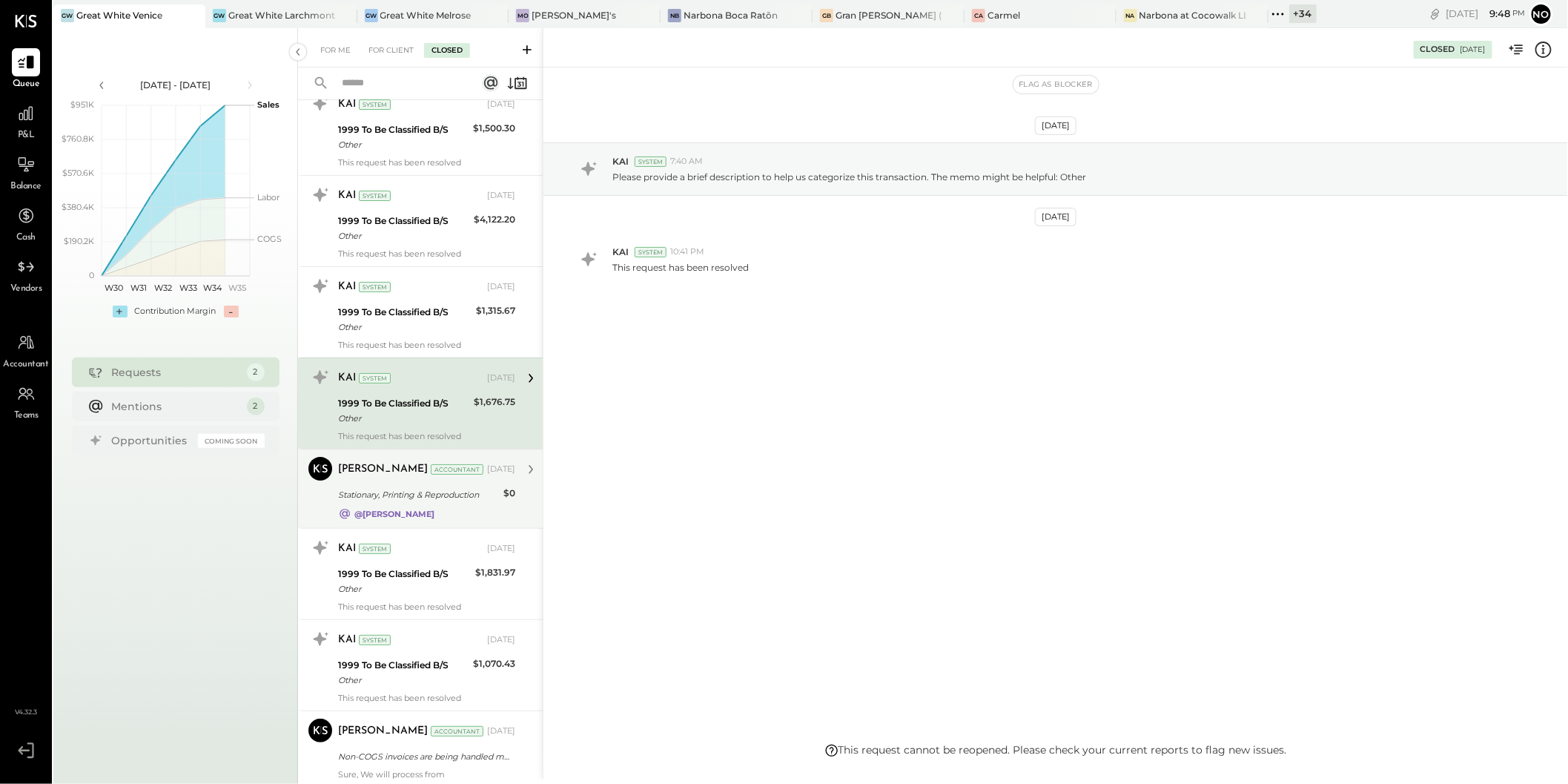
click at [422, 457] on div "Manoj Bhagat Accountant Aug 04, 2025" at bounding box center [426, 469] width 177 height 25
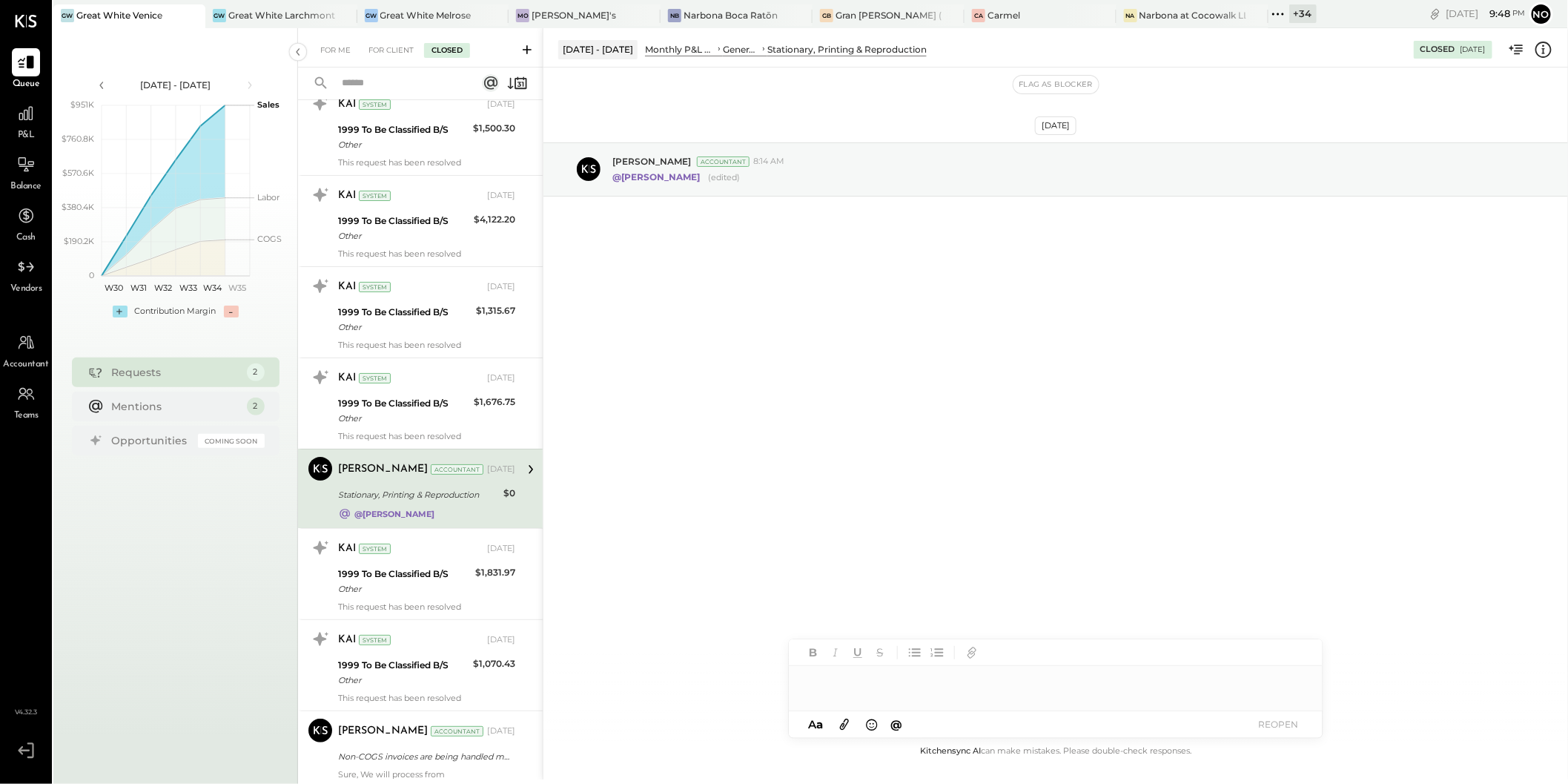
scroll to position [2891, 0]
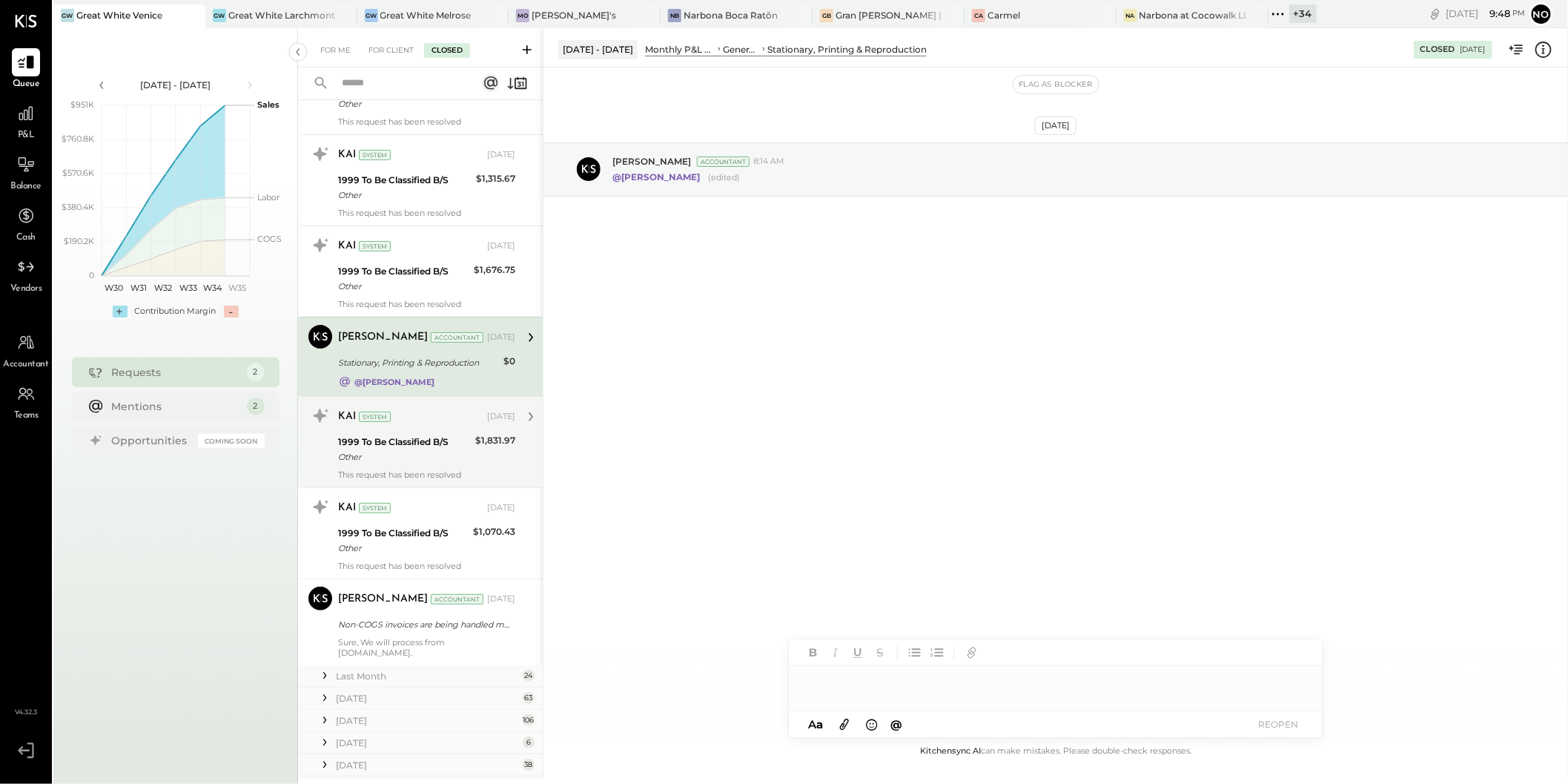
click at [429, 412] on div "KAI System" at bounding box center [410, 417] width 146 height 15
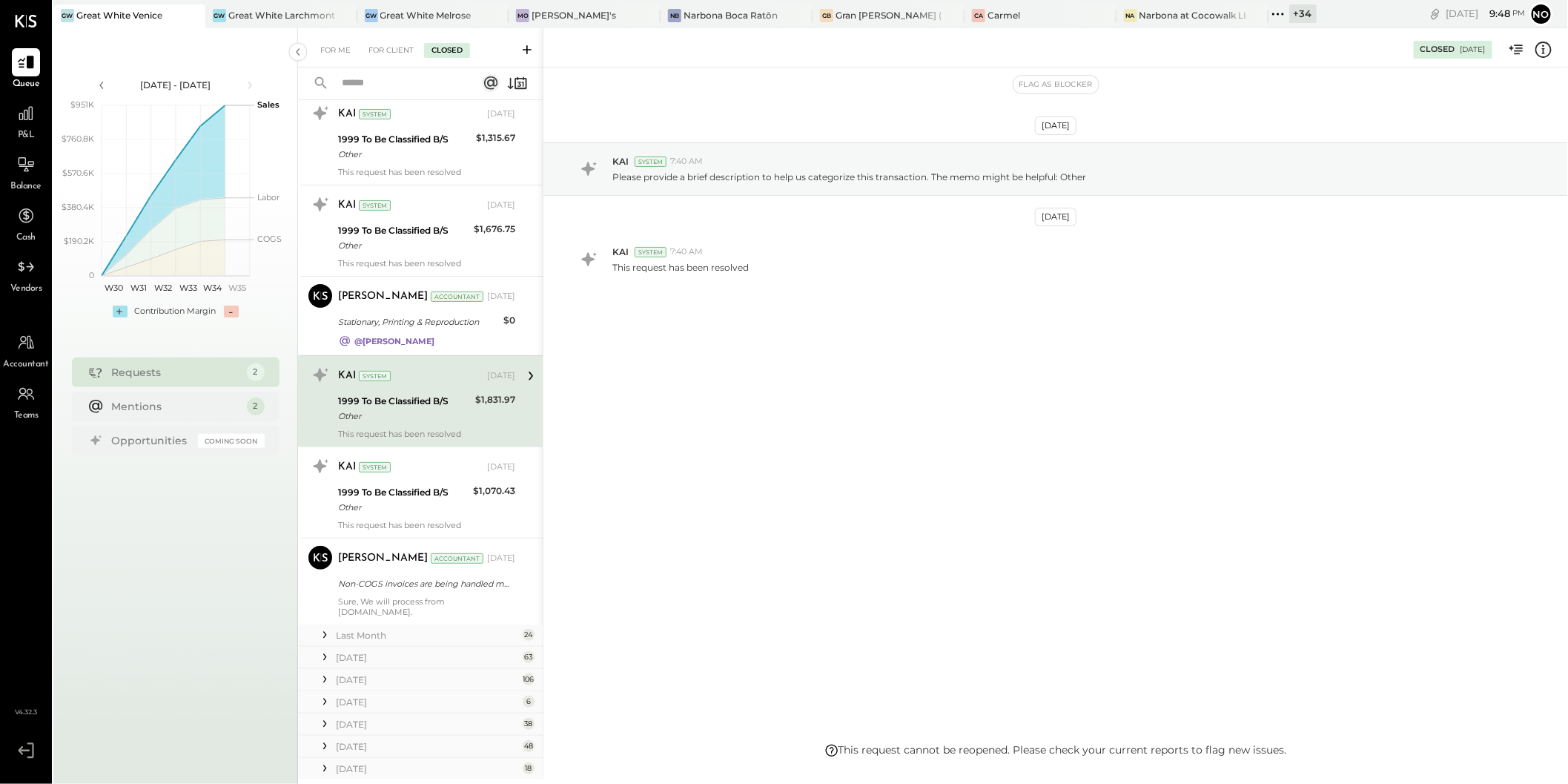
scroll to position [2981, 0]
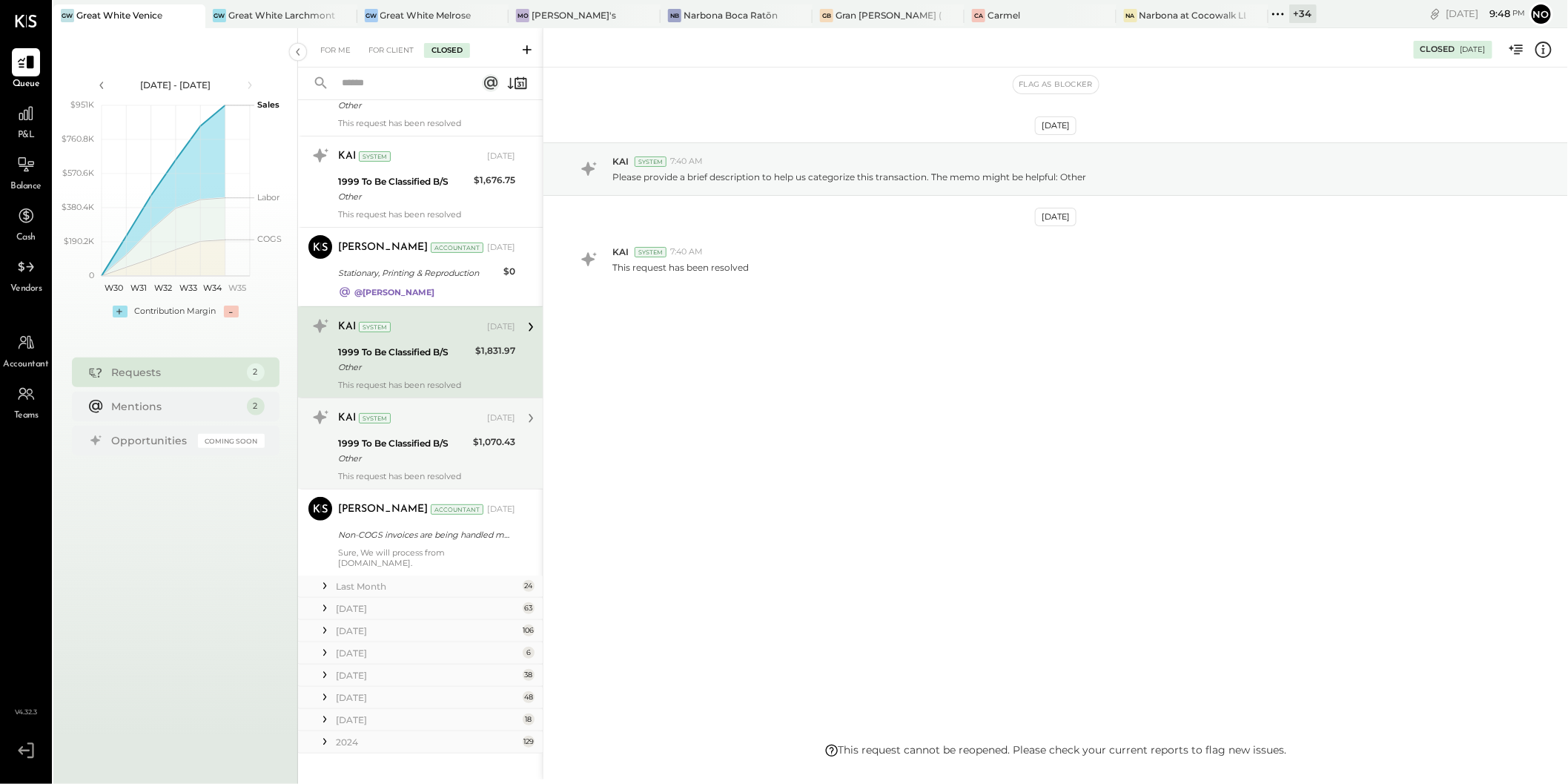
click at [430, 413] on div "KAI System" at bounding box center [410, 419] width 146 height 15
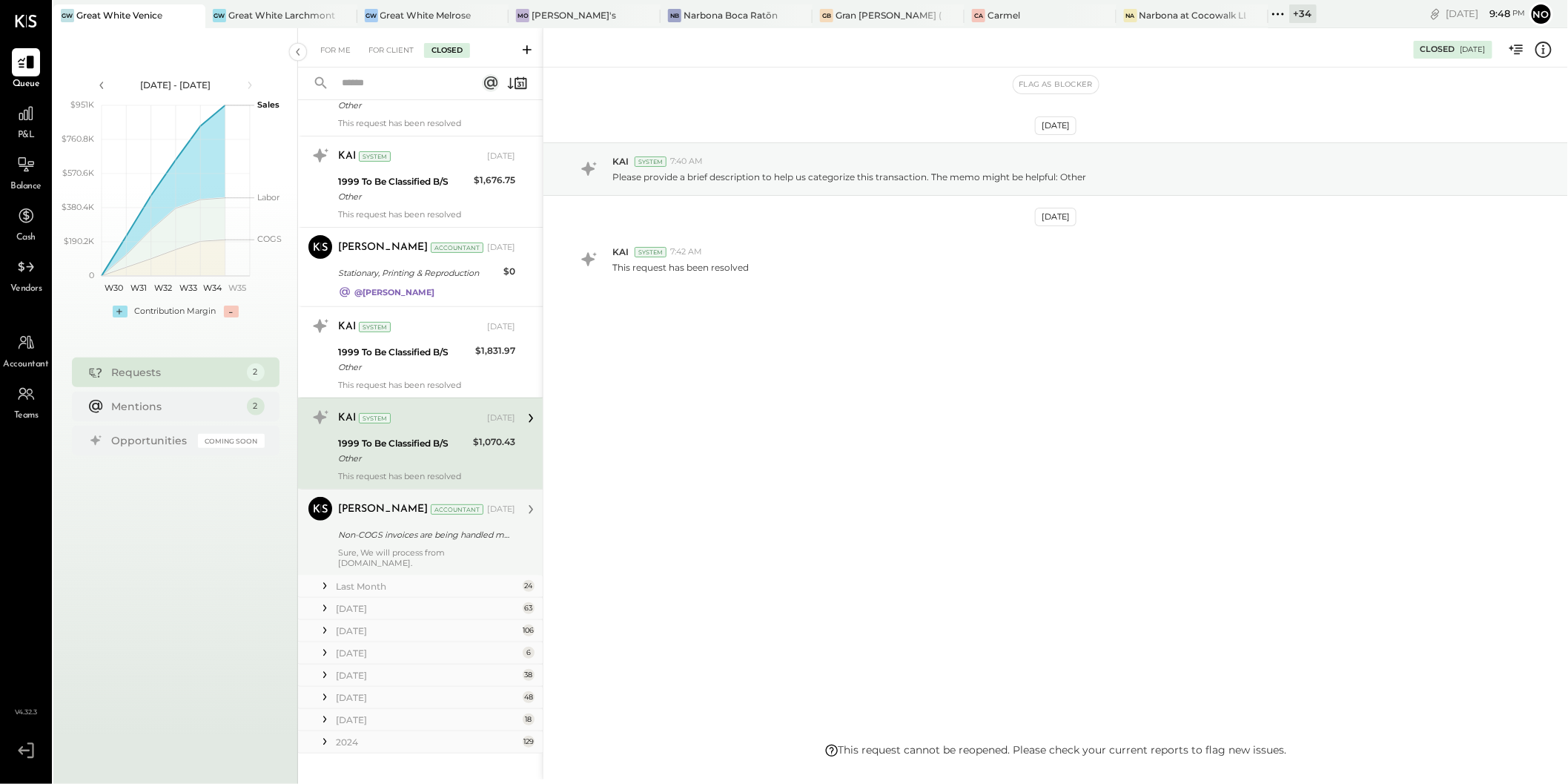
click at [465, 526] on div "Non-COGS invoices are being handled manually" at bounding box center [424, 534] width 173 height 18
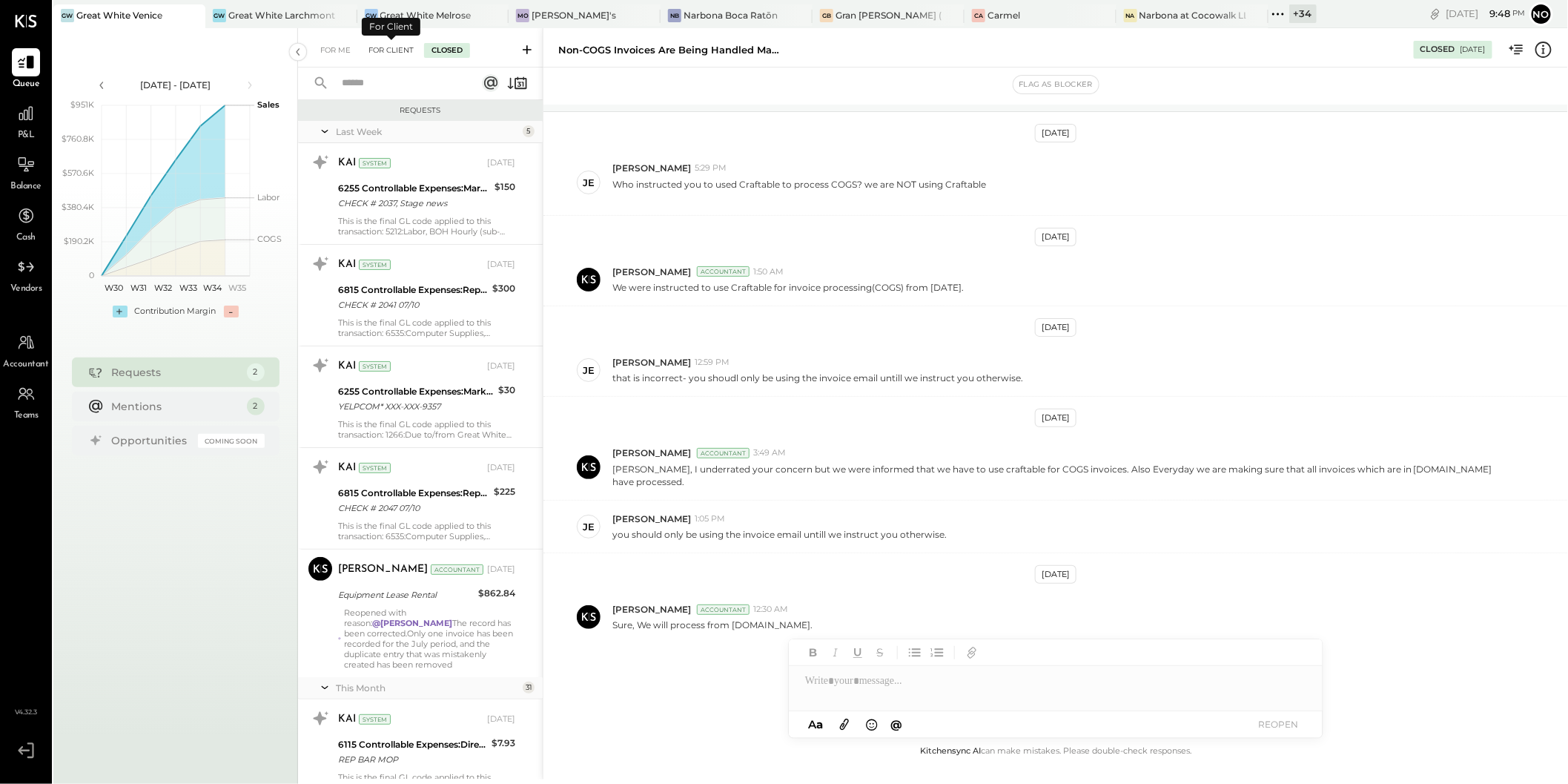
click at [377, 54] on div "For Client" at bounding box center [391, 50] width 60 height 15
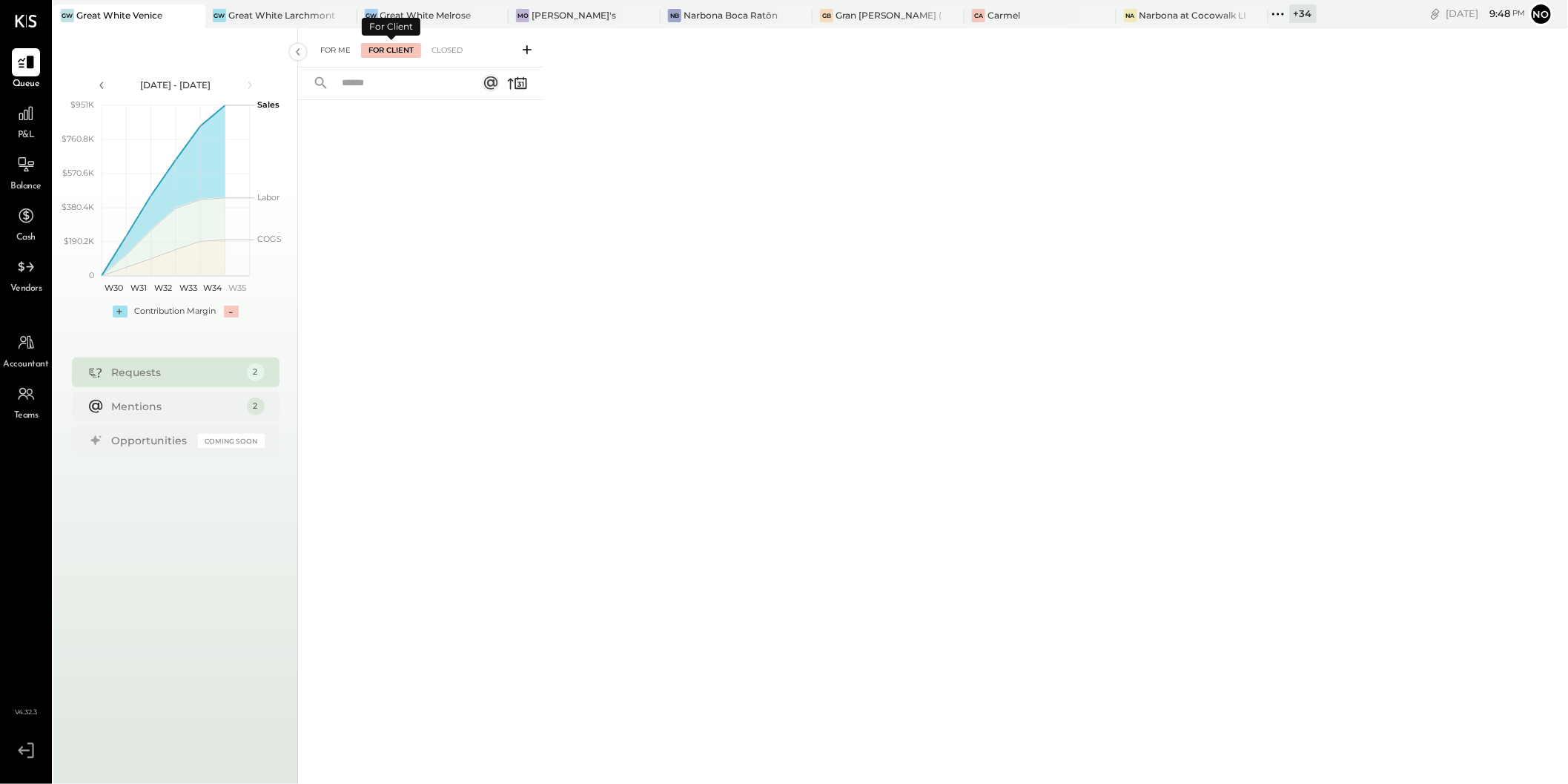
click at [352, 46] on div "For Me" at bounding box center [335, 50] width 45 height 15
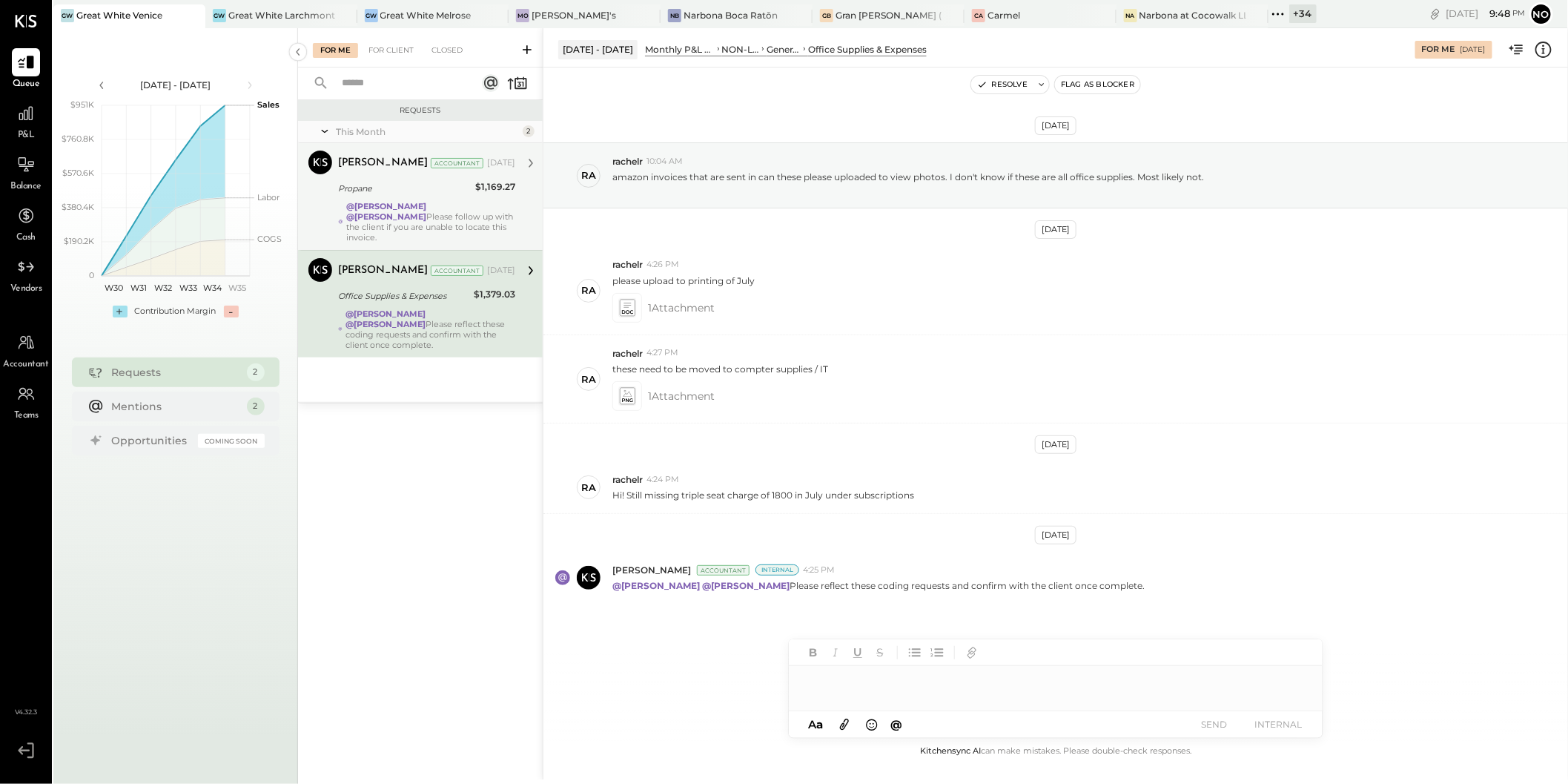
click at [398, 214] on div "@Noemi Balmaceda @Mayur Parekh Please follow up with the client if you are unab…" at bounding box center [431, 221] width 169 height 42
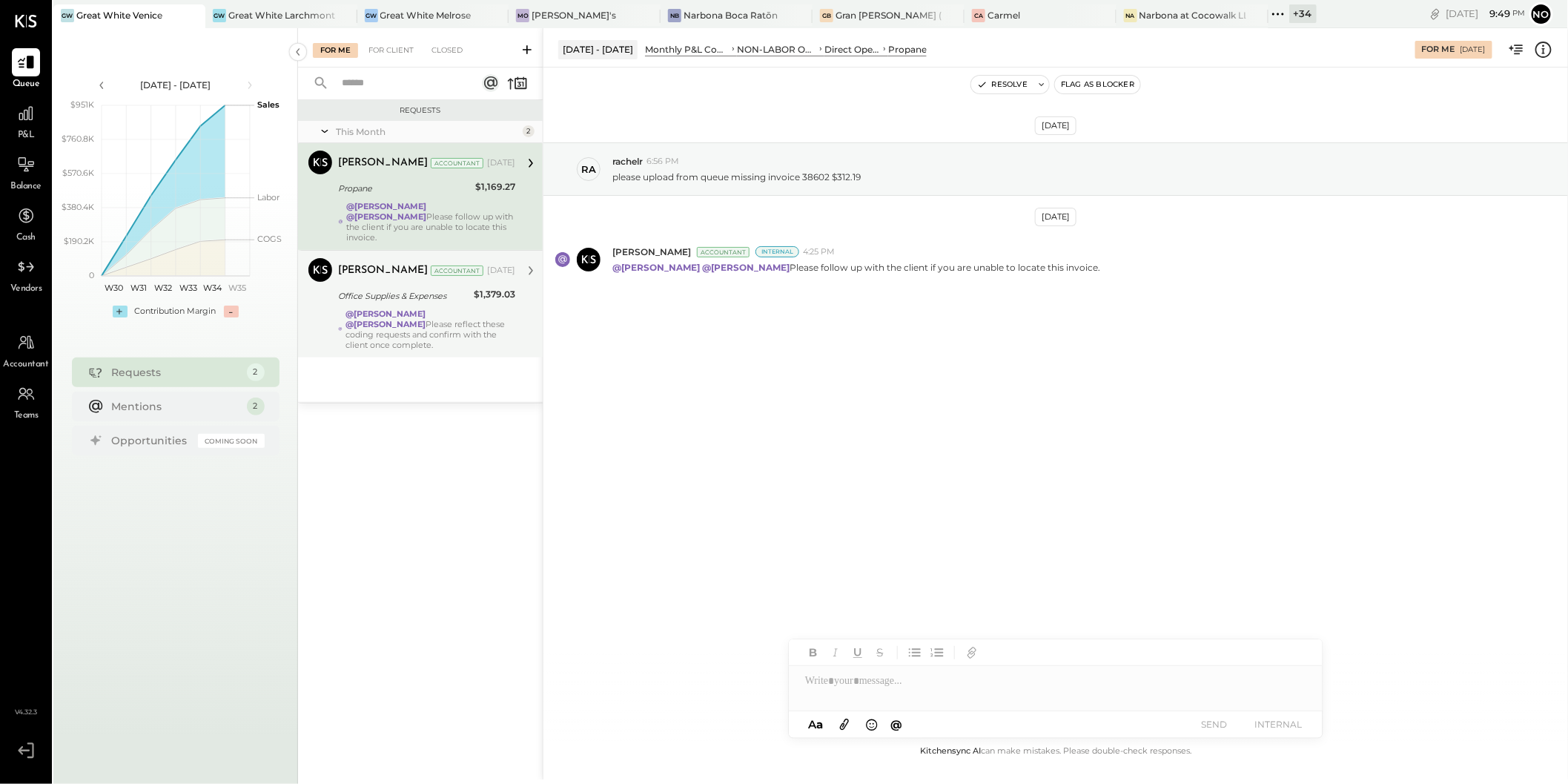
click at [425, 319] on strong "@Noemi Balmaceda" at bounding box center [385, 323] width 80 height 10
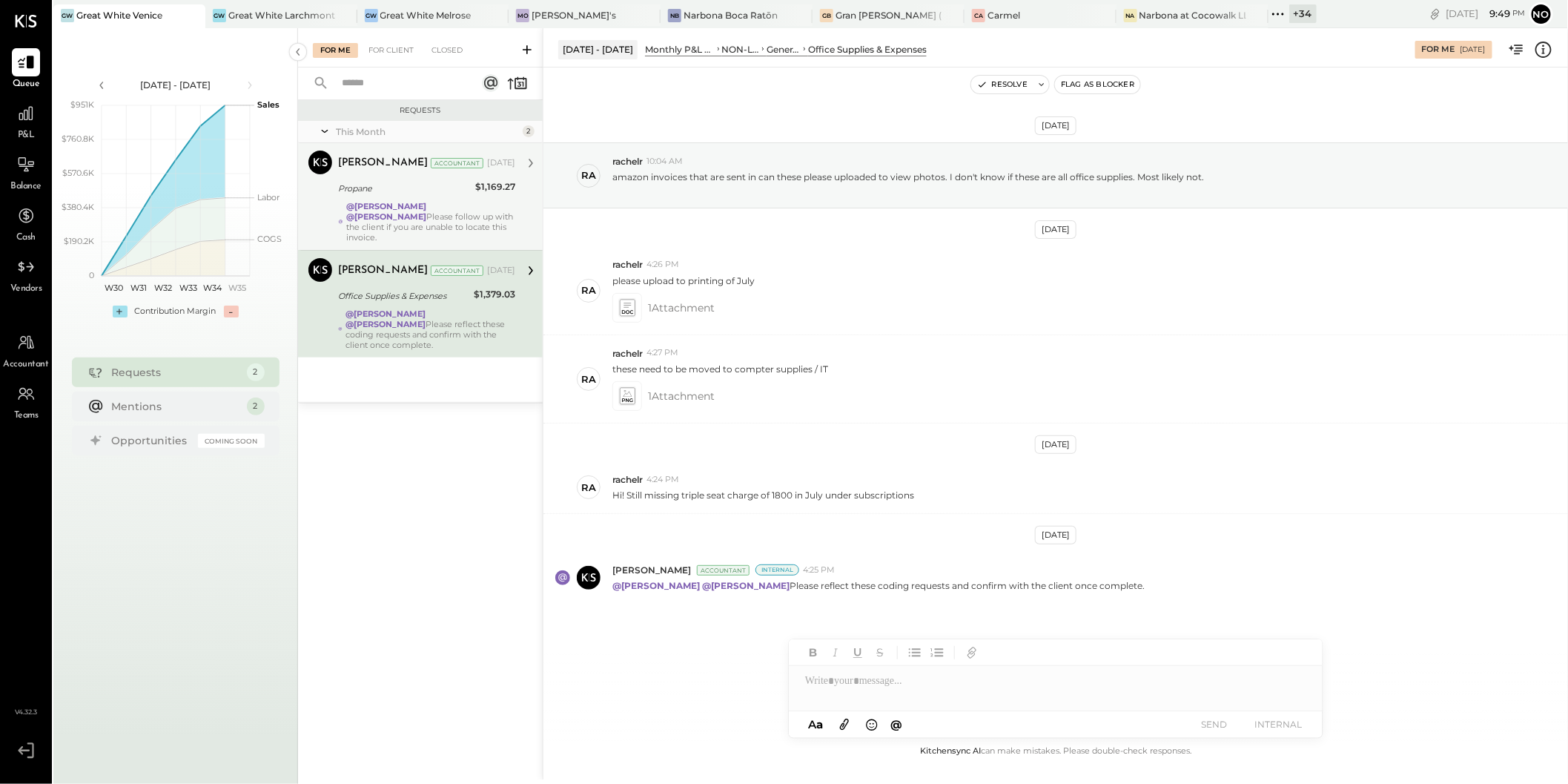
click at [426, 212] on strong "@Mayur Parekh" at bounding box center [386, 216] width 80 height 10
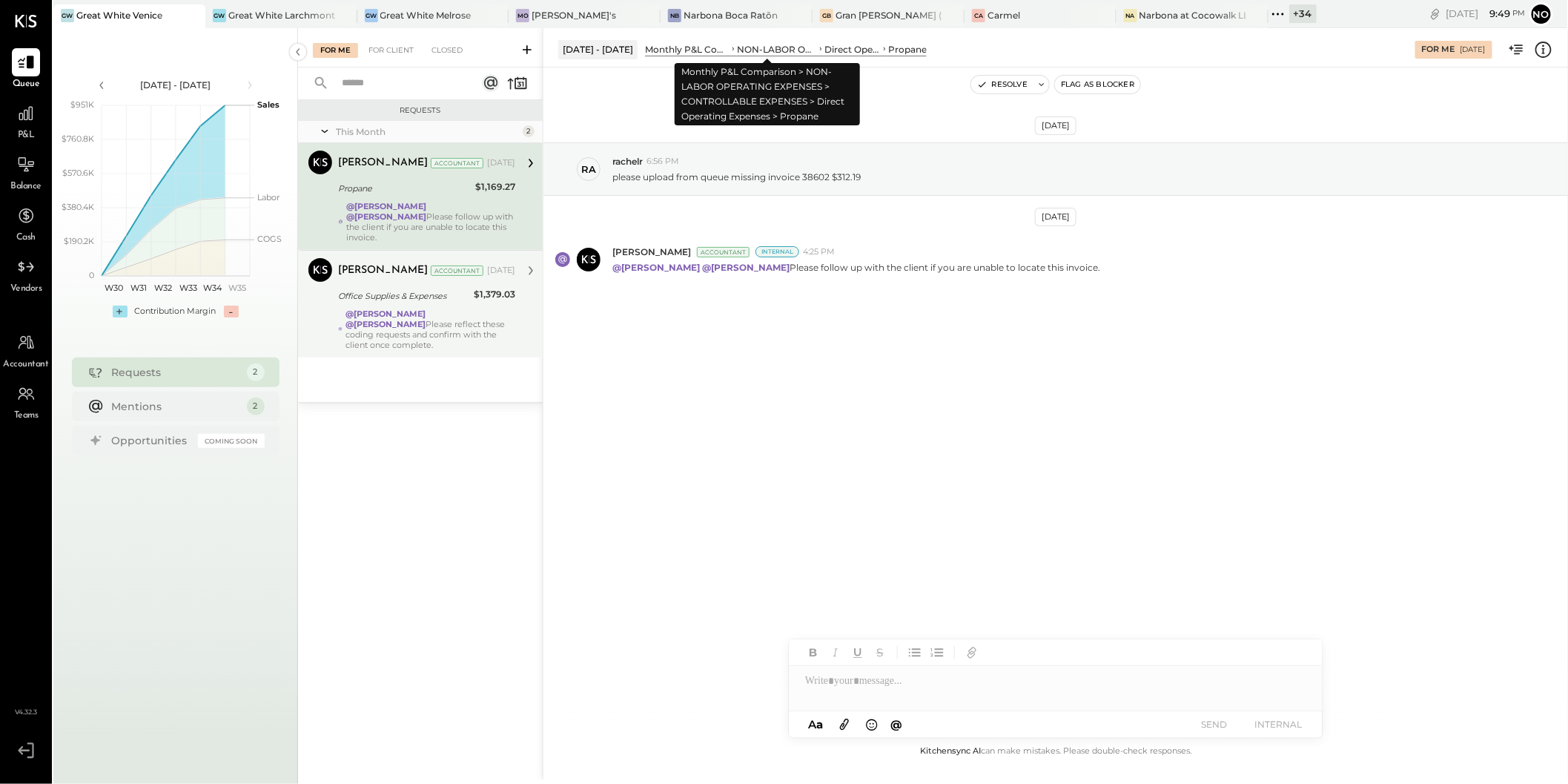
click at [756, 49] on div "NON-LABOR OPERATING EXPENSES" at bounding box center [777, 49] width 80 height 13
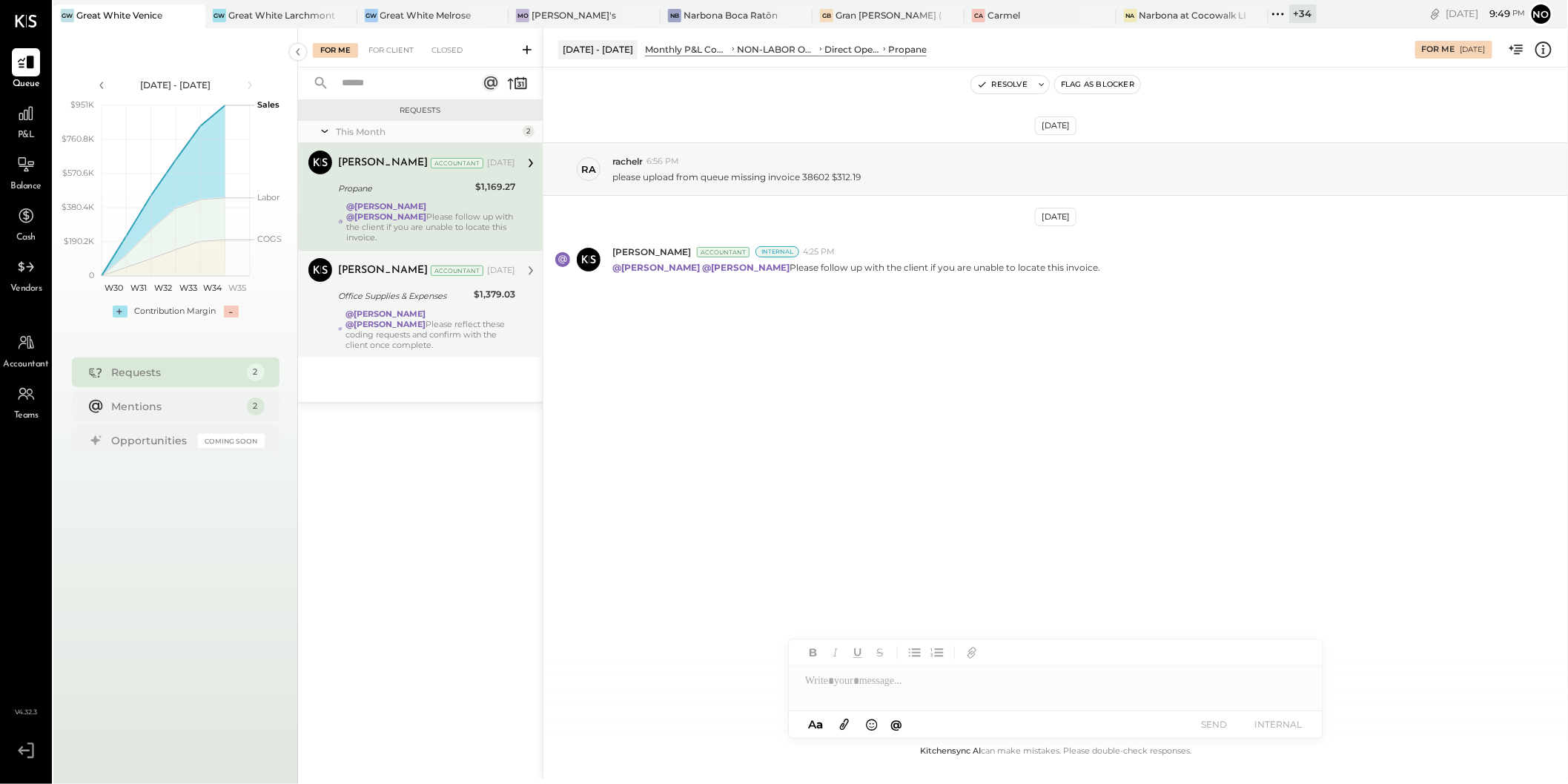
click at [400, 308] on strong "@Mayur Parekh" at bounding box center [385, 313] width 80 height 10
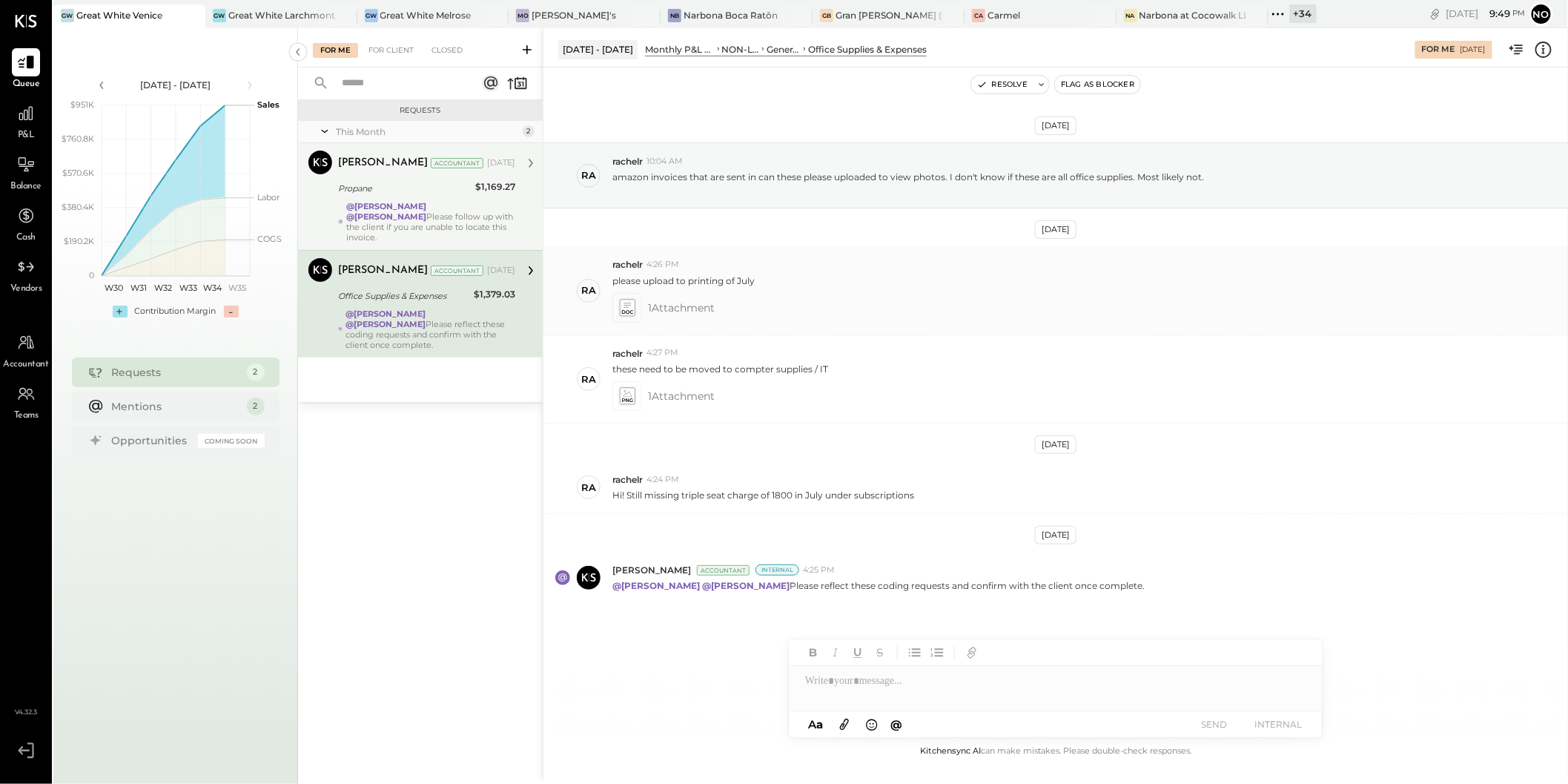
click at [631, 311] on icon at bounding box center [627, 307] width 16 height 17
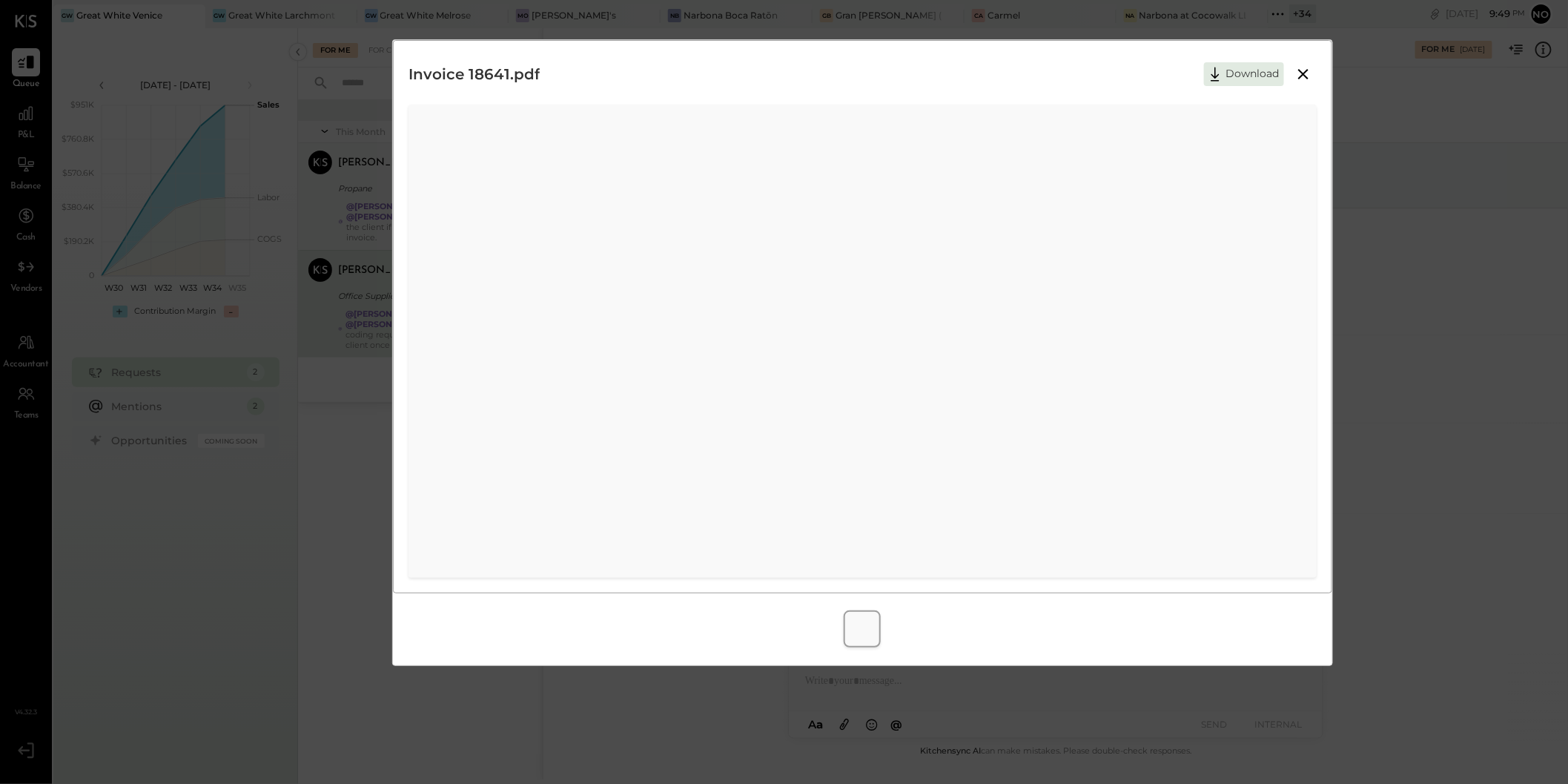
click at [1307, 70] on icon at bounding box center [1303, 73] width 10 height 10
